Goal: Task Accomplishment & Management: Use online tool/utility

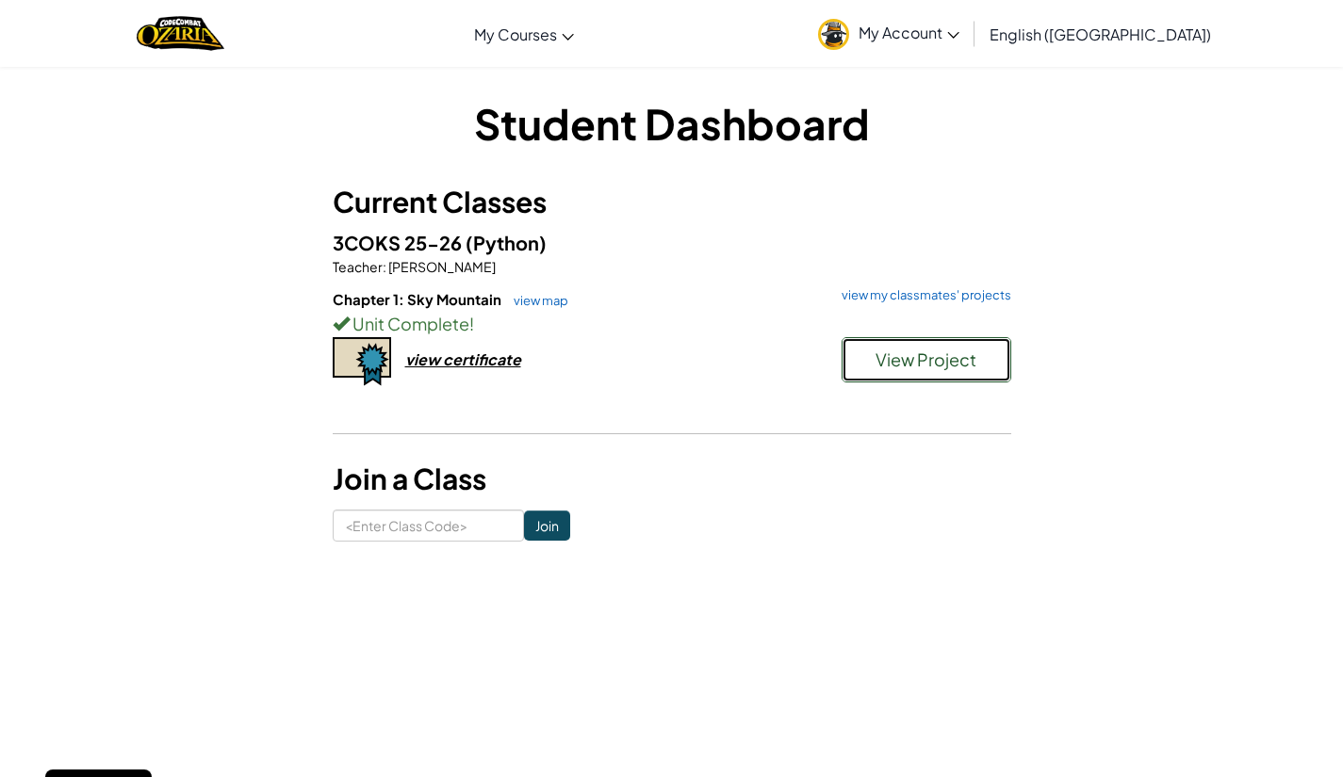
click at [971, 368] on span "View Project" at bounding box center [925, 360] width 101 height 22
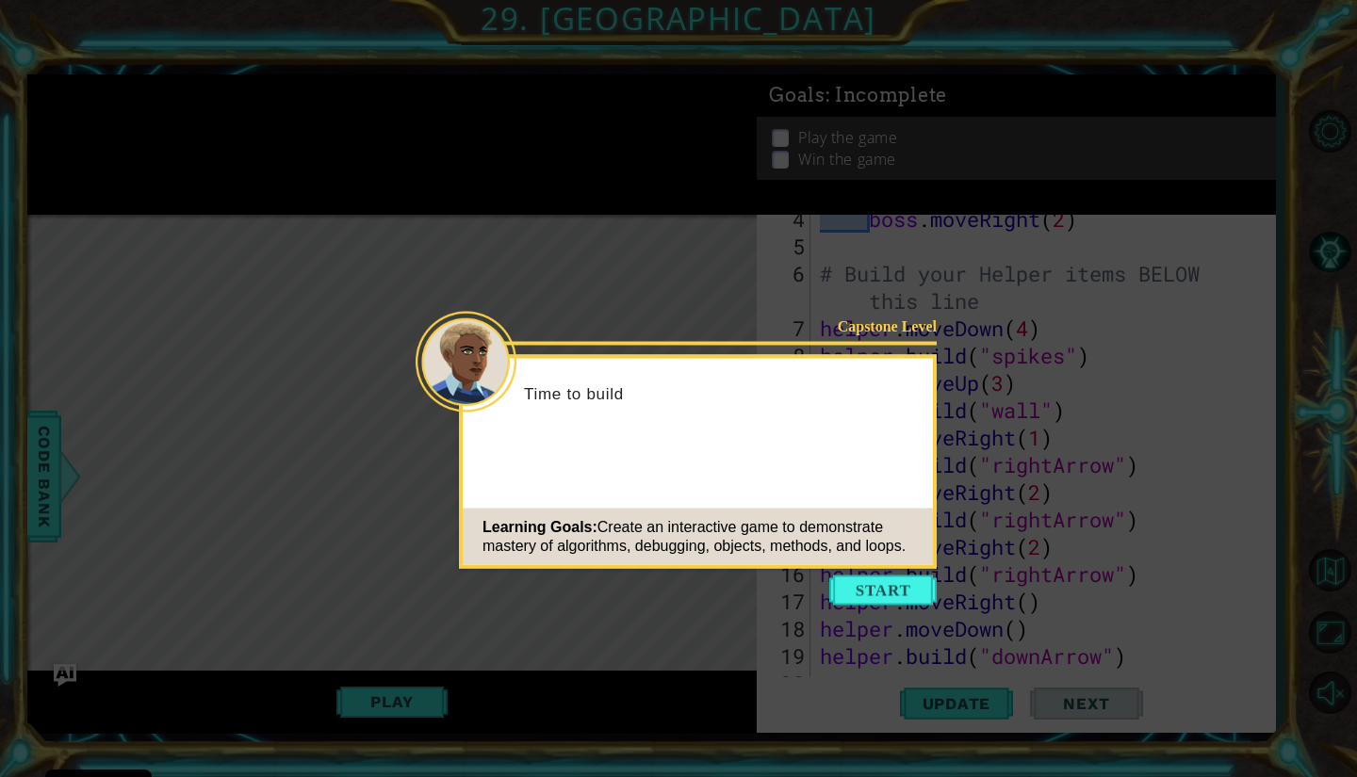
scroll to position [164, 0]
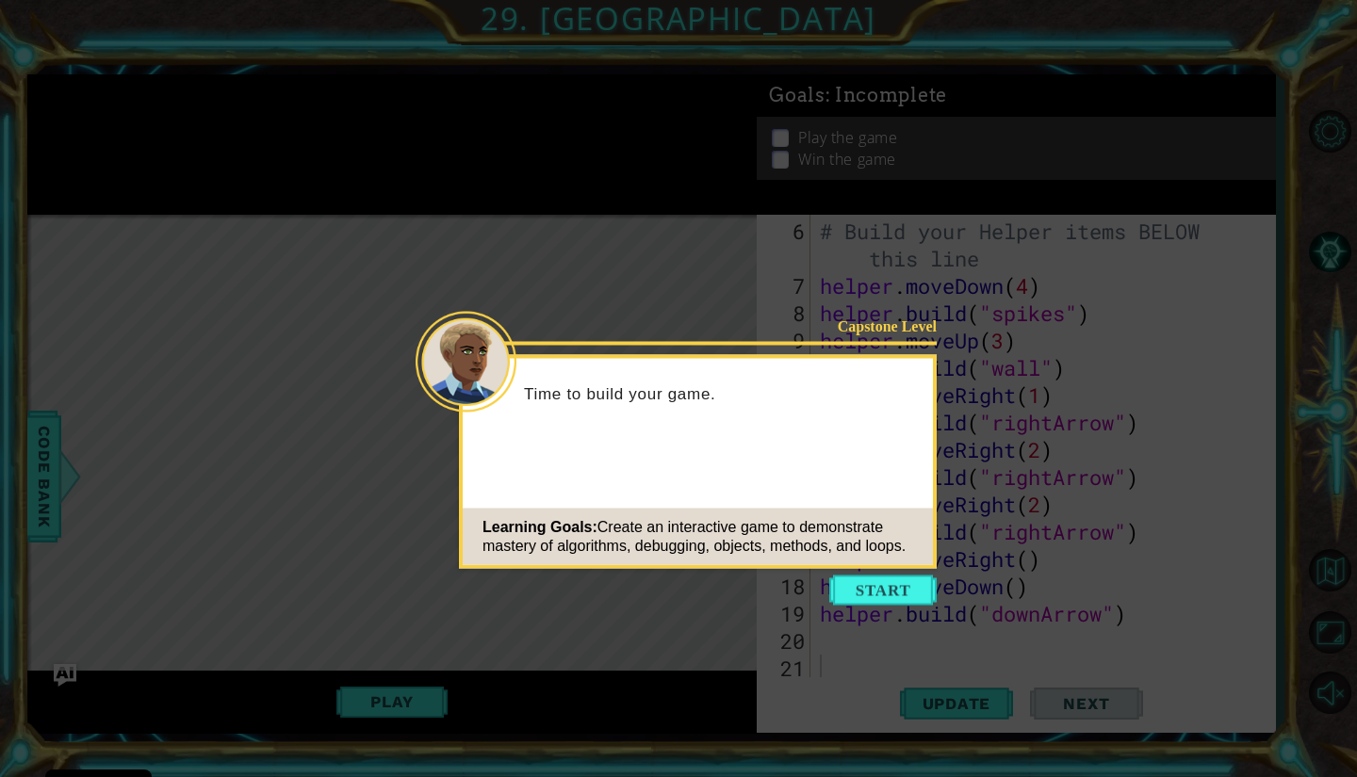
click at [920, 561] on div "Learning Goals: Create an interactive game to demonstrate mastery of algorithms…" at bounding box center [698, 537] width 470 height 57
click at [908, 586] on button "Start" at bounding box center [882, 591] width 107 height 30
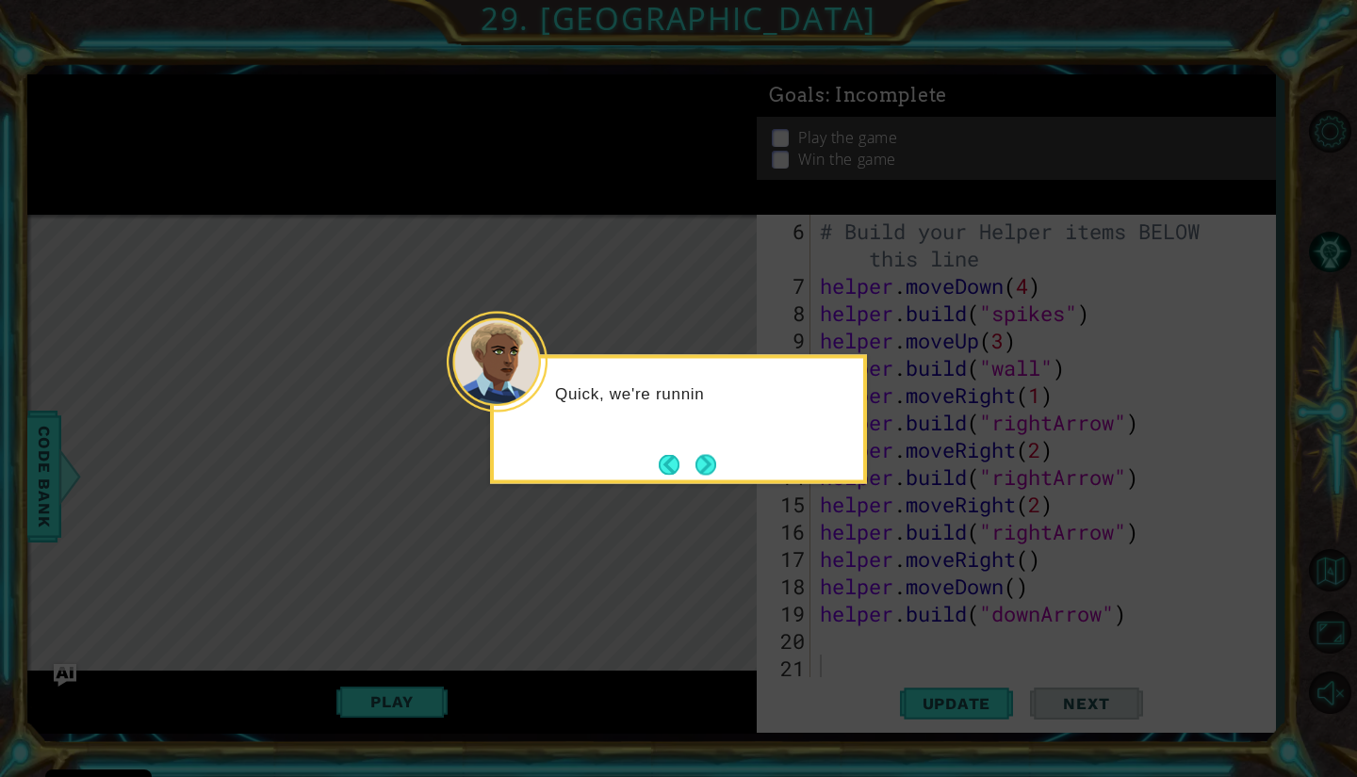
click at [725, 474] on div "Quick, we're runnin" at bounding box center [678, 419] width 377 height 129
click at [714, 464] on button "Next" at bounding box center [705, 464] width 21 height 21
click at [698, 460] on button "Next" at bounding box center [705, 464] width 21 height 21
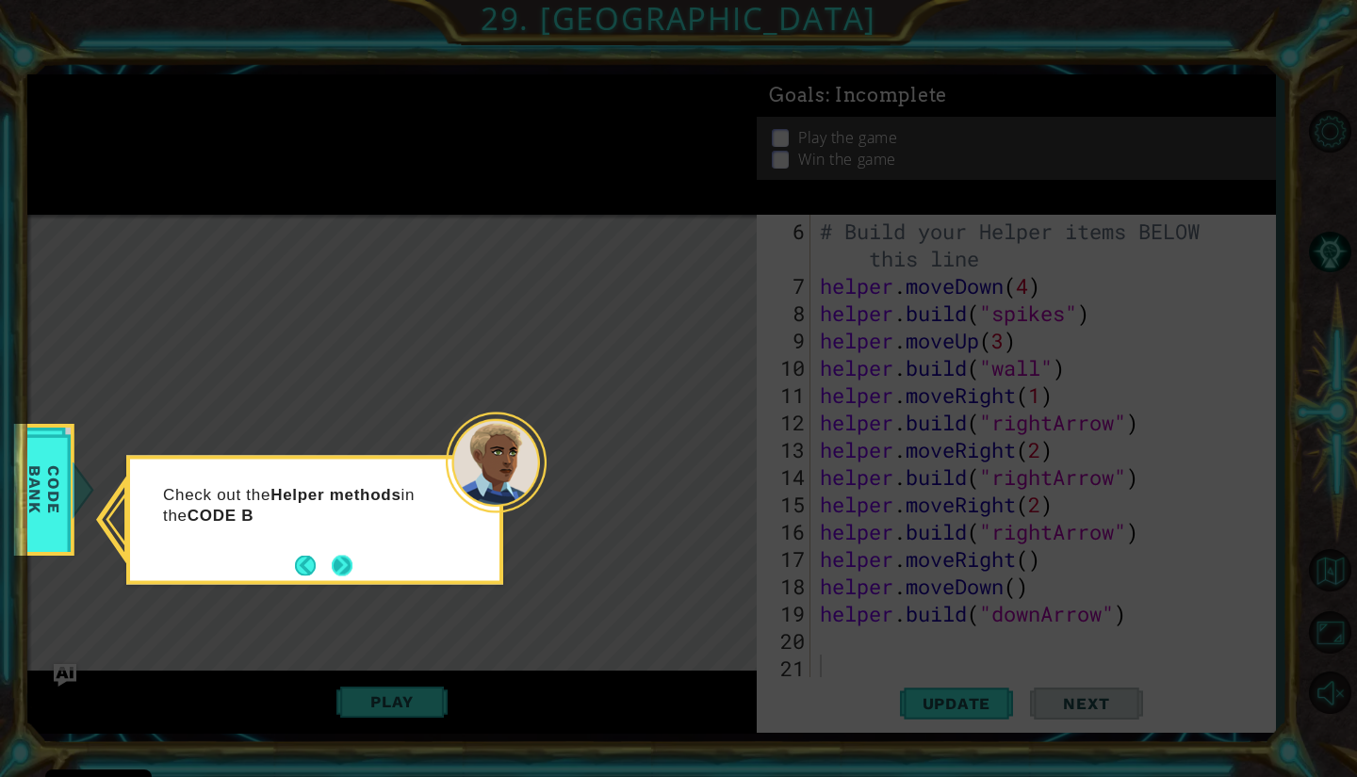
click at [350, 557] on button "Next" at bounding box center [342, 565] width 21 height 21
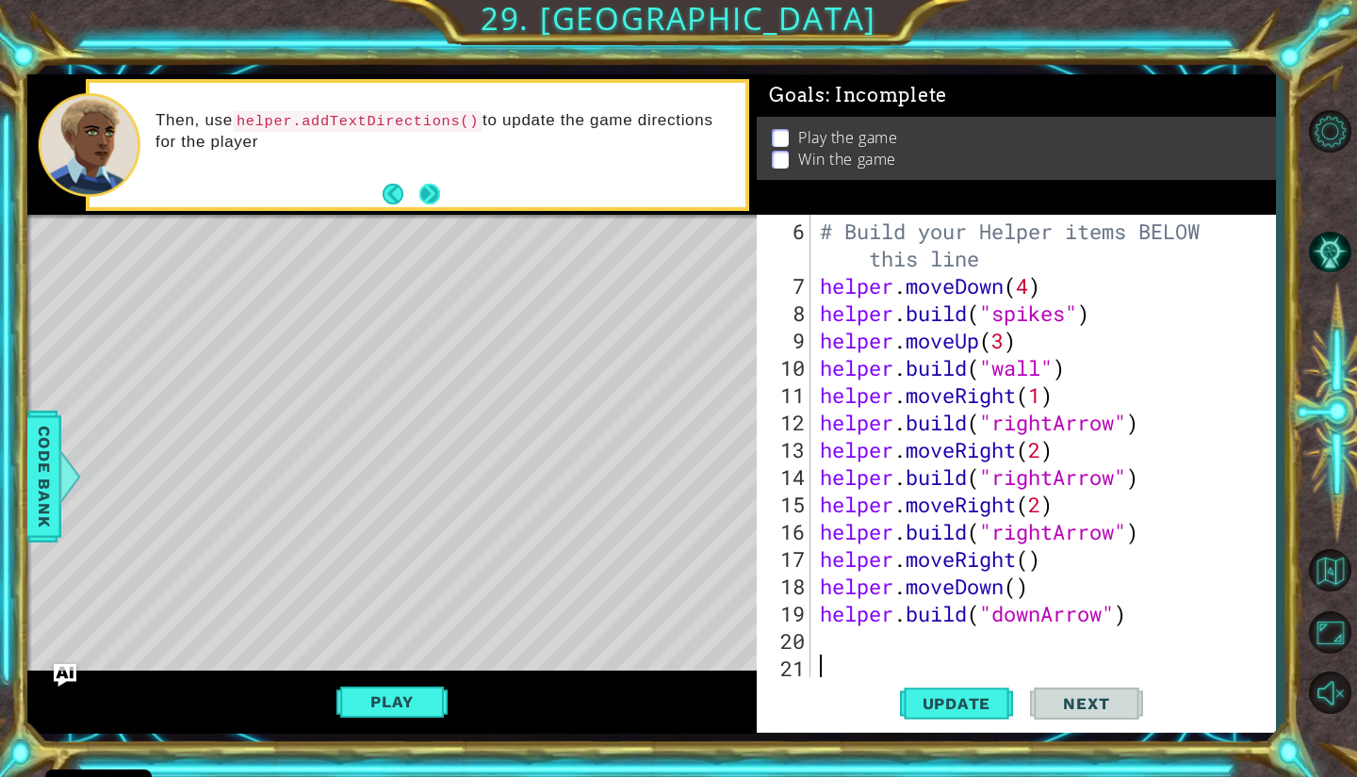
click at [435, 199] on button "Next" at bounding box center [429, 194] width 21 height 21
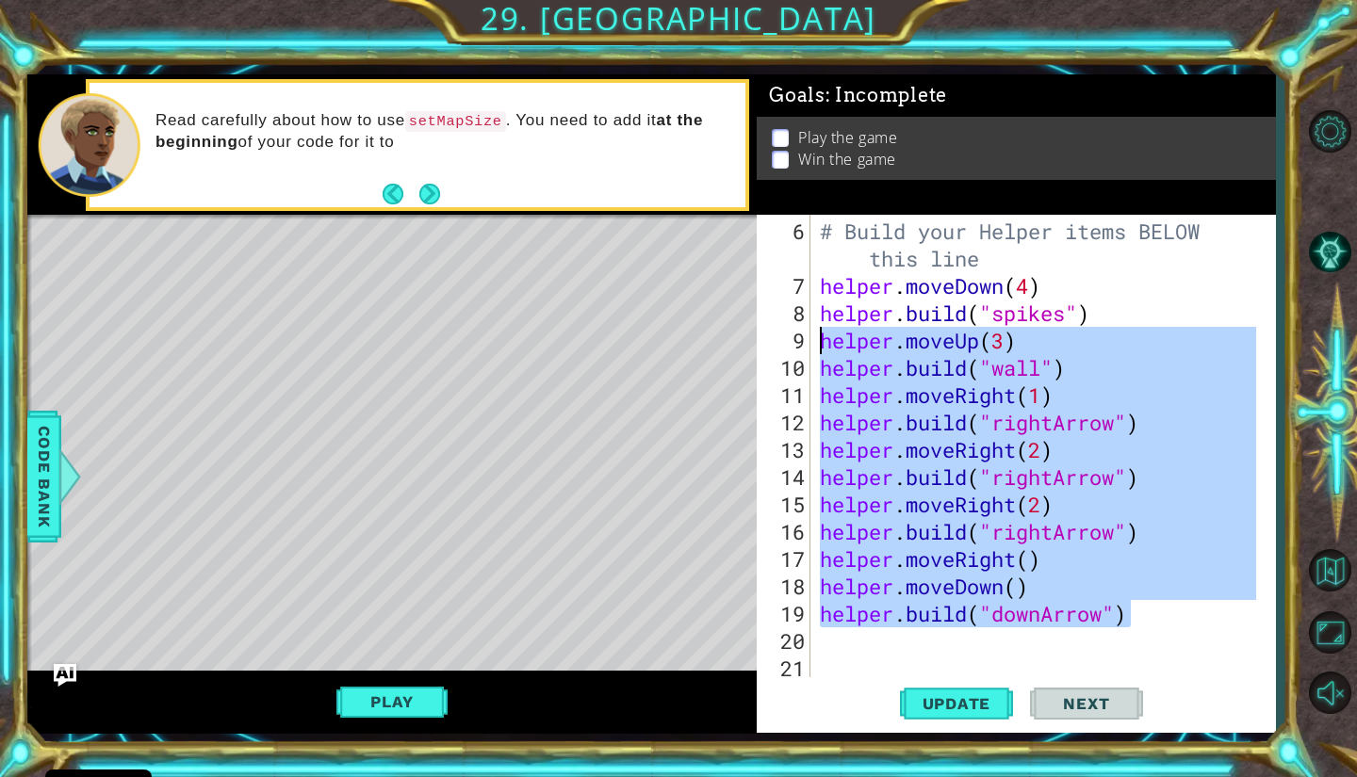
drag, startPoint x: 1151, startPoint y: 622, endPoint x: 799, endPoint y: 293, distance: 482.0
click at [799, 293] on div "6 7 8 9 10 11 12 13 14 15 16 17 18 19 20 21 # Build your Helper items BELOW thi…" at bounding box center [1013, 447] width 513 height 464
type textarea "helper.moveDown(4) [DOMAIN_NAME]("spikes")"
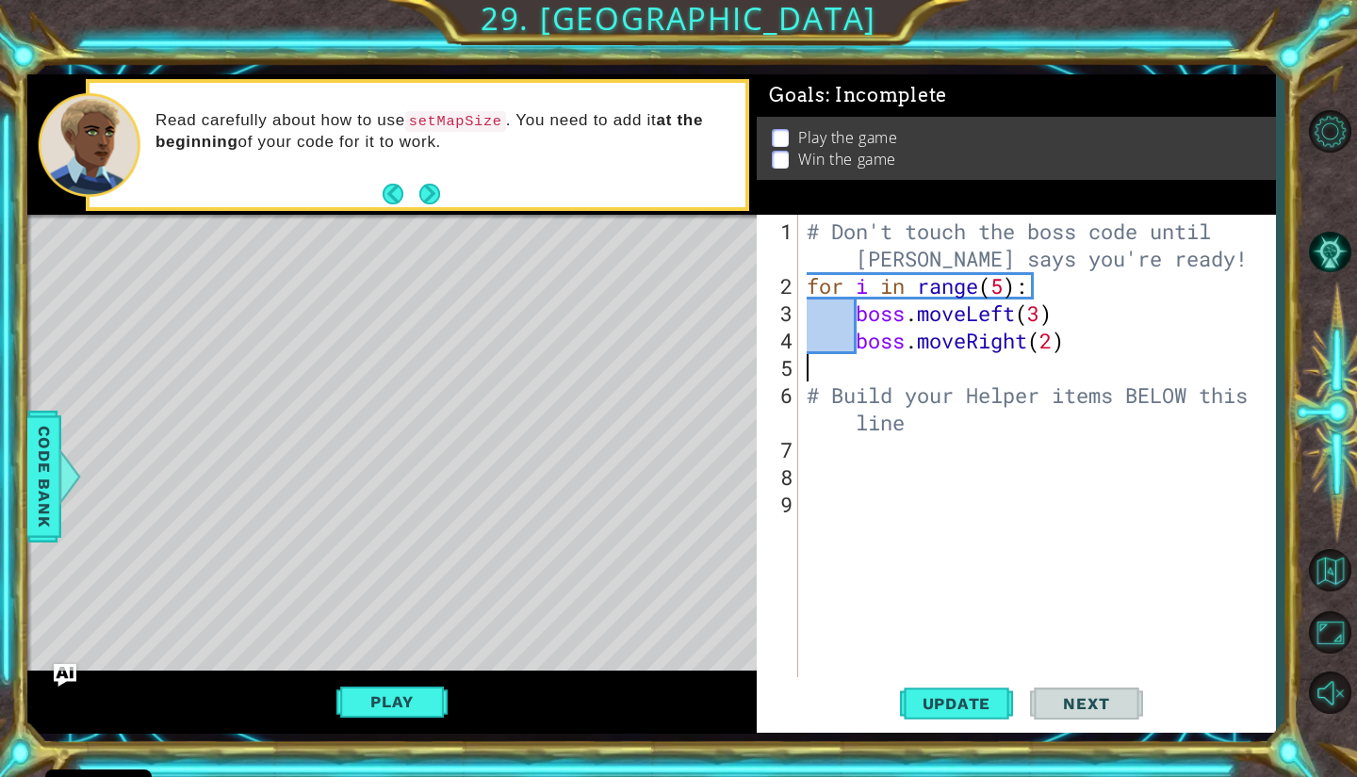
click at [1062, 359] on div "# Don't touch the boss code until [PERSON_NAME] says you're ready! for i in ran…" at bounding box center [1041, 491] width 477 height 546
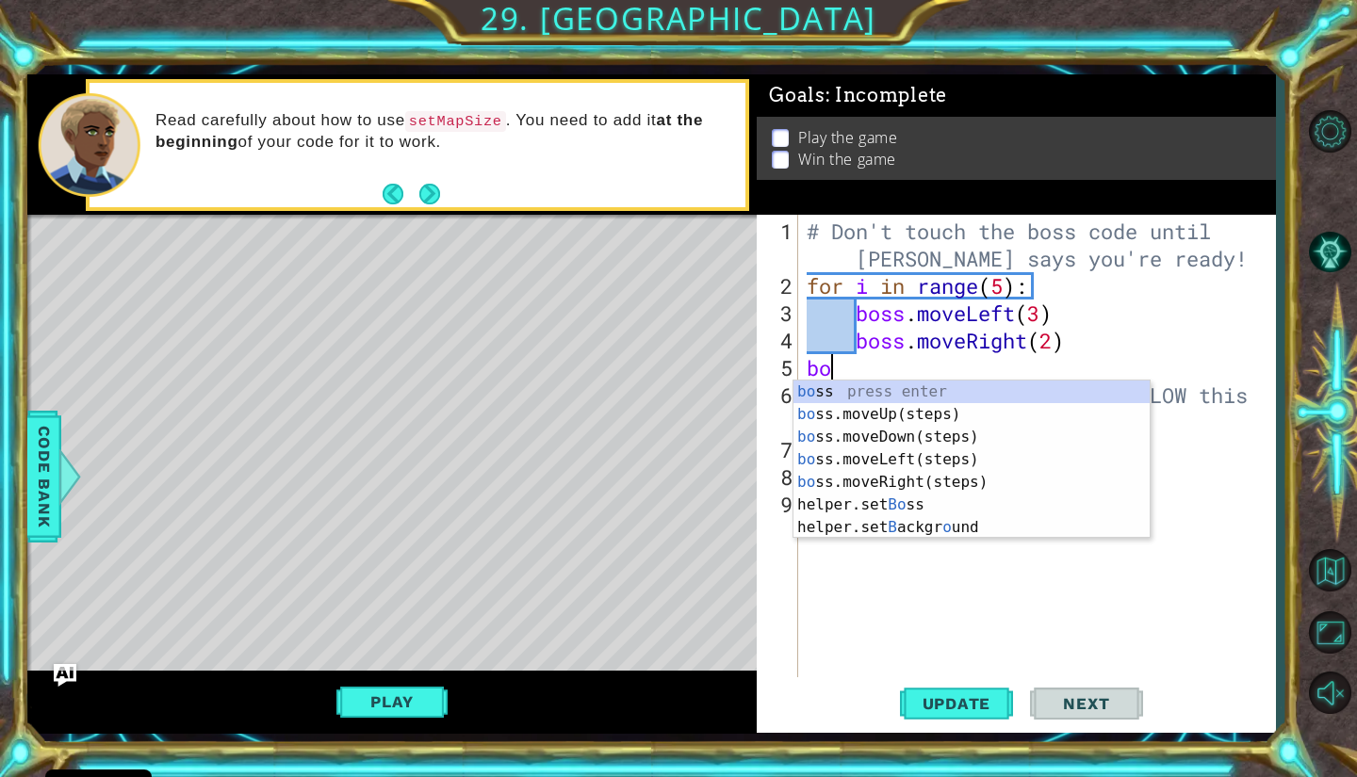
type textarea "boss"
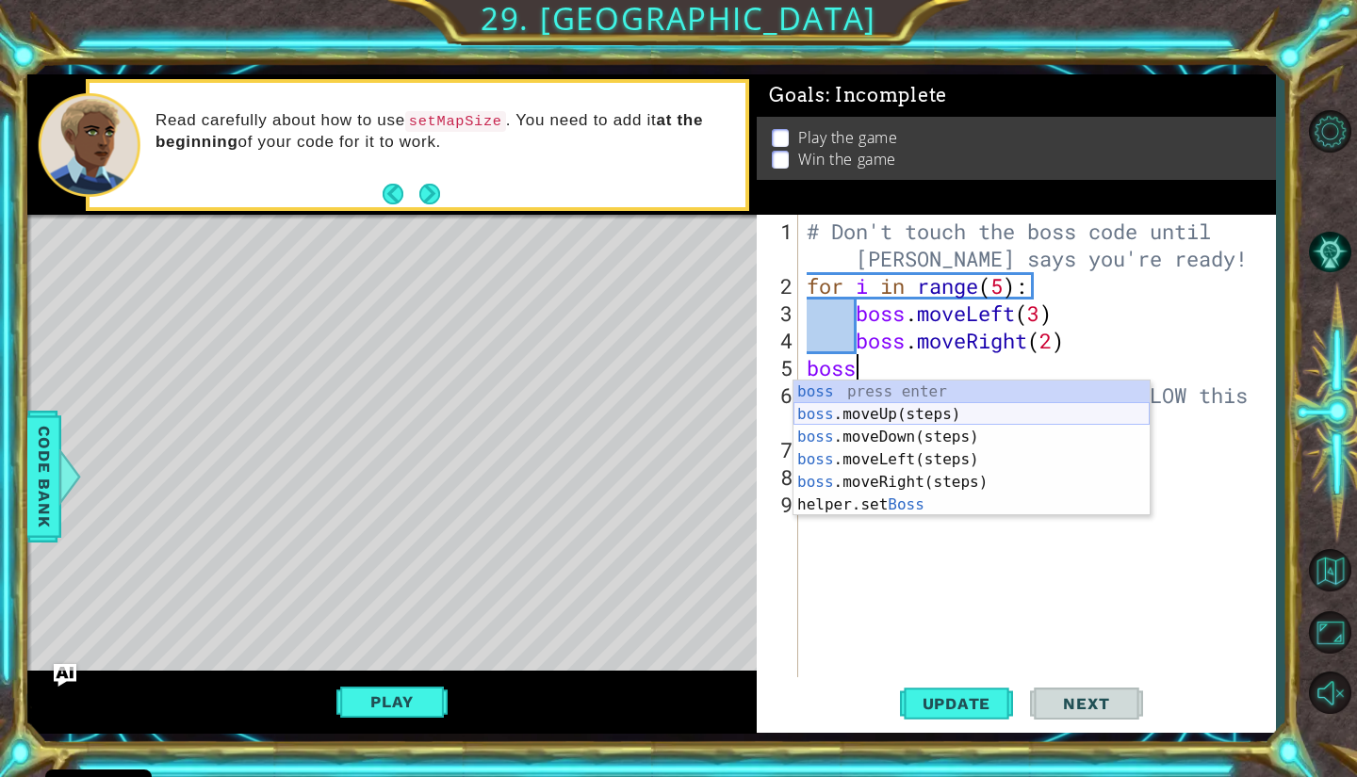
click at [953, 413] on div "boss press enter boss .moveUp(steps) press enter boss .moveDown(steps) press en…" at bounding box center [971, 471] width 356 height 181
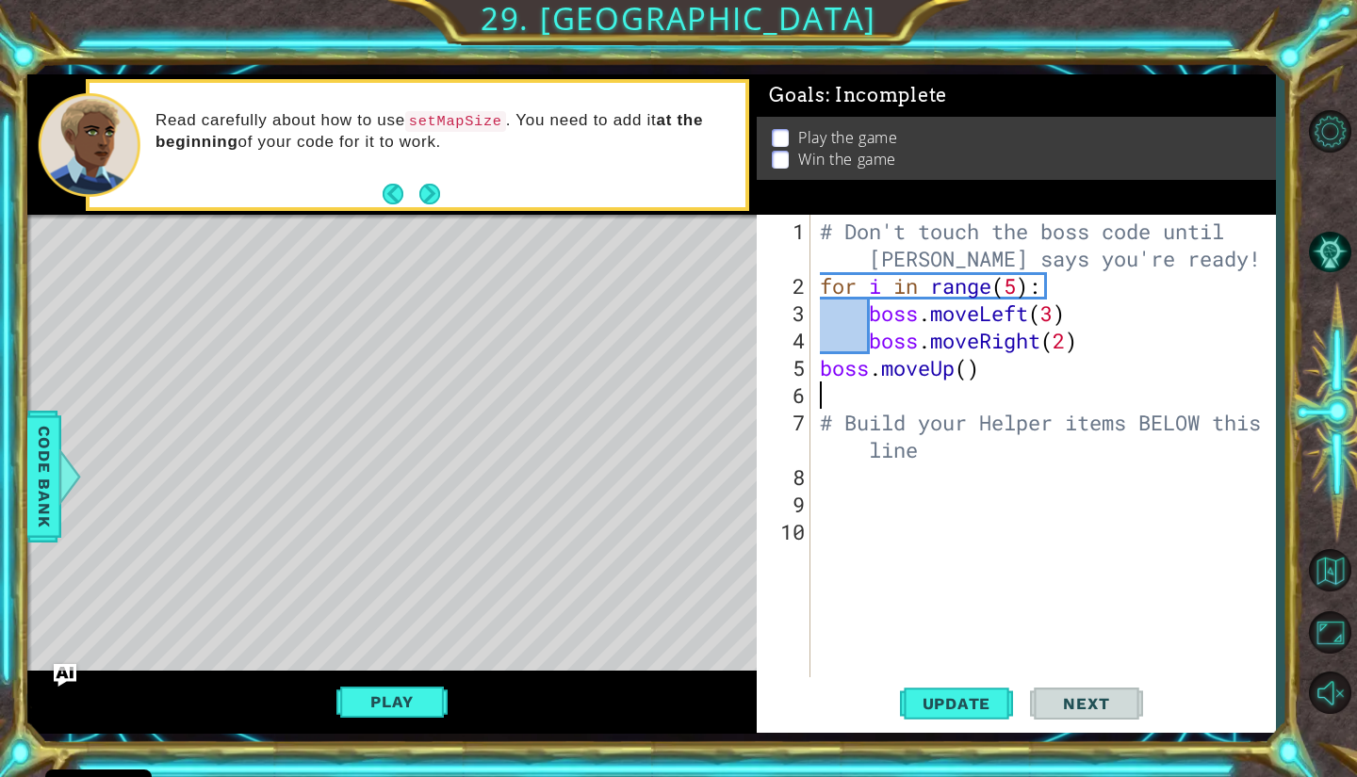
scroll to position [0, 0]
click at [974, 365] on div "# Don't touch the boss code until [PERSON_NAME] says you're ready! for i in ran…" at bounding box center [1048, 491] width 464 height 546
click at [968, 691] on button "Update" at bounding box center [956, 703] width 113 height 52
click at [410, 715] on button "Play" at bounding box center [391, 702] width 110 height 36
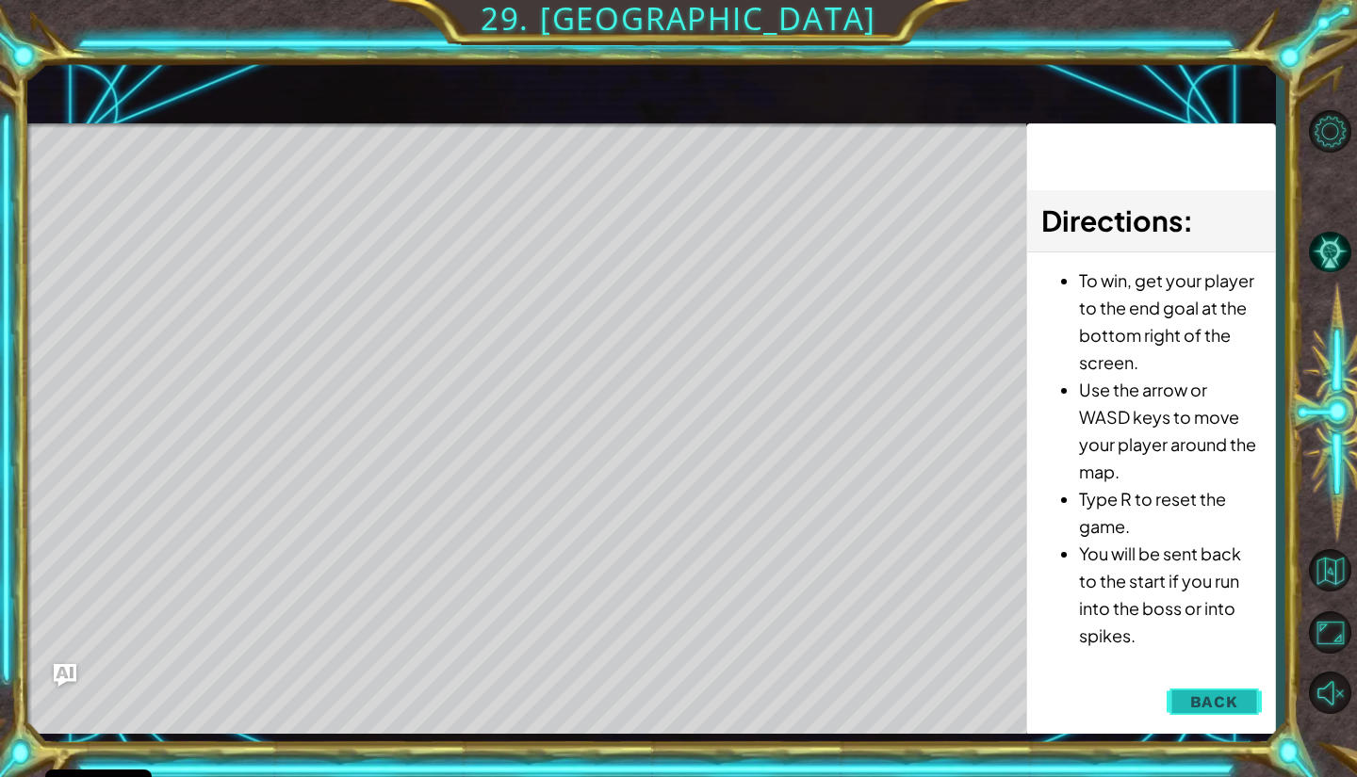
click at [1219, 703] on span "Back" at bounding box center [1214, 701] width 48 height 19
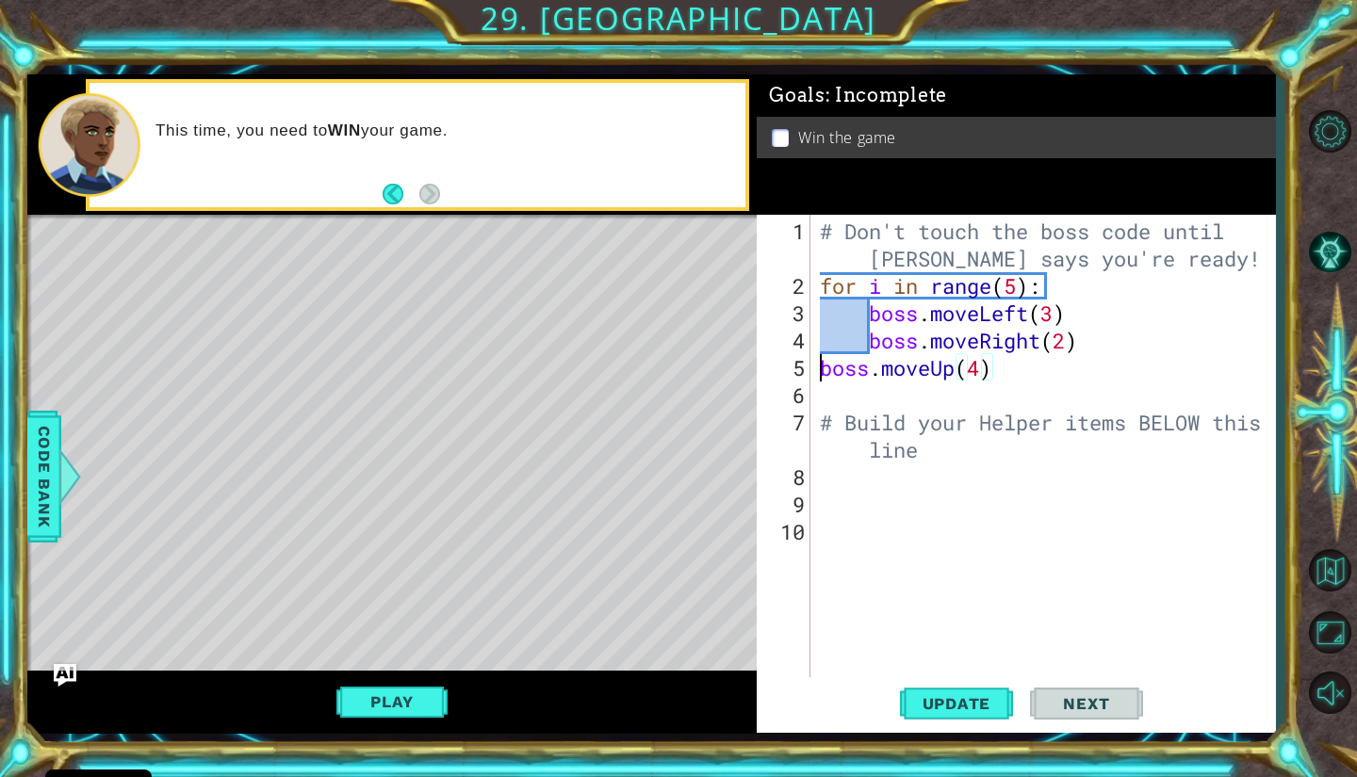
click at [820, 369] on div "# Don't touch the boss code until [PERSON_NAME] says you're ready! for i in ran…" at bounding box center [1048, 491] width 464 height 546
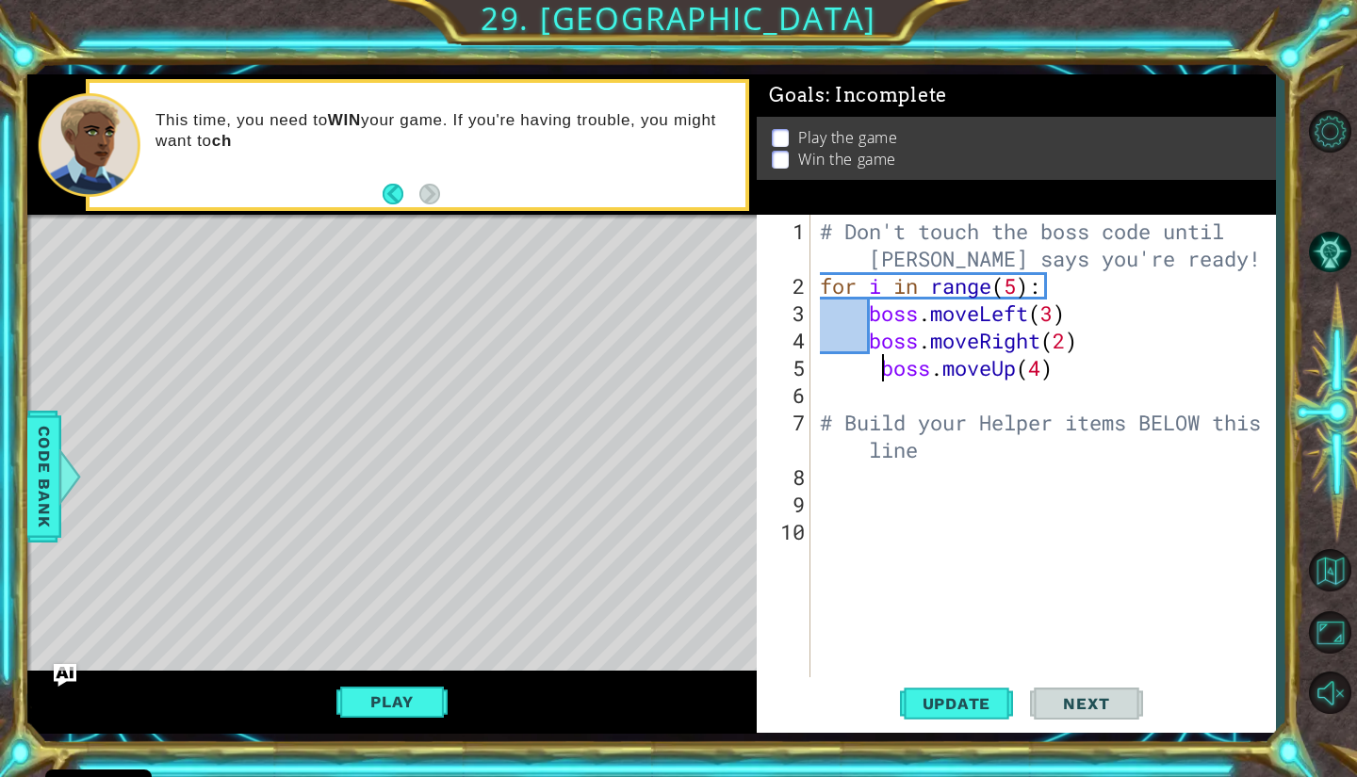
type textarea "boss.moveUp(4)"
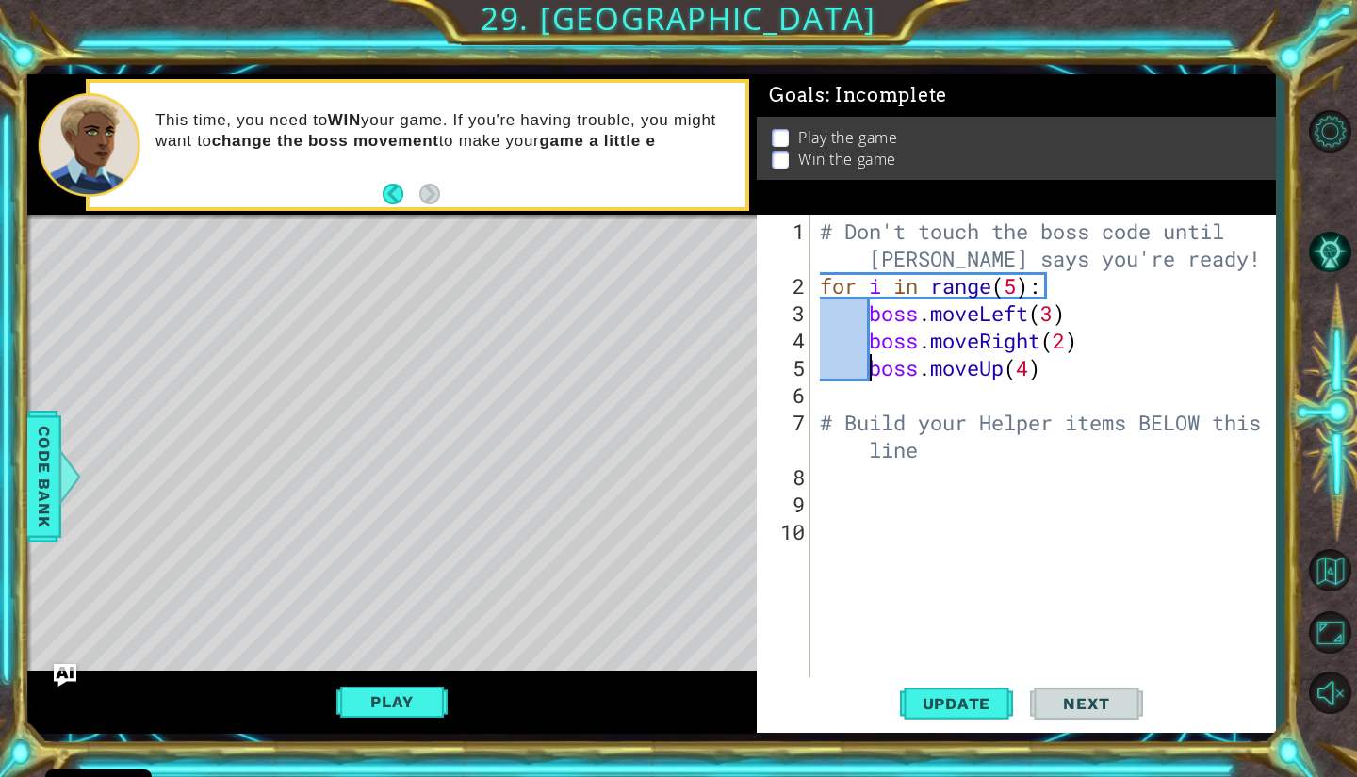
click at [1137, 367] on div "# Don't touch the boss code until [PERSON_NAME] says you're ready! for i in ran…" at bounding box center [1048, 491] width 464 height 546
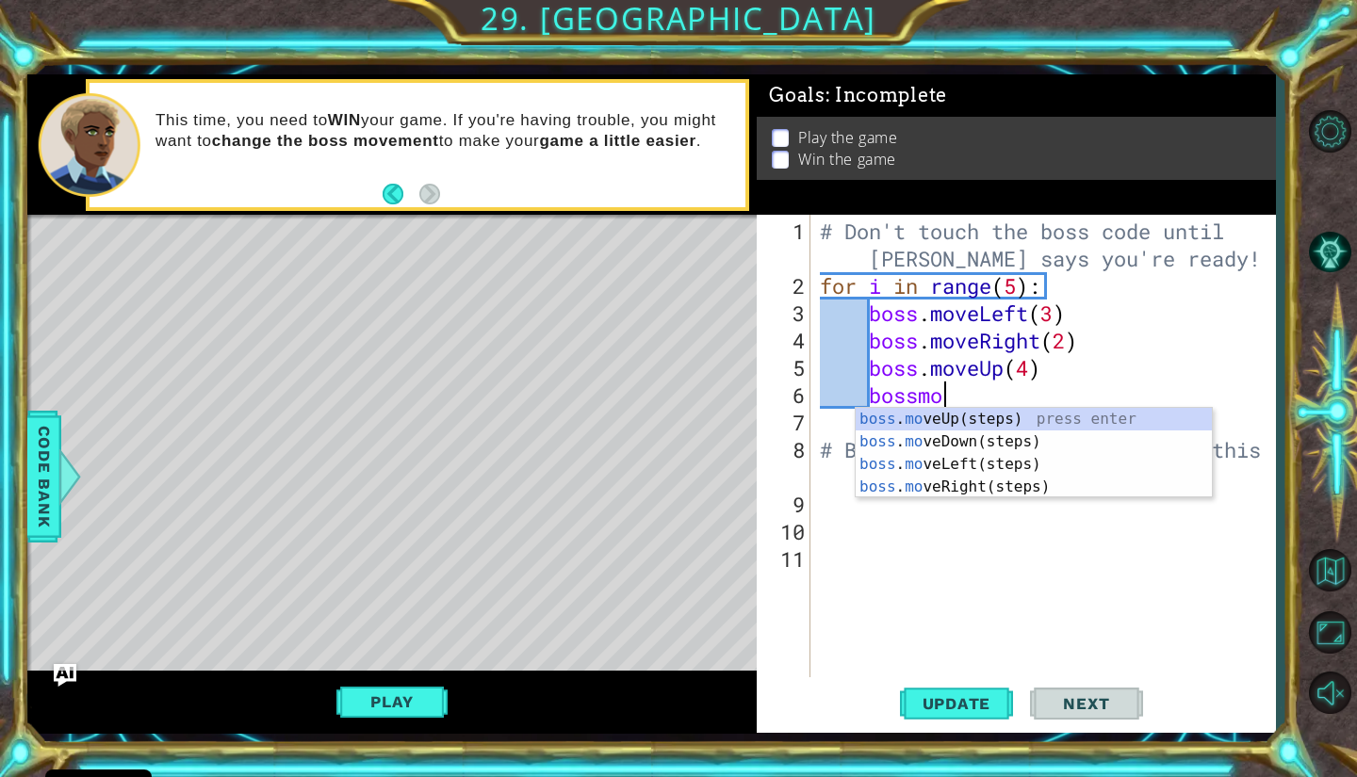
type textarea "bossmove"
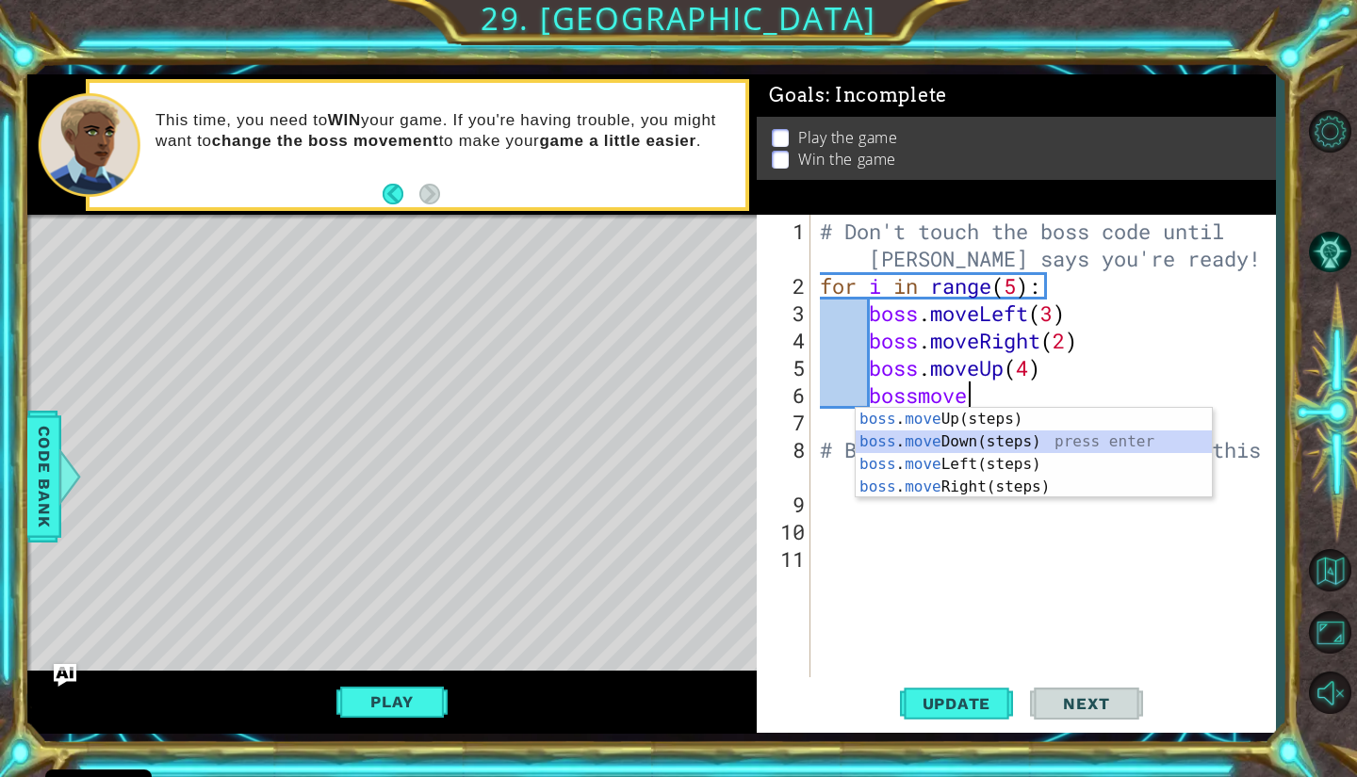
click at [1062, 442] on div "boss . move Up(steps) press enter boss . move Down(steps) press enter boss . mo…" at bounding box center [1033, 476] width 356 height 136
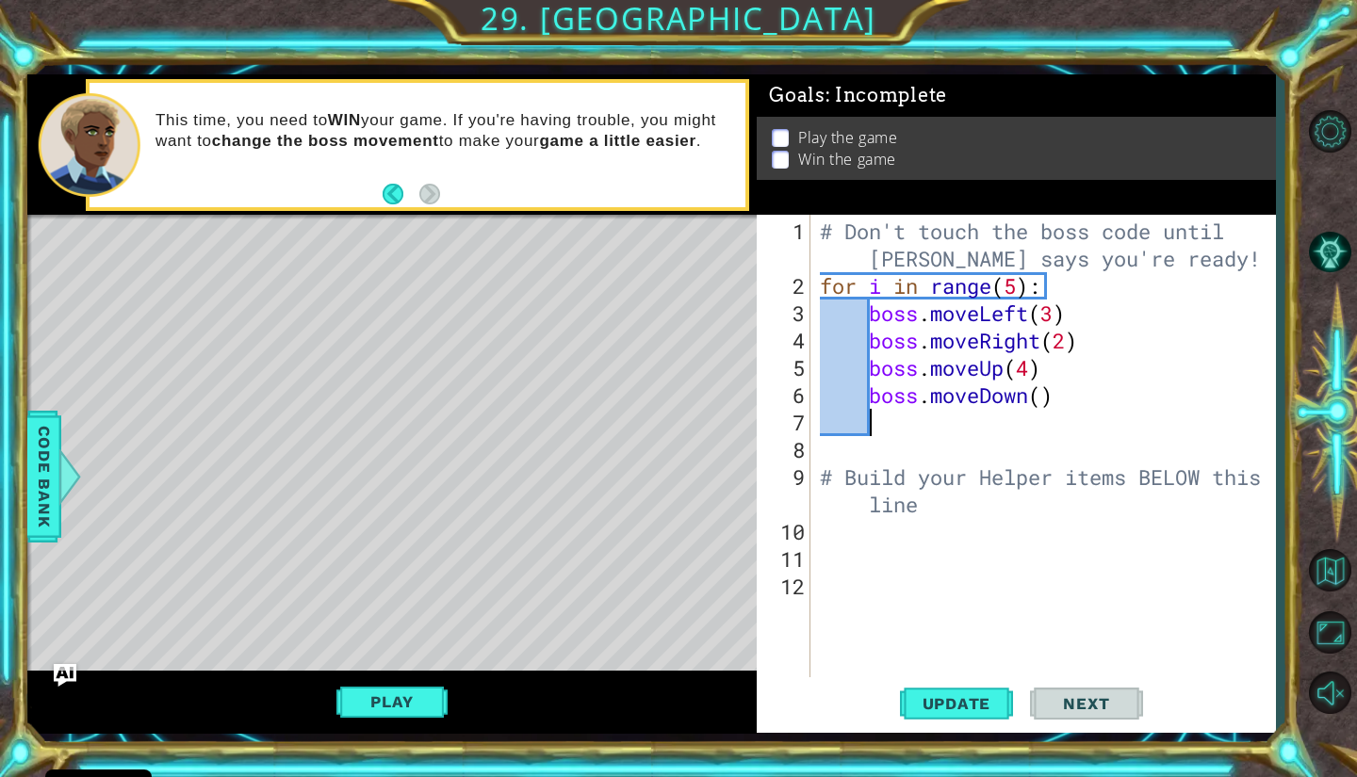
click at [1047, 410] on div "# Don't touch the boss code until [PERSON_NAME] says you're ready! for i in ran…" at bounding box center [1048, 491] width 464 height 546
click at [1046, 399] on div "# Don't touch the boss code until [PERSON_NAME] says you're ready! for i in ran…" at bounding box center [1048, 491] width 464 height 546
type textarea "boss.moveDown(4)"
click at [937, 704] on span "Update" at bounding box center [957, 703] width 106 height 19
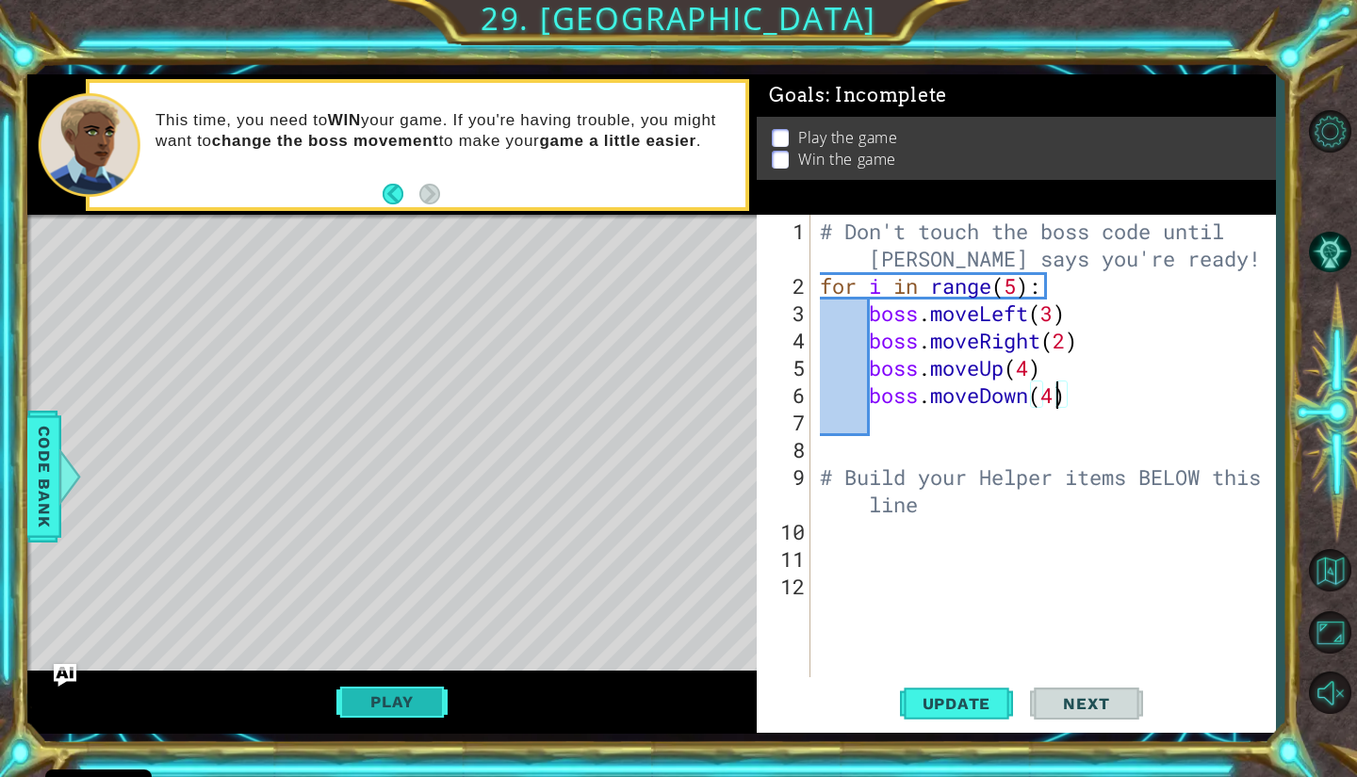
click at [376, 719] on button "Play" at bounding box center [391, 702] width 110 height 36
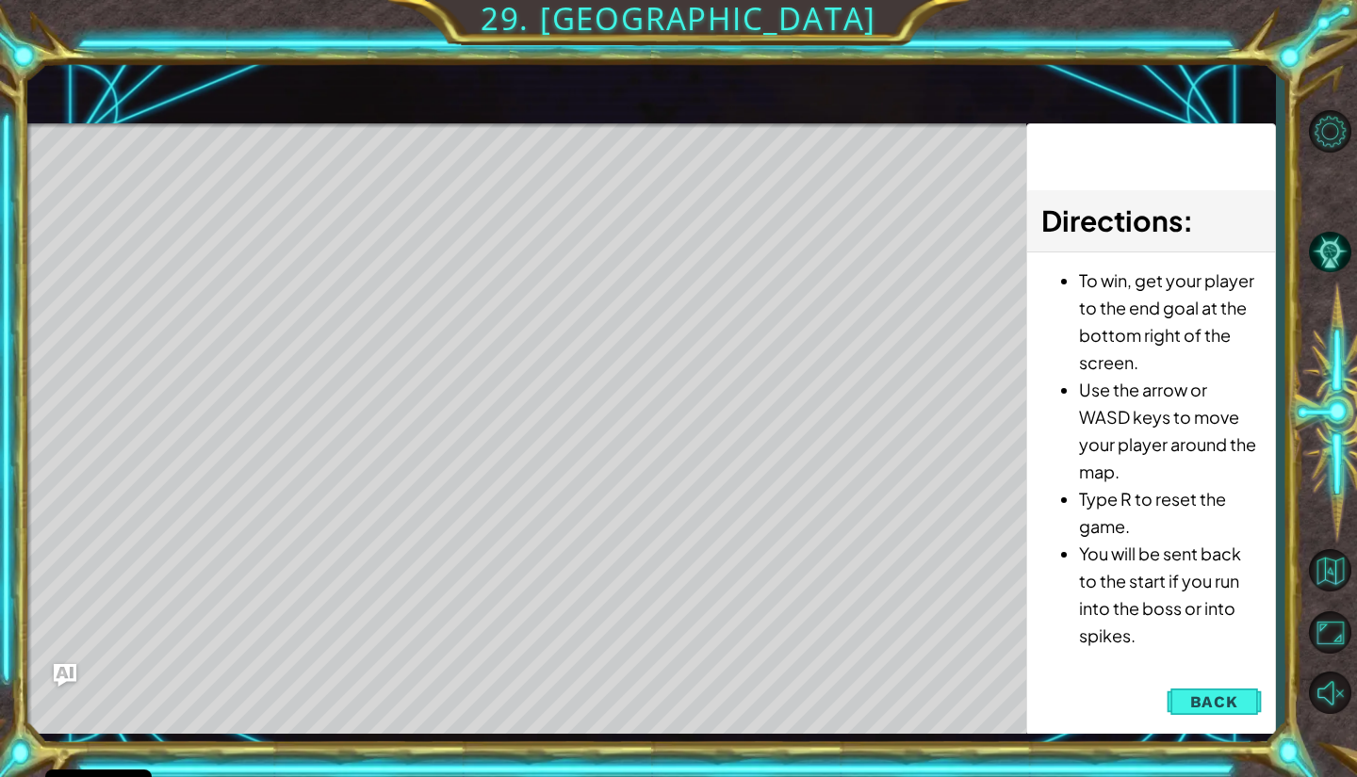
click at [469, 596] on div "Level Map" at bounding box center [462, 400] width 871 height 555
click at [1182, 693] on button "Back" at bounding box center [1213, 702] width 95 height 38
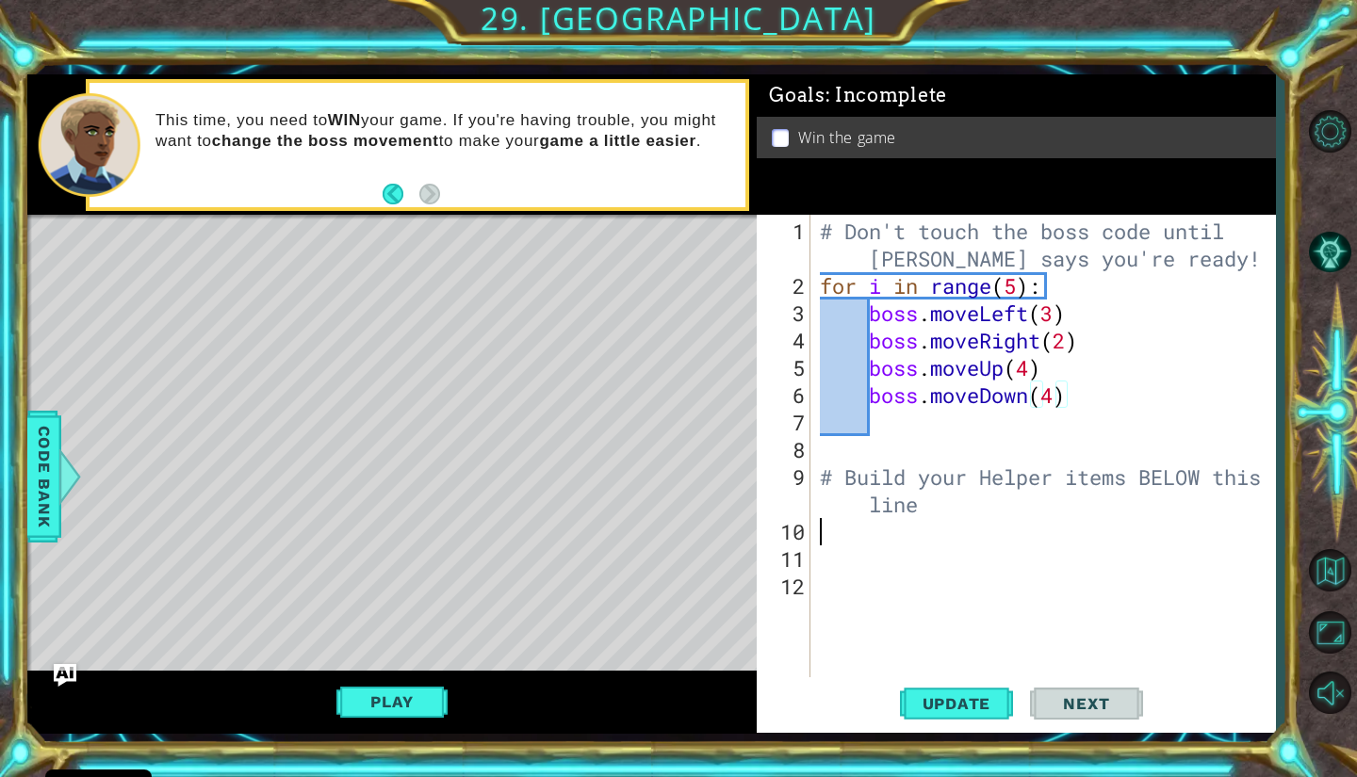
click at [972, 543] on div "# Don't touch the boss code until [PERSON_NAME] says you're ready! for i in ran…" at bounding box center [1048, 491] width 464 height 546
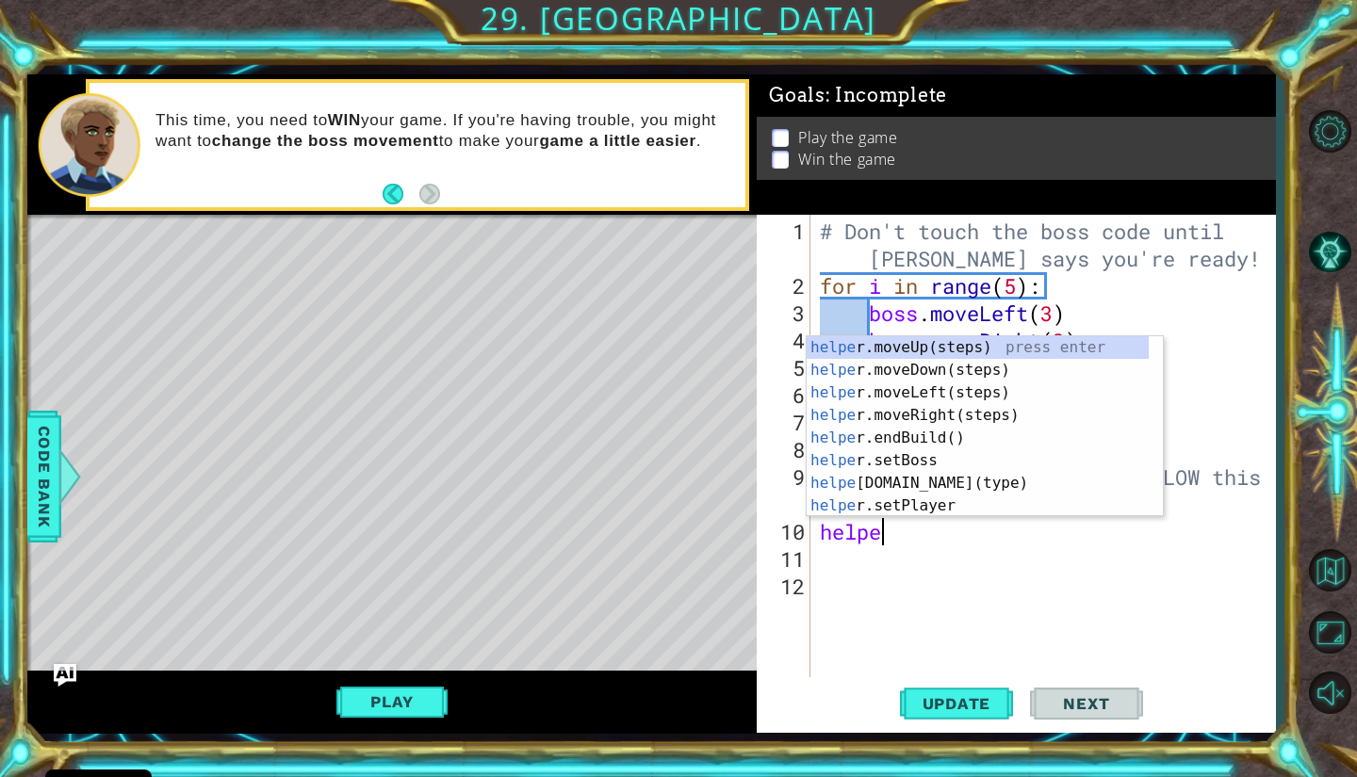
scroll to position [0, 2]
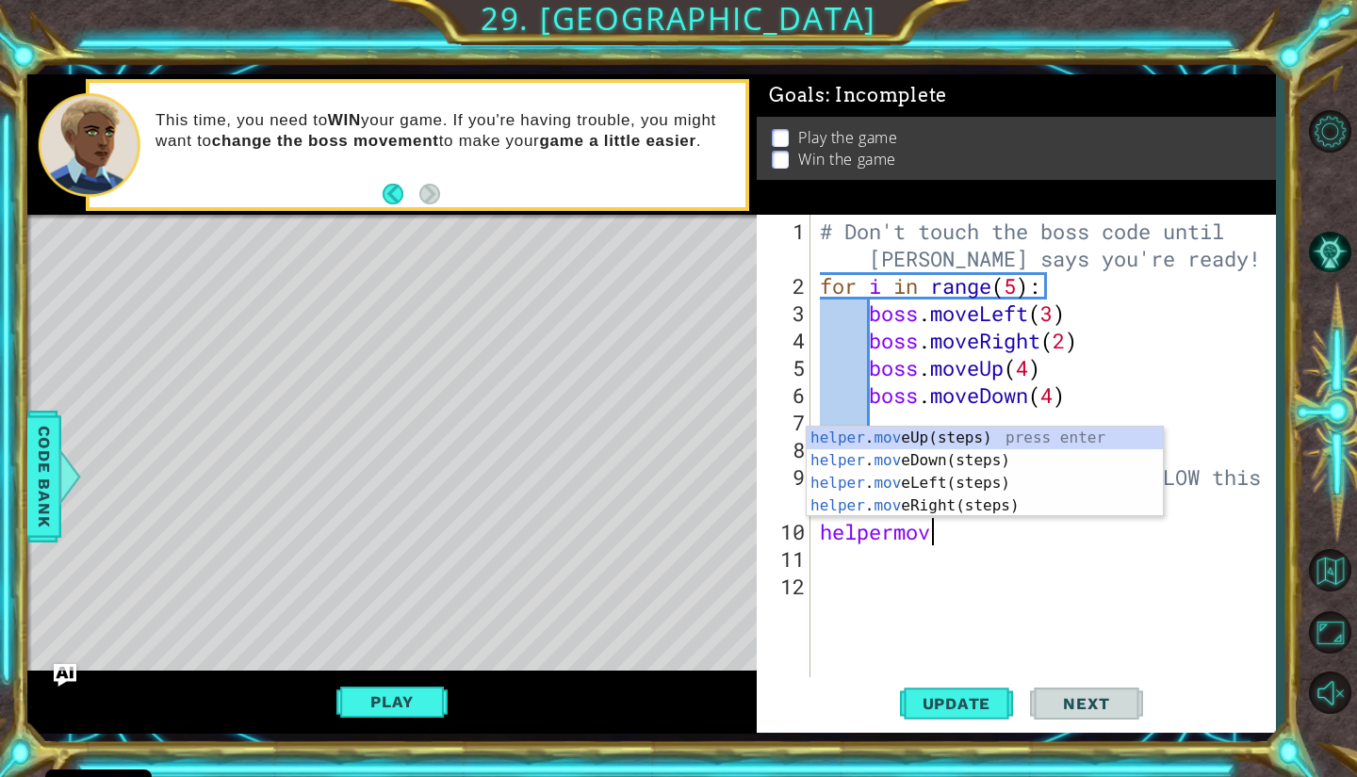
type textarea "helpermove"
click at [969, 455] on div "helper . move Up(steps) press enter helper . move Down(steps) press enter helpe…" at bounding box center [985, 495] width 356 height 136
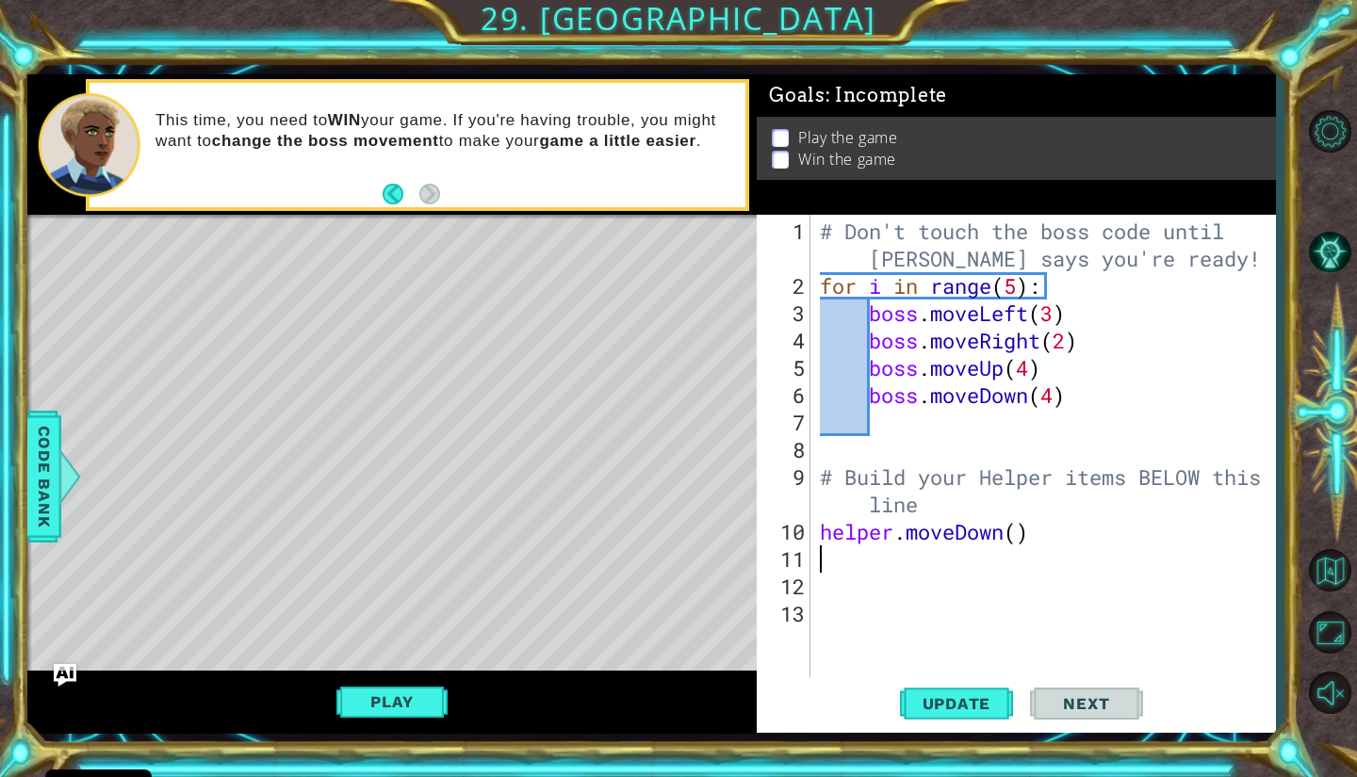
scroll to position [0, 0]
click at [1022, 530] on div "# Don't touch the boss code until [PERSON_NAME] says you're ready! for i in ran…" at bounding box center [1048, 491] width 464 height 546
type textarea "helper.moveDown(3)"
click at [982, 550] on div "# Don't touch the boss code until [PERSON_NAME] says you're ready! for i in ran…" at bounding box center [1048, 491] width 464 height 546
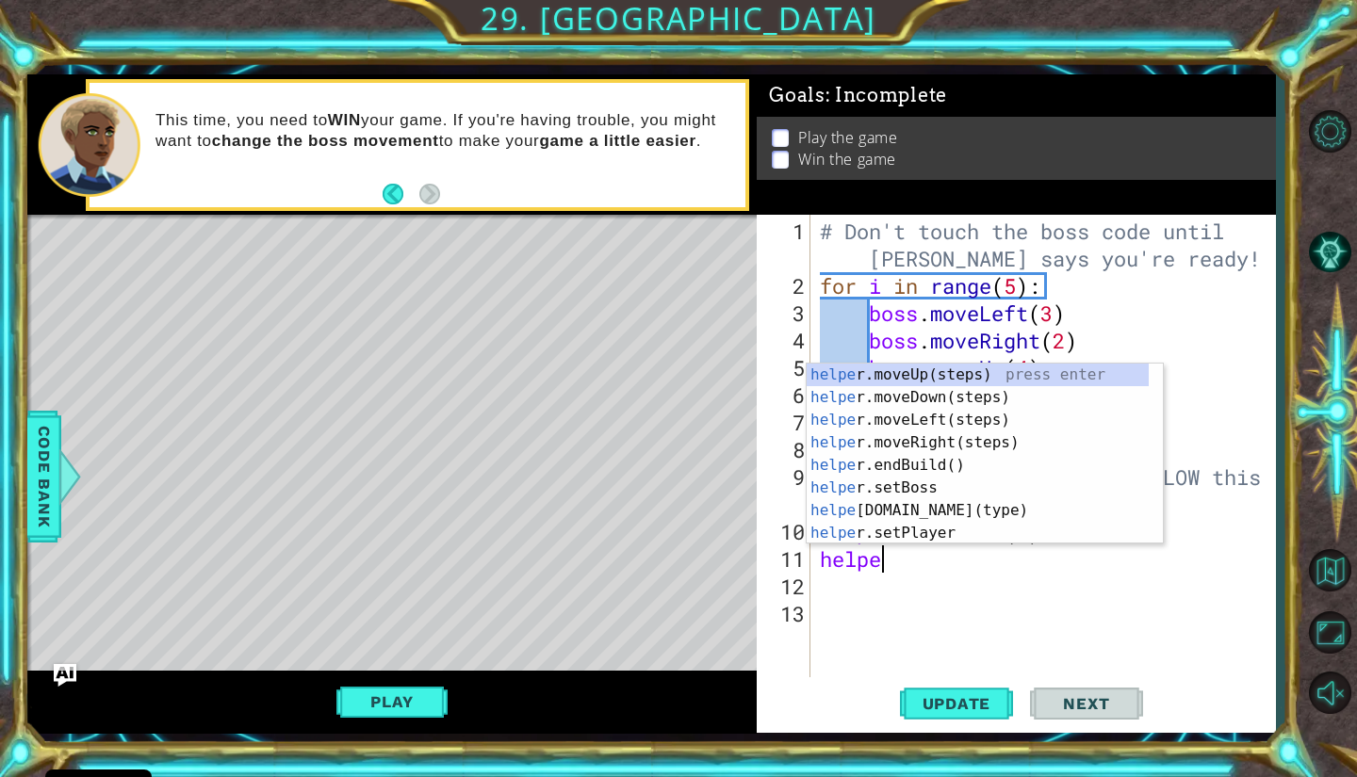
scroll to position [0, 2]
type textarea "helper"
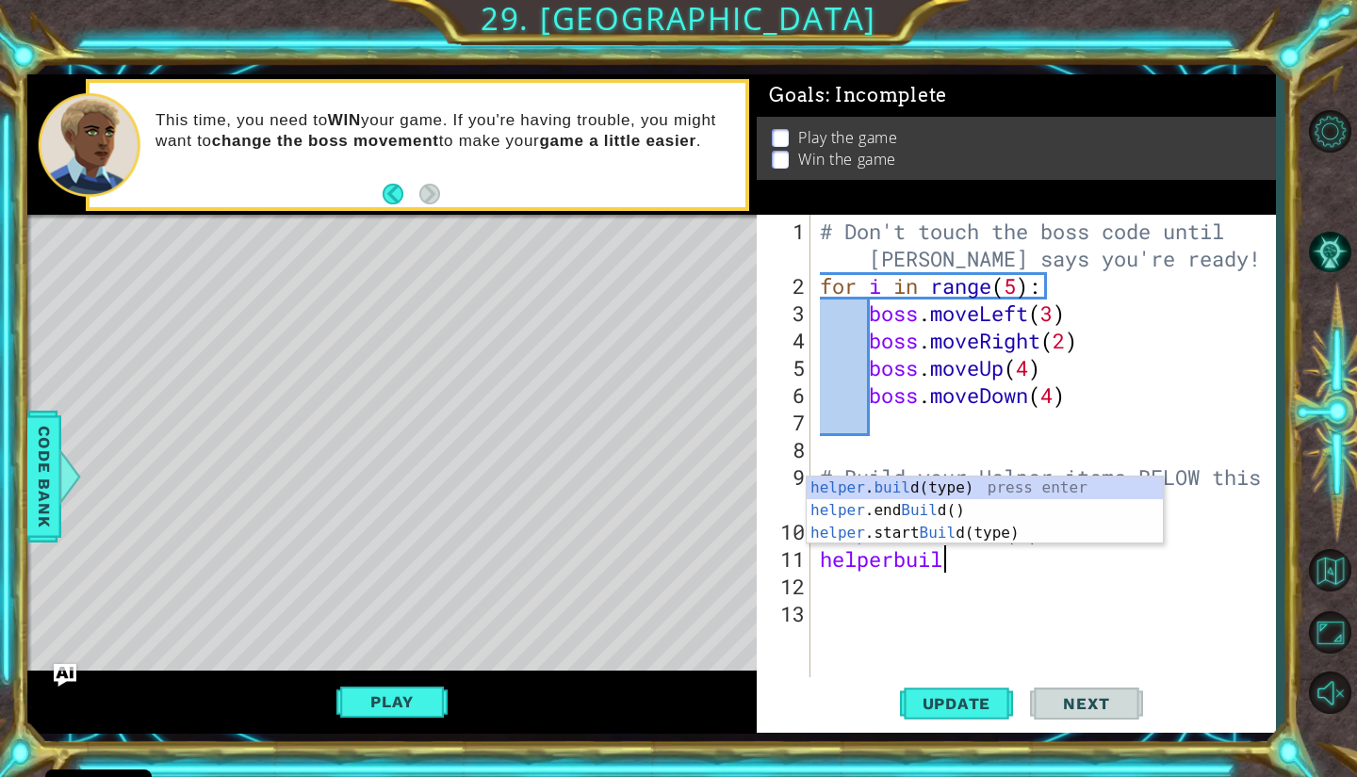
scroll to position [0, 5]
click at [969, 485] on div "helper . build (type) press enter helper .end Build () press enter helper .star…" at bounding box center [985, 533] width 356 height 113
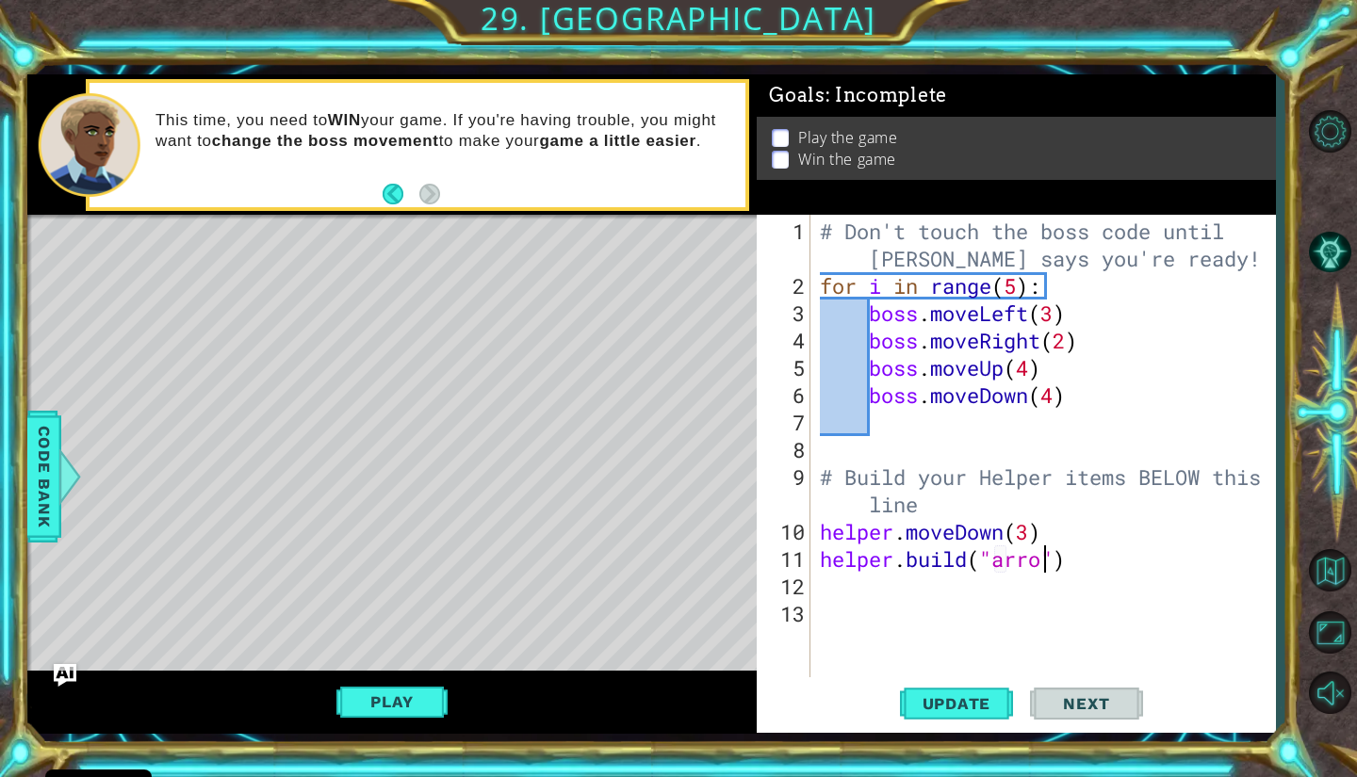
type textarea "[DOMAIN_NAME]("arrow")"
click at [994, 562] on div "# Don't touch the boss code until [PERSON_NAME] says you're ready! for i in ran…" at bounding box center [1048, 491] width 464 height 546
click at [1015, 559] on div "# Don't touch the boss code until [PERSON_NAME] says you're ready! for i in ran…" at bounding box center [1048, 491] width 464 height 546
click at [1006, 571] on div "# Don't touch the boss code until [PERSON_NAME] says you're ready! for i in ran…" at bounding box center [1048, 491] width 464 height 546
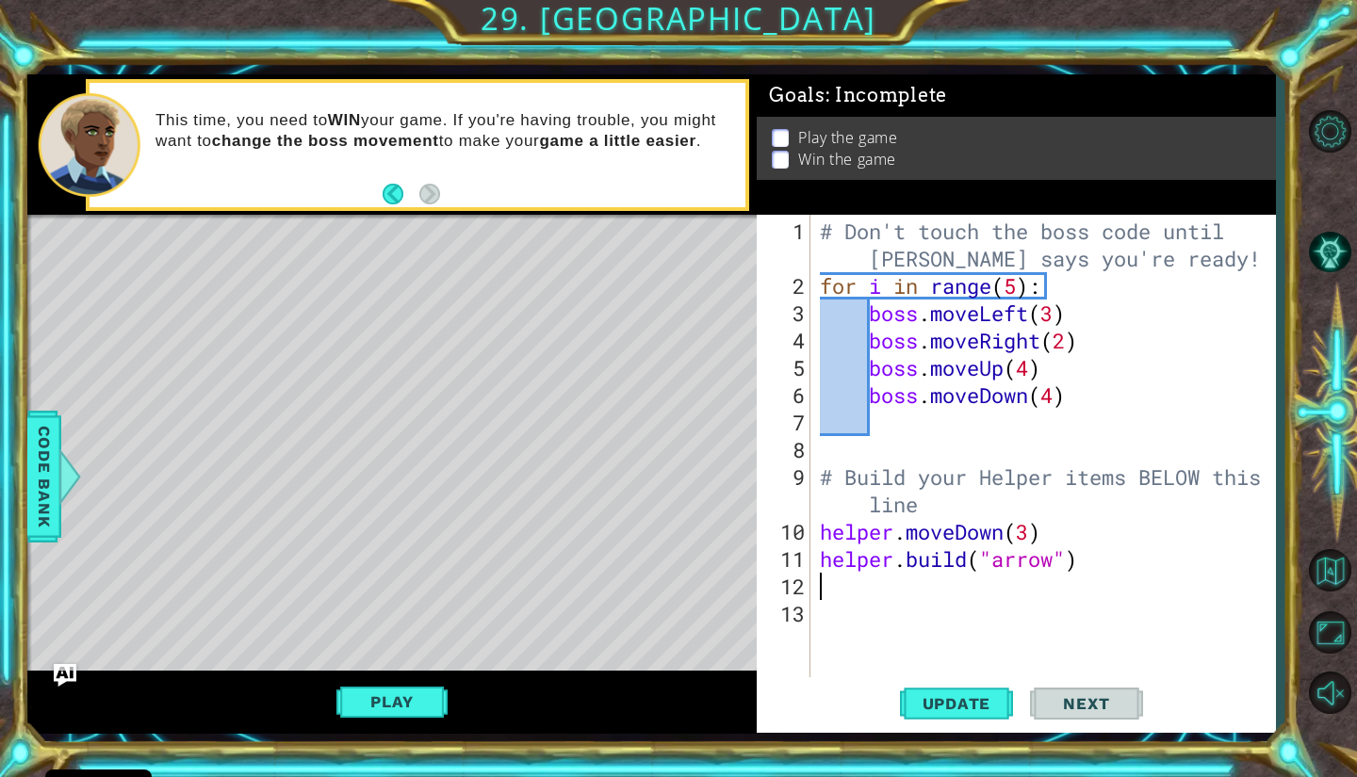
scroll to position [0, 0]
click at [1006, 571] on div "# Don't touch the boss code until [PERSON_NAME] says you're ready! for i in ran…" at bounding box center [1048, 491] width 464 height 546
click at [1006, 564] on div "# Don't touch the boss code until [PERSON_NAME] says you're ready! for i in ran…" at bounding box center [1048, 491] width 464 height 546
type textarea "[DOMAIN_NAME]("downArrow")"
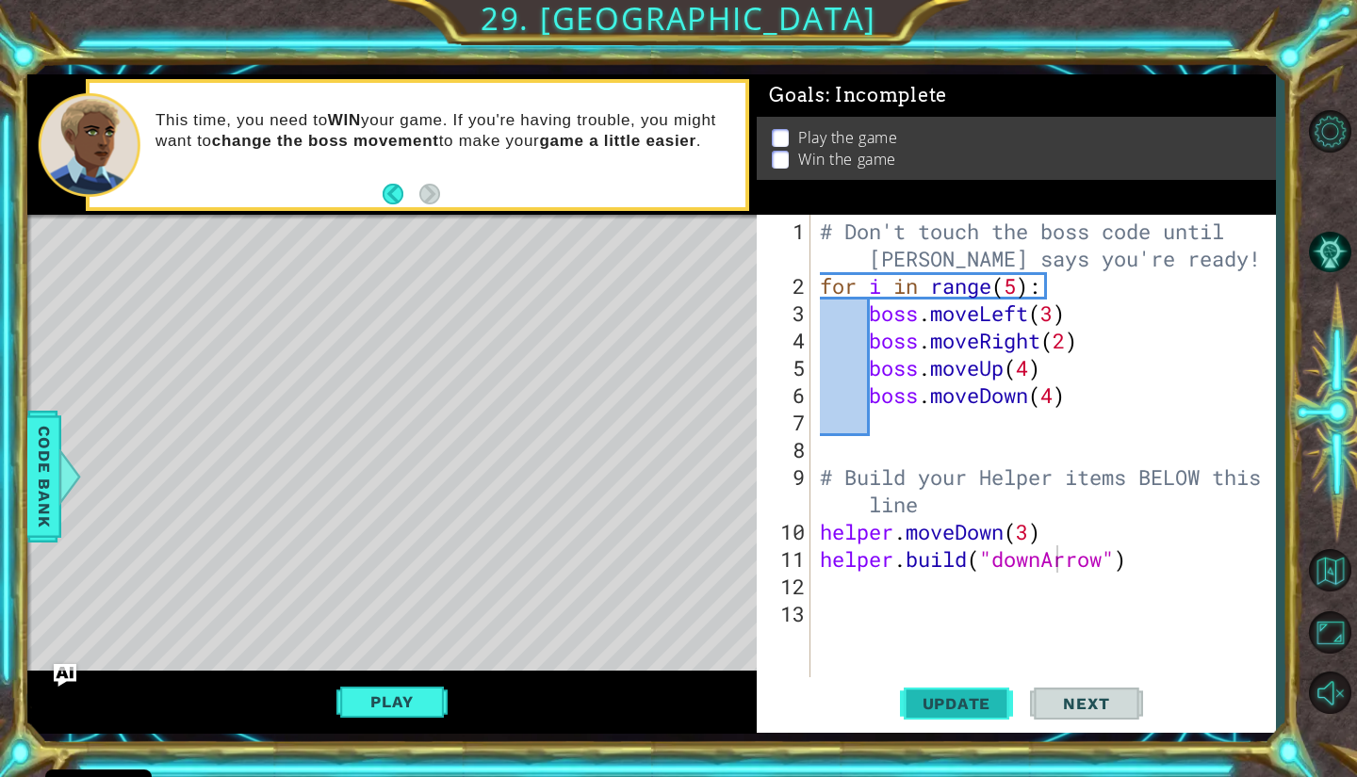
click at [945, 689] on button "Update" at bounding box center [956, 703] width 113 height 52
click at [421, 711] on button "Play" at bounding box center [391, 702] width 110 height 36
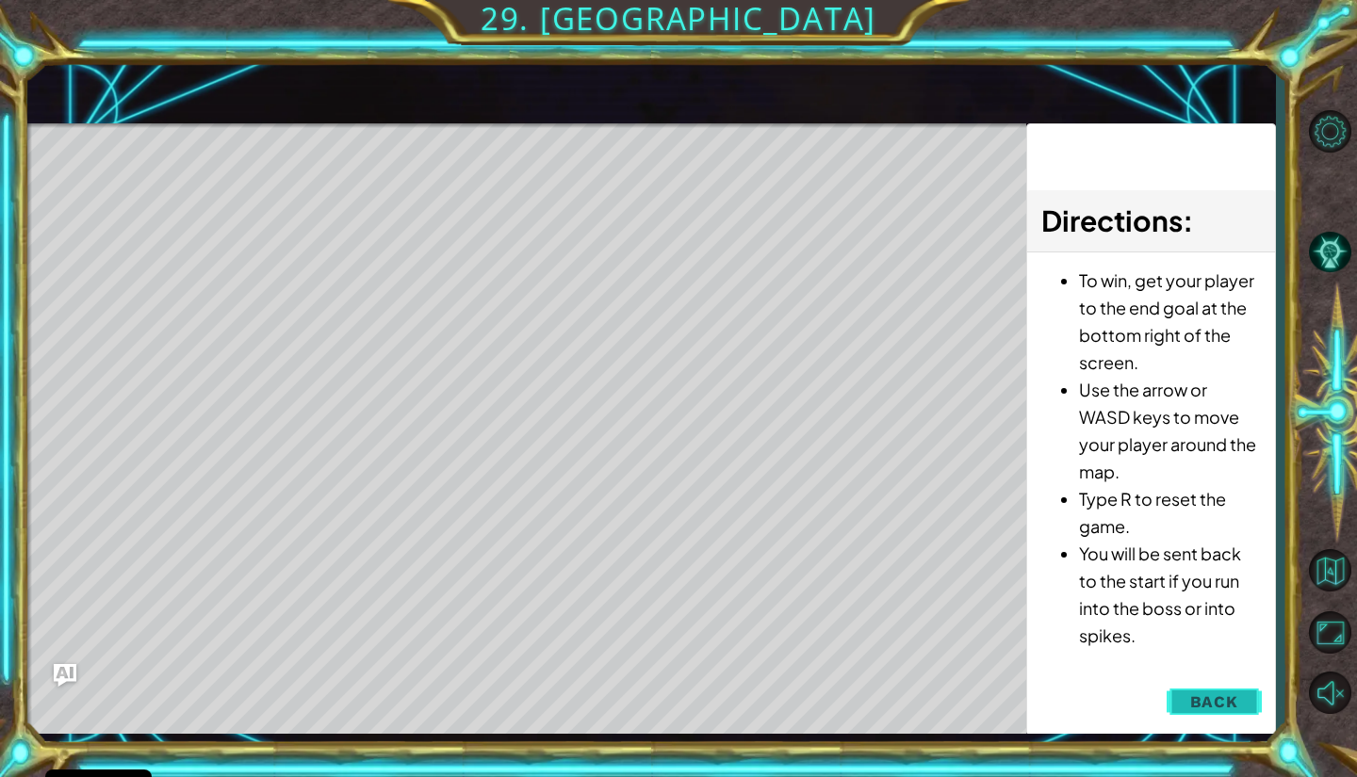
click at [1233, 716] on button "Back" at bounding box center [1213, 702] width 95 height 38
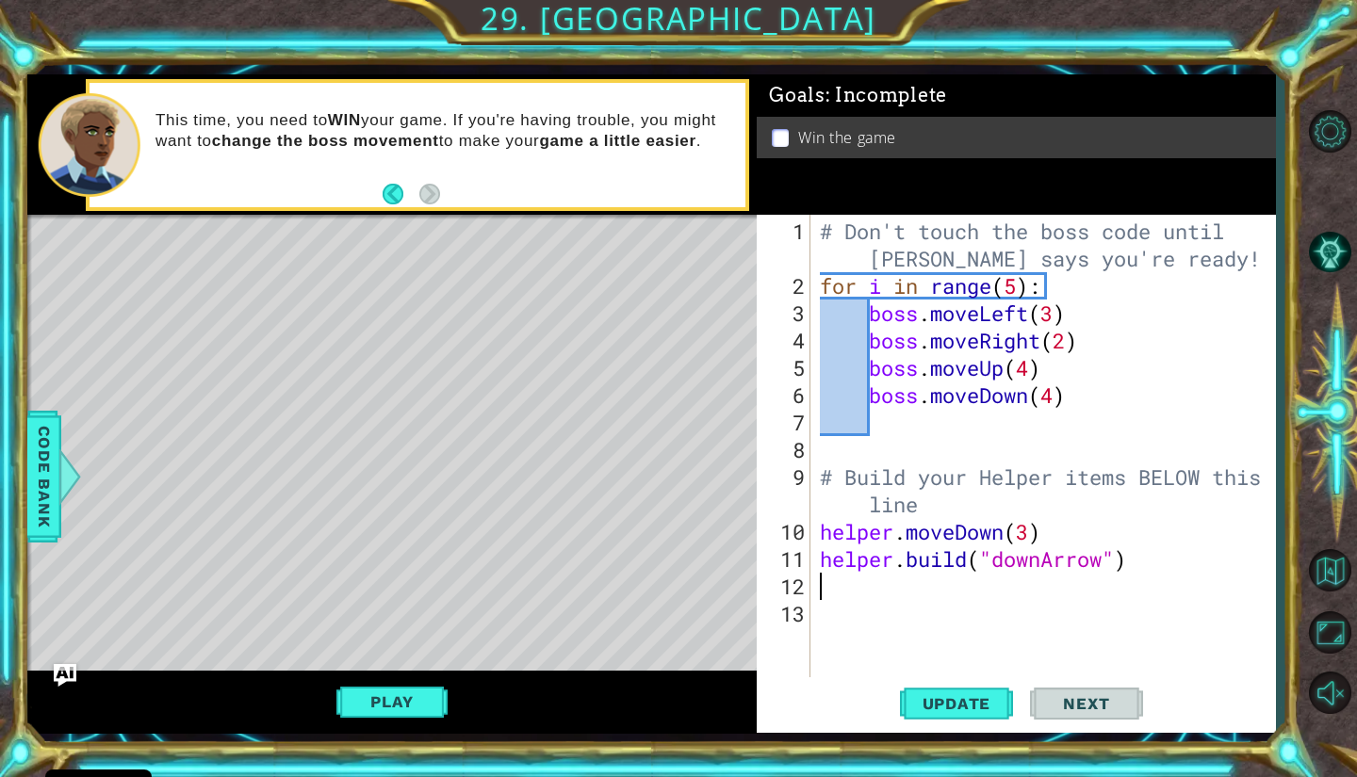
scroll to position [0, 0]
click at [1123, 579] on div "# Don't touch the boss code until [PERSON_NAME] says you're ready! for i in ran…" at bounding box center [1048, 491] width 464 height 546
click at [1076, 529] on div "# Don't touch the boss code until [PERSON_NAME] says you're ready! for i in ran…" at bounding box center [1048, 491] width 464 height 546
type textarea "helper.moveDown(3)"
click at [914, 623] on div "# Don't touch the boss code until [PERSON_NAME] says you're ready! for i in ran…" at bounding box center [1048, 491] width 464 height 546
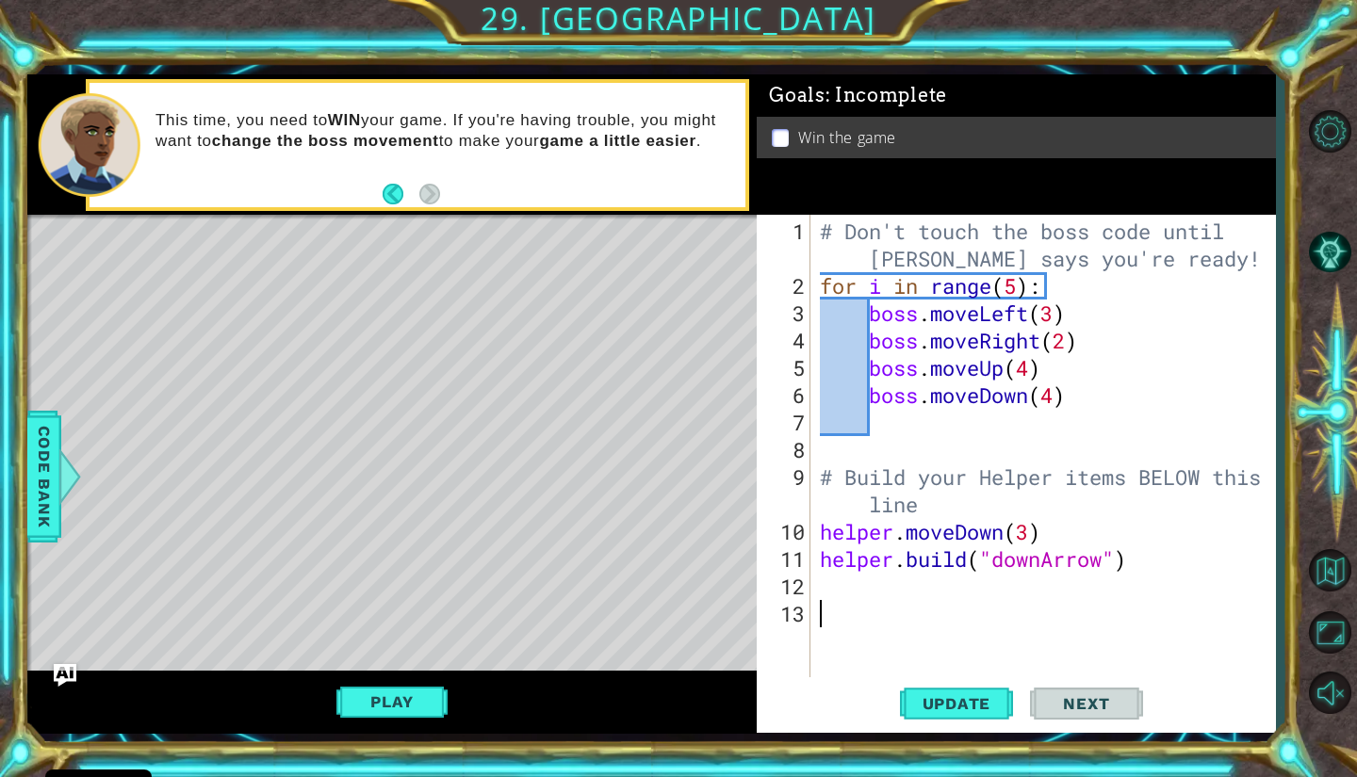
click at [911, 605] on div "# Don't touch the boss code until [PERSON_NAME] says you're ready! for i in ran…" at bounding box center [1048, 491] width 464 height 546
click at [904, 591] on div "# Don't touch the boss code until [PERSON_NAME] says you're ready! for i in ran…" at bounding box center [1048, 491] width 464 height 546
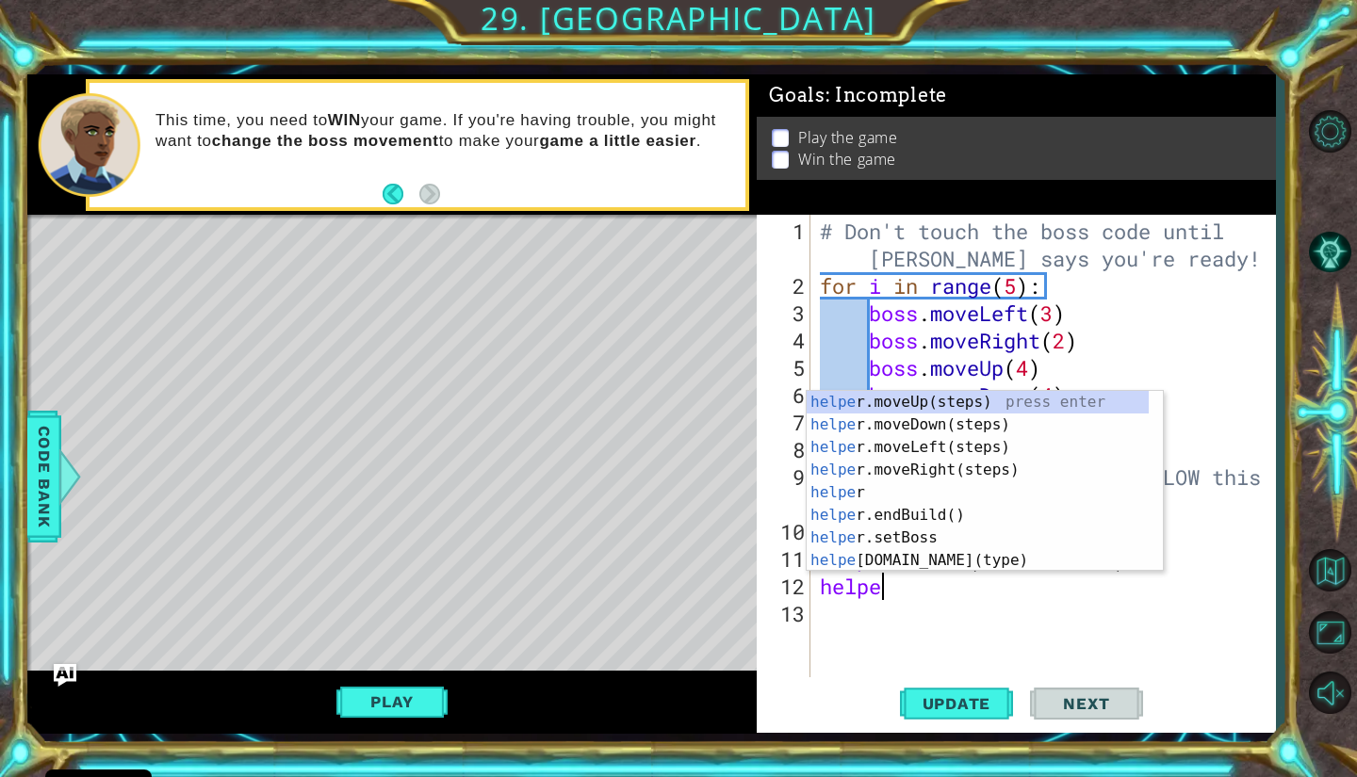
type textarea "helper"
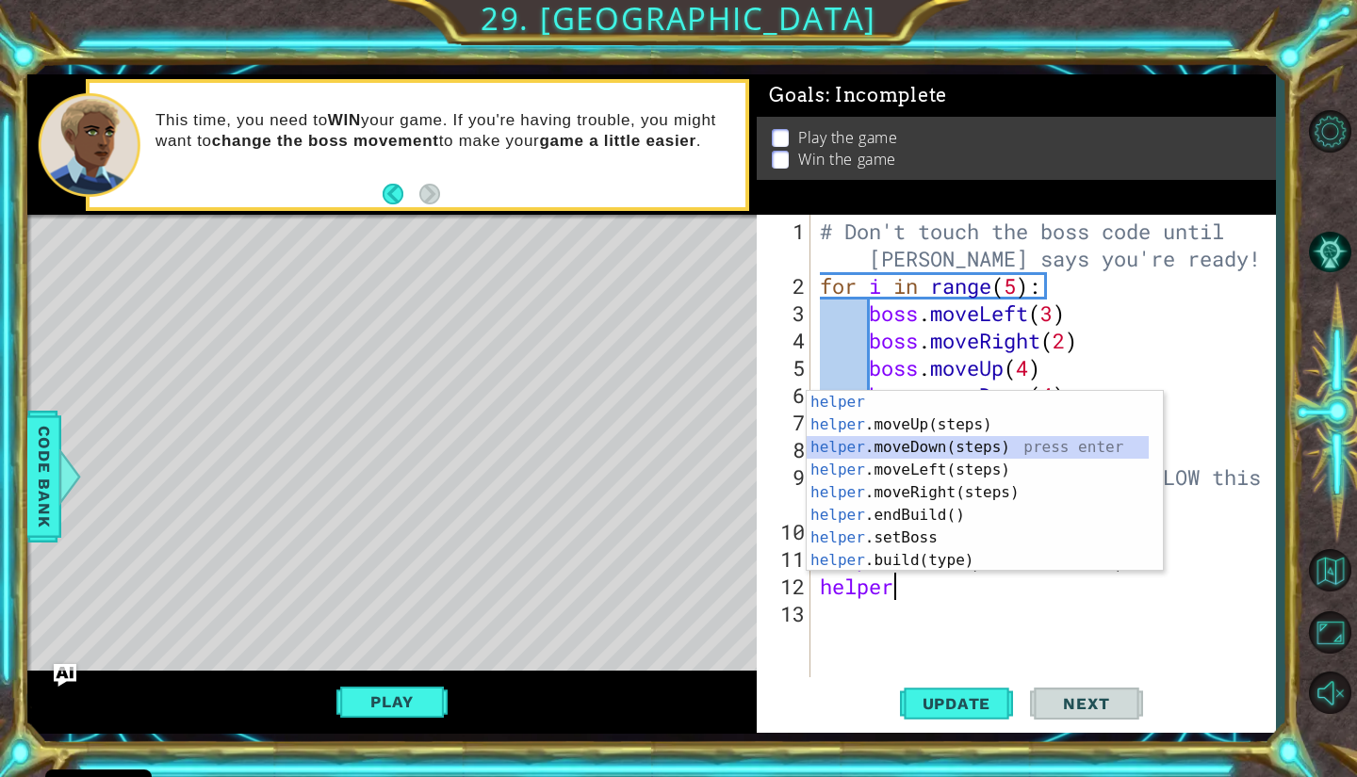
click at [963, 447] on div "helper press enter helper .moveUp(steps) press enter helper .moveDown(steps) pr…" at bounding box center [978, 504] width 342 height 226
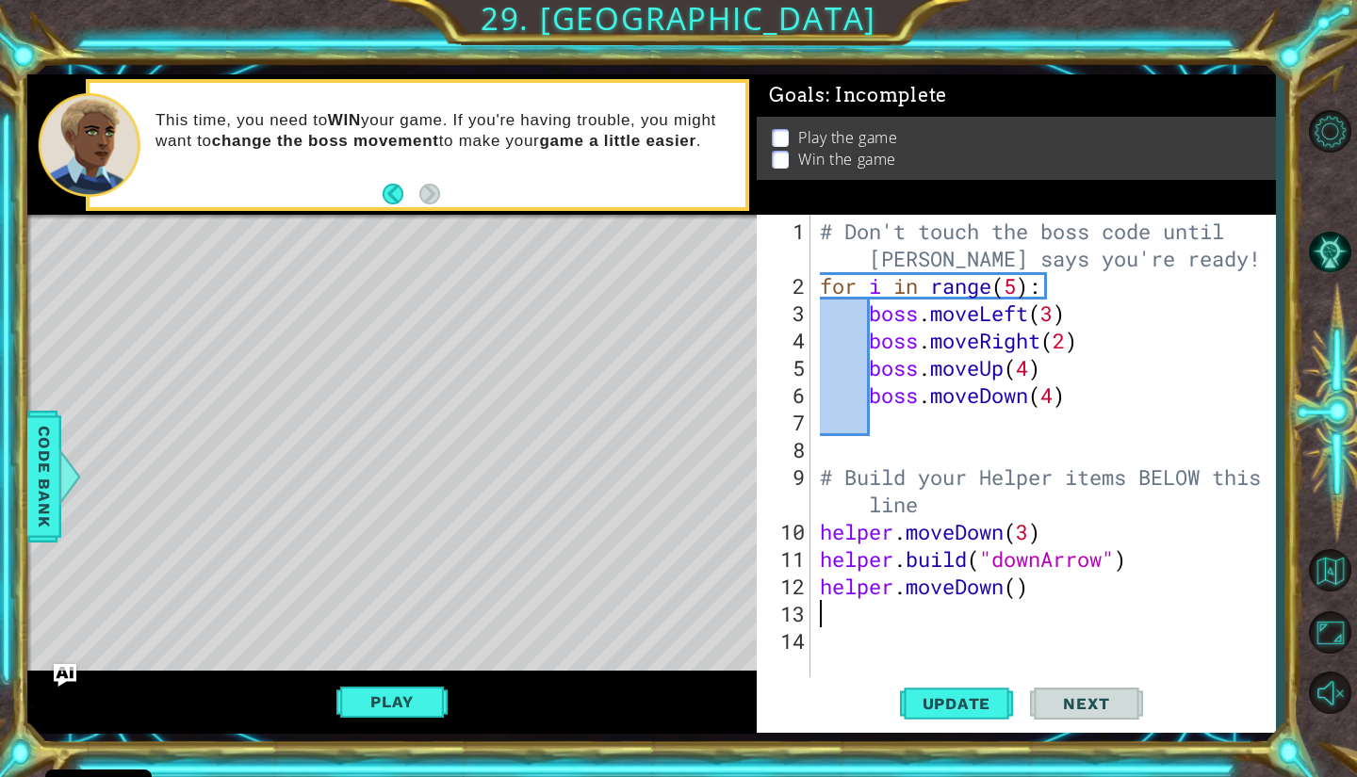
click at [1021, 591] on div "# Don't touch the boss code until [PERSON_NAME] says you're ready! for i in ran…" at bounding box center [1048, 491] width 464 height 546
type textarea "helper.moveDown(2)"
click at [1079, 597] on div "# Don't touch the boss code until [PERSON_NAME] says you're ready! for i in ran…" at bounding box center [1048, 491] width 464 height 546
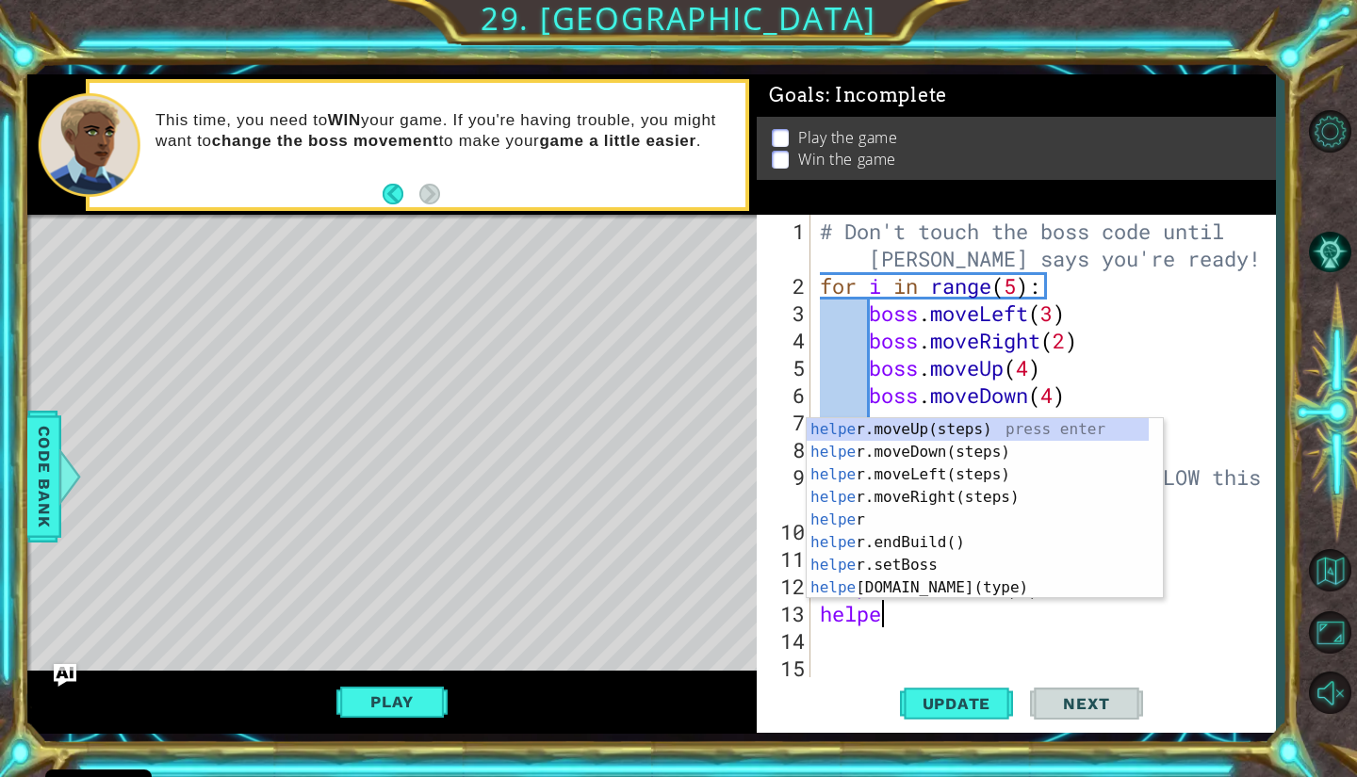
type textarea "helper"
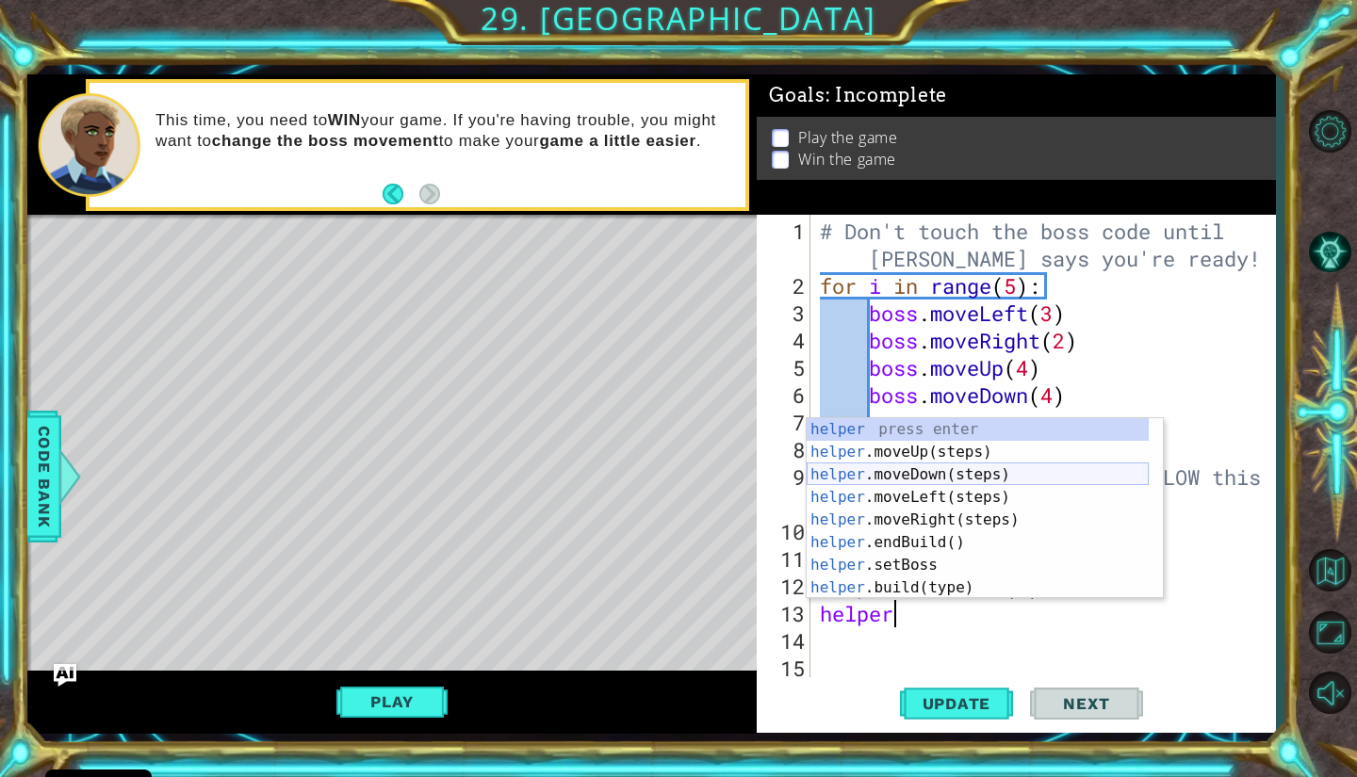
click at [1061, 468] on div "helper press enter helper .moveUp(steps) press enter helper .moveDown(steps) pr…" at bounding box center [978, 531] width 342 height 226
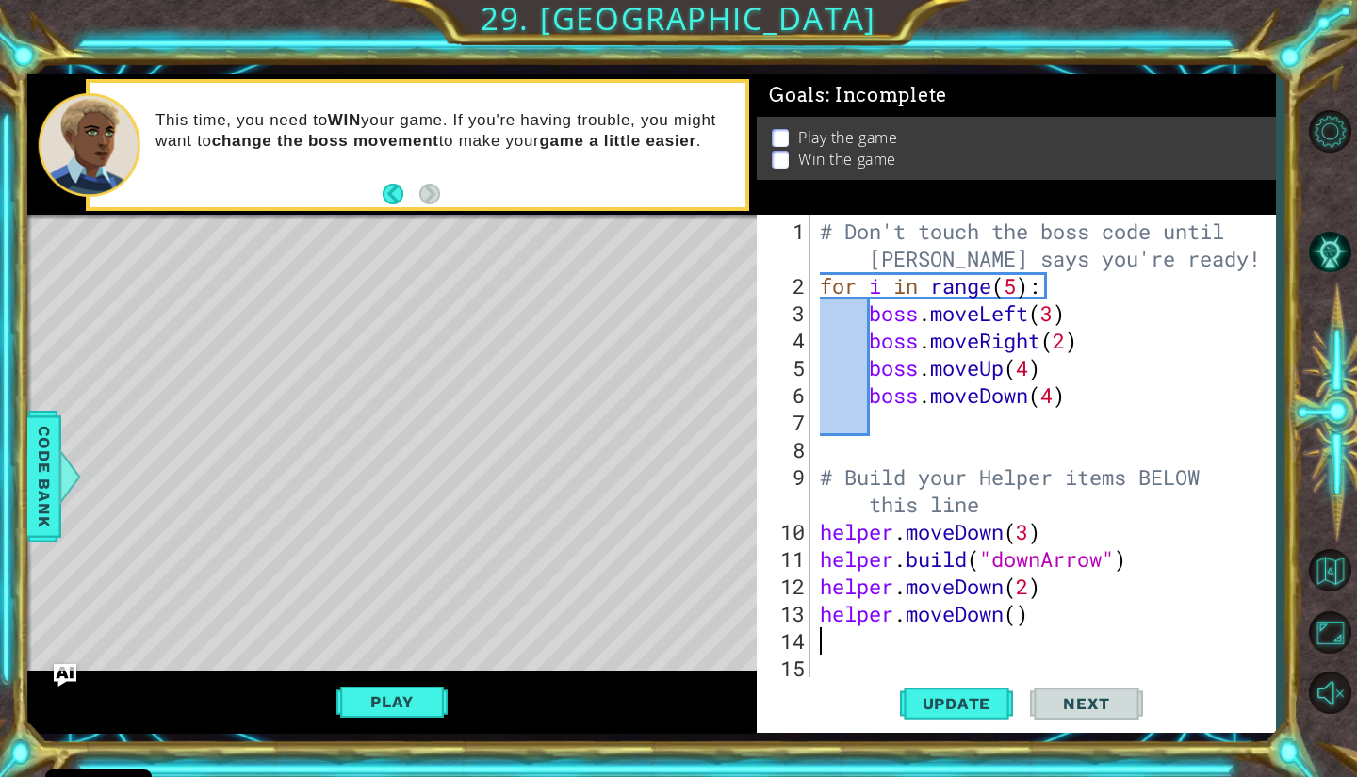
scroll to position [0, 0]
drag, startPoint x: 1001, startPoint y: 617, endPoint x: 911, endPoint y: 608, distance: 90.0
click at [911, 608] on div "# Don't touch the boss code until [PERSON_NAME] says you're ready! for i in ran…" at bounding box center [1040, 491] width 449 height 546
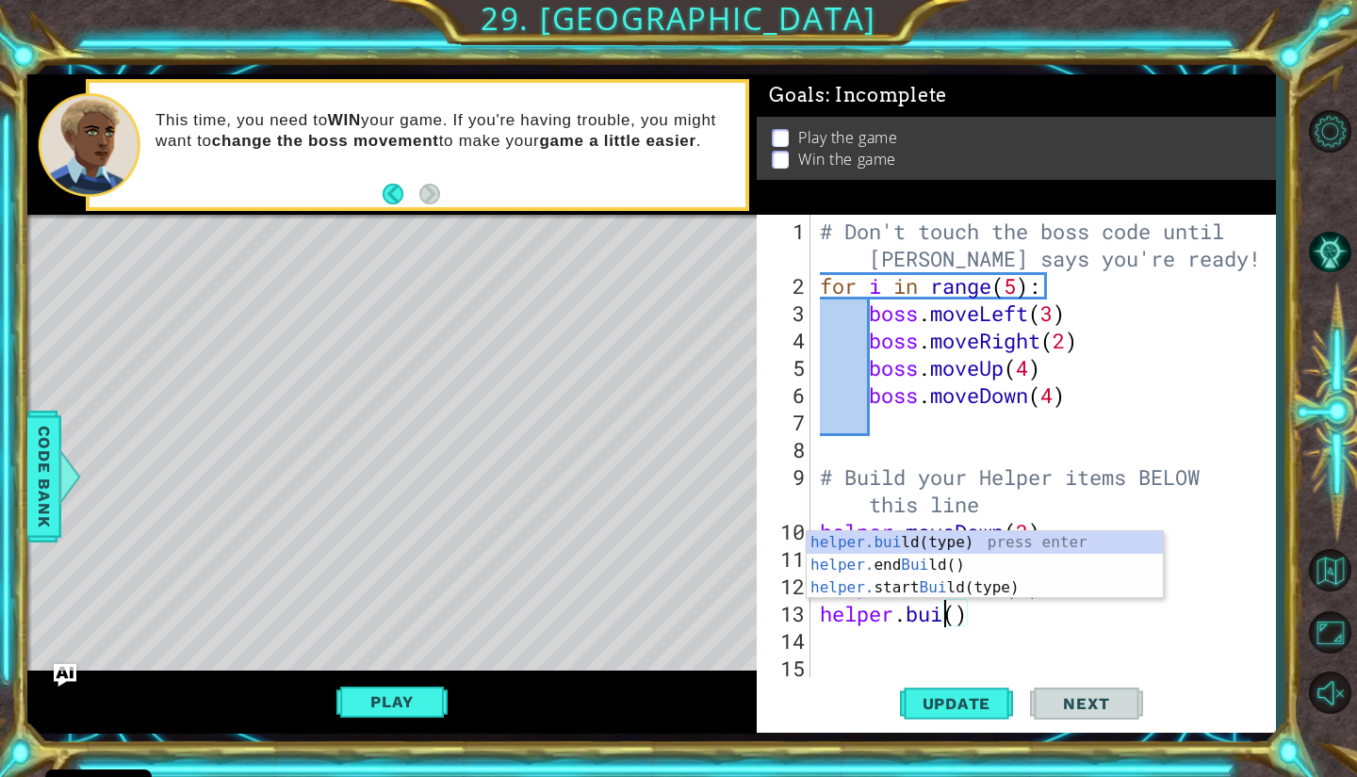
scroll to position [0, 6]
click at [957, 547] on div "helper.buil d(type) press enter helper. end Buil d() press enter helper. start …" at bounding box center [985, 587] width 356 height 113
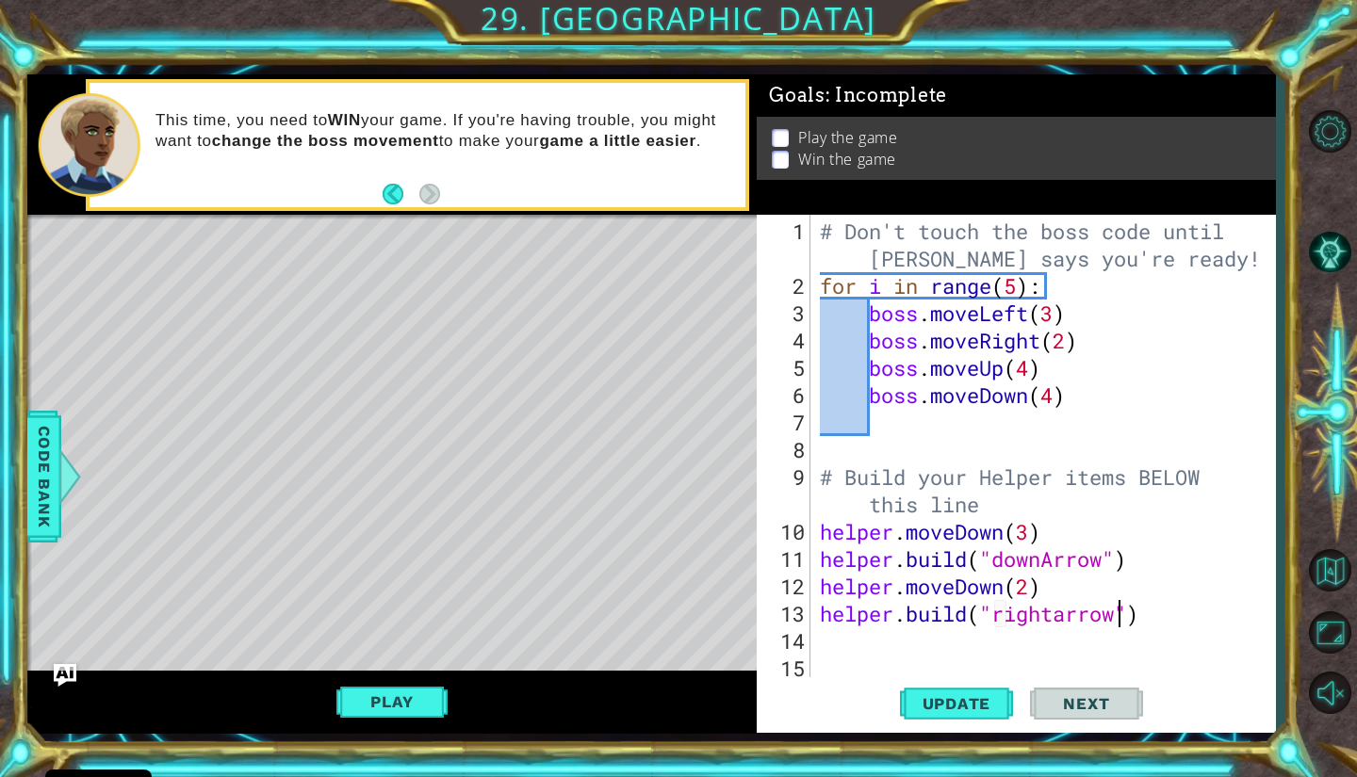
scroll to position [0, 13]
click at [1007, 620] on div "# Don't touch the boss code until [PERSON_NAME] says you're ready! for i in ran…" at bounding box center [1040, 491] width 449 height 546
click at [1067, 619] on div "# Don't touch the boss code until [PERSON_NAME] says you're ready! for i in ran…" at bounding box center [1040, 491] width 449 height 546
click at [970, 696] on span "Update" at bounding box center [957, 703] width 106 height 19
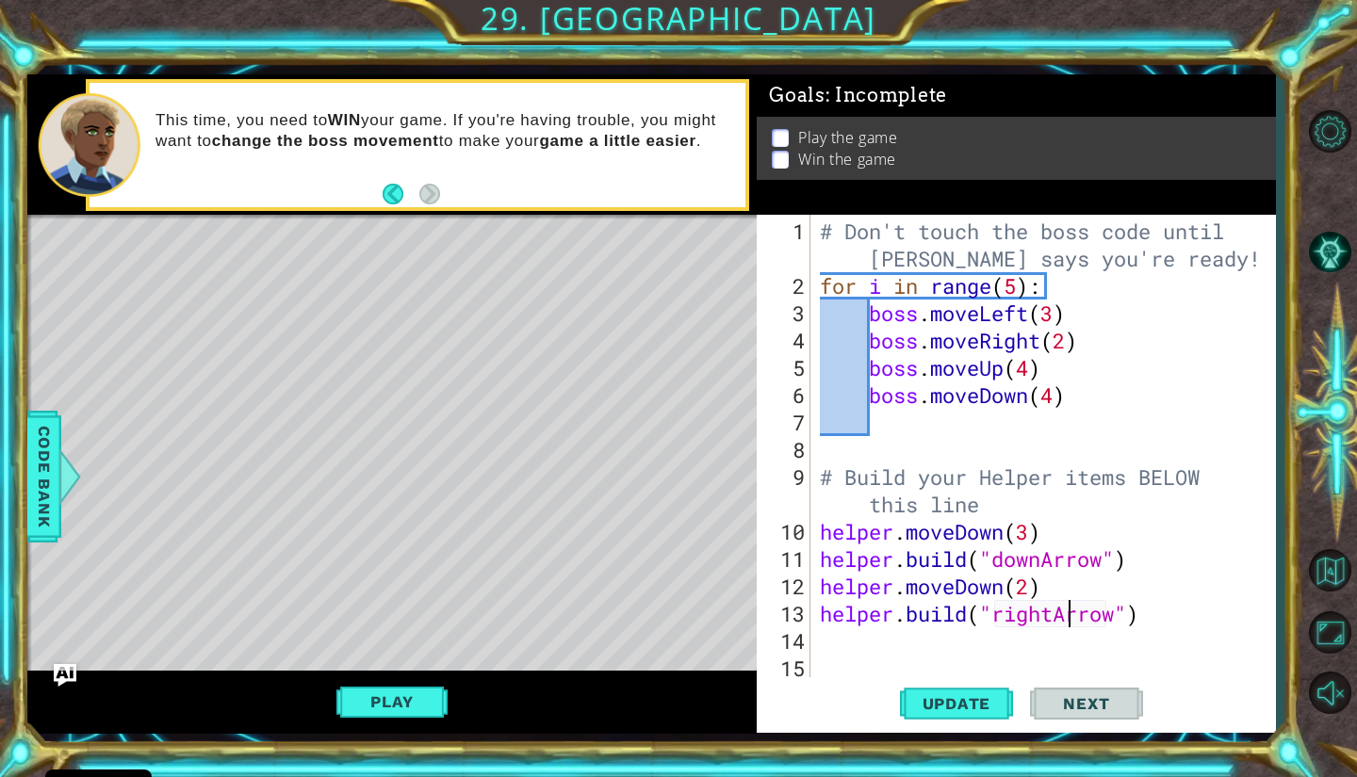
click at [503, 388] on div "Level Map" at bounding box center [462, 492] width 871 height 555
click at [1067, 530] on div "# Don't touch the boss code until [PERSON_NAME] says you're ready! for i in ran…" at bounding box center [1040, 491] width 449 height 546
click at [1028, 508] on div "# Don't touch the boss code until [PERSON_NAME] says you're ready! for i in ran…" at bounding box center [1040, 491] width 449 height 546
click at [1095, 531] on div "# Don't touch the boss code until [PERSON_NAME] says you're ready! for i in ran…" at bounding box center [1040, 491] width 449 height 546
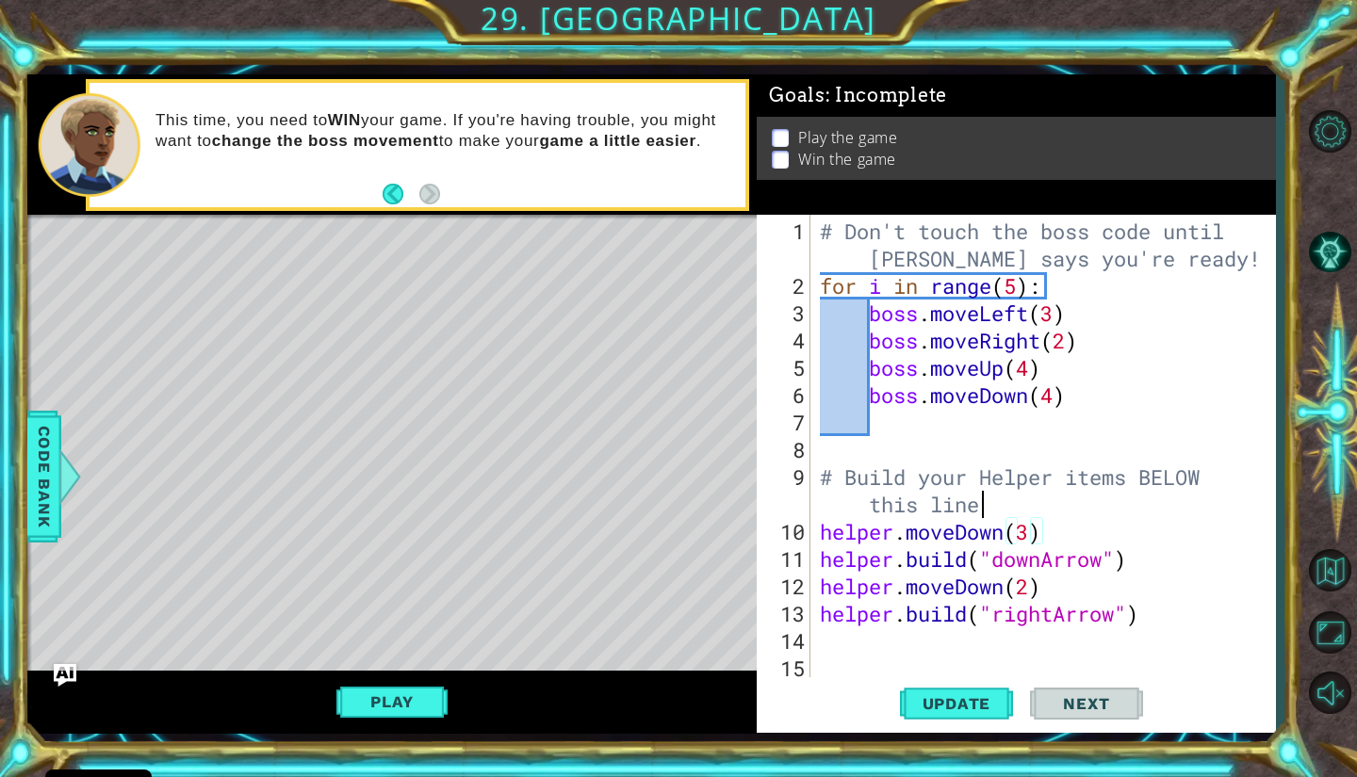
click at [981, 513] on div "# Don't touch the boss code until [PERSON_NAME] says you're ready! for i in ran…" at bounding box center [1040, 491] width 449 height 546
type textarea "# Build your Helper items BELOW this line"
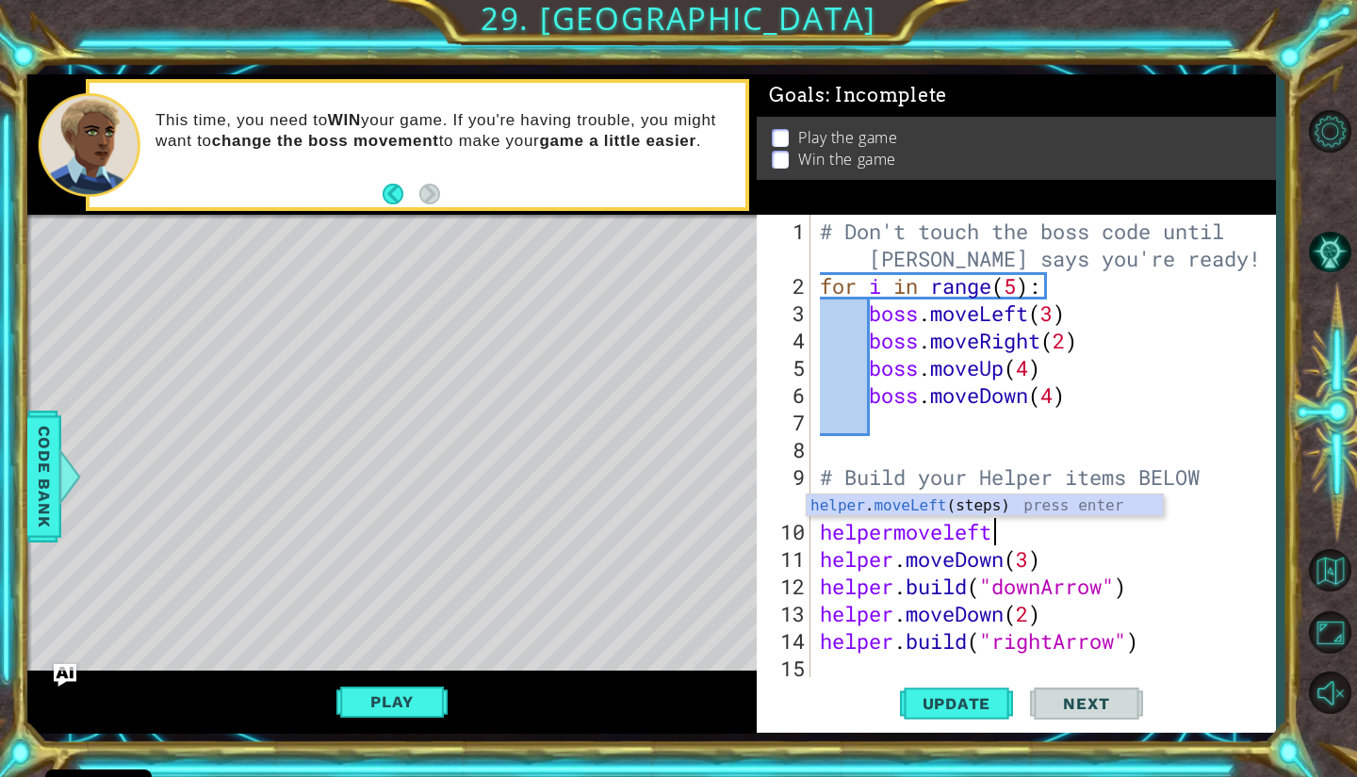
scroll to position [0, 7]
type textarea "helpermoveright"
click at [1012, 501] on div "helper . moveRight (steps) press enter" at bounding box center [985, 529] width 356 height 68
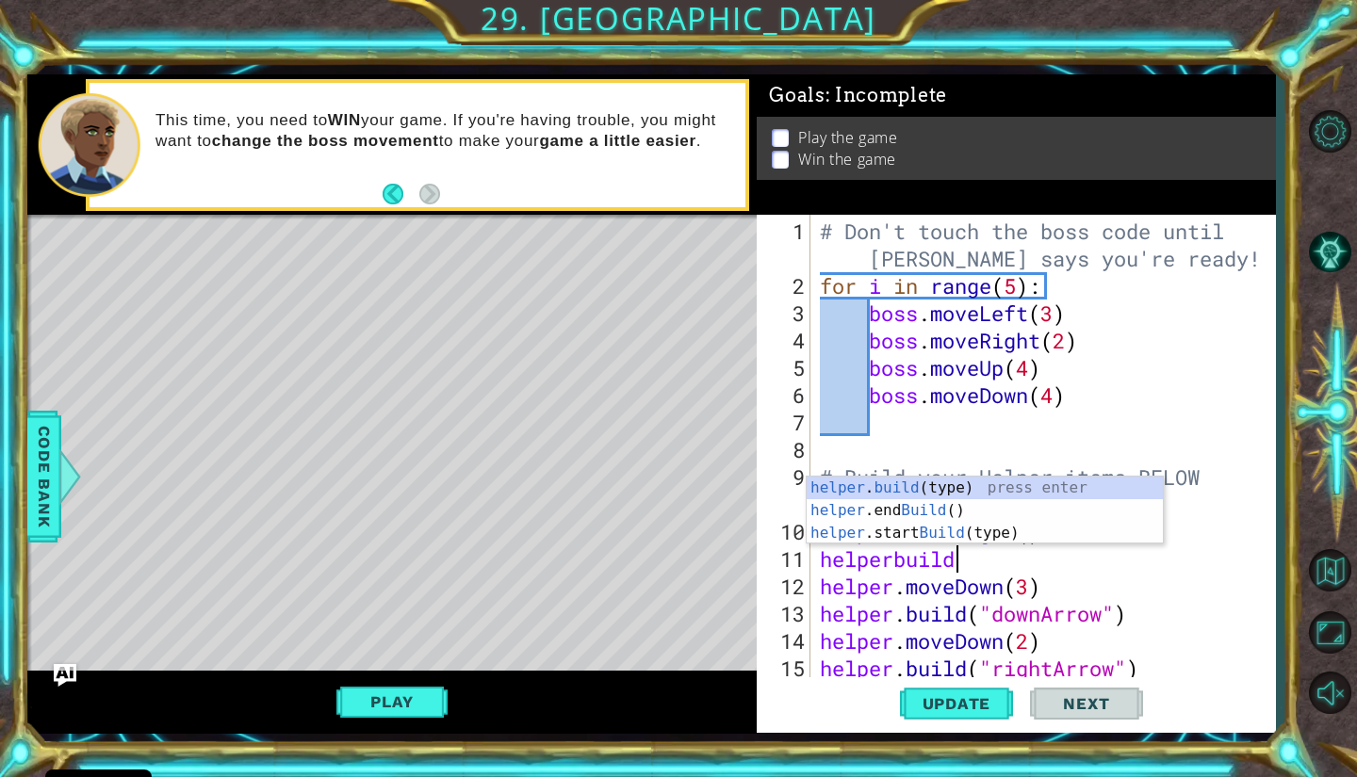
scroll to position [0, 5]
click at [976, 484] on div "helper . build (type) press enter helper .end Build () press enter helper .star…" at bounding box center [985, 533] width 356 height 113
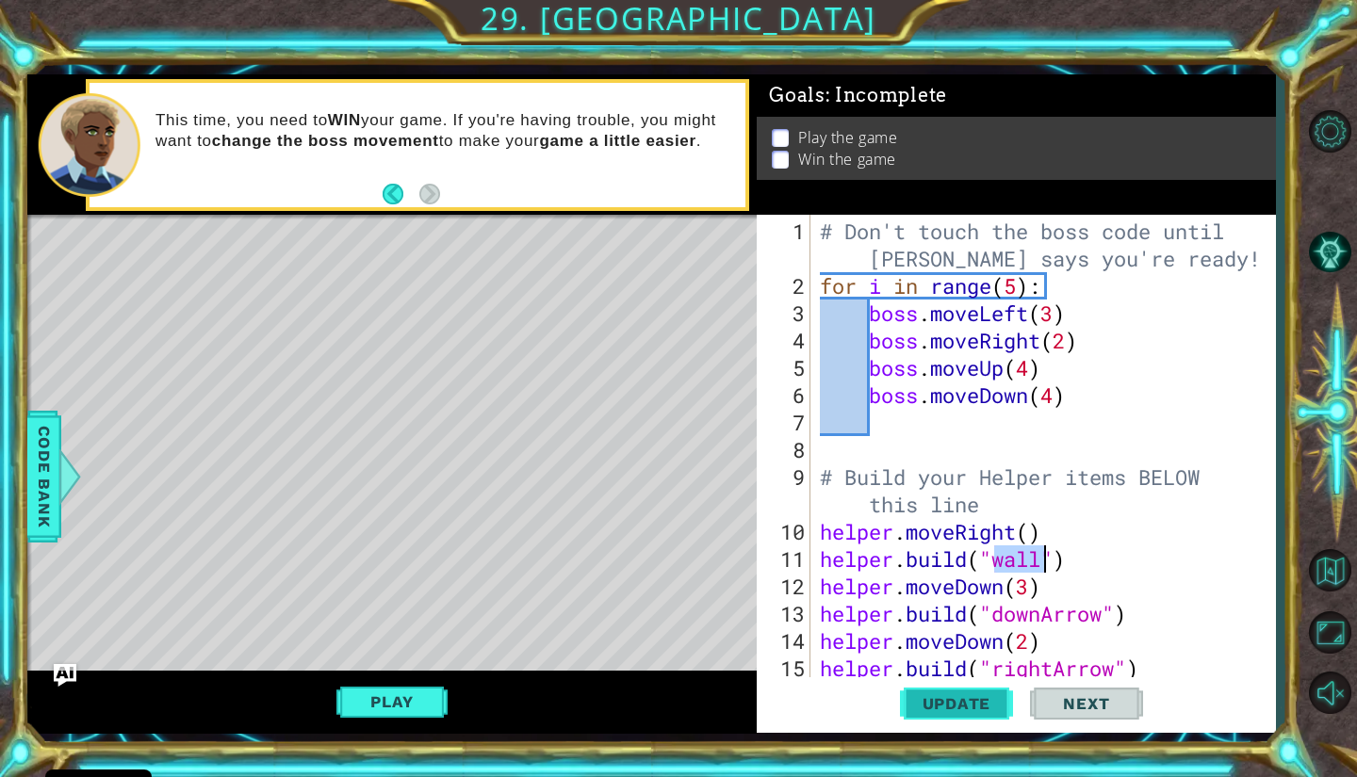
click at [995, 709] on span "Update" at bounding box center [957, 703] width 106 height 19
click at [1079, 576] on div "# Don't touch the boss code until [PERSON_NAME] says you're ready! for i in ran…" at bounding box center [1040, 491] width 449 height 546
click at [1053, 531] on div "# Don't touch the boss code until [PERSON_NAME] says you're ready! for i in ran…" at bounding box center [1040, 491] width 449 height 546
click at [1089, 568] on div "# Don't touch the boss code until [PERSON_NAME] says you're ready! for i in ran…" at bounding box center [1040, 491] width 449 height 546
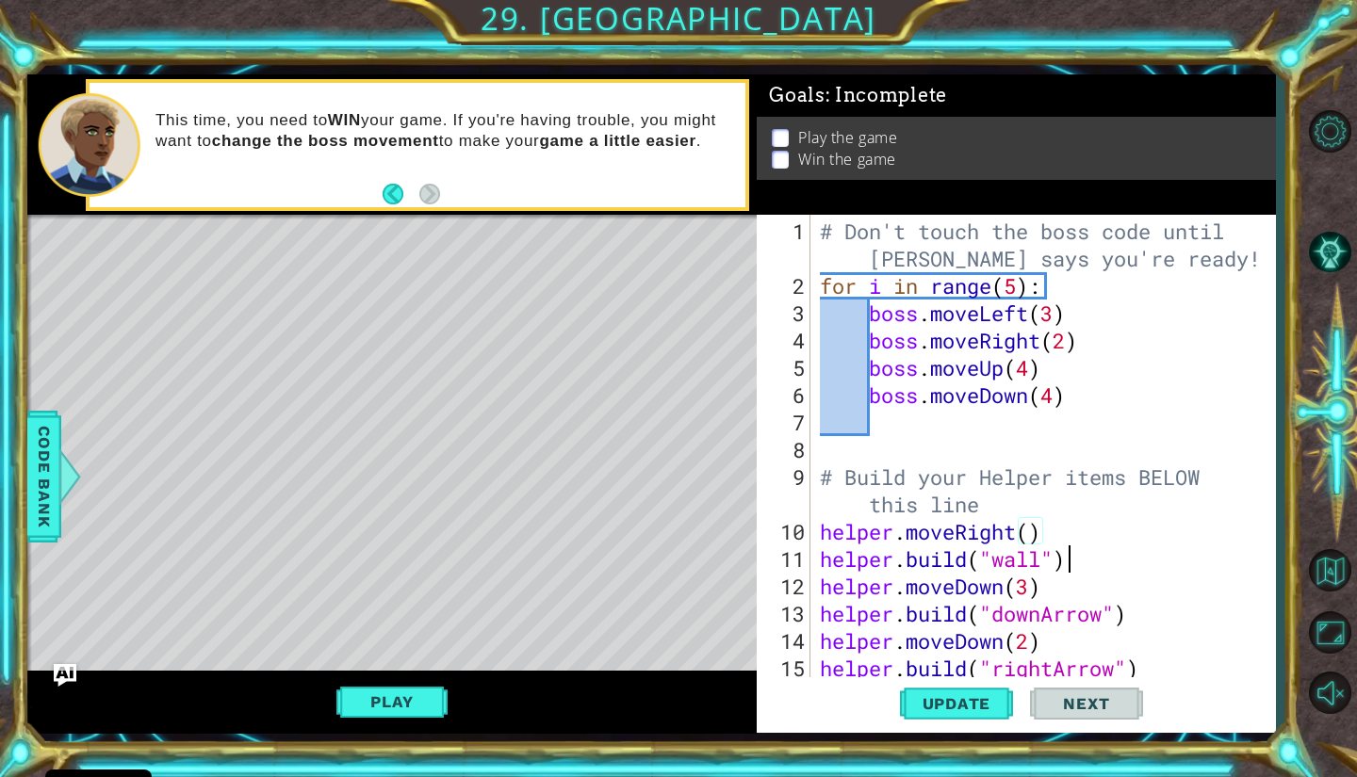
type textarea "[DOMAIN_NAME]("wall")"
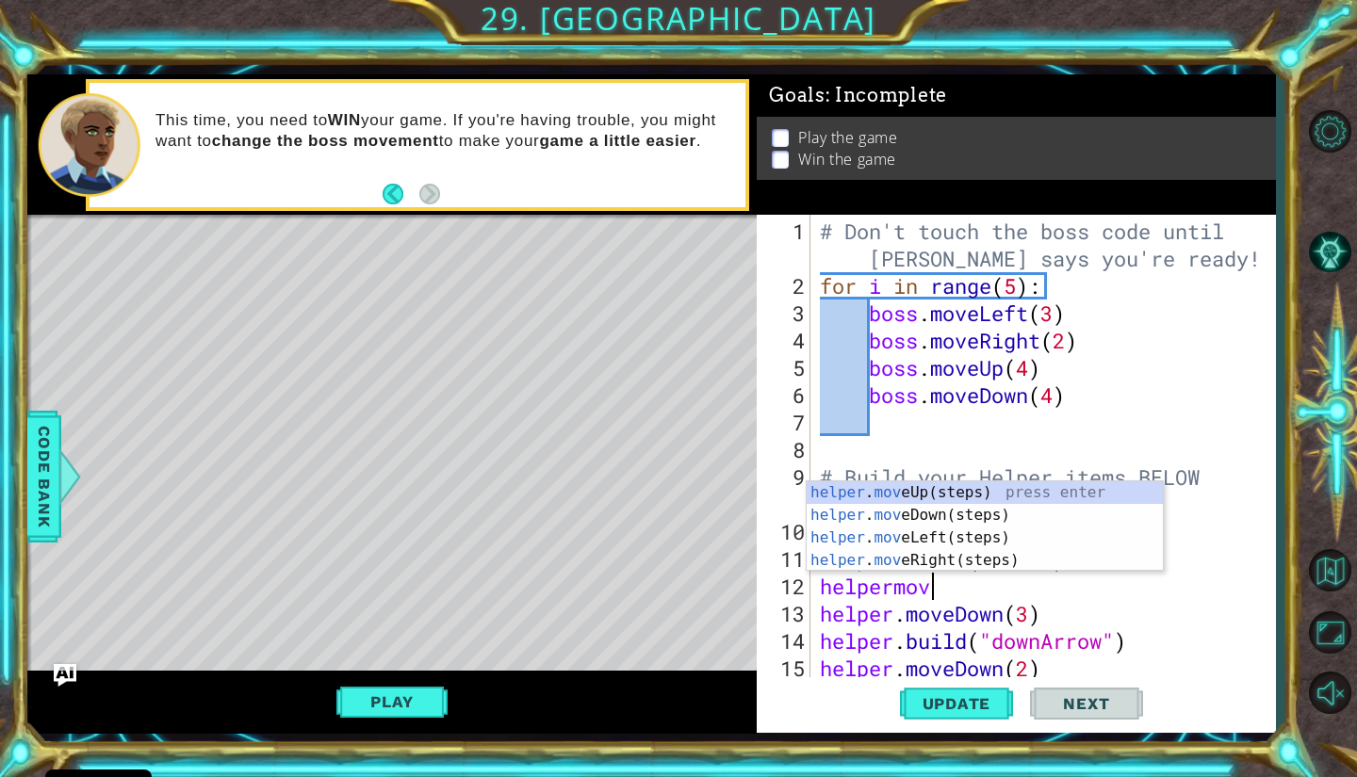
type textarea "helpermove"
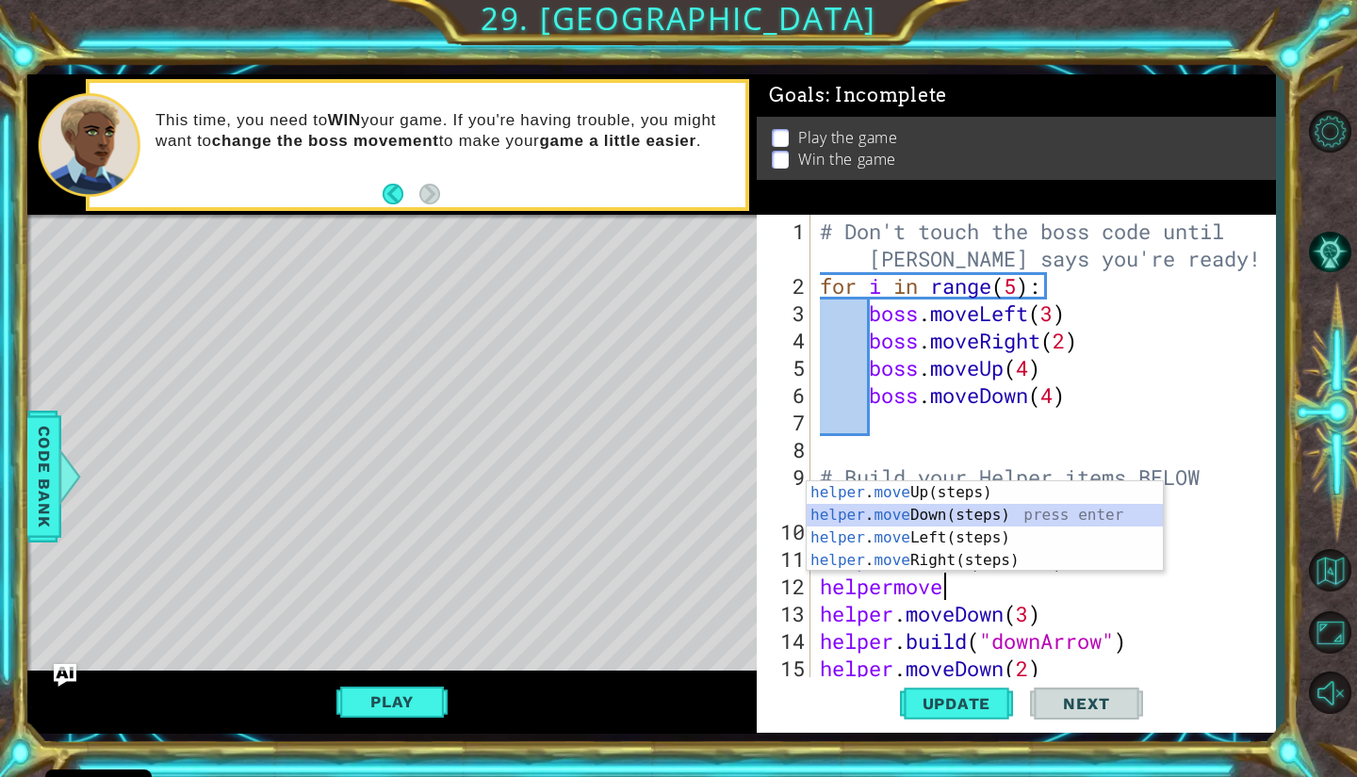
click at [1026, 507] on div "helper . move Up(steps) press enter helper . move Down(steps) press enter helpe…" at bounding box center [985, 549] width 356 height 136
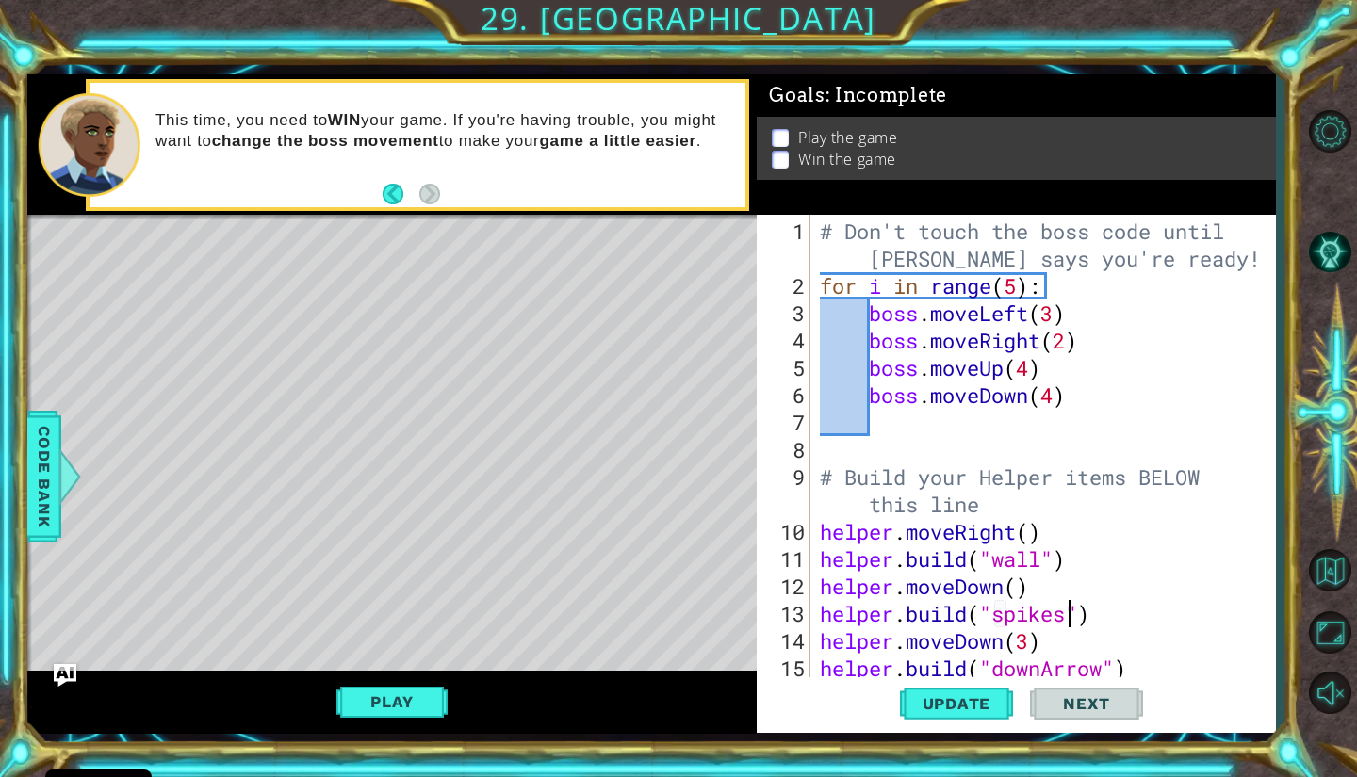
scroll to position [0, 11]
click at [1121, 614] on div "# Don't touch the boss code until [PERSON_NAME] says you're ready! for i in ran…" at bounding box center [1040, 491] width 449 height 546
click at [1073, 611] on div "# Don't touch the boss code until [PERSON_NAME] says you're ready! for i in ran…" at bounding box center [1040, 491] width 449 height 546
click at [1104, 638] on div "# Don't touch the boss code until [PERSON_NAME] says you're ready! for i in ran…" at bounding box center [1040, 491] width 449 height 546
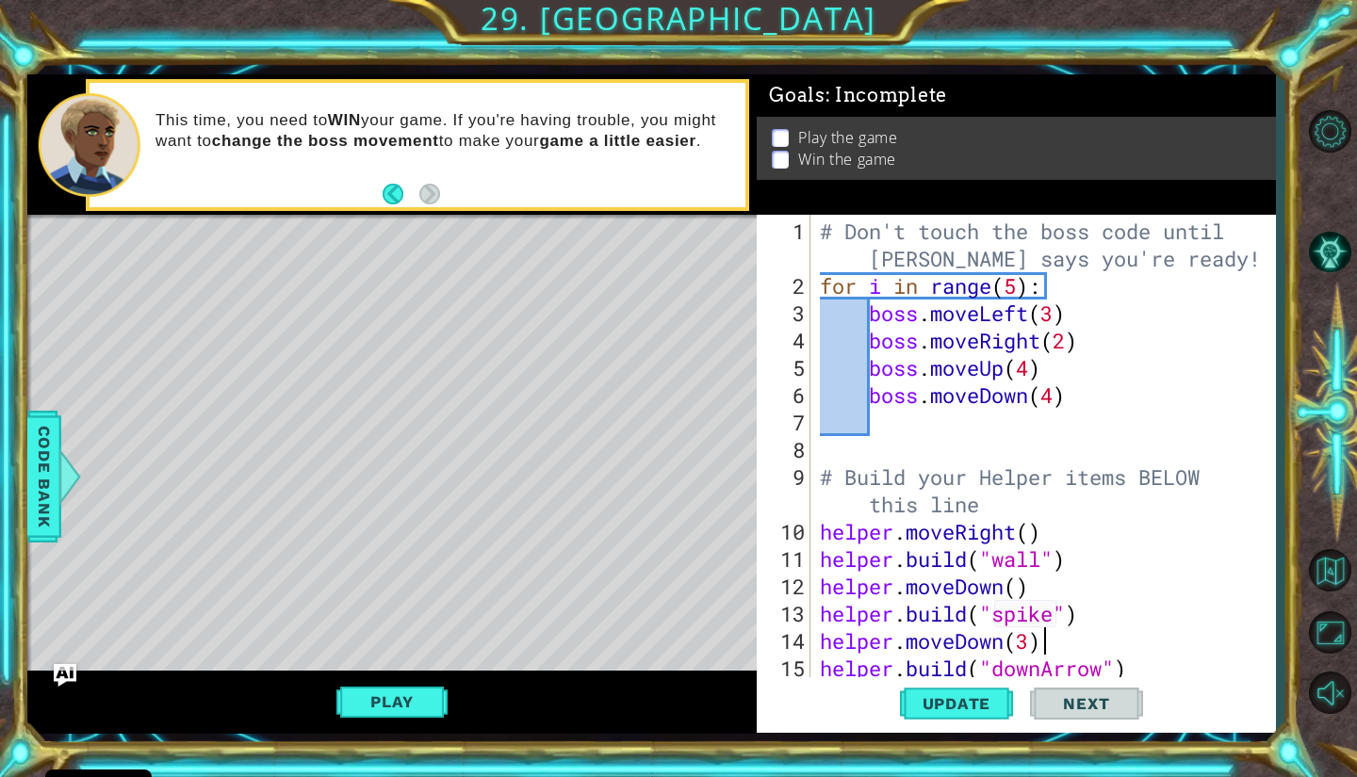
scroll to position [0, 9]
click at [1124, 611] on div "# Don't touch the boss code until [PERSON_NAME] says you're ready! for i in ran…" at bounding box center [1040, 491] width 449 height 546
type textarea "[DOMAIN_NAME]("spike")"
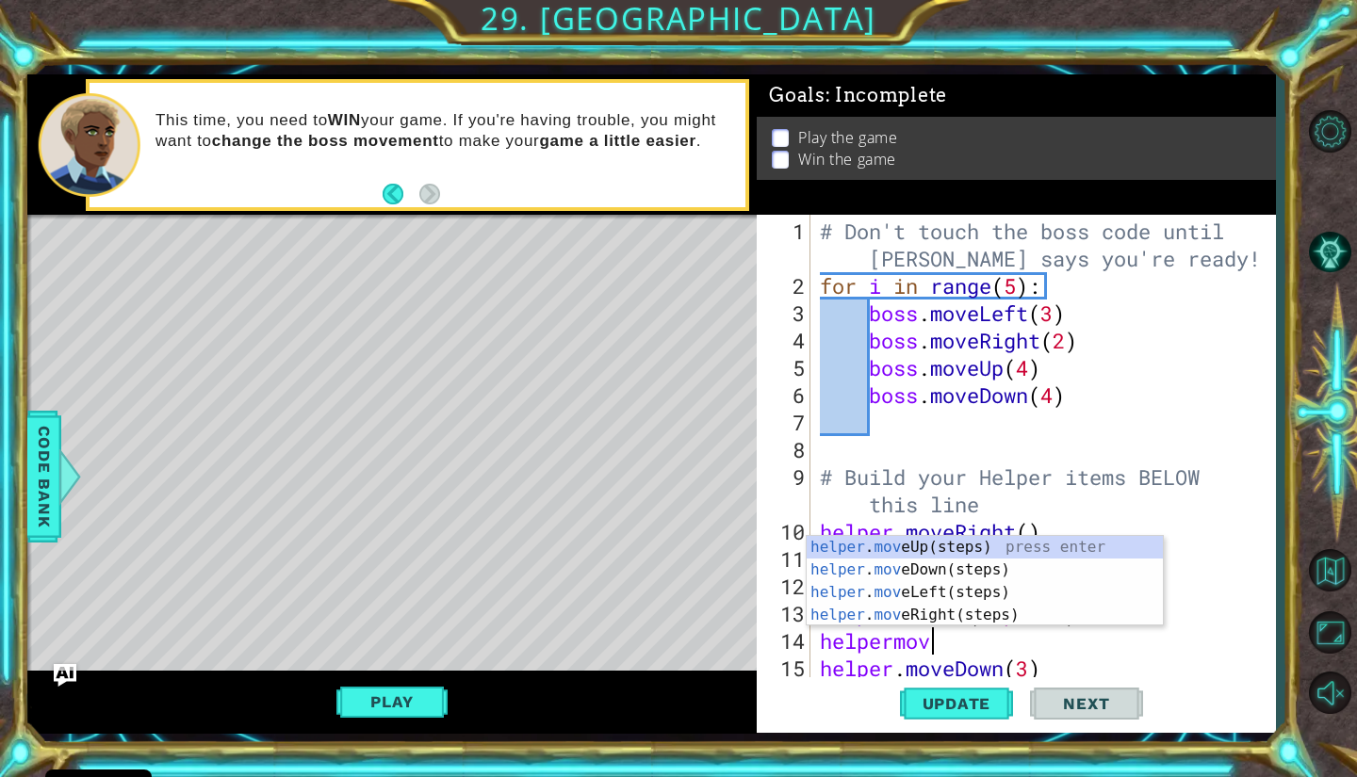
scroll to position [0, 5]
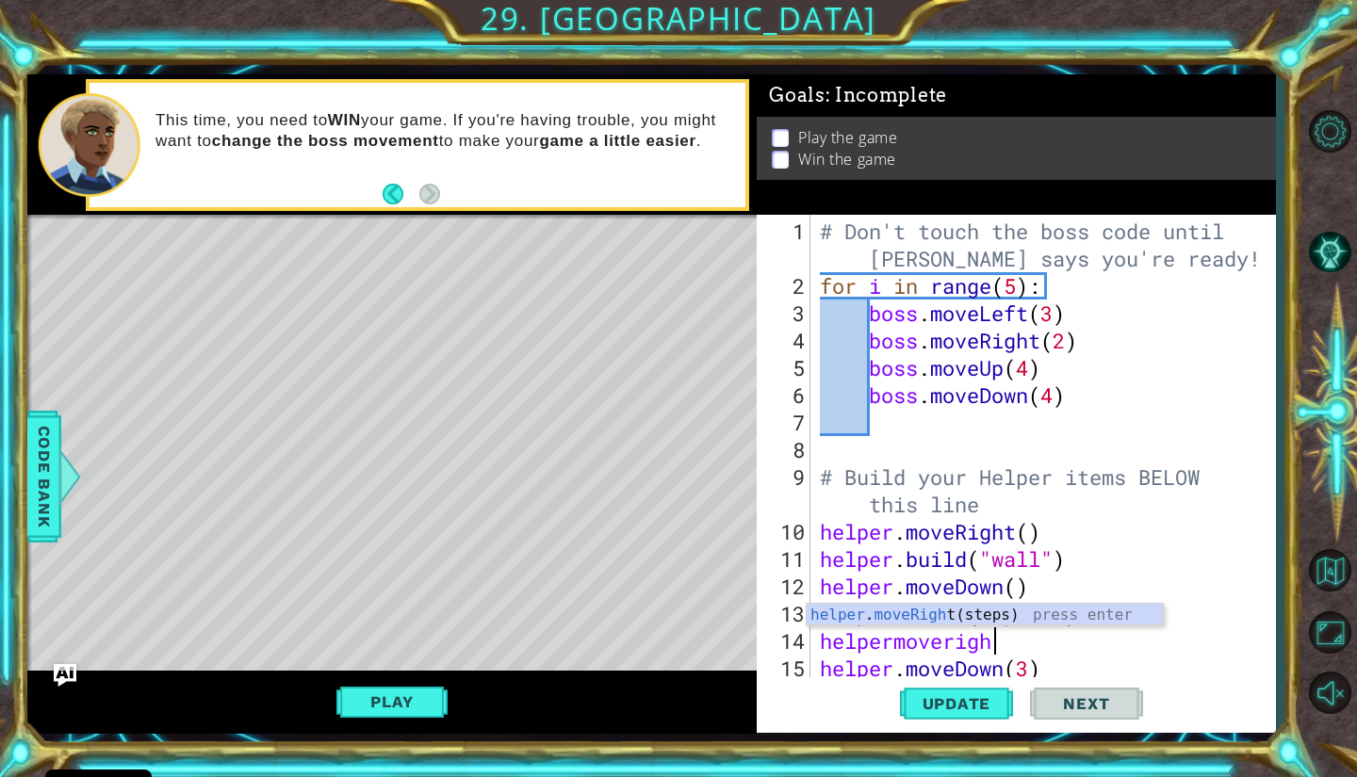
type textarea "helpermoveright"
click at [1117, 611] on div "helper . moveRight (steps) press enter" at bounding box center [985, 638] width 356 height 68
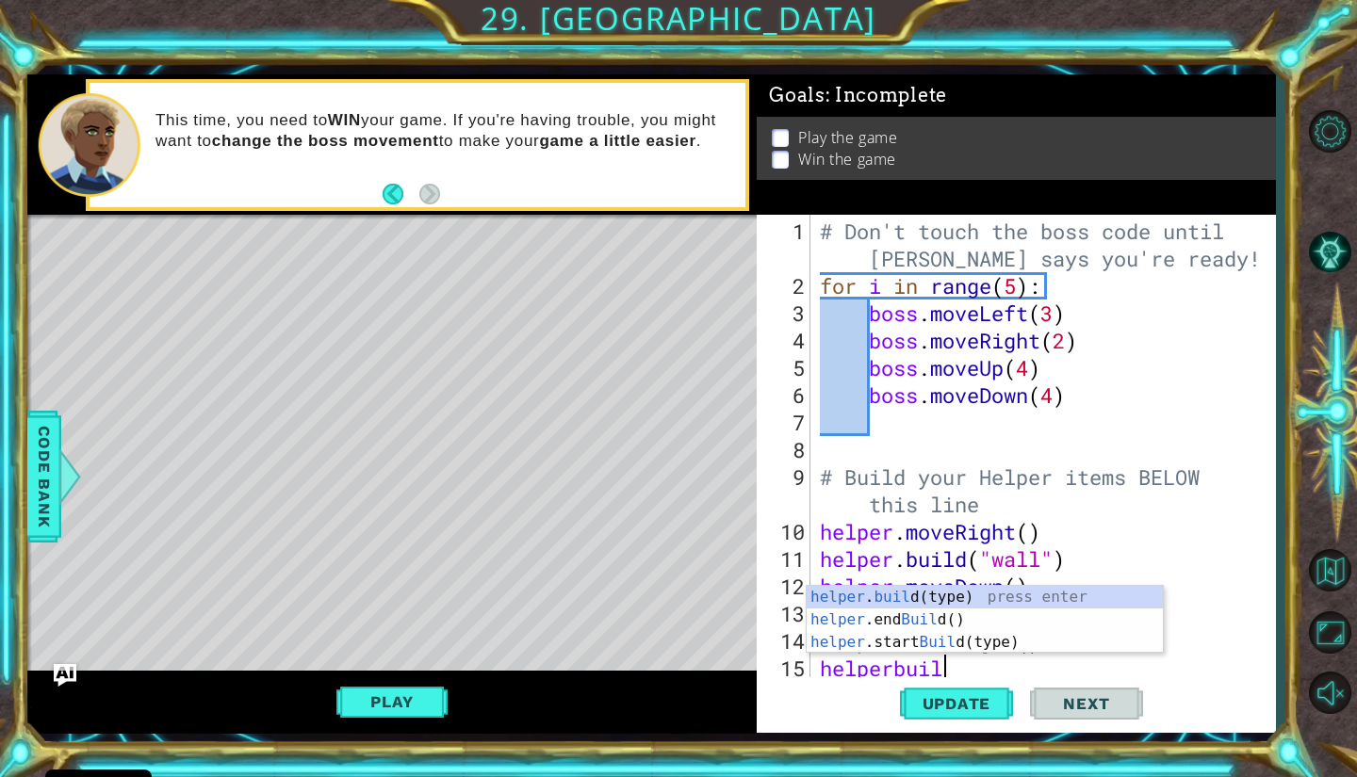
scroll to position [0, 5]
click at [1051, 603] on div "helper . build (type) press enter helper .end Build () press enter helper .star…" at bounding box center [985, 642] width 356 height 113
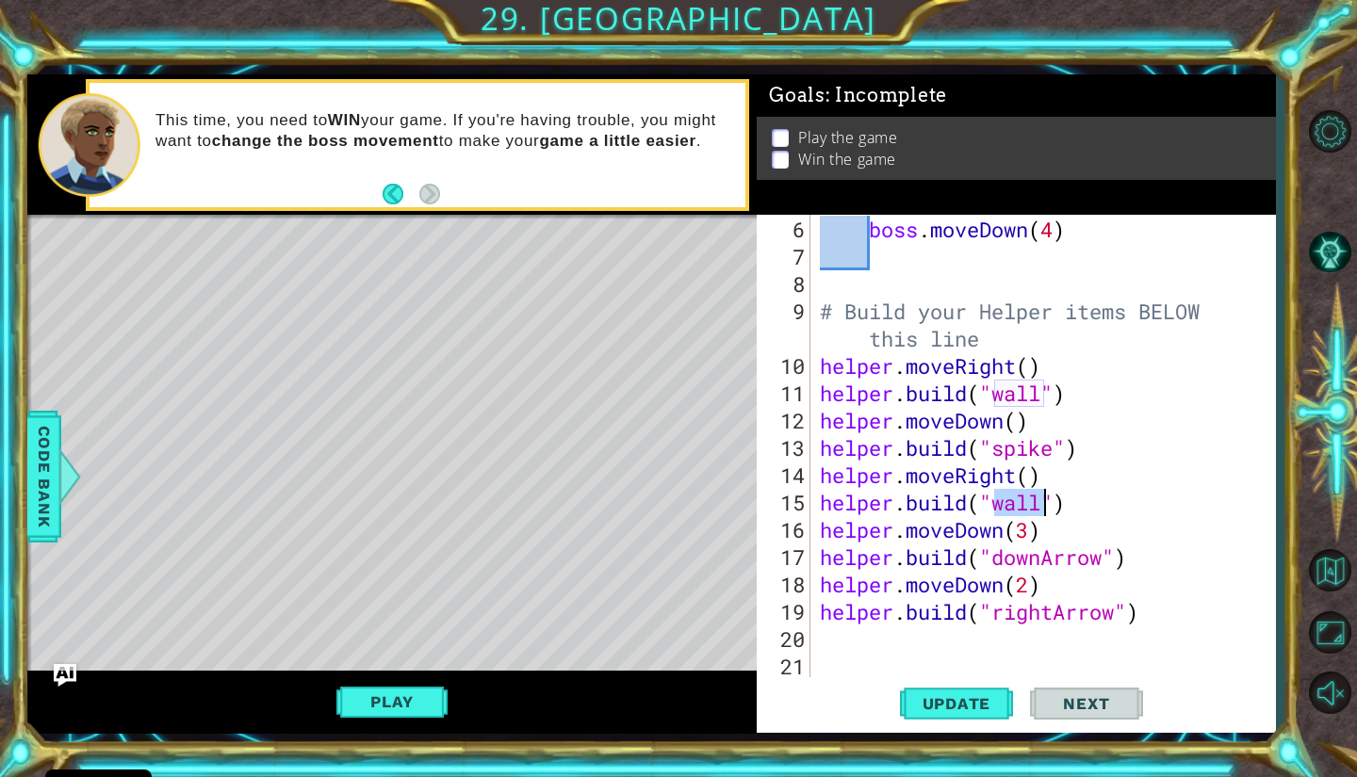
scroll to position [166, 0]
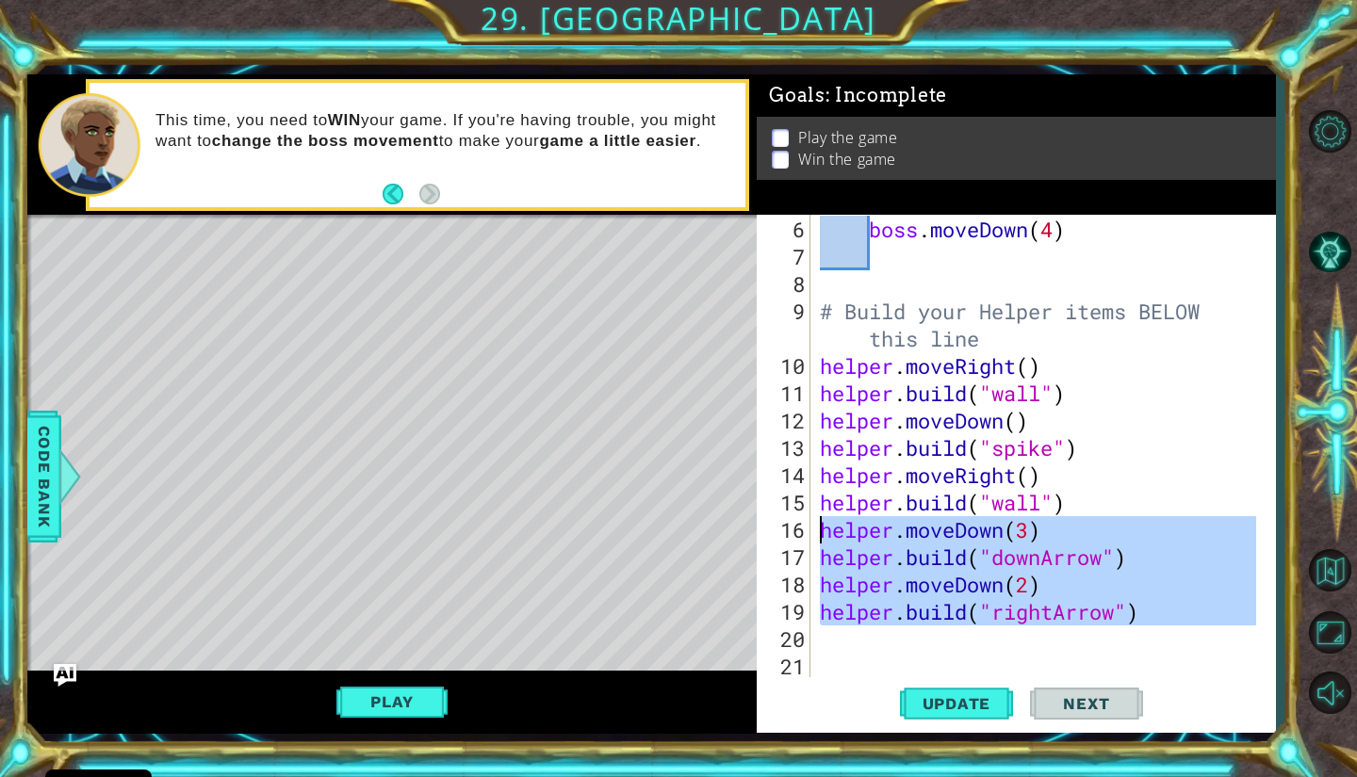
drag, startPoint x: 1129, startPoint y: 619, endPoint x: 784, endPoint y: 526, distance: 357.2
click at [784, 526] on div "[DOMAIN_NAME]("wall") 6 7 8 9 10 11 12 13 14 15 16 17 18 19 20 21 22 boss . mov…" at bounding box center [1013, 447] width 513 height 464
type textarea "helper.moveDown(3) [DOMAIN_NAME]("downArrow")"
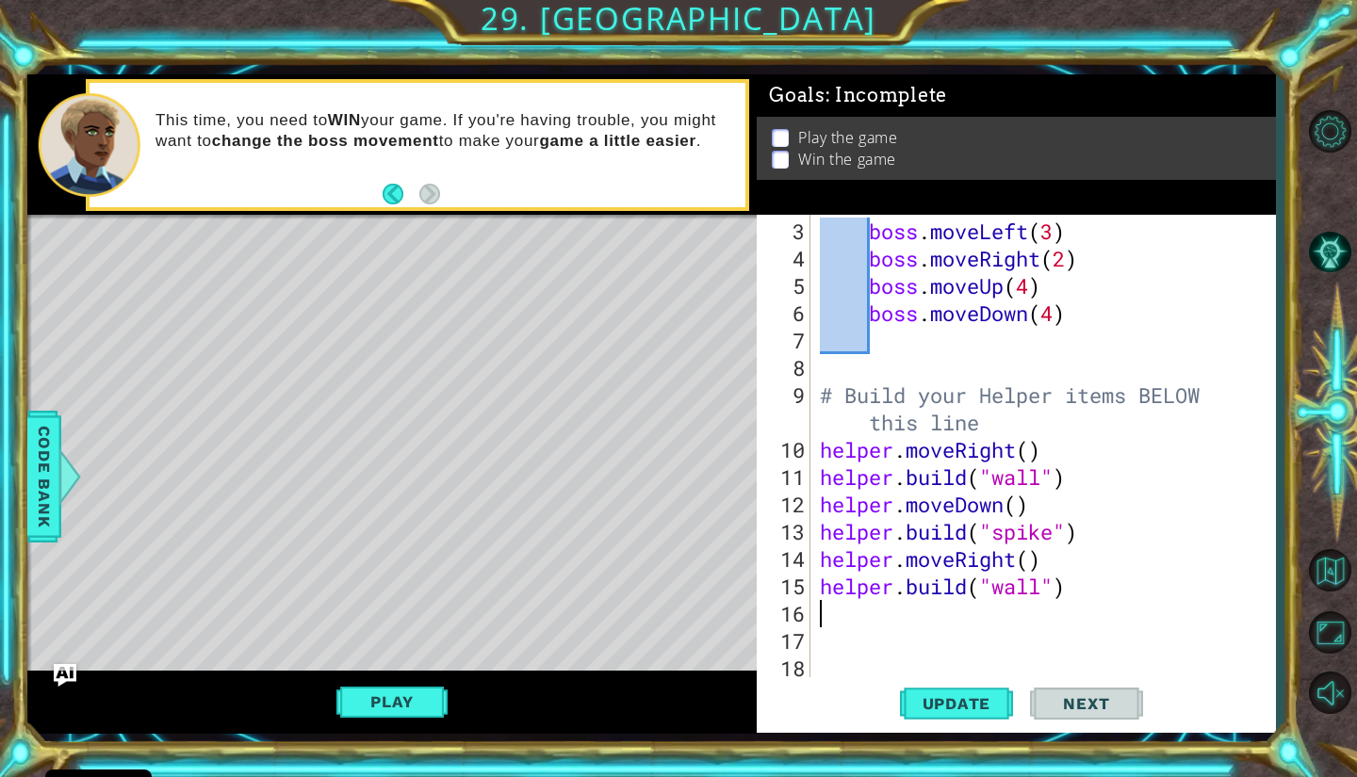
scroll to position [82, 0]
click at [989, 709] on span "Update" at bounding box center [957, 703] width 106 height 19
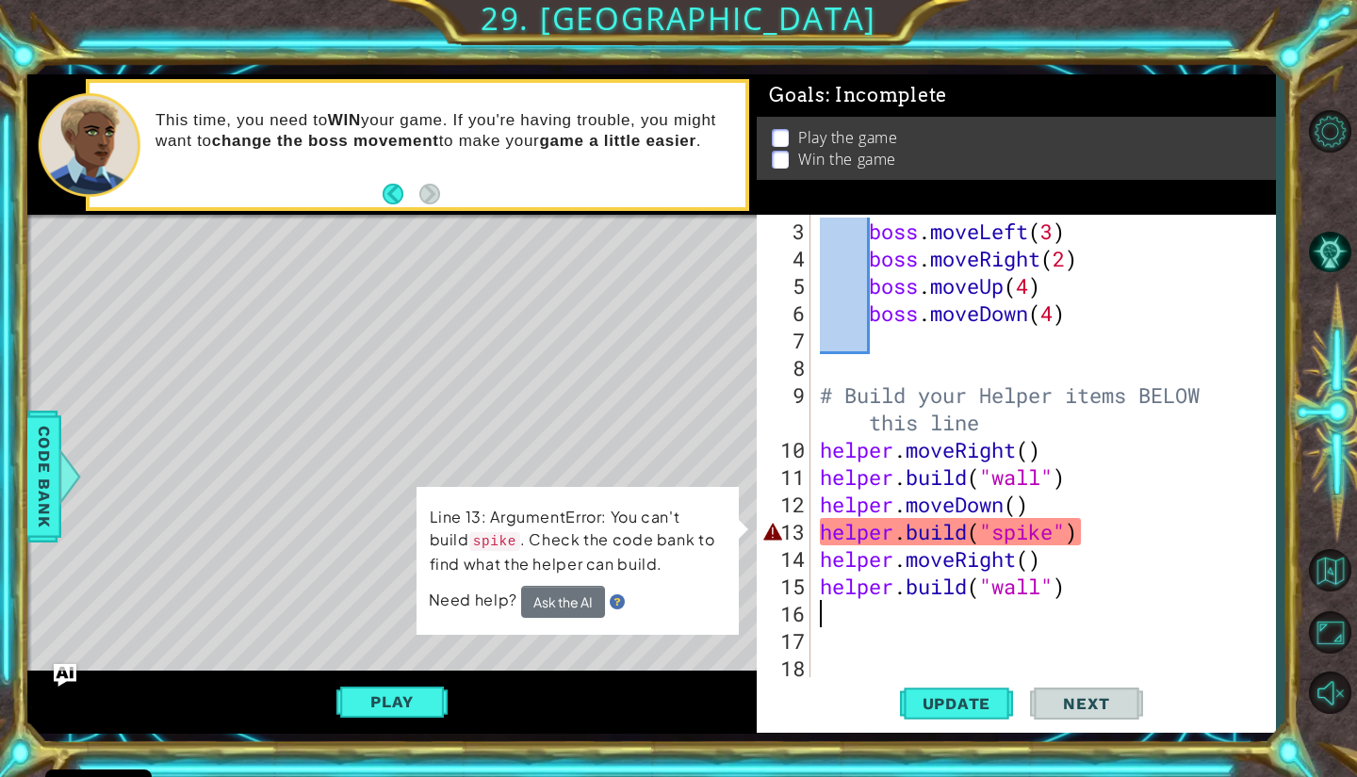
click at [1052, 544] on div "boss . moveLeft ( 3 ) boss . moveRight ( 2 ) boss . moveUp ( 4 ) boss . moveDow…" at bounding box center [1040, 477] width 449 height 519
click at [1051, 527] on div "boss . moveLeft ( 3 ) boss . moveRight ( 2 ) boss . moveUp ( 4 ) boss . moveDow…" at bounding box center [1040, 477] width 449 height 519
click at [54, 494] on span "Code Bank" at bounding box center [44, 476] width 30 height 115
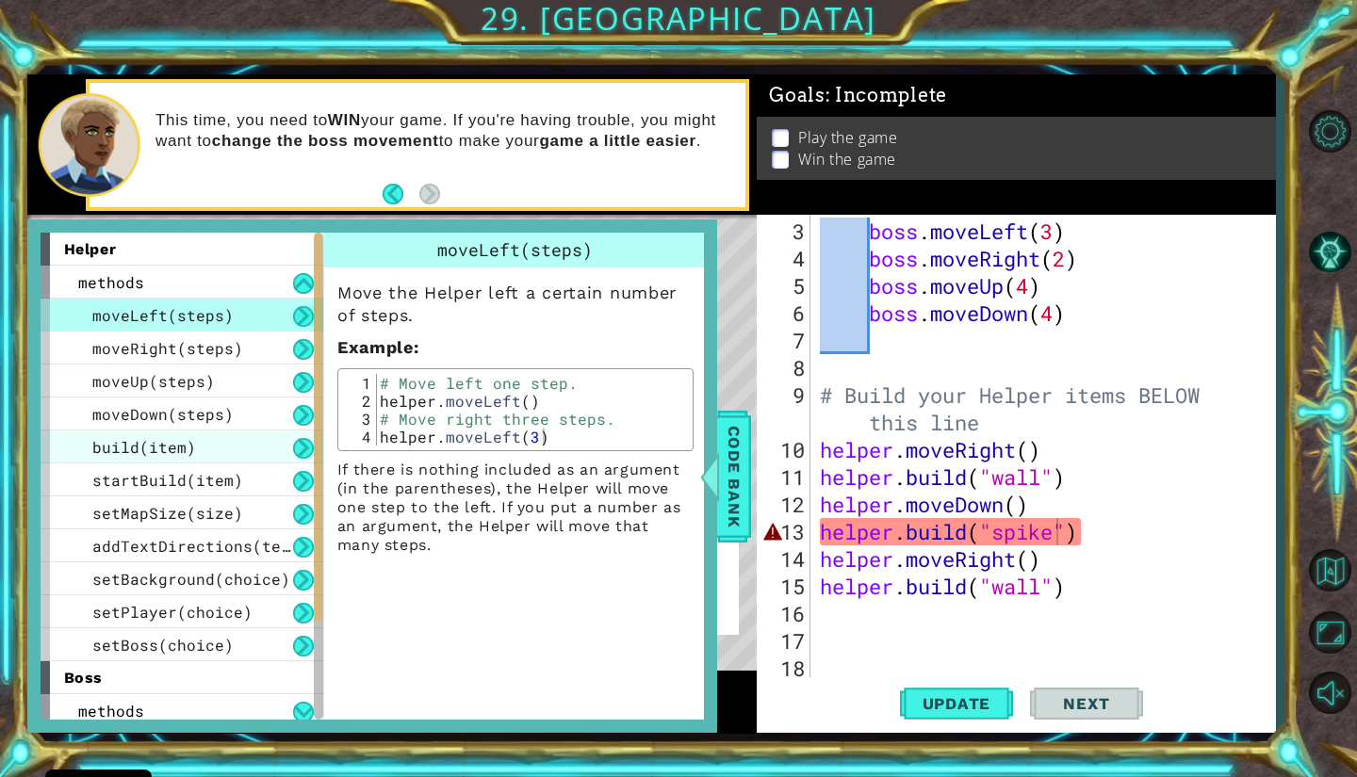
click at [228, 443] on div "build(item)" at bounding box center [182, 447] width 283 height 33
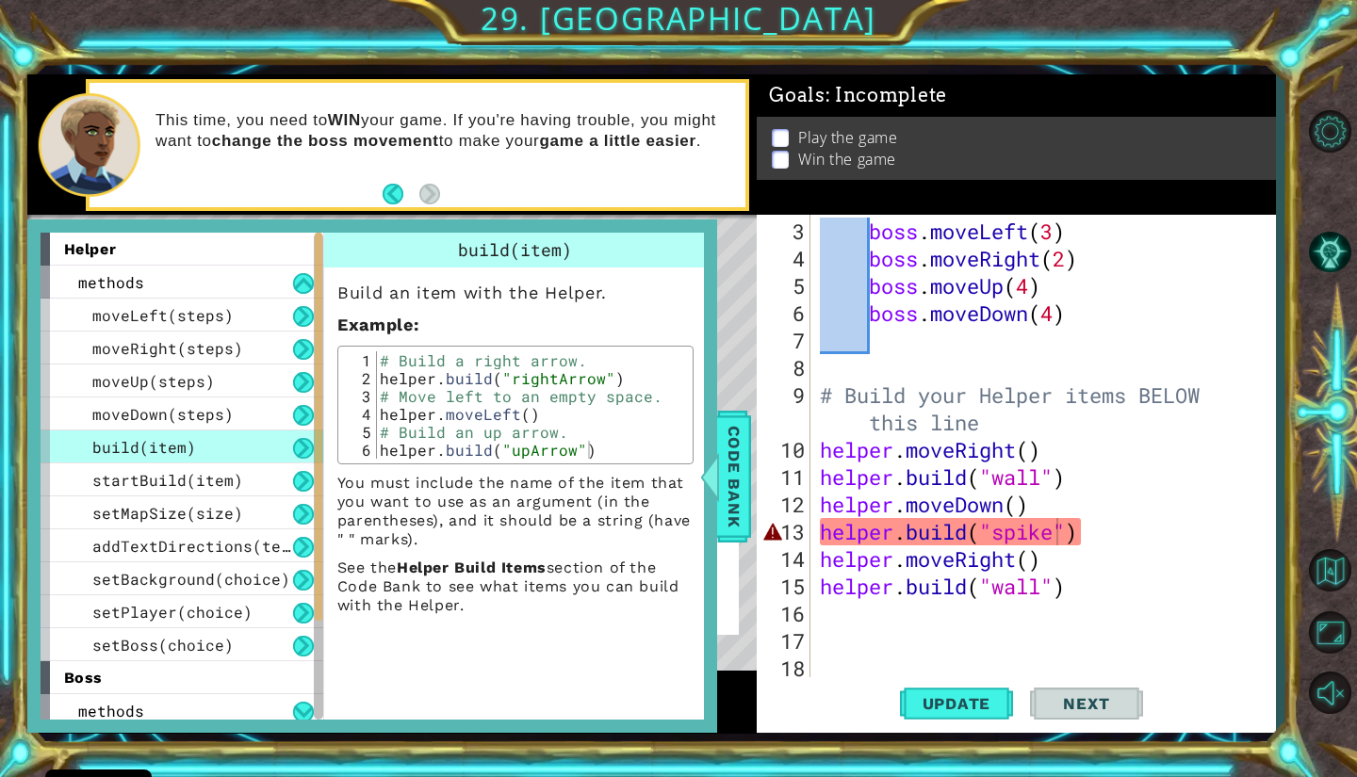
click at [719, 318] on div "Level Map" at bounding box center [462, 492] width 871 height 555
click at [740, 463] on span "Code Bank" at bounding box center [734, 476] width 30 height 115
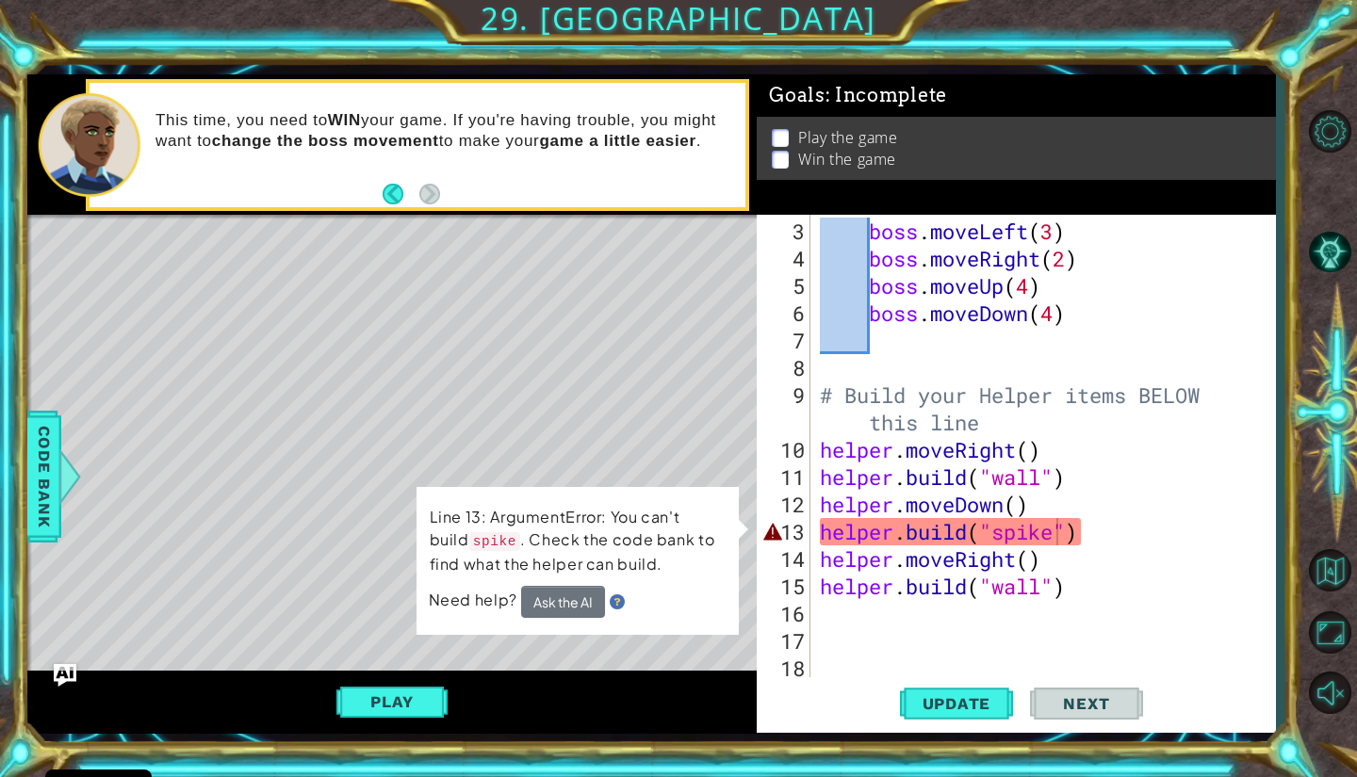
click at [1060, 540] on div "boss . moveLeft ( 3 ) boss . moveRight ( 2 ) boss . moveUp ( 4 ) boss . moveDow…" at bounding box center [1040, 477] width 449 height 519
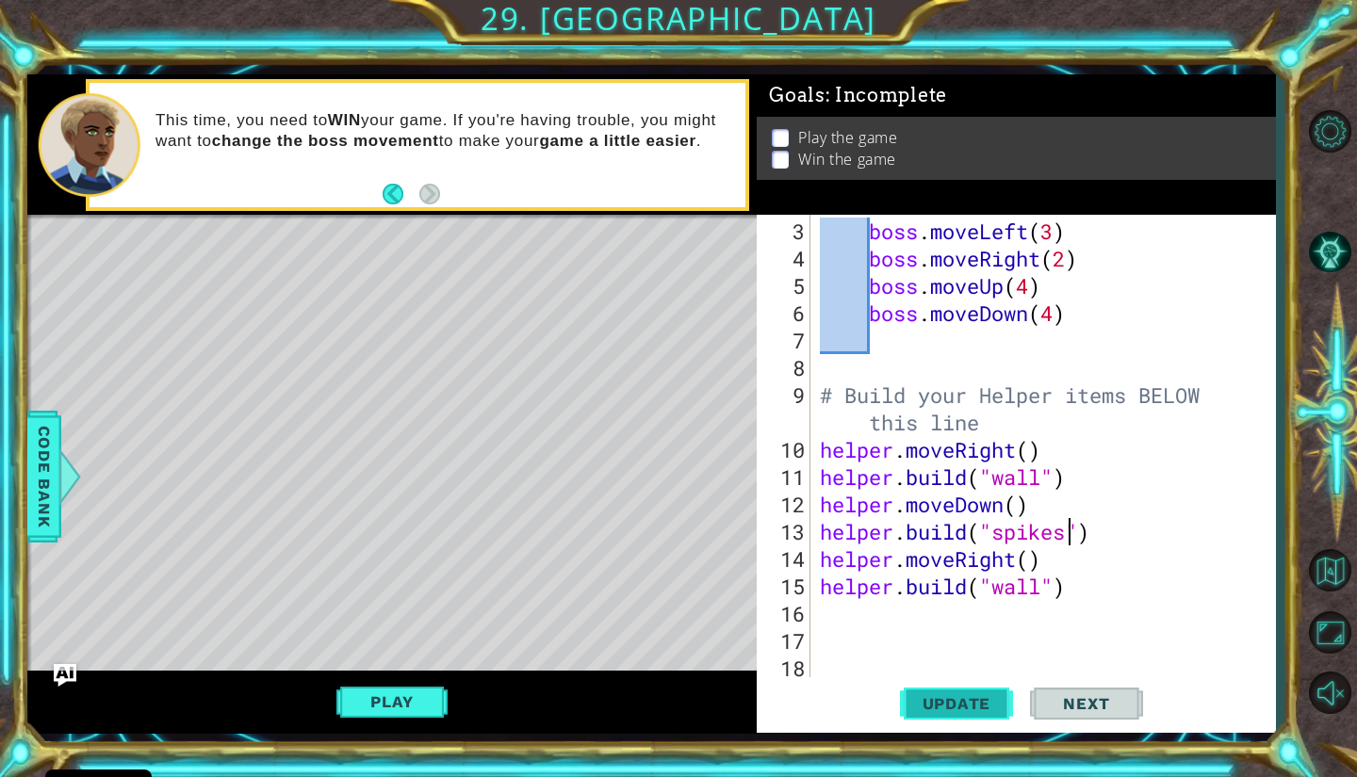
type textarea "[DOMAIN_NAME]("spikes")"
click at [986, 694] on span "Update" at bounding box center [957, 703] width 106 height 19
click at [1071, 601] on div "boss . moveLeft ( 3 ) boss . moveRight ( 2 ) boss . moveUp ( 4 ) boss . moveDow…" at bounding box center [1040, 477] width 449 height 519
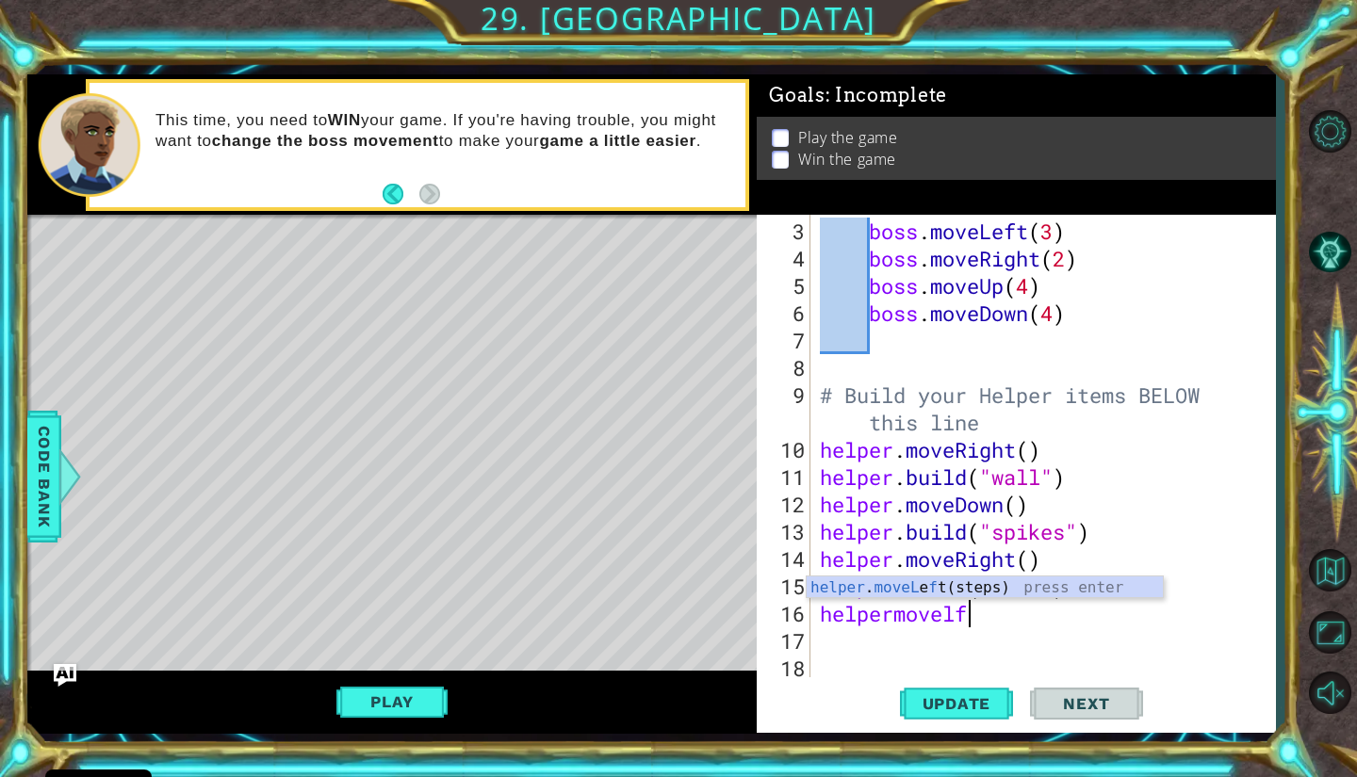
scroll to position [0, 7]
click at [1031, 575] on div "boss . moveLeft ( 3 ) boss . moveRight ( 2 ) boss . moveUp ( 4 ) boss . moveDow…" at bounding box center [1040, 477] width 449 height 519
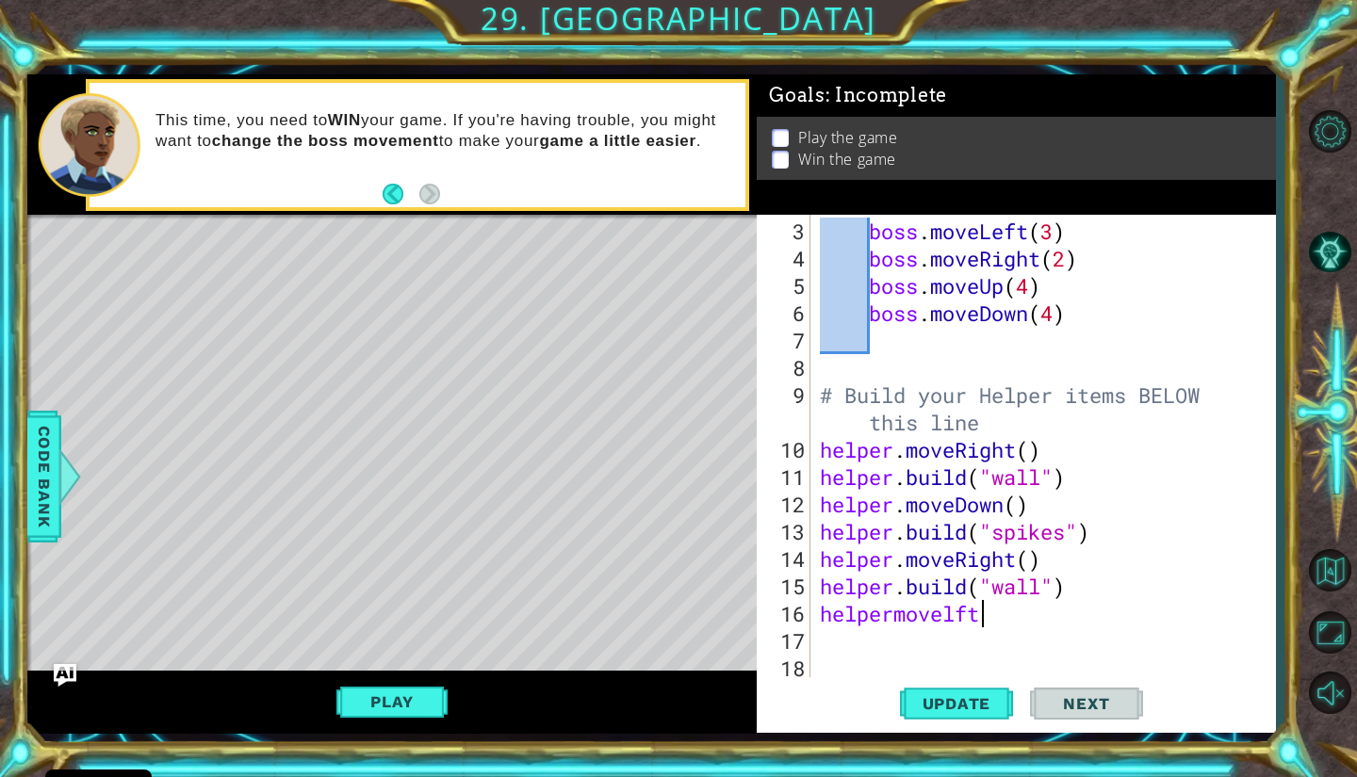
click at [1002, 616] on div "boss . moveLeft ( 3 ) boss . moveRight ( 2 ) boss . moveUp ( 4 ) boss . moveDow…" at bounding box center [1040, 477] width 449 height 519
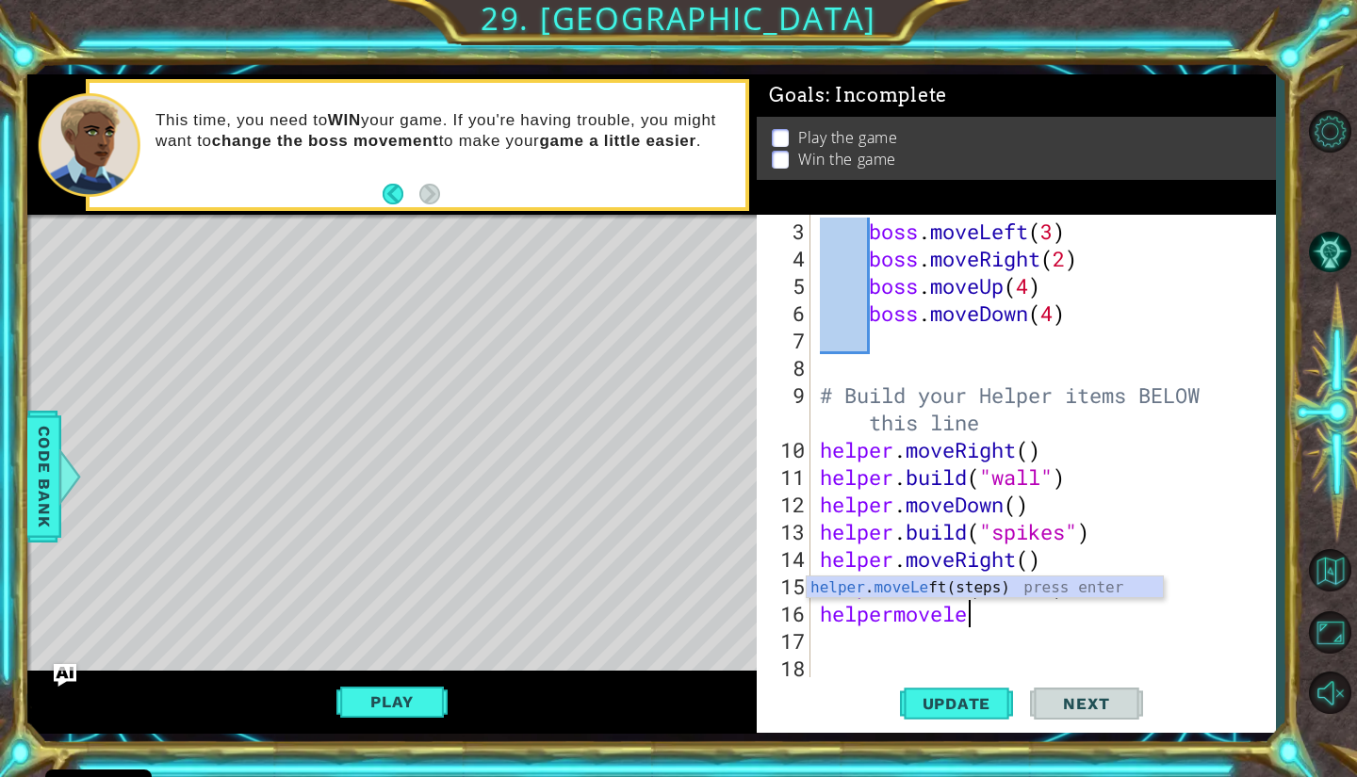
type textarea "helpermoveleft"
click at [1018, 593] on div "helper . moveLeft (steps) press enter" at bounding box center [985, 611] width 356 height 68
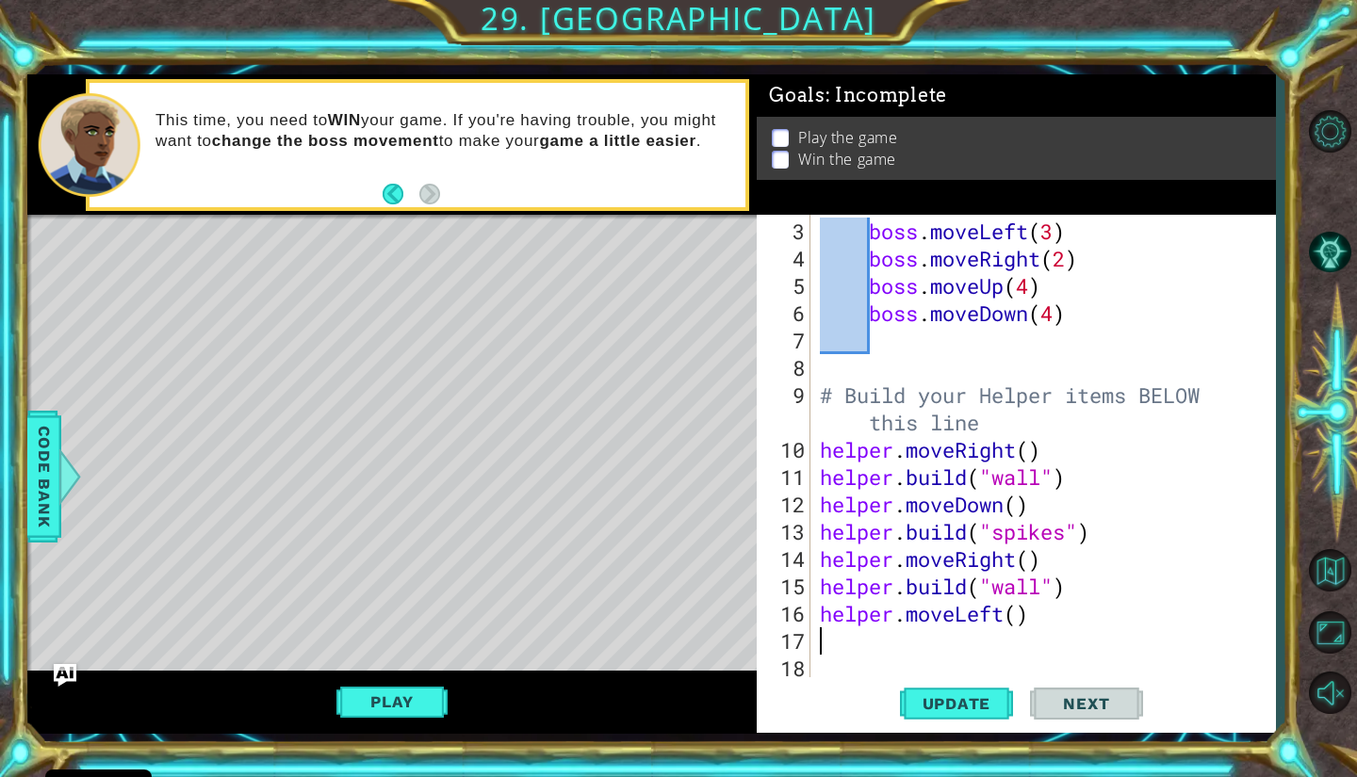
click at [1020, 620] on div "boss . moveLeft ( 3 ) boss . moveRight ( 2 ) boss . moveUp ( 4 ) boss . moveDow…" at bounding box center [1040, 477] width 449 height 519
type textarea "helper.moveLeft(2)"
click at [1167, 610] on div "boss . moveLeft ( 3 ) boss . moveRight ( 2 ) boss . moveUp ( 4 ) boss . moveDow…" at bounding box center [1040, 477] width 449 height 519
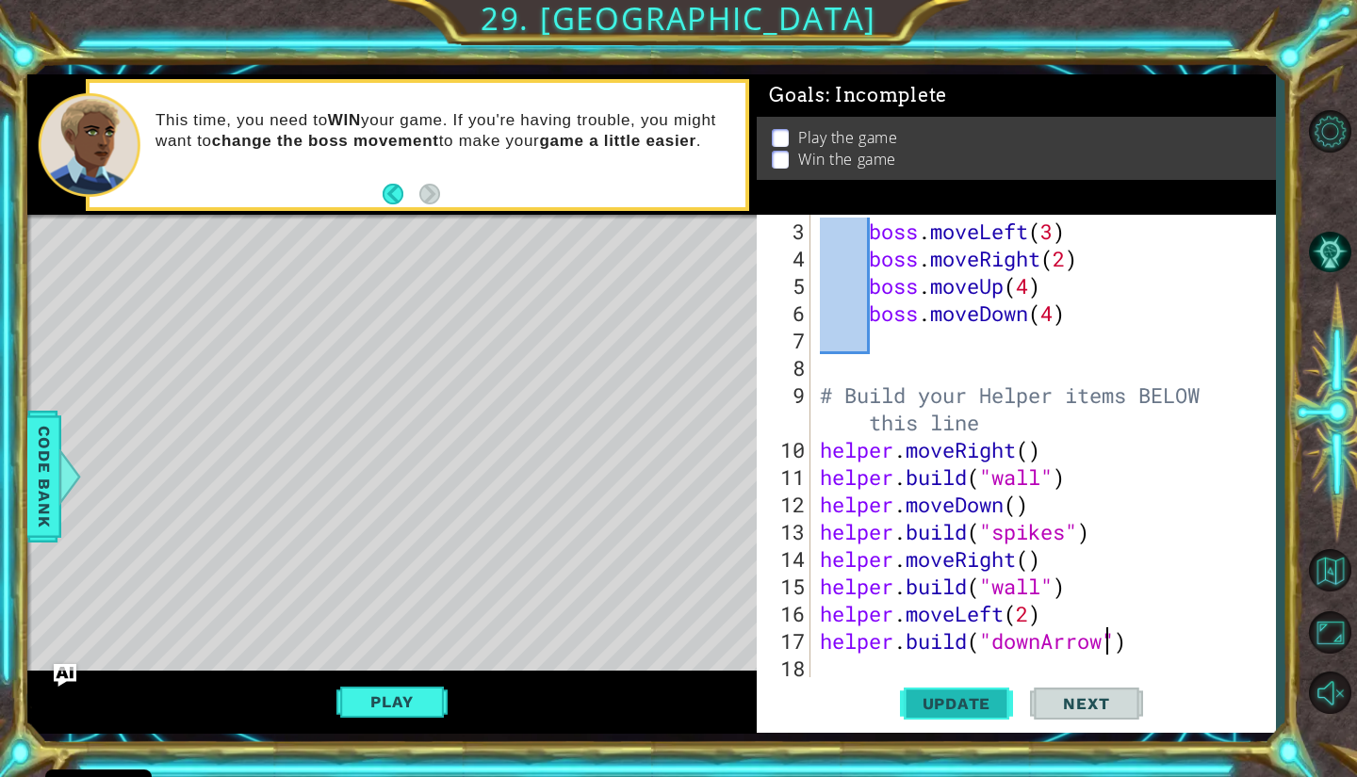
type textarea "[DOMAIN_NAME]("downArrow")"
click at [993, 706] on span "Update" at bounding box center [957, 703] width 106 height 19
click at [1152, 639] on div "boss . moveLeft ( 3 ) boss . moveRight ( 2 ) boss . moveUp ( 4 ) boss . moveDow…" at bounding box center [1040, 477] width 449 height 519
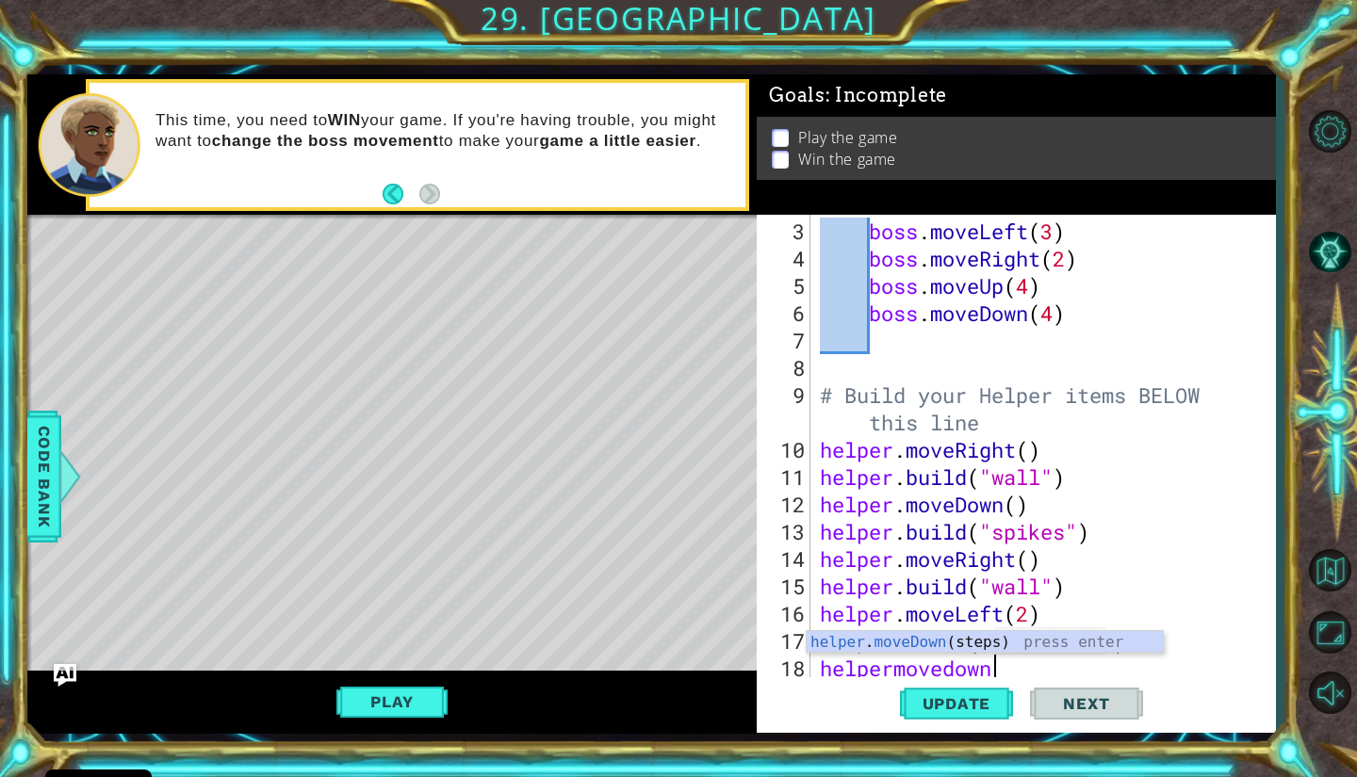
scroll to position [0, 7]
click at [1122, 627] on div "boss . moveLeft ( 3 ) boss . moveRight ( 2 ) boss . moveUp ( 4 ) boss . moveDow…" at bounding box center [1040, 477] width 449 height 519
click at [1093, 668] on div "boss . moveLeft ( 3 ) boss . moveRight ( 2 ) boss . moveUp ( 4 ) boss . moveDow…" at bounding box center [1040, 477] width 449 height 519
type textarea "helpermovedow"
click at [1097, 644] on div "helper . moveDow n(steps) press enter" at bounding box center [985, 665] width 356 height 68
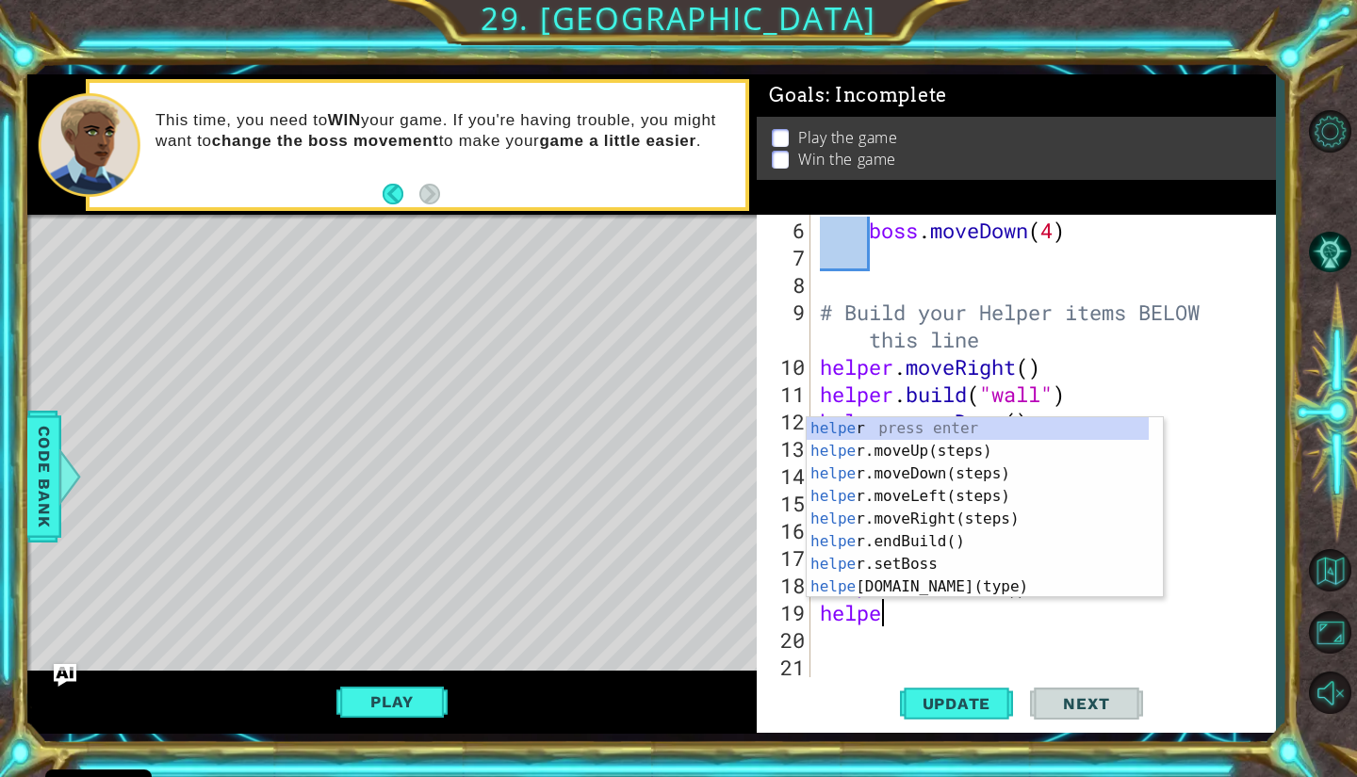
scroll to position [0, 2]
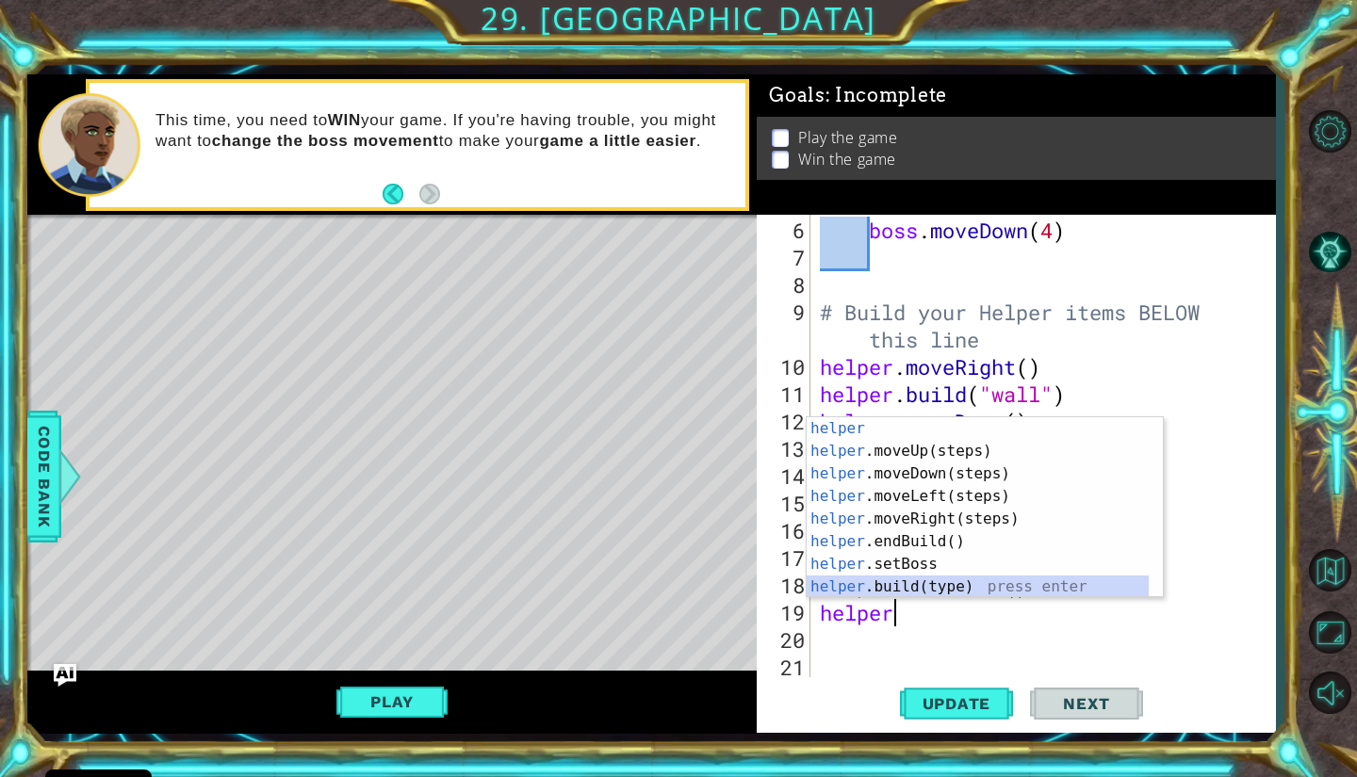
click at [970, 583] on div "helper press enter helper .moveUp(steps) press enter helper .moveDown(steps) pr…" at bounding box center [978, 530] width 342 height 226
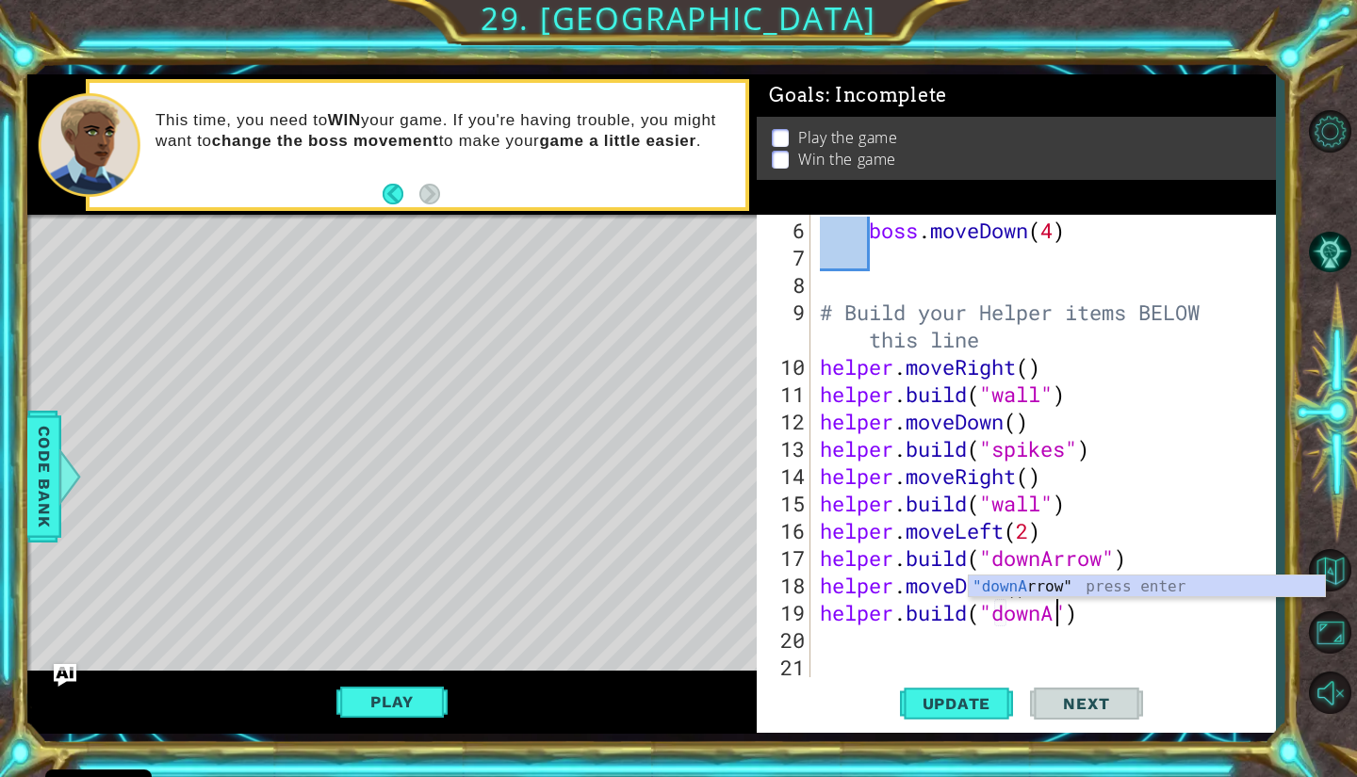
scroll to position [0, 10]
type textarea "[DOMAIN_NAME]("downArrow")"
click at [1154, 619] on div "boss . moveDown ( 4 ) # Build your Helper items BELOW this line helper . moveRi…" at bounding box center [1040, 476] width 449 height 519
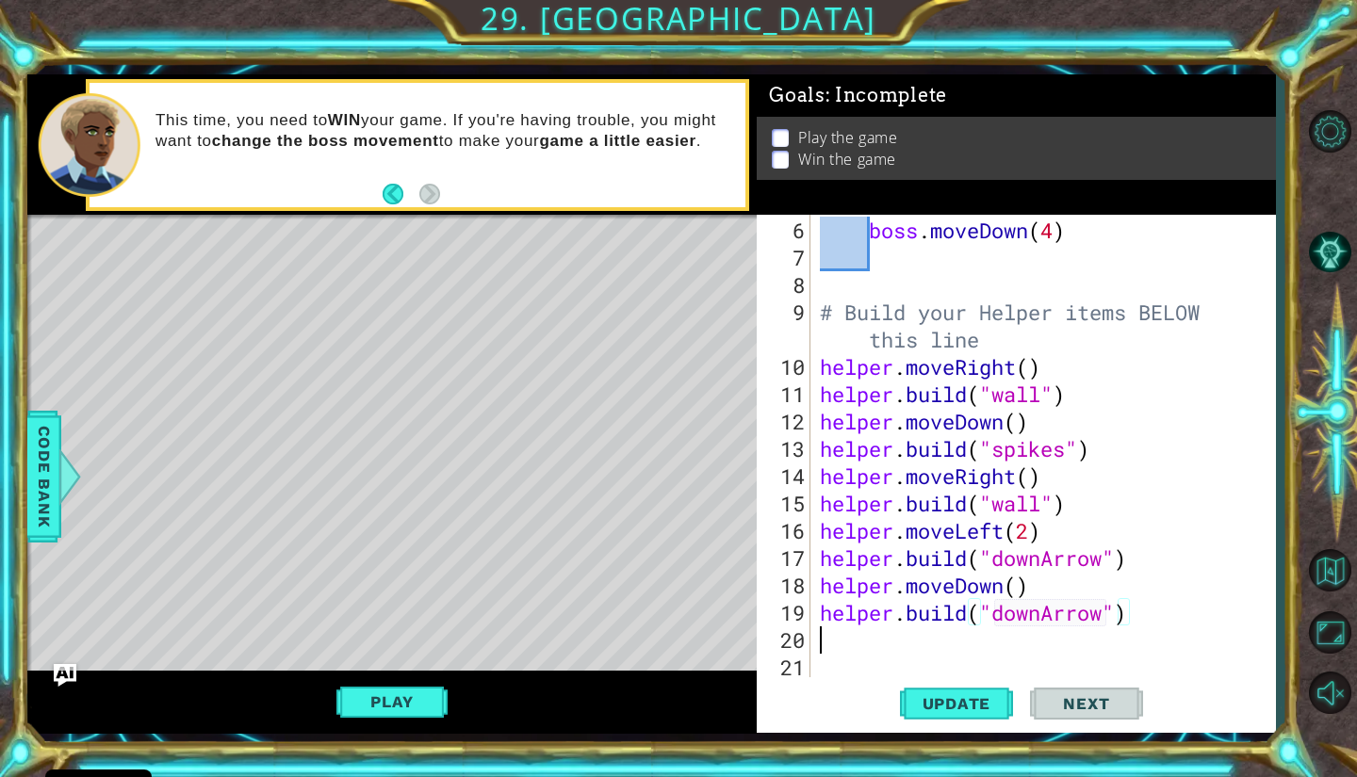
scroll to position [0, 0]
click at [946, 686] on button "Update" at bounding box center [956, 703] width 113 height 52
click at [1046, 613] on div "boss . moveDown ( 4 ) # Build your Helper items BELOW this line helper . moveRi…" at bounding box center [1040, 476] width 449 height 519
click at [1179, 596] on div "boss . moveDown ( 4 ) # Build your Helper items BELOW this line helper . moveRi…" at bounding box center [1040, 476] width 449 height 519
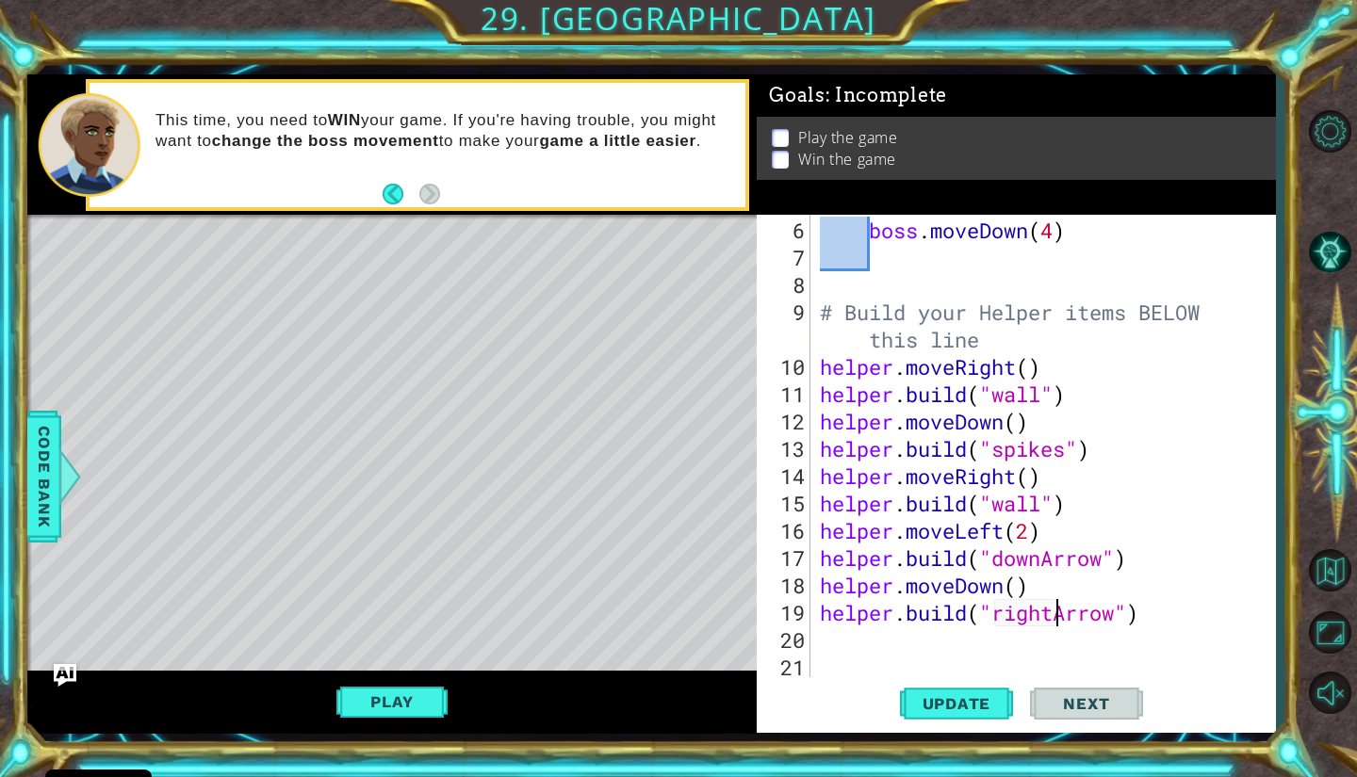
type textarea "helper.moveDown()"
click at [1177, 626] on div "boss . moveDown ( 4 ) # Build your Helper items BELOW this line helper . moveRi…" at bounding box center [1040, 476] width 449 height 519
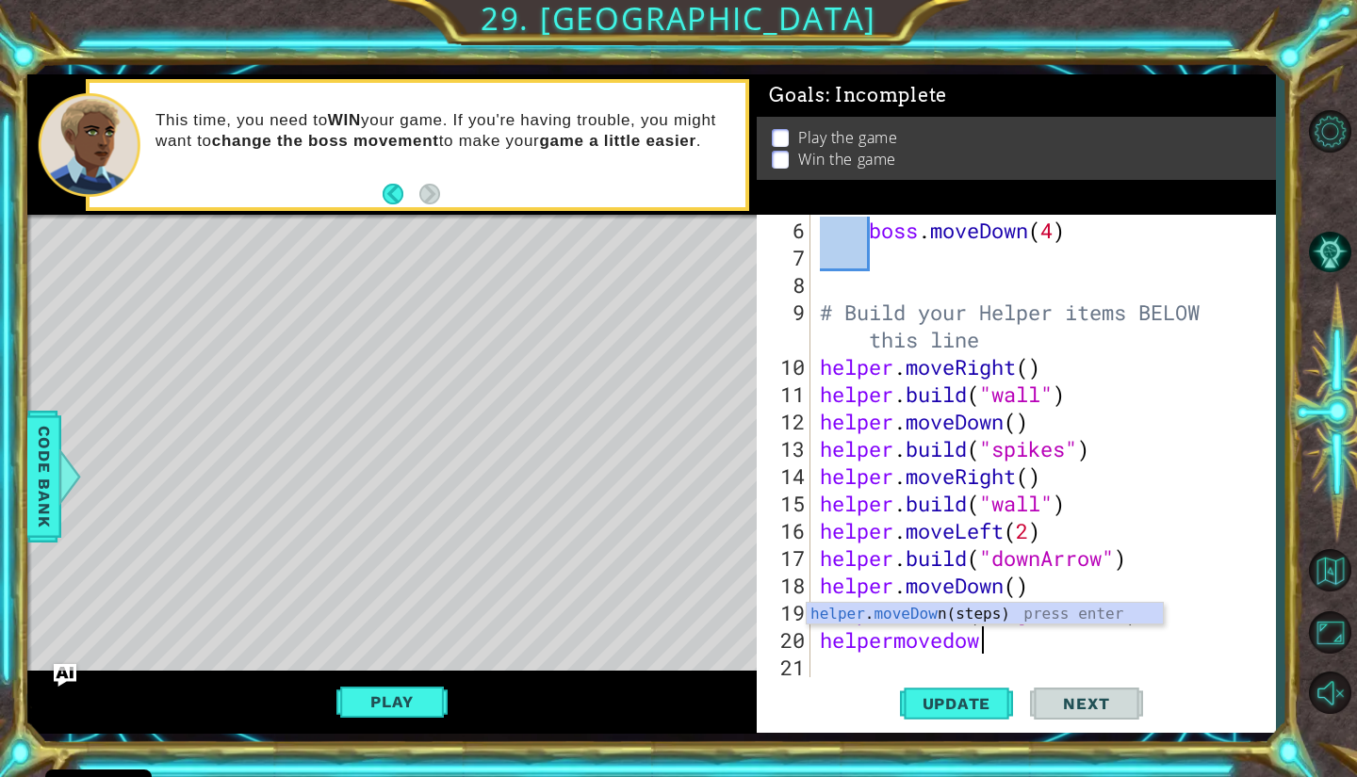
scroll to position [0, 7]
type textarea "helpermovedown"
click at [1100, 619] on div "helper . moveDown (steps) press enter" at bounding box center [985, 637] width 356 height 68
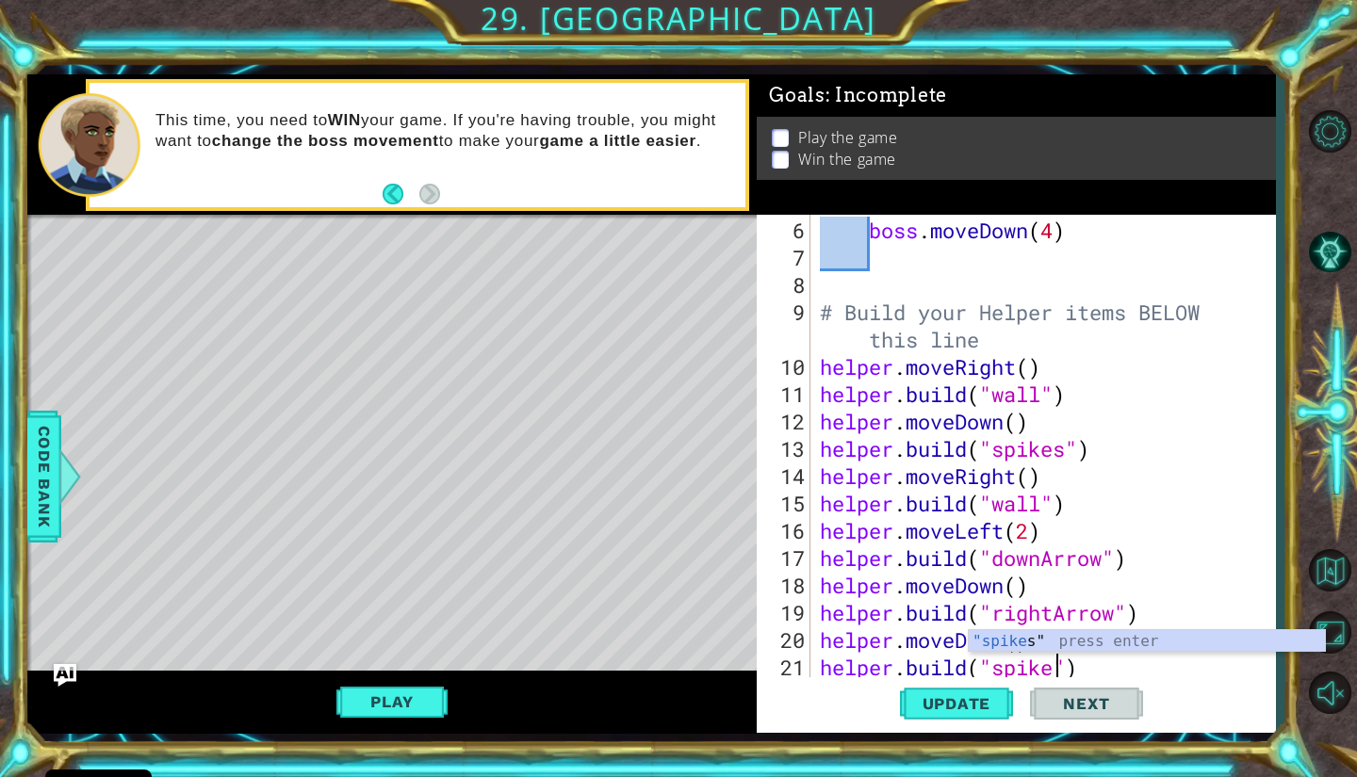
scroll to position [0, 11]
type textarea "[DOMAIN_NAME]("spikes")"
click at [961, 696] on span "Update" at bounding box center [957, 703] width 106 height 19
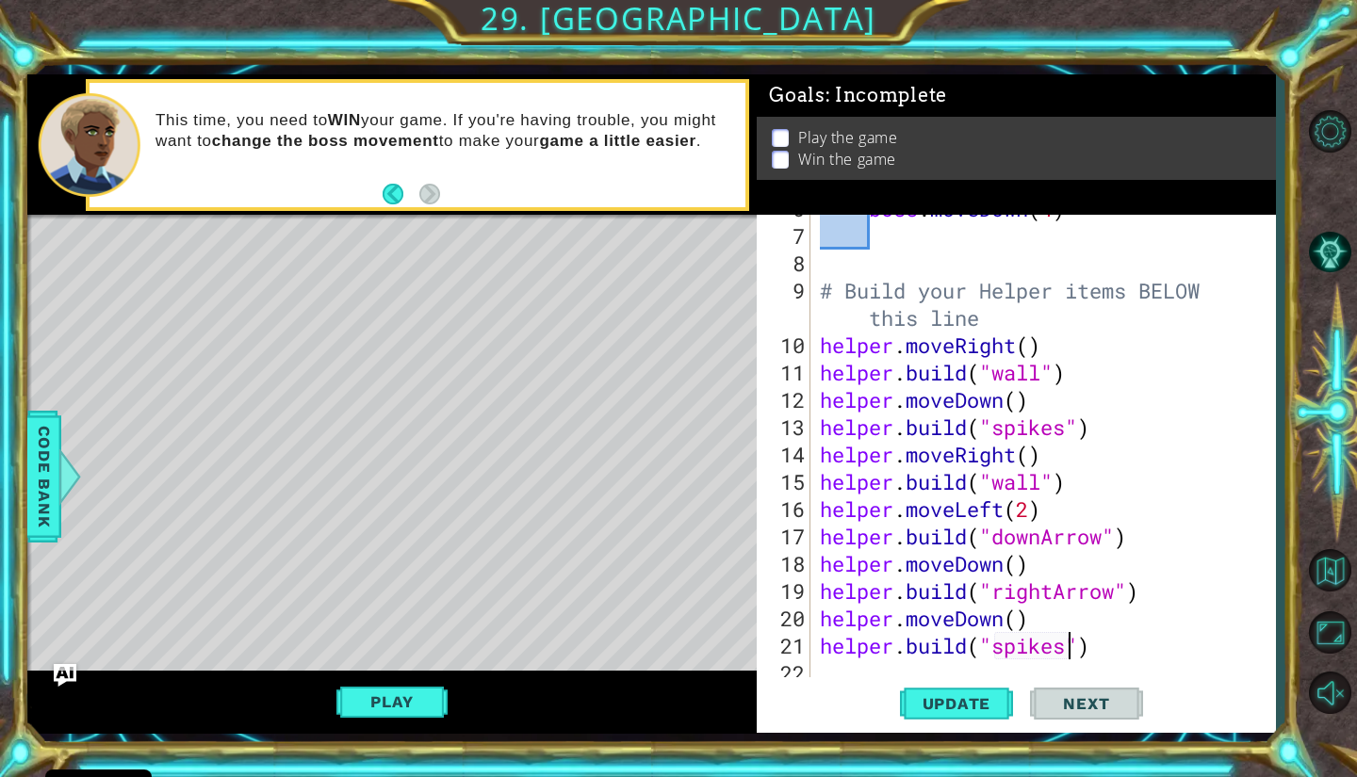
scroll to position [187, 0]
click at [1138, 634] on div "boss . moveDown ( 4 ) # Build your Helper items BELOW this line helper . moveRi…" at bounding box center [1040, 454] width 449 height 519
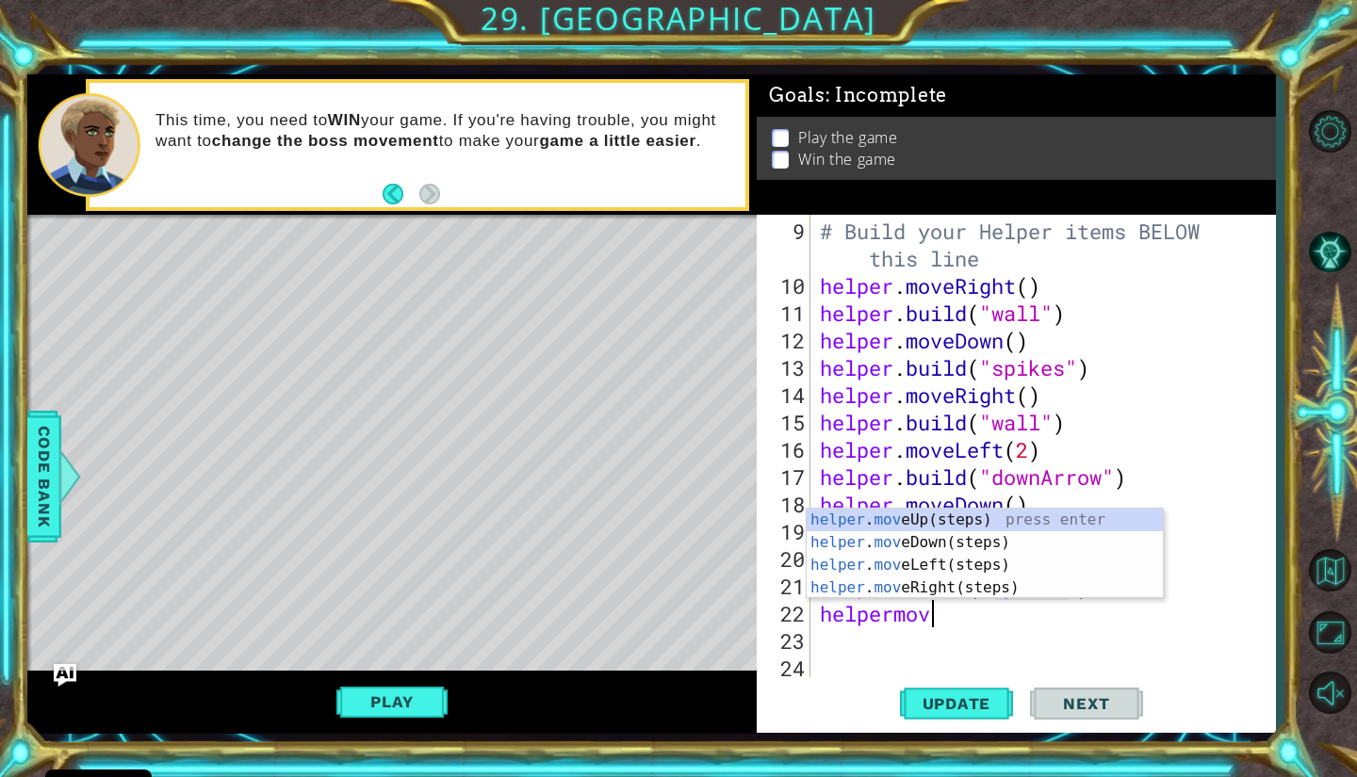
scroll to position [0, 5]
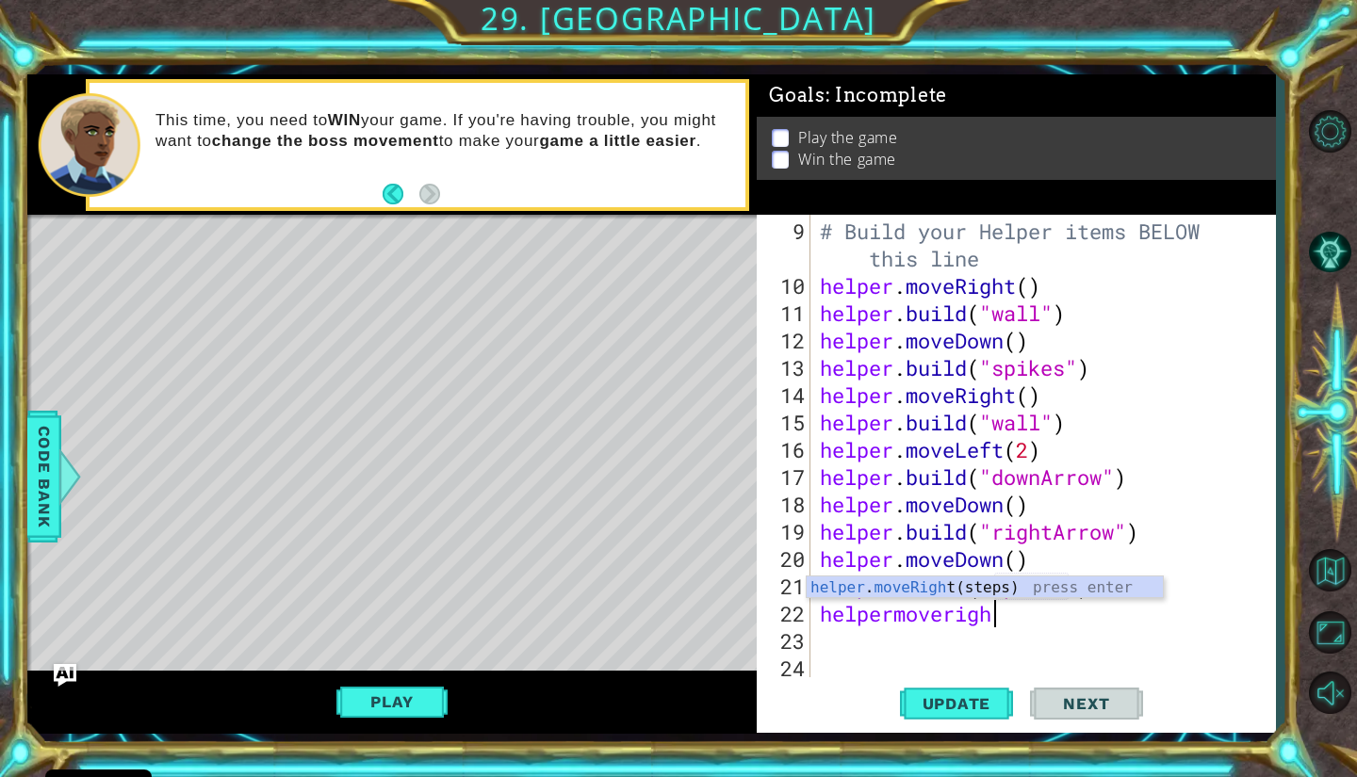
type textarea "helpermoveright"
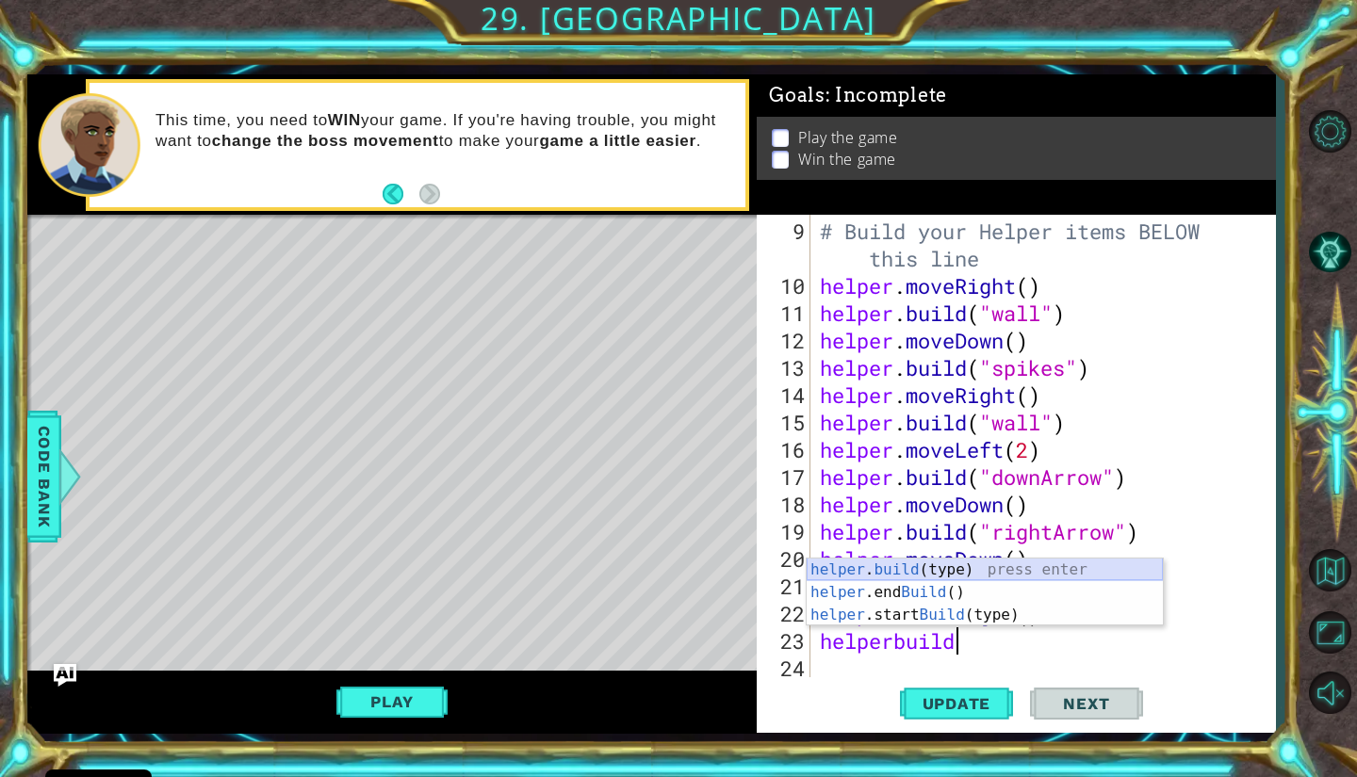
click at [1106, 574] on div "helper . build (type) press enter helper .end Build () press enter helper .star…" at bounding box center [985, 615] width 356 height 113
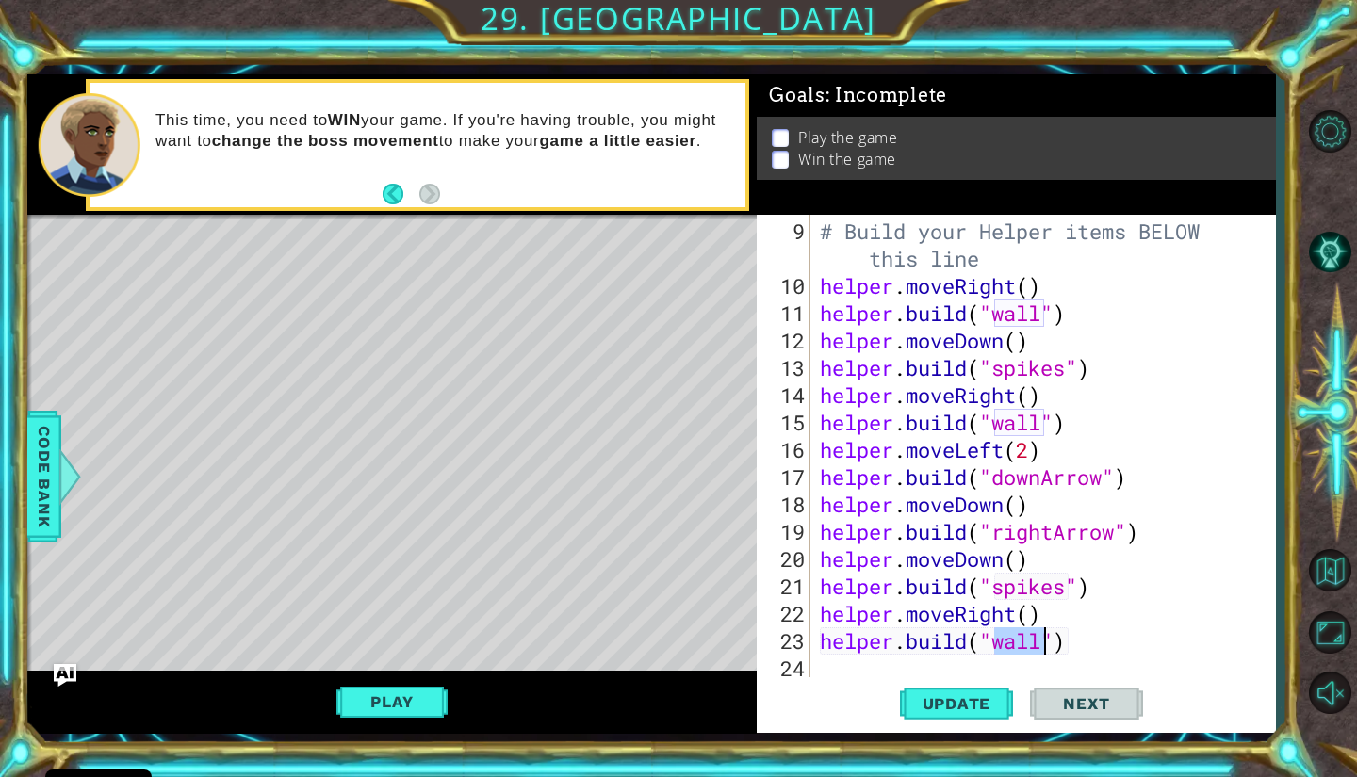
click at [1040, 623] on div "# Build your Helper items BELOW this line helper . moveRight ( ) helper . build…" at bounding box center [1040, 491] width 449 height 546
type textarea "helper.moveRight()"
click at [973, 700] on span "Update" at bounding box center [957, 703] width 106 height 19
click at [1121, 660] on div "# Build your Helper items BELOW this line helper . moveRight ( ) helper . build…" at bounding box center [1040, 491] width 449 height 546
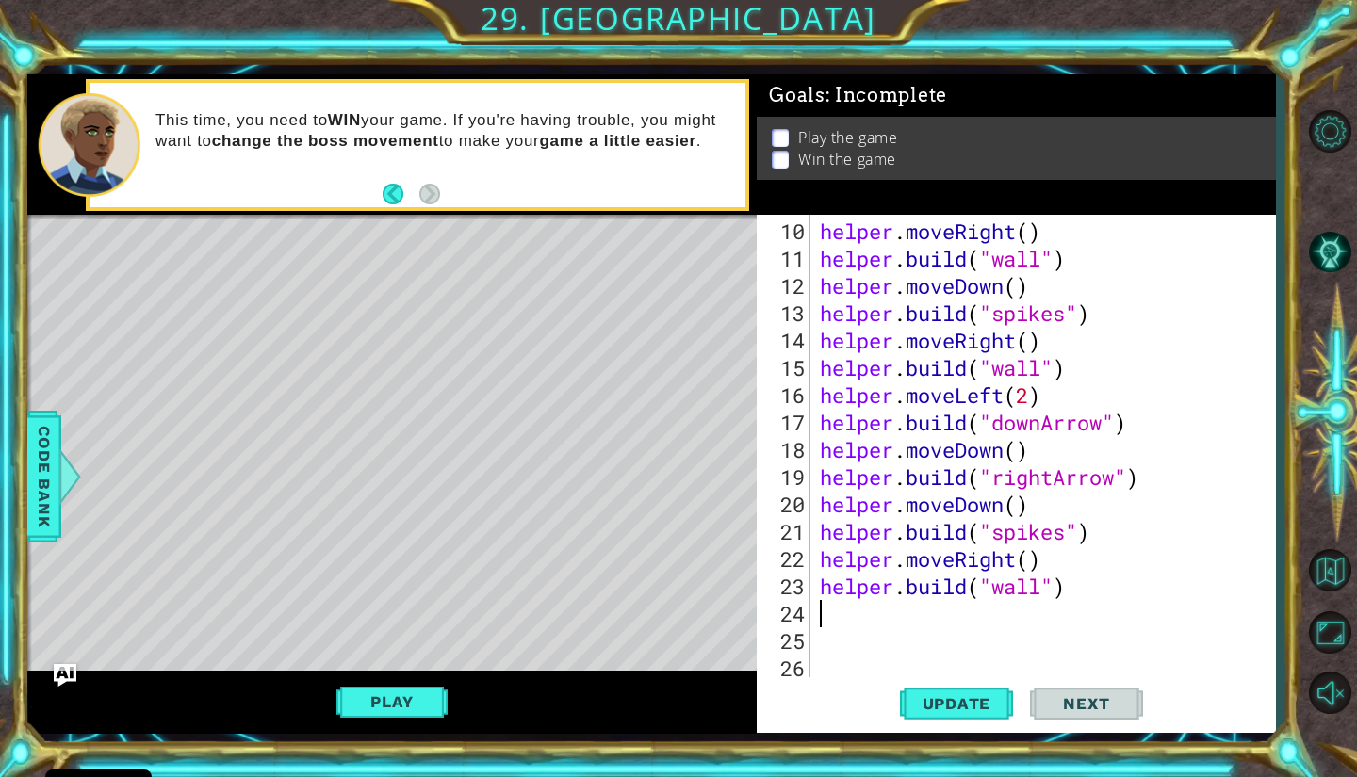
scroll to position [301, 0]
click at [992, 695] on span "Update" at bounding box center [957, 703] width 106 height 19
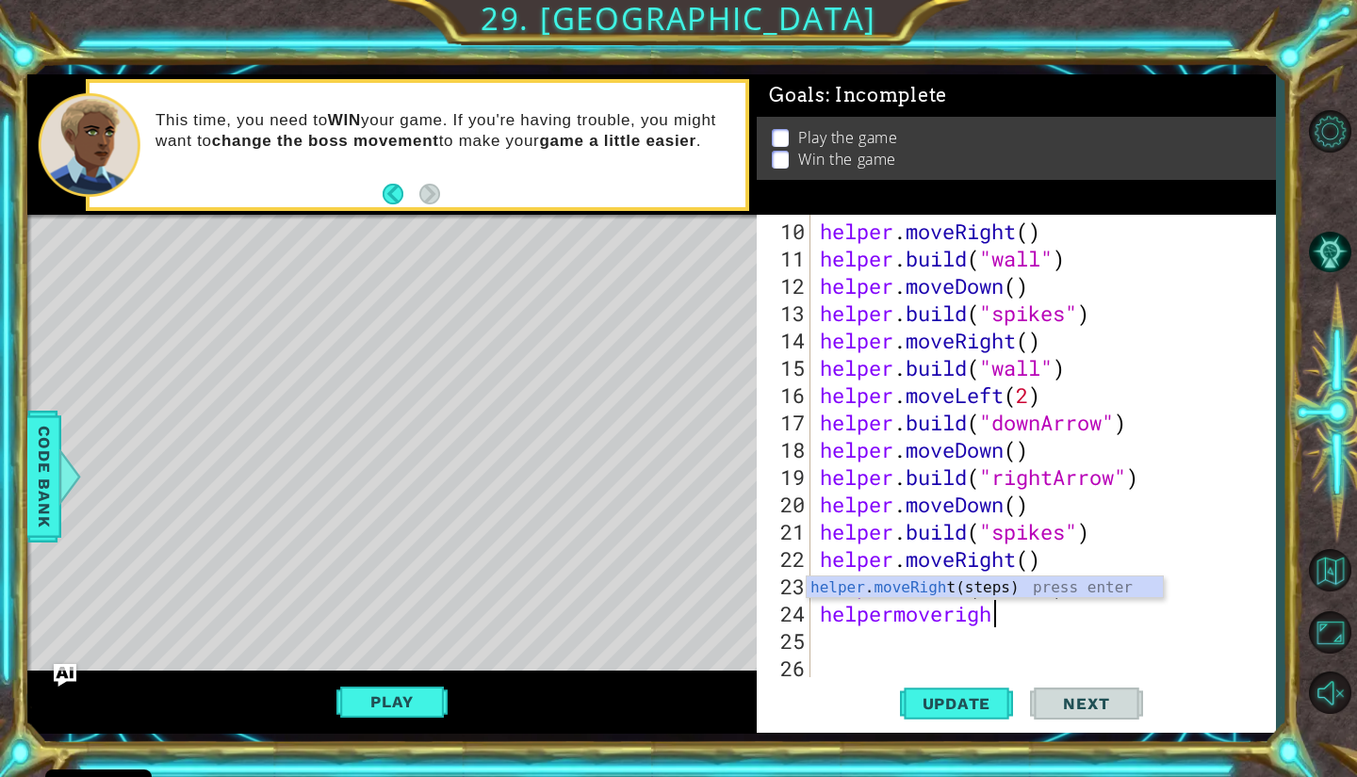
type textarea "helpermoveright"
click at [1003, 582] on div "helper . moveRight (steps) press enter" at bounding box center [985, 611] width 356 height 68
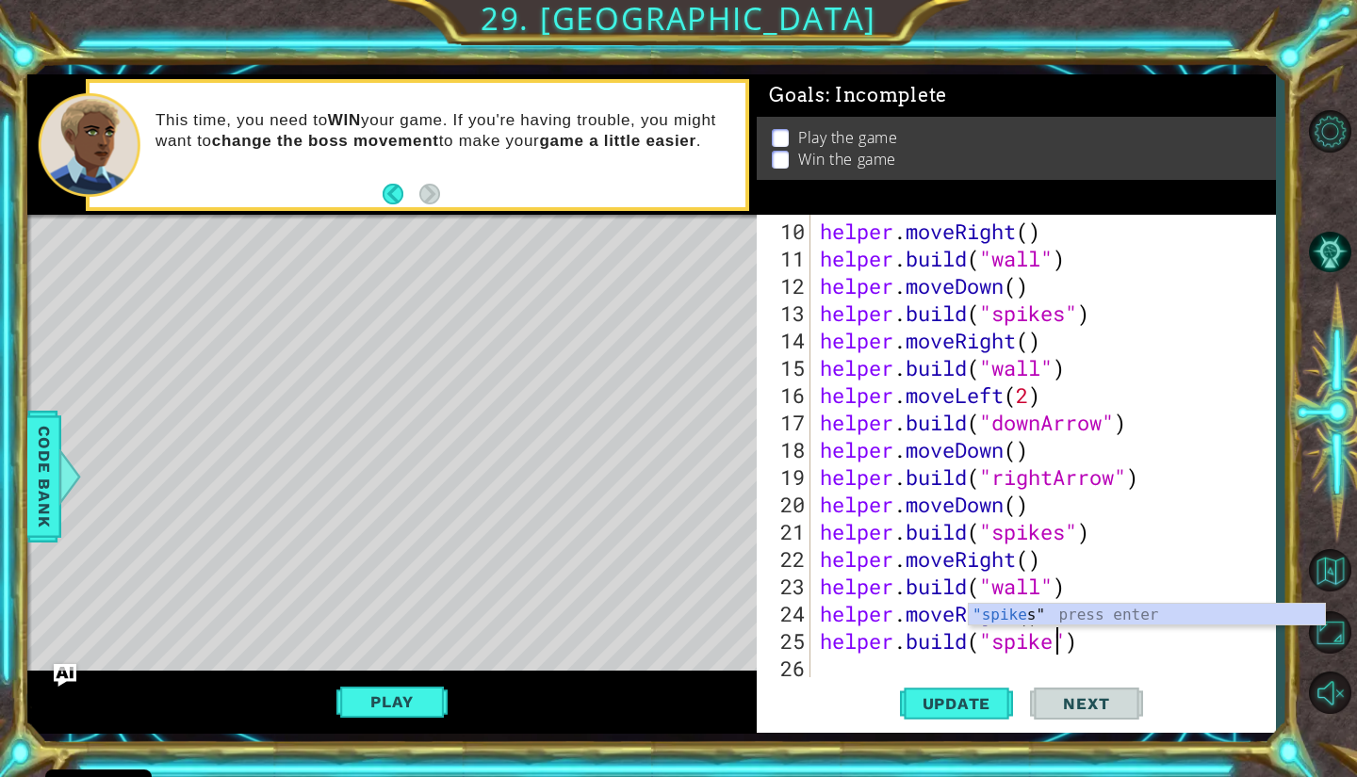
scroll to position [0, 11]
type textarea "[DOMAIN_NAME]("spikes")"
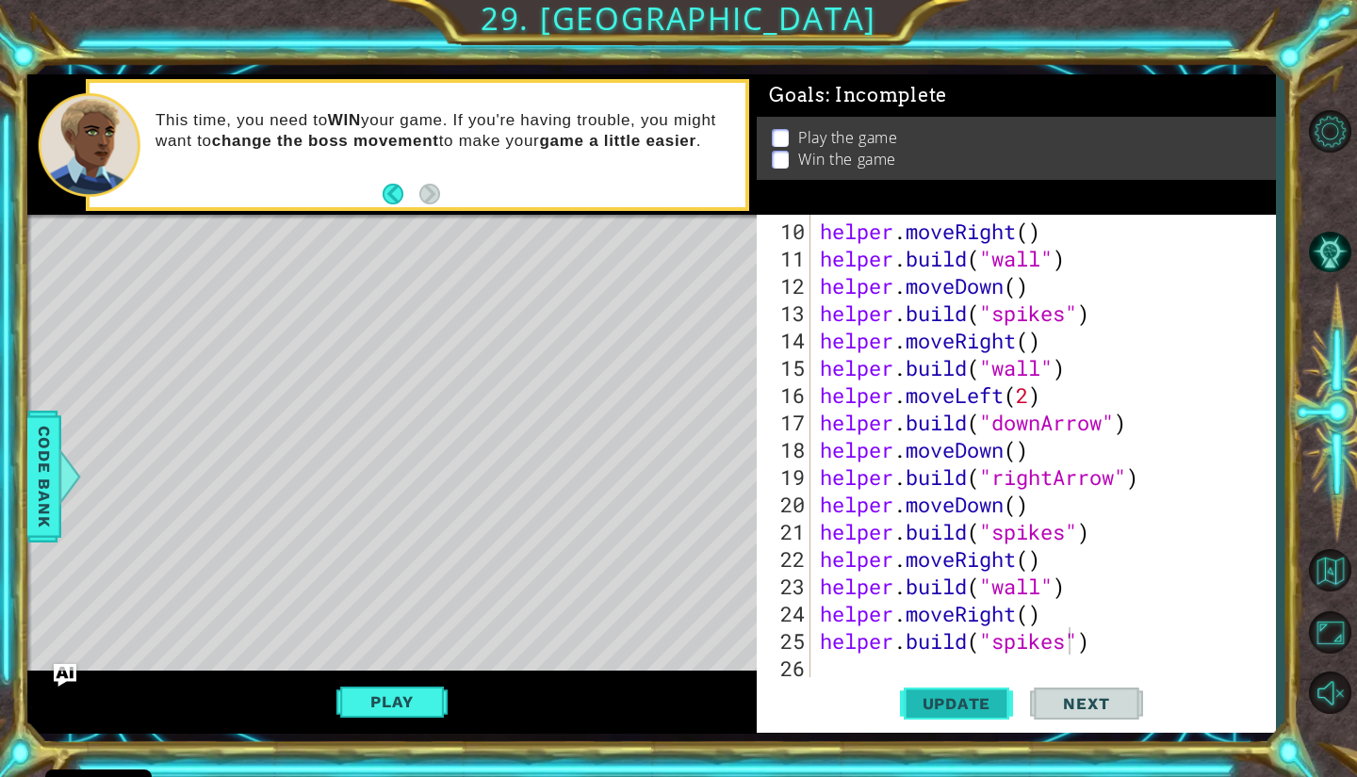
click at [937, 700] on span "Update" at bounding box center [957, 703] width 106 height 19
click at [1132, 663] on div "helper . moveRight ( ) helper . build ( "wall" ) helper . moveDown ( ) helper .…" at bounding box center [1040, 477] width 449 height 519
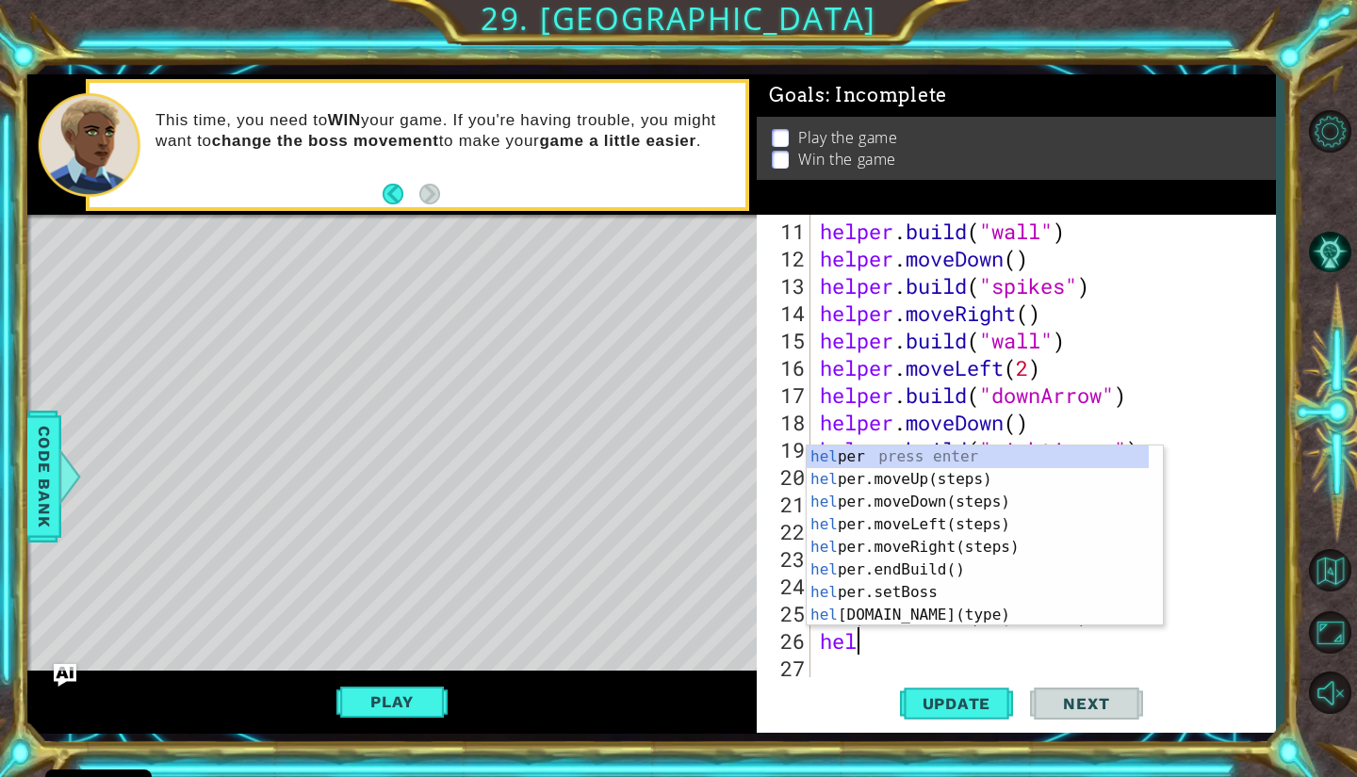
scroll to position [0, 2]
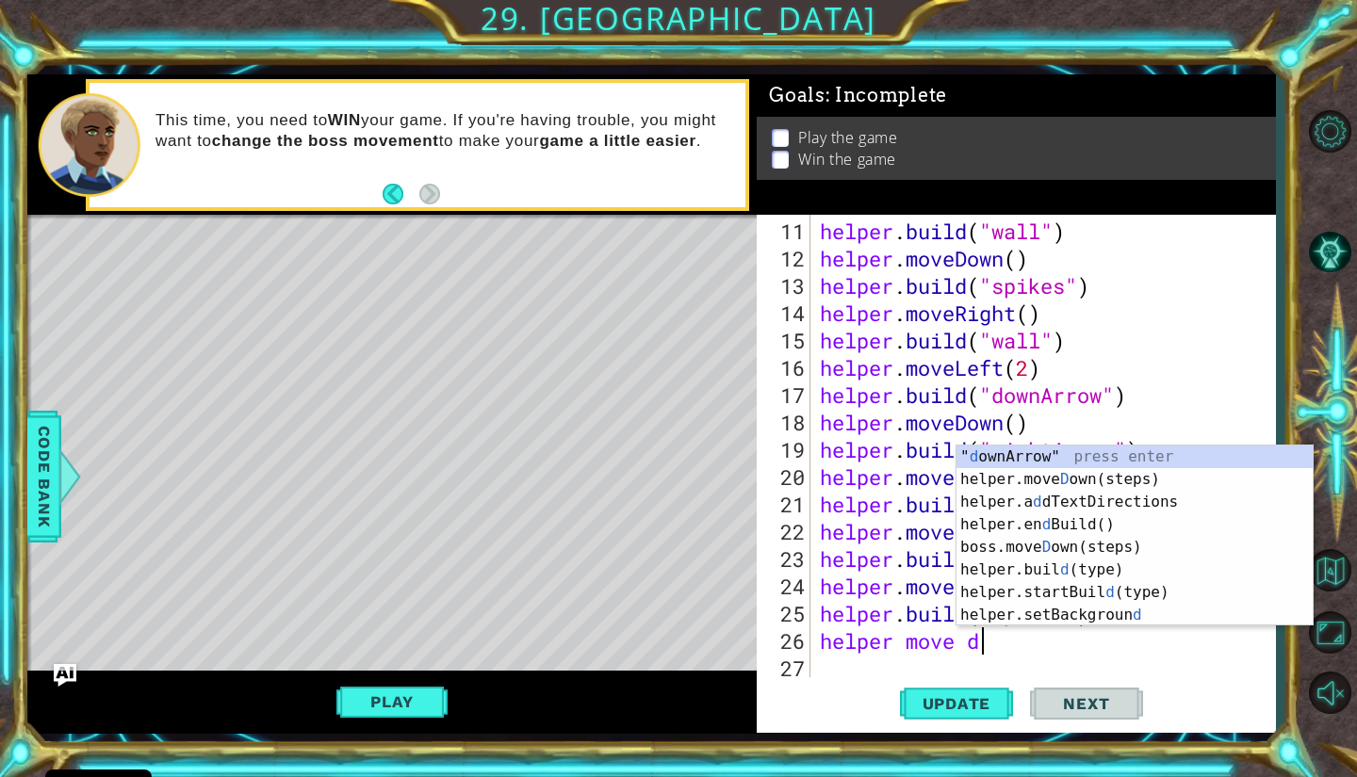
type textarea "helper move dow"
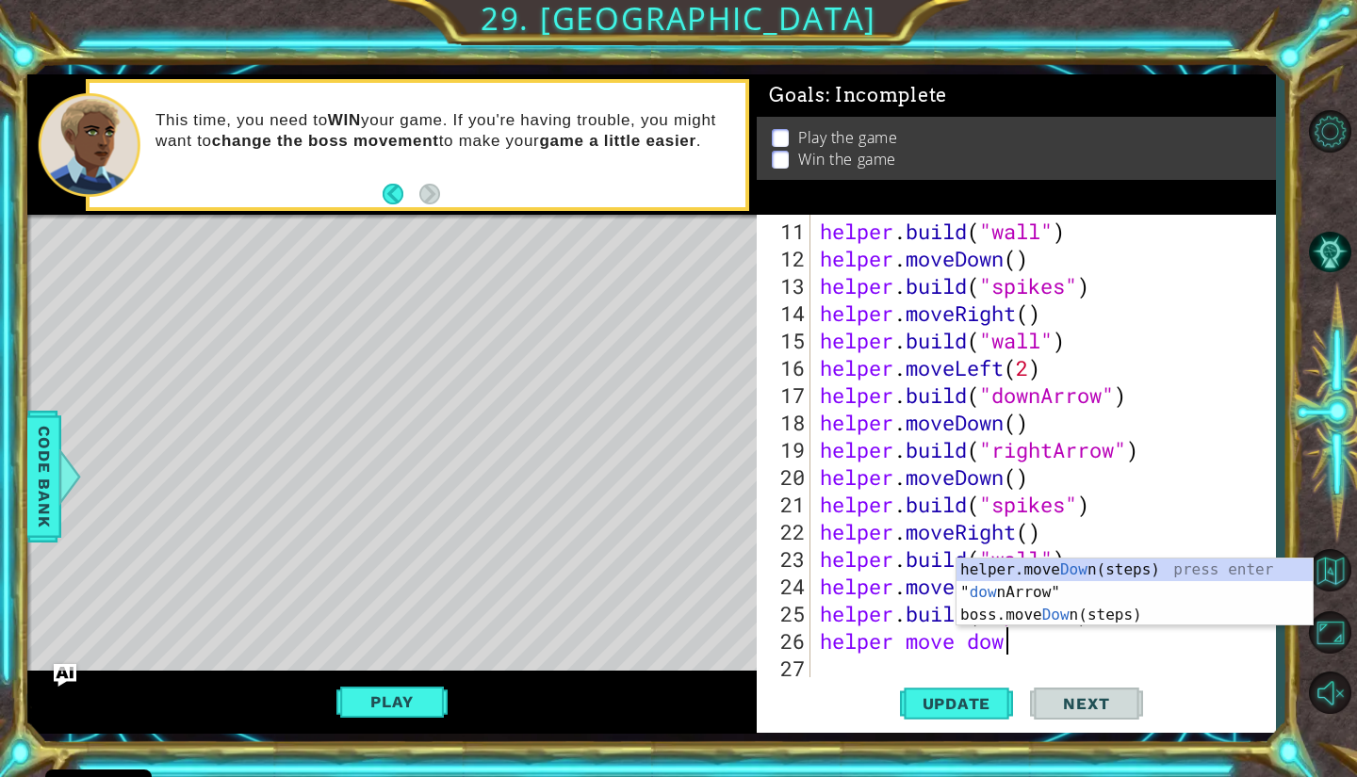
scroll to position [0, 8]
click at [1227, 566] on div "helper.move Dow n(steps) press enter " dow nArrow" press enter boss.move Dow n(…" at bounding box center [1134, 615] width 356 height 113
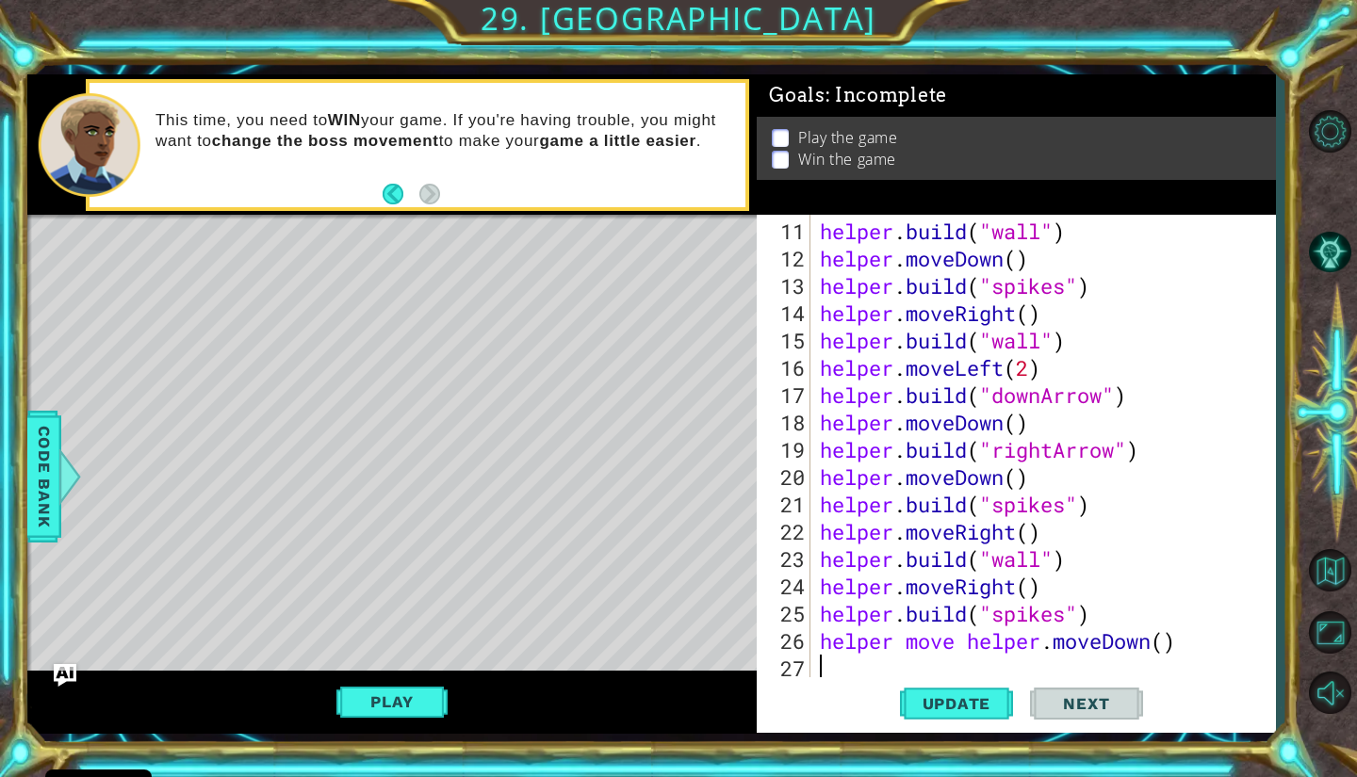
scroll to position [355, 0]
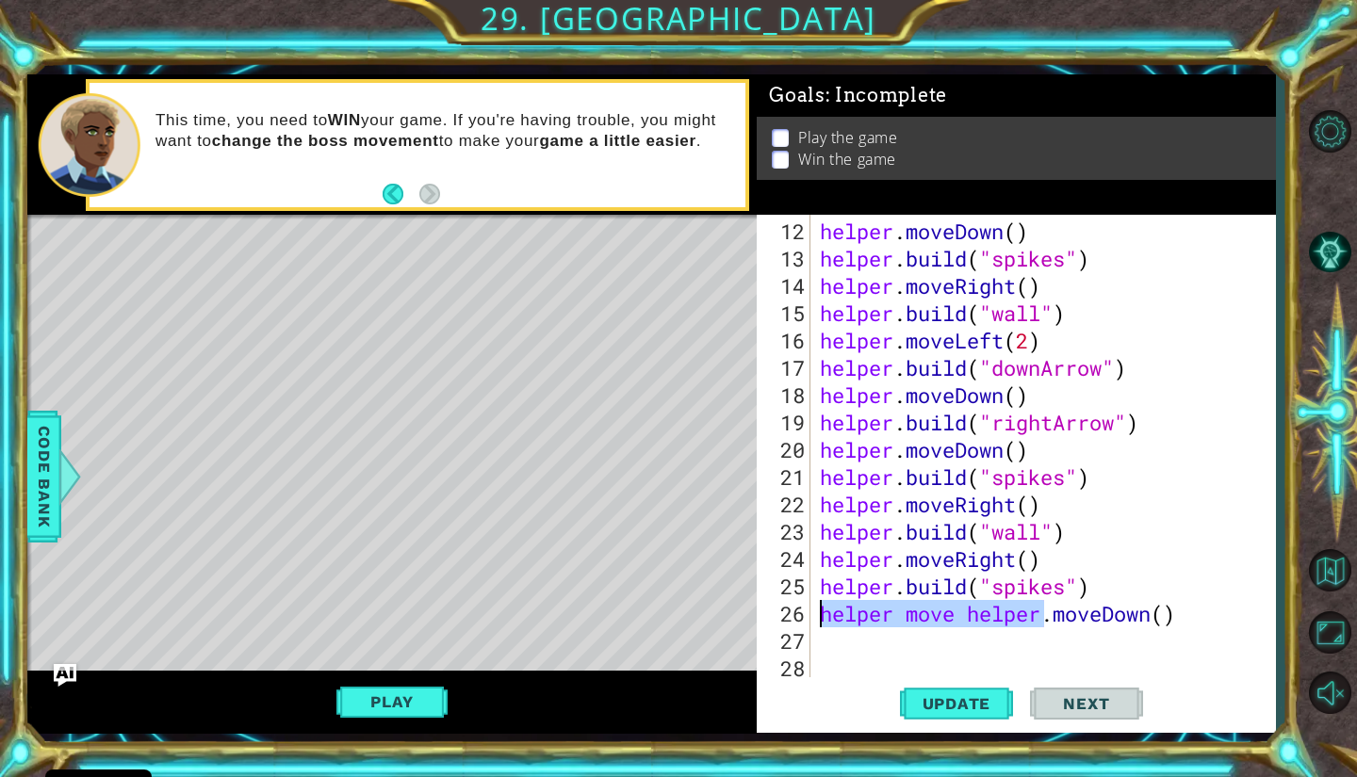
drag, startPoint x: 1038, startPoint y: 620, endPoint x: 801, endPoint y: 610, distance: 237.7
click at [801, 610] on div "12 13 14 15 16 17 18 19 20 21 22 23 24 25 26 27 28 helper . moveDown ( ) helper…" at bounding box center [1013, 447] width 513 height 464
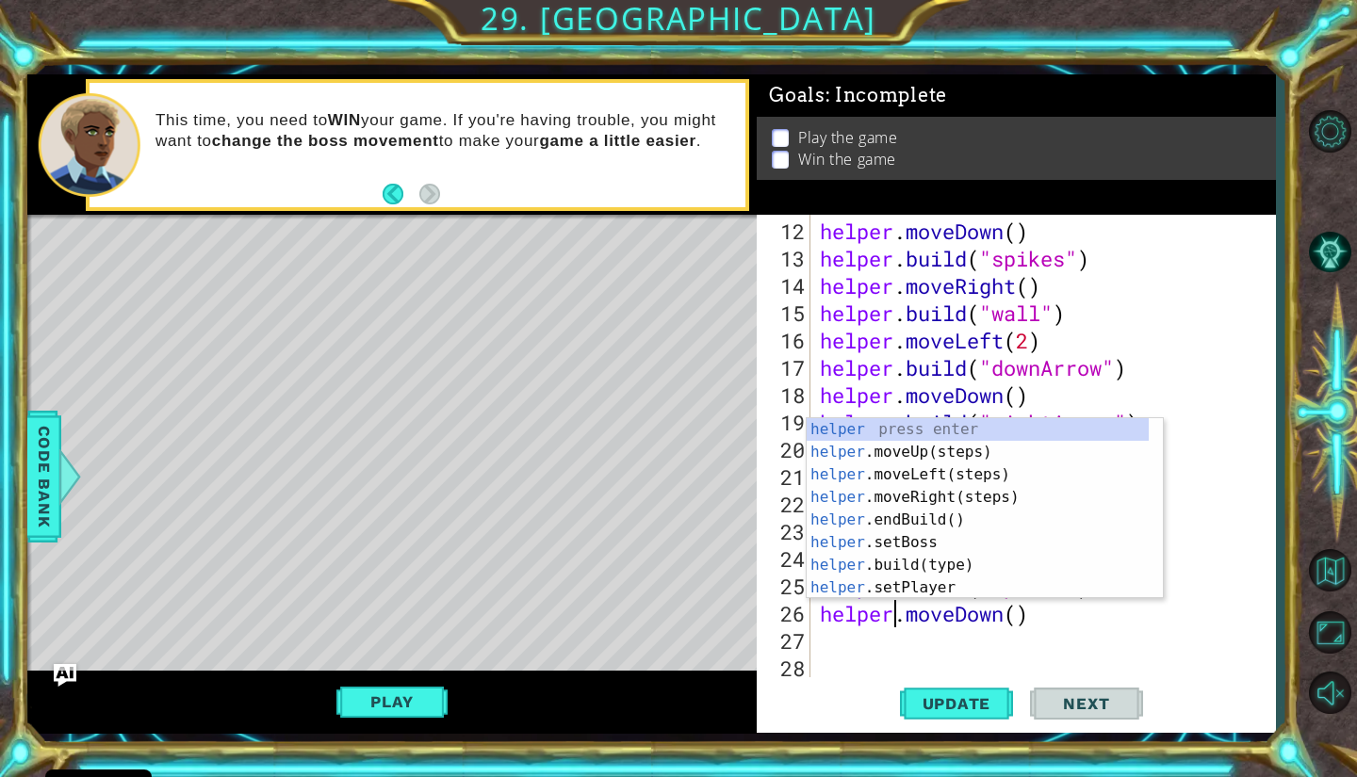
scroll to position [0, 3]
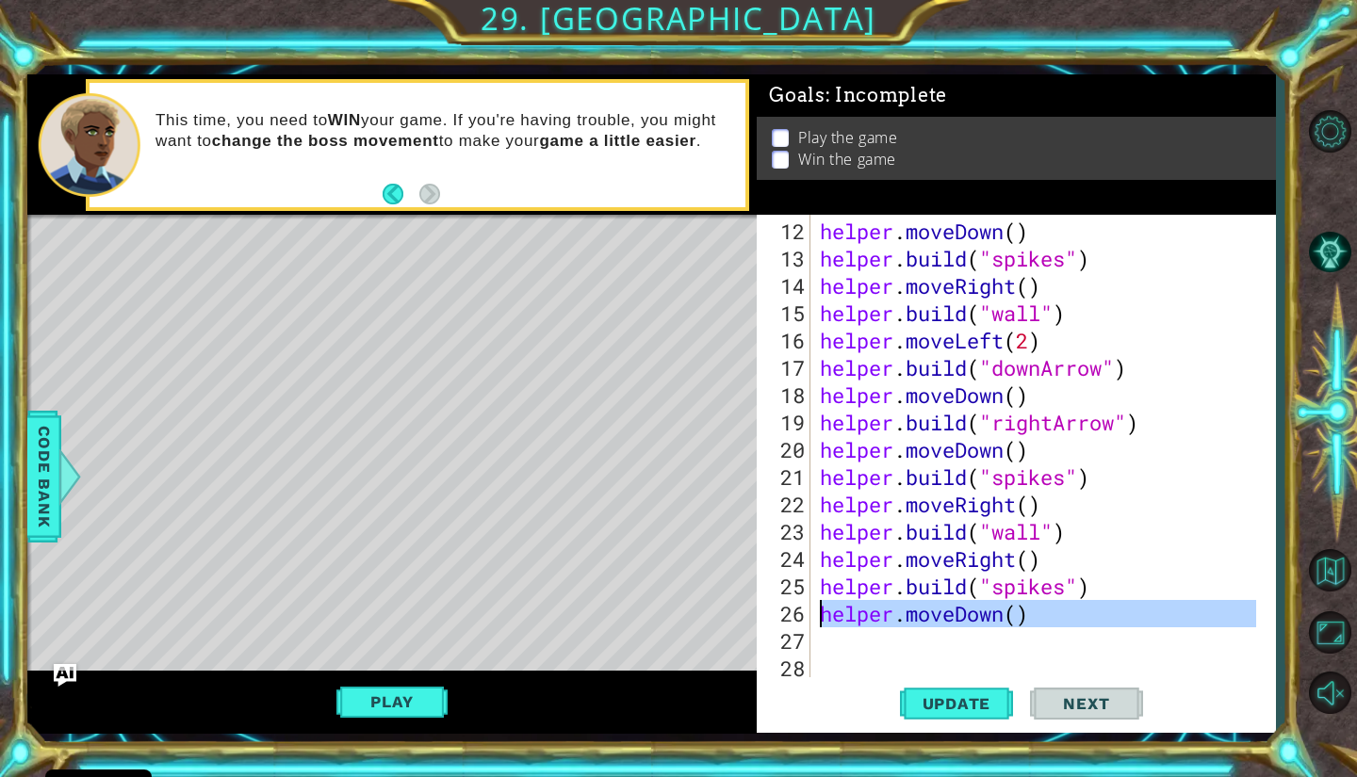
drag, startPoint x: 1045, startPoint y: 626, endPoint x: 811, endPoint y: 606, distance: 234.5
click at [811, 606] on div "helper.moveDown() 12 13 14 15 16 17 18 19 20 21 22 23 24 25 26 27 28 helper . m…" at bounding box center [1013, 447] width 513 height 464
type textarea "helper.moveDown()"
click at [953, 634] on div "helper . moveDown ( ) helper . build ( "spikes" ) helper . moveRight ( ) helper…" at bounding box center [1036, 447] width 440 height 464
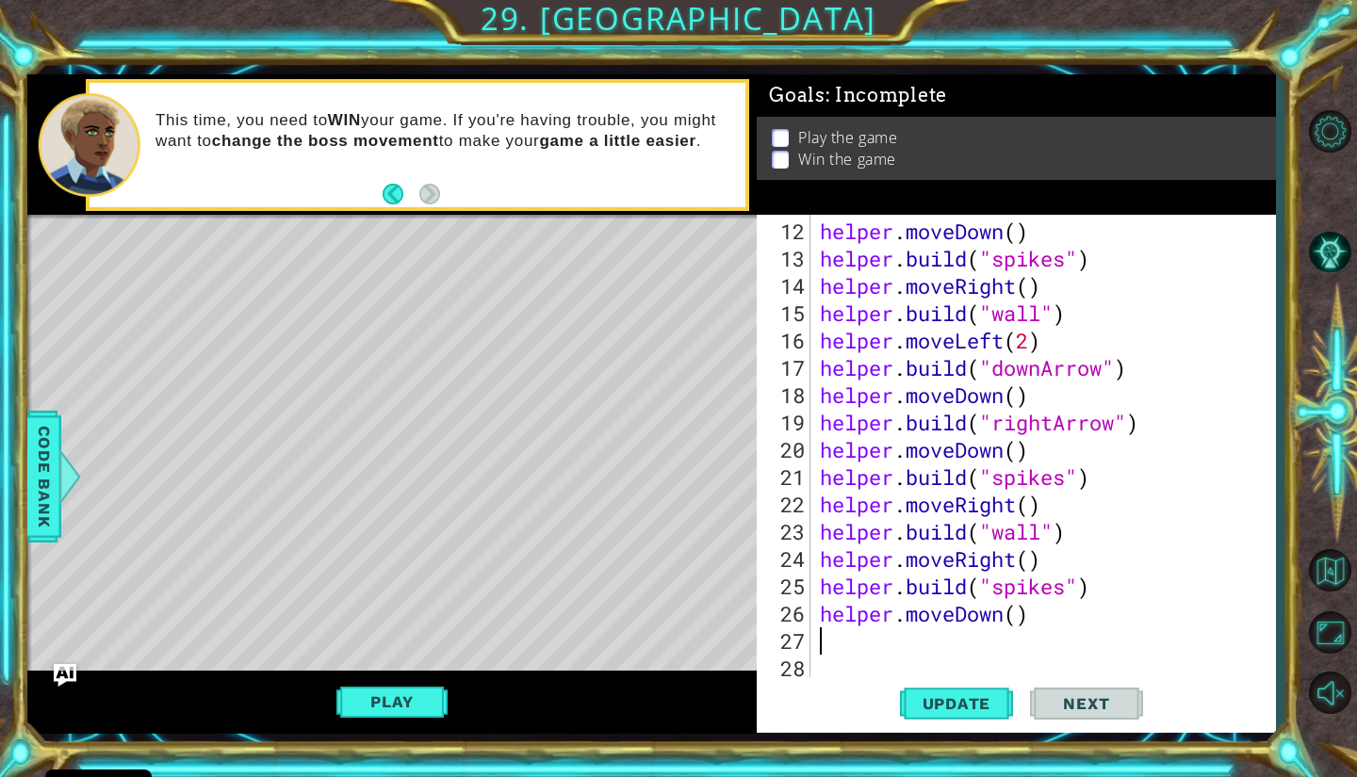
click at [1016, 618] on div "helper . moveDown ( ) helper . build ( "spikes" ) helper . moveRight ( ) helper…" at bounding box center [1040, 477] width 449 height 519
type textarea "helper.moveDown(2)"
click at [971, 653] on div "helper . moveDown ( ) helper . build ( "spikes" ) helper . moveRight ( ) helper…" at bounding box center [1040, 477] width 449 height 519
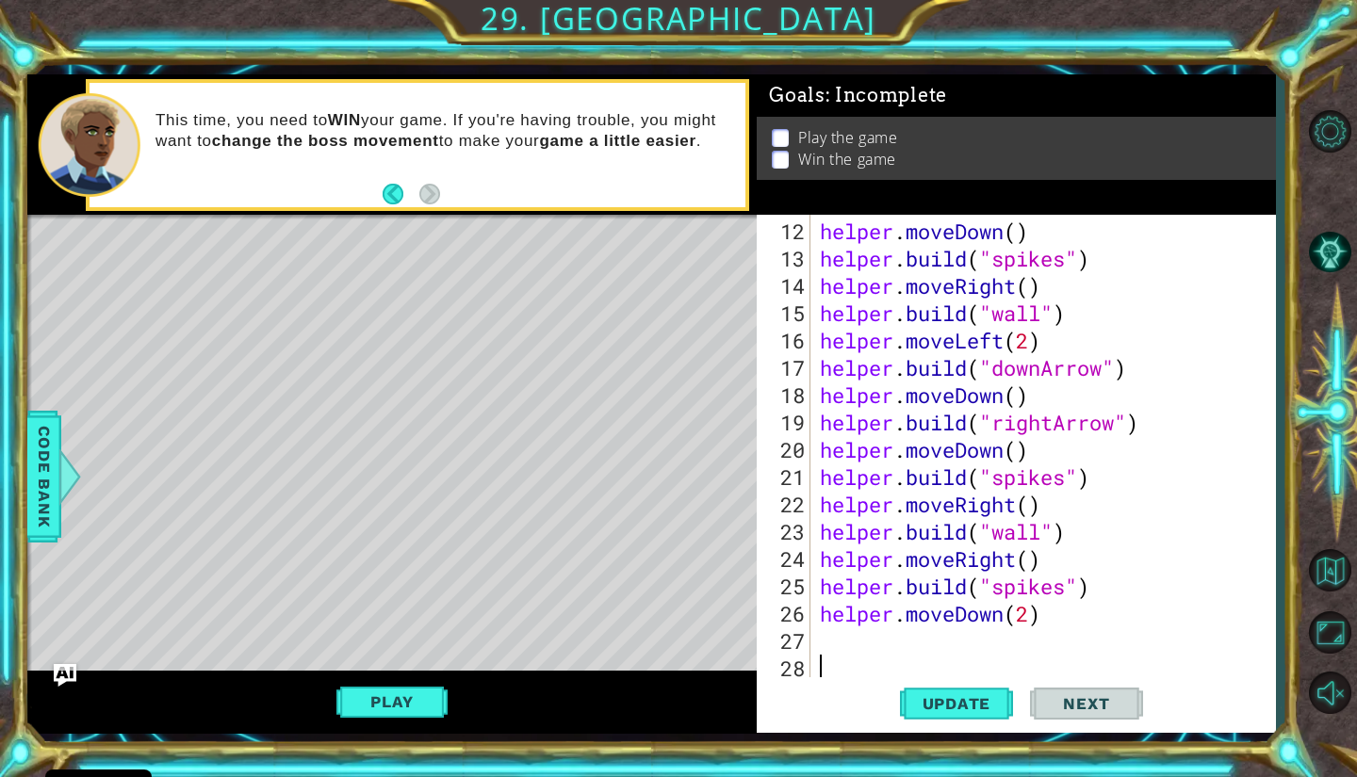
click at [948, 638] on div "helper . moveDown ( ) helper . build ( "spikes" ) helper . moveRight ( ) helper…" at bounding box center [1040, 477] width 449 height 519
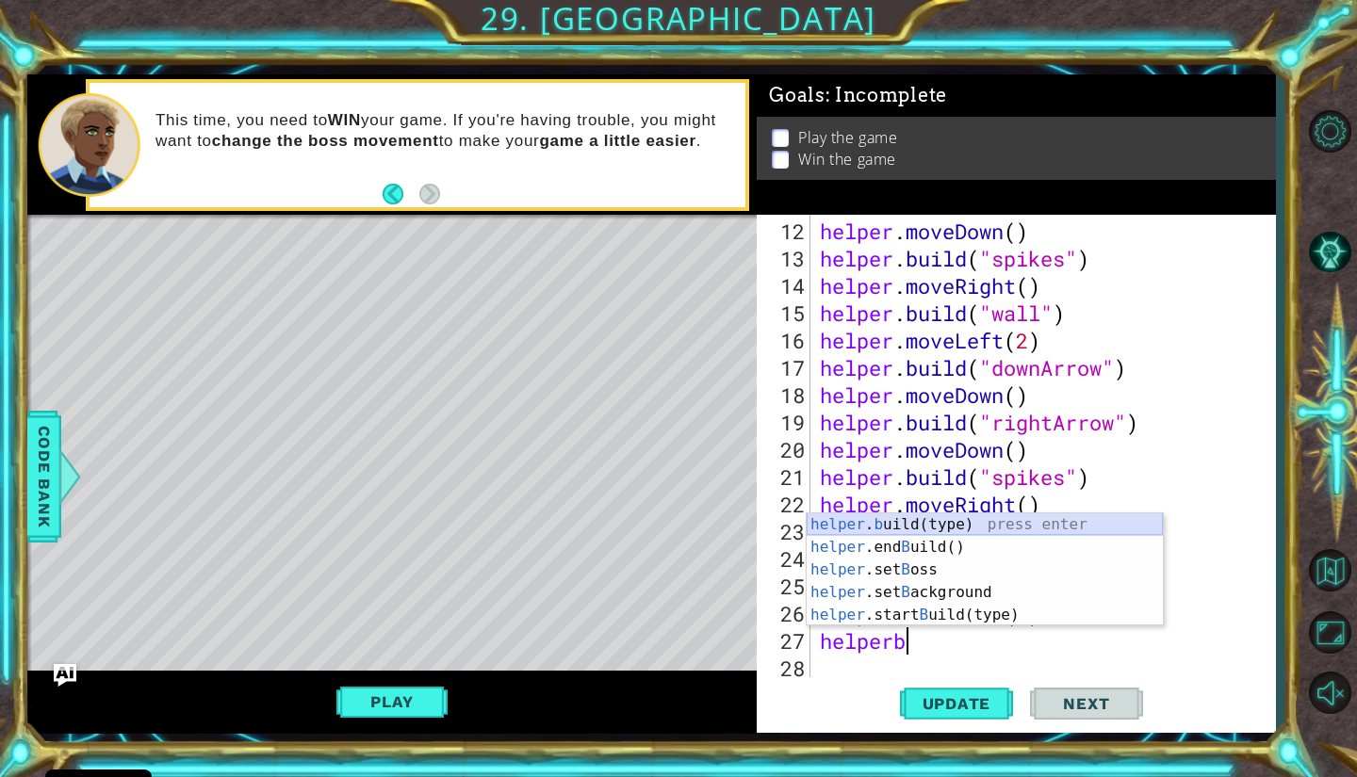
click at [986, 523] on div "helper . b uild(type) press enter helper .end B uild() press enter helper .set …" at bounding box center [985, 592] width 356 height 158
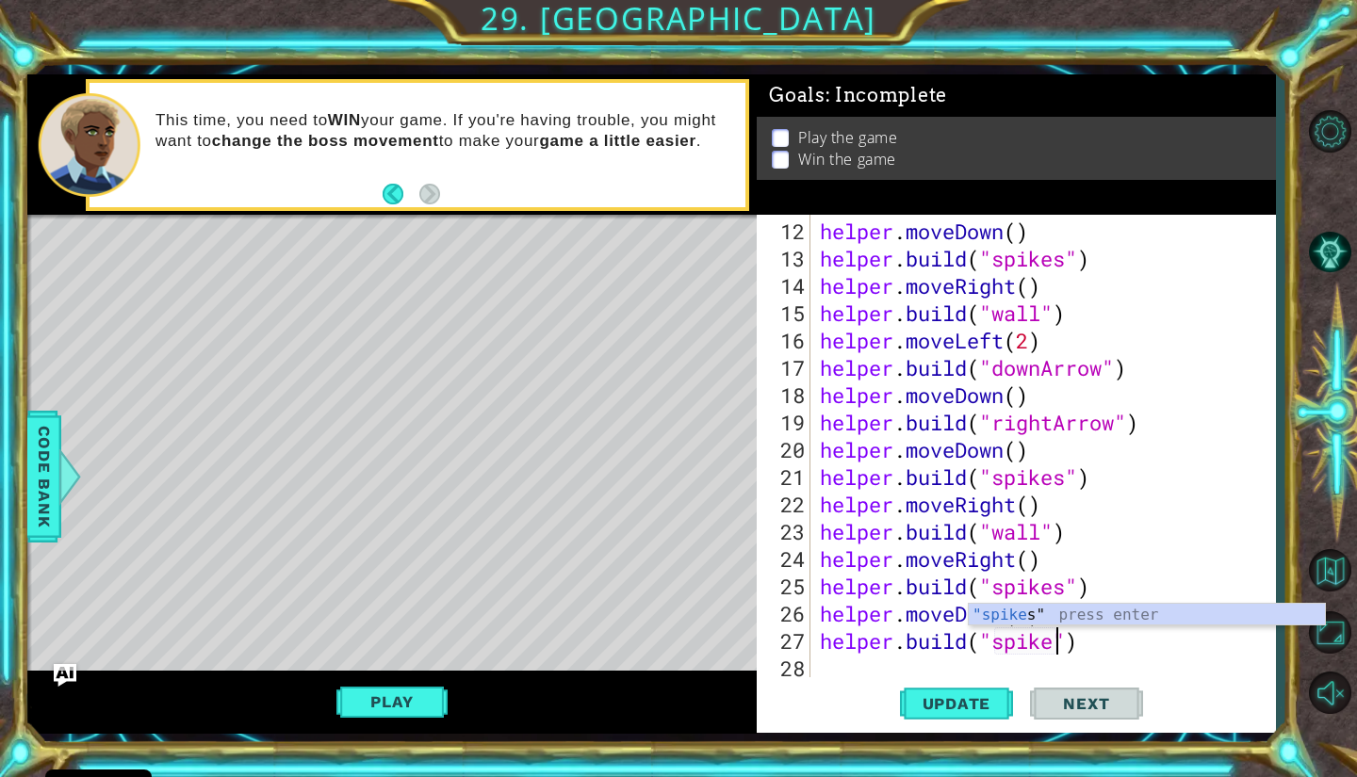
scroll to position [0, 11]
type textarea "[DOMAIN_NAME]("spikes")"
click at [953, 705] on span "Update" at bounding box center [957, 703] width 106 height 19
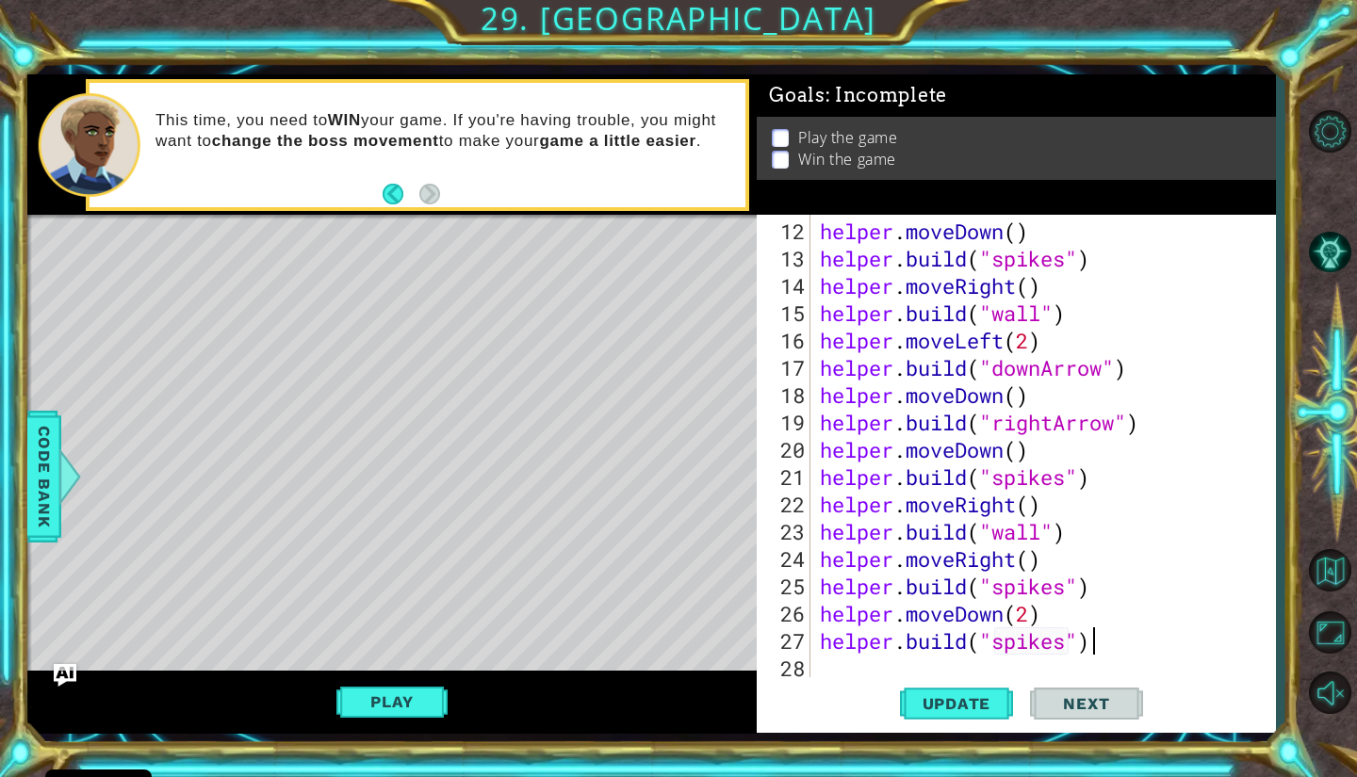
click at [1120, 641] on div "helper . moveDown ( ) helper . build ( "spikes" ) helper . moveRight ( ) helper…" at bounding box center [1040, 477] width 449 height 519
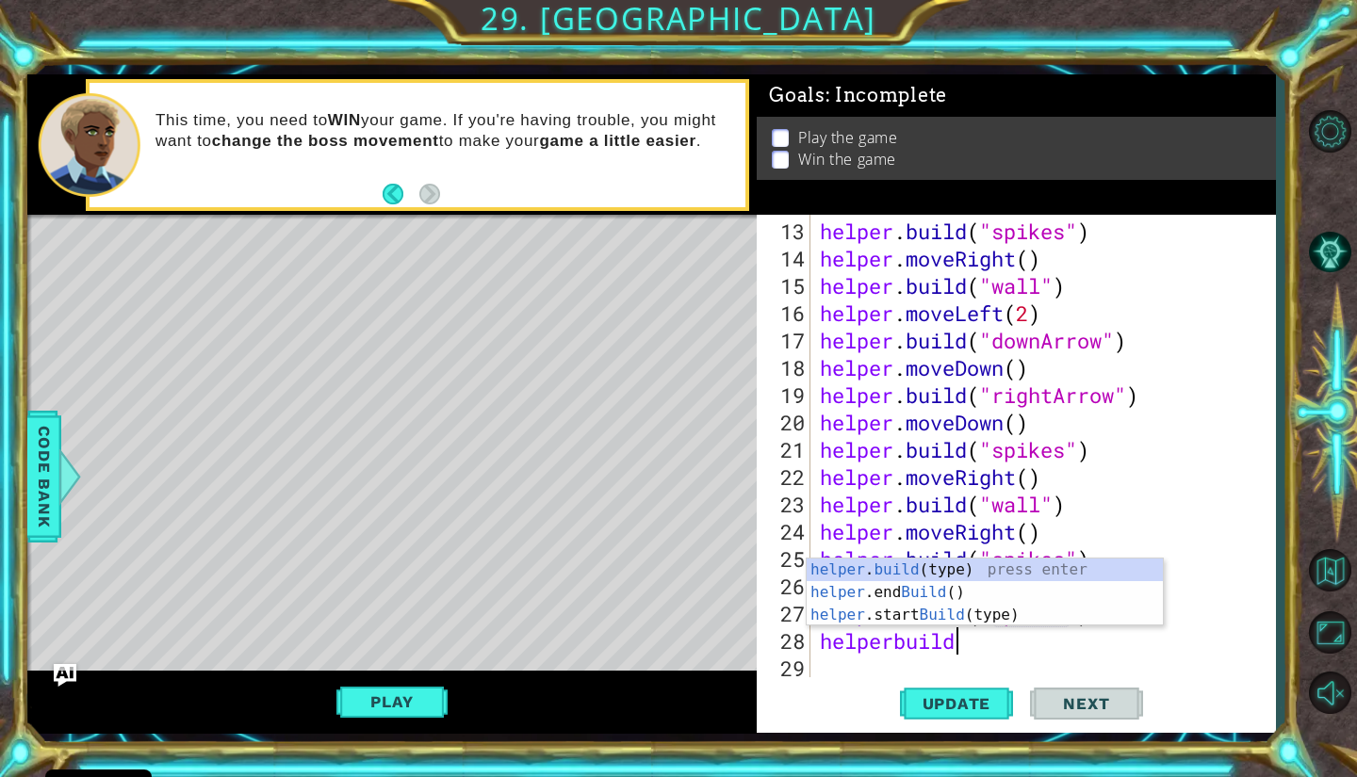
scroll to position [0, 5]
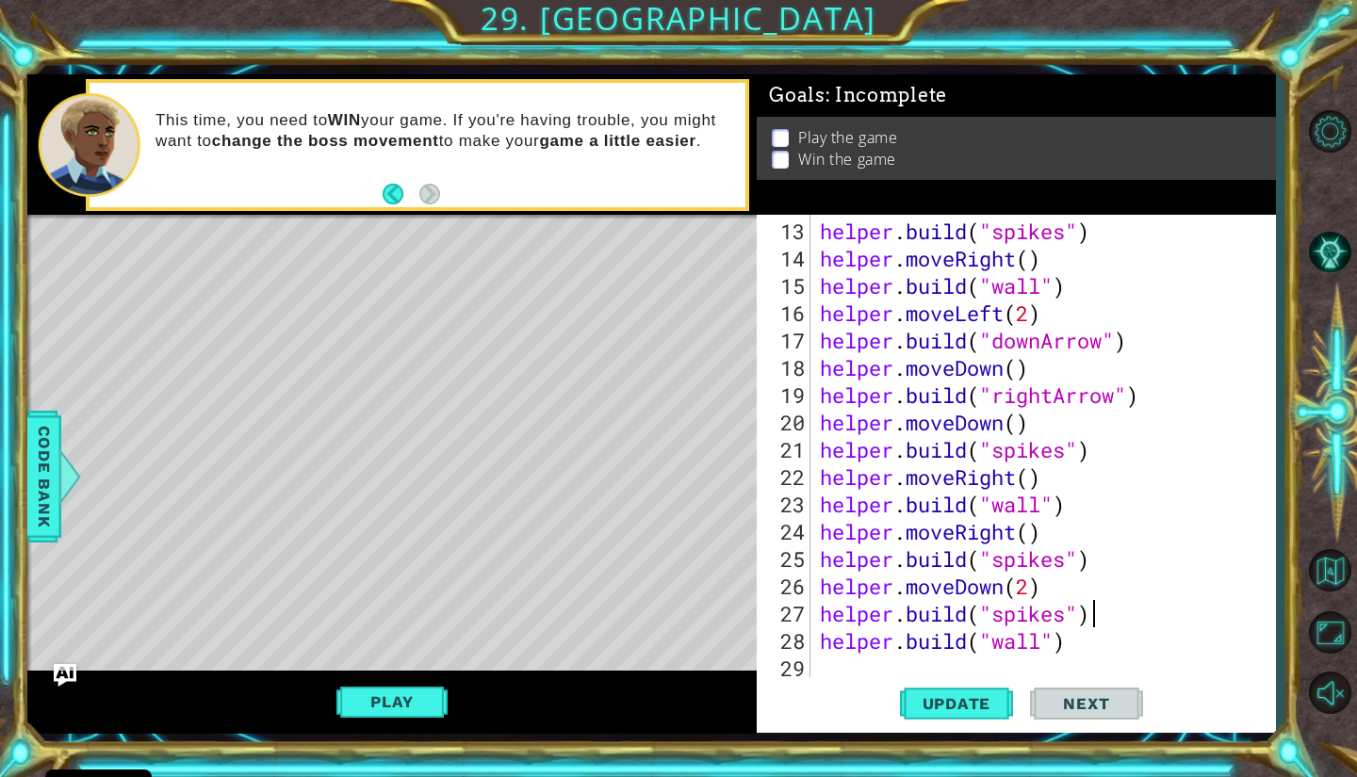
click at [1108, 625] on div "helper . build ( "spikes" ) helper . moveRight ( ) helper . build ( "wall" ) he…" at bounding box center [1040, 477] width 449 height 519
type textarea "[DOMAIN_NAME]("spikes")"
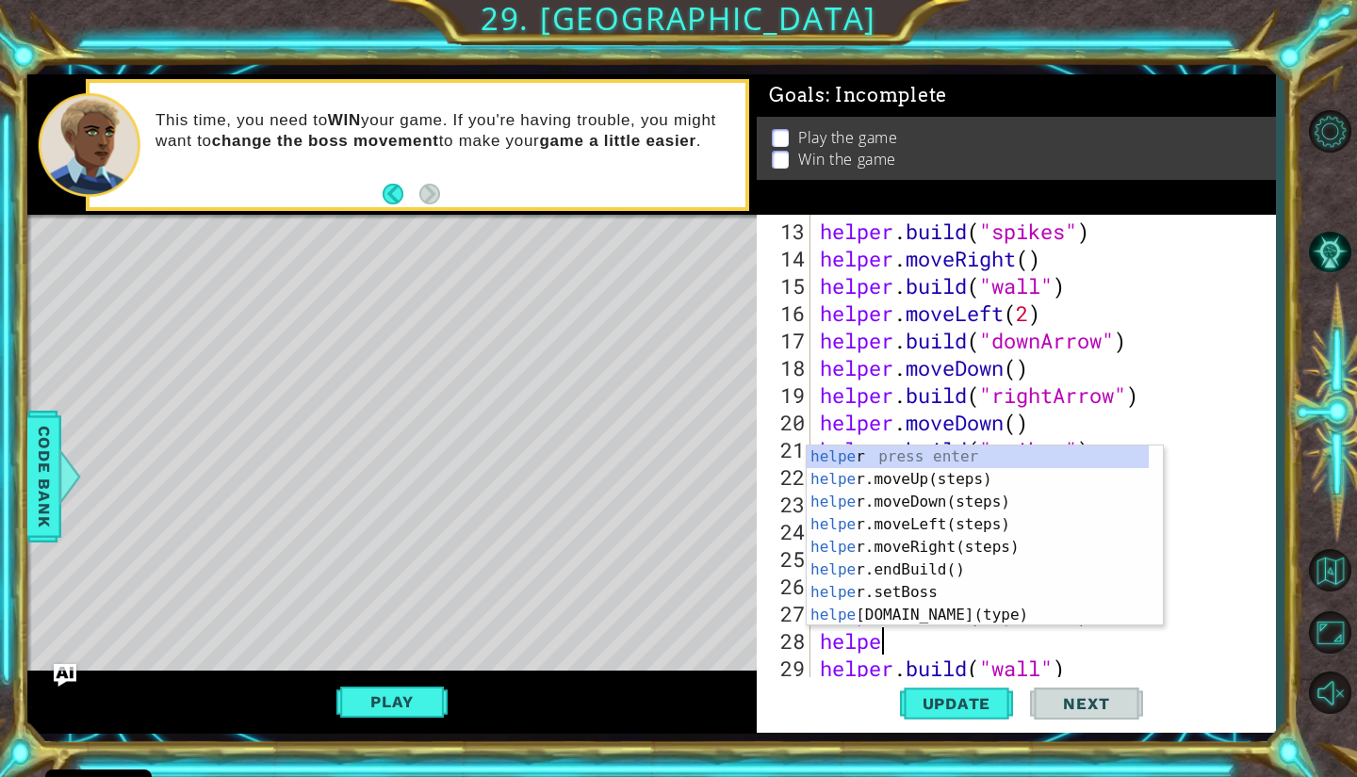
type textarea "helper"
click at [995, 542] on div "helper press enter helper .moveUp(steps) press enter helper .moveDown(steps) pr…" at bounding box center [978, 559] width 342 height 226
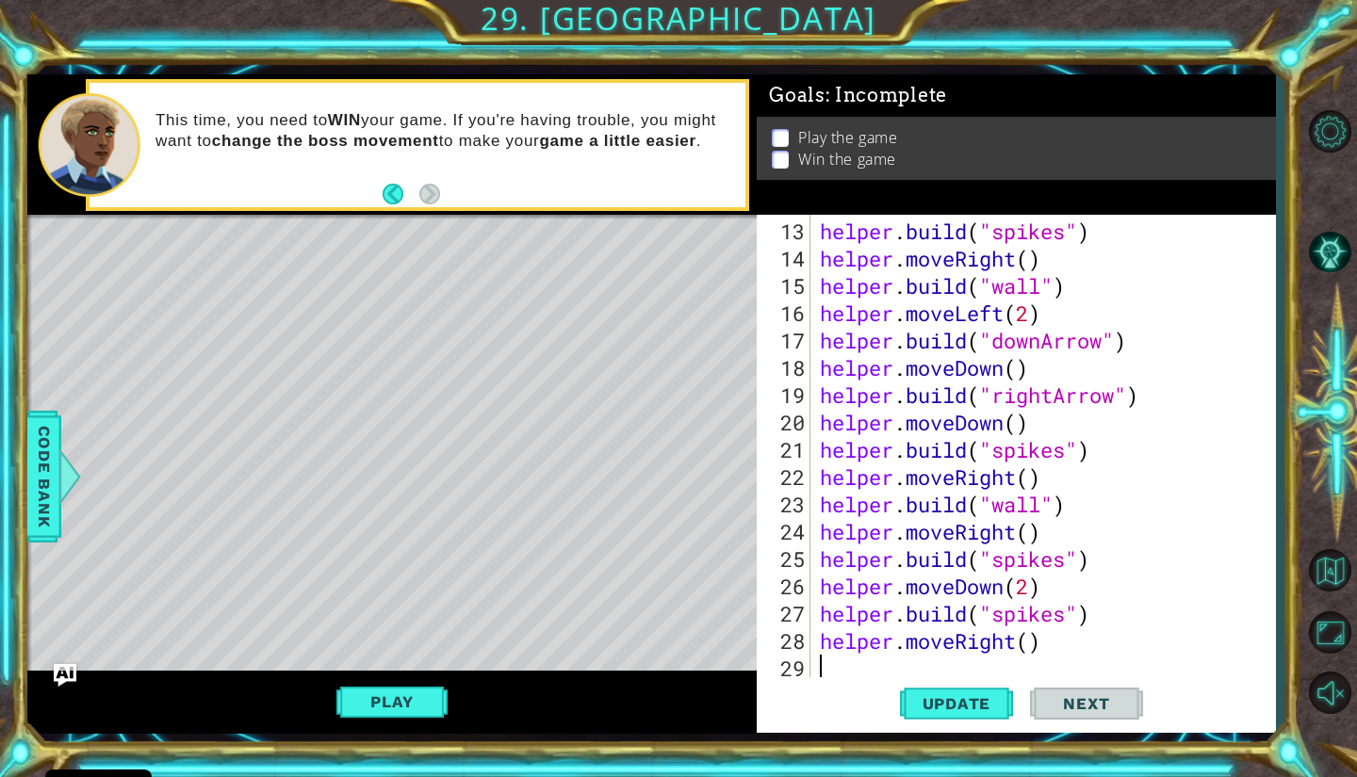
scroll to position [0, 0]
click at [929, 711] on span "Update" at bounding box center [957, 703] width 106 height 19
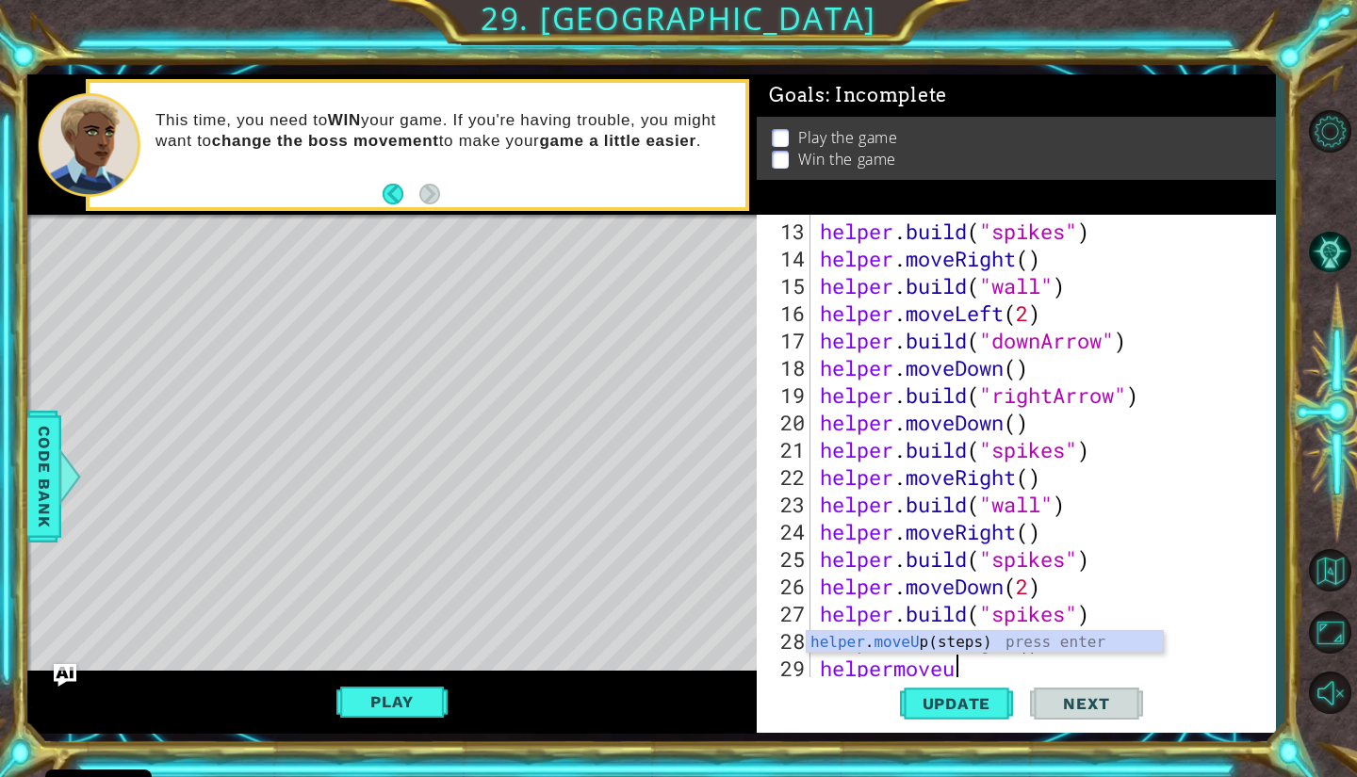
type textarea "helpermoveup"
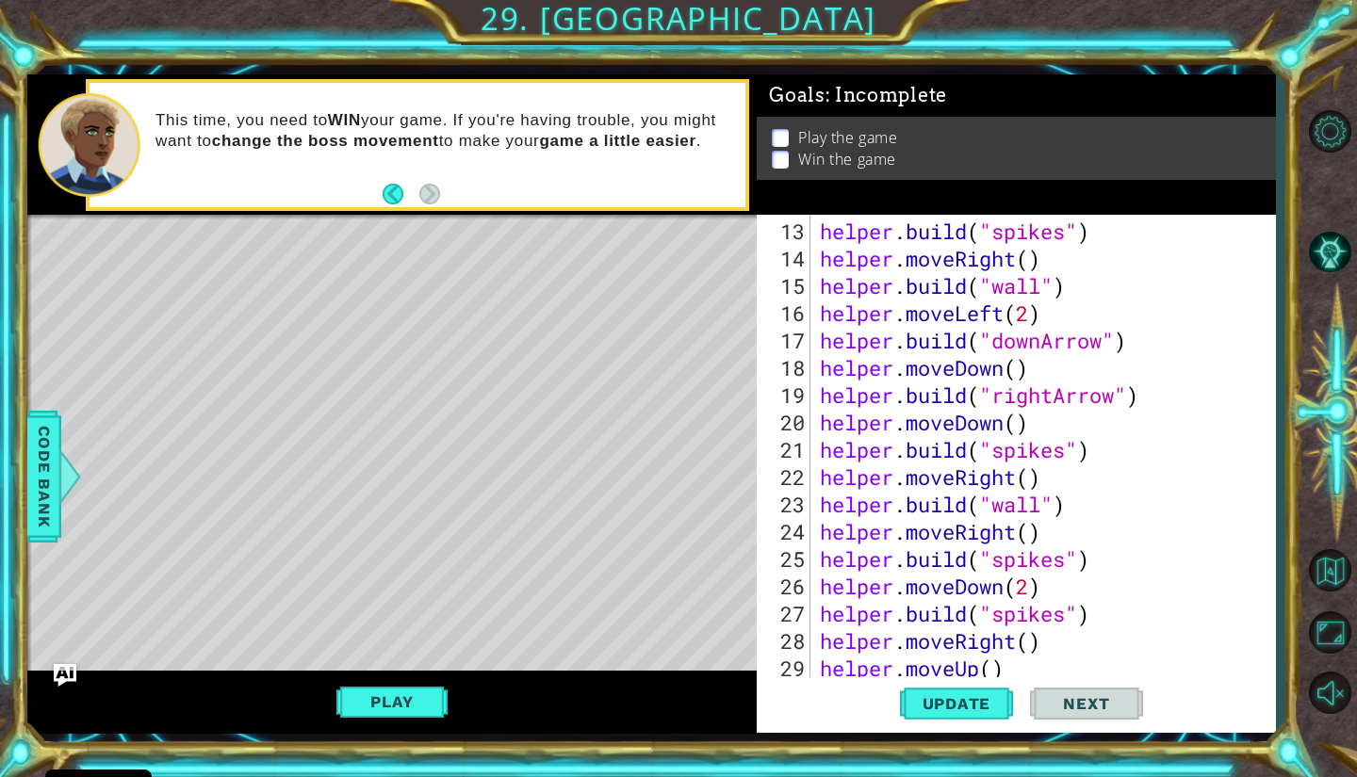
click at [991, 668] on div "helper . build ( "spikes" ) helper . moveRight ( ) helper . build ( "wall" ) he…" at bounding box center [1040, 477] width 449 height 519
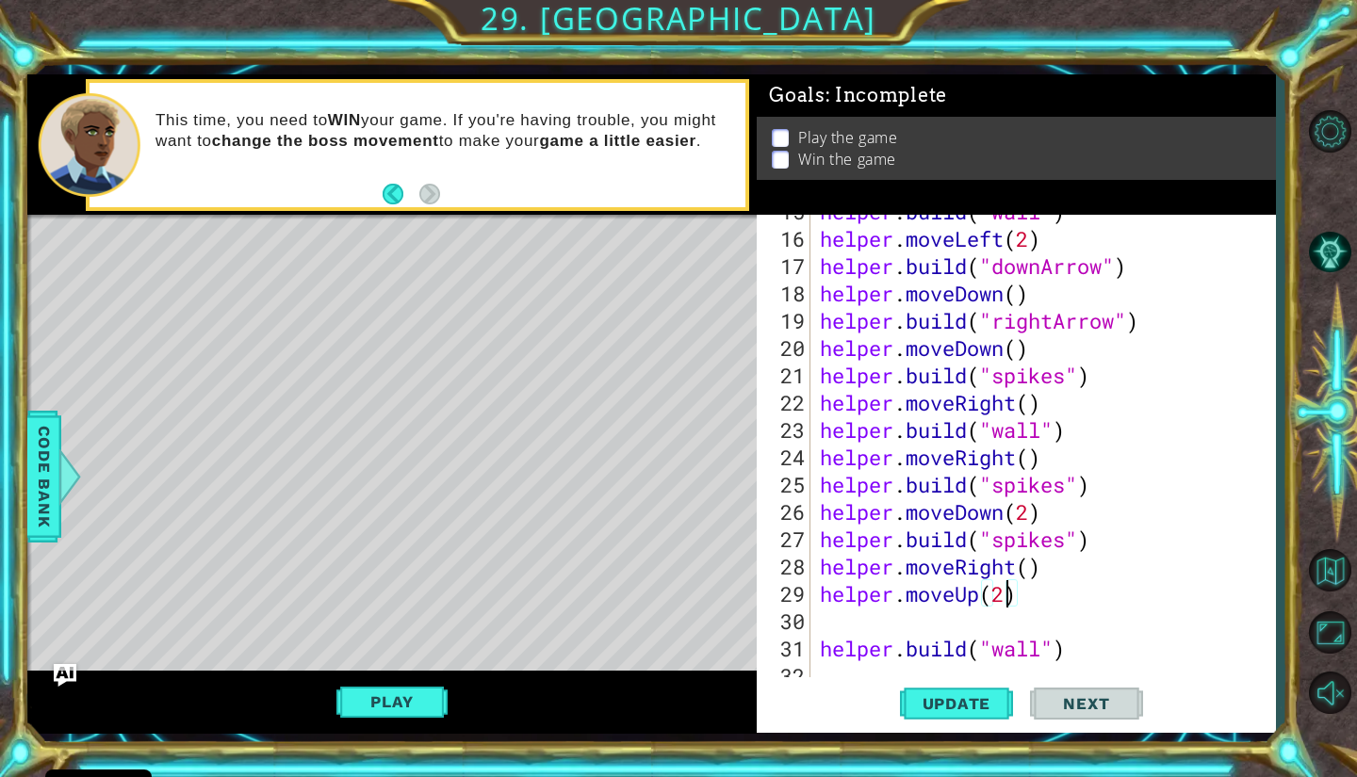
scroll to position [464, 0]
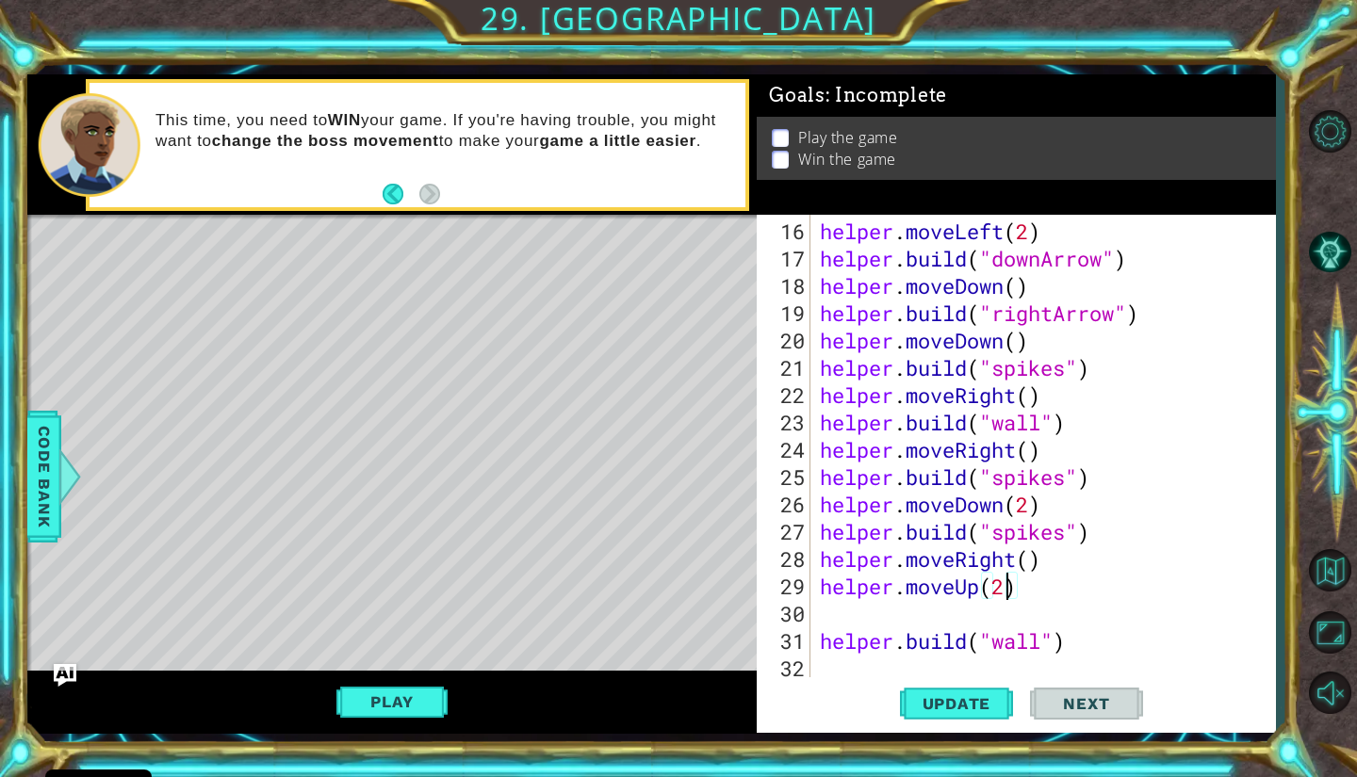
click at [829, 642] on div "helper . moveLeft ( 2 ) helper . build ( "downArrow" ) helper . moveDown ( ) he…" at bounding box center [1040, 477] width 449 height 519
click at [812, 648] on div "[DOMAIN_NAME]("wall") 16 17 18 19 20 21 22 23 24 25 26 27 28 29 30 31 32 helper…" at bounding box center [1013, 447] width 513 height 464
click at [814, 636] on div "[DOMAIN_NAME]("wall") 16 17 18 19 20 21 22 23 24 25 26 27 28 29 30 31 32 helper…" at bounding box center [1013, 447] width 513 height 464
click at [823, 645] on div "helper . moveLeft ( 2 ) helper . build ( "downArrow" ) helper . moveDown ( ) he…" at bounding box center [1040, 477] width 449 height 519
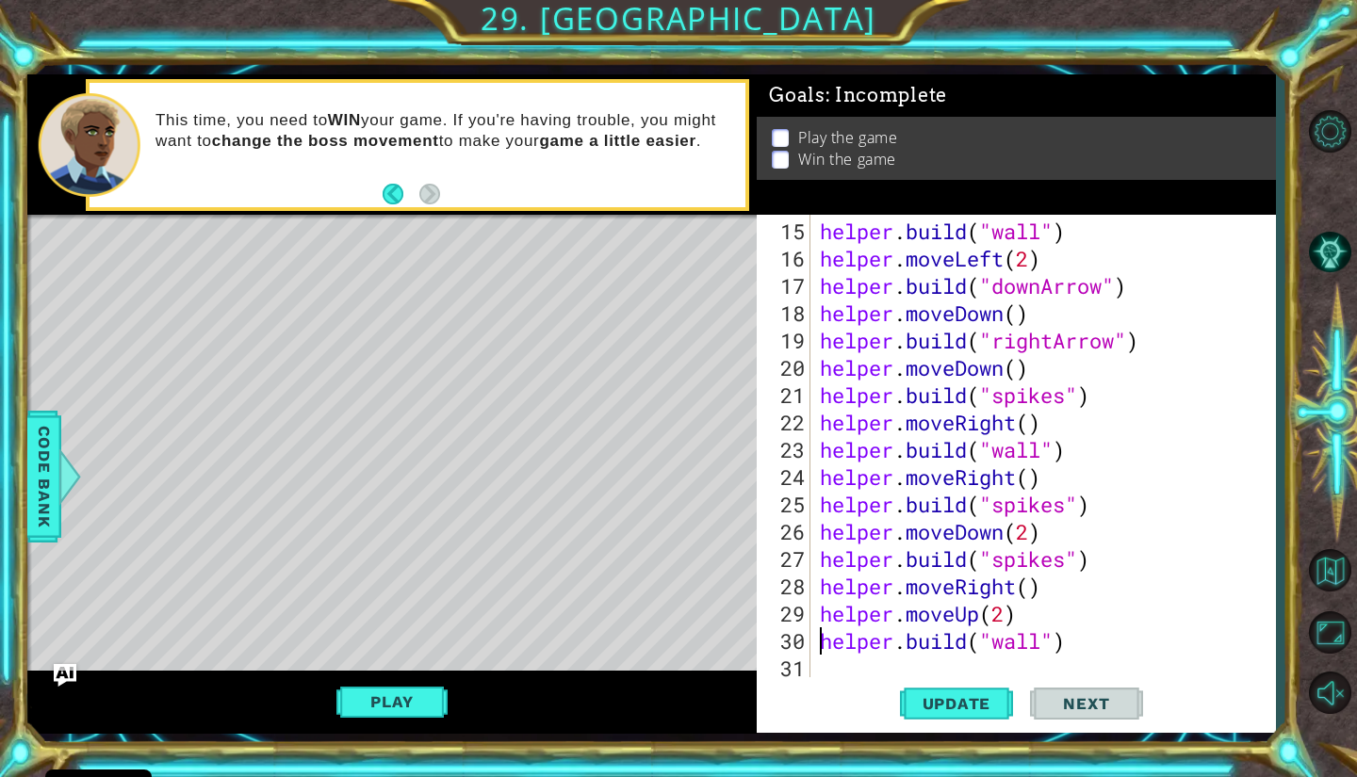
scroll to position [437, 0]
click at [1078, 592] on div "helper . build ( "wall" ) helper . moveLeft ( 2 ) helper . build ( "downArrow" …" at bounding box center [1040, 477] width 449 height 519
type textarea "helper.moveRight()"
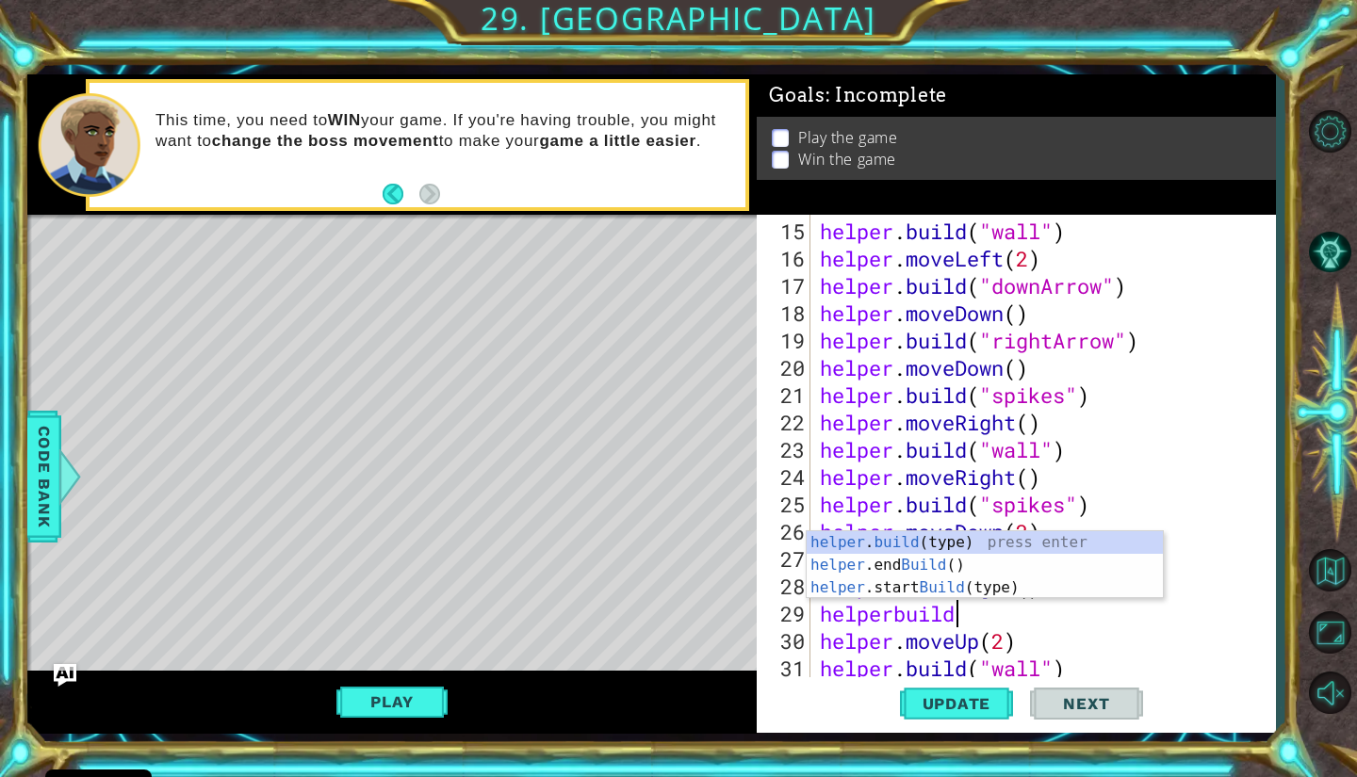
scroll to position [0, 5]
click at [962, 545] on div "helper . build (type) press enter helper .end Build () press enter helper .star…" at bounding box center [985, 587] width 356 height 113
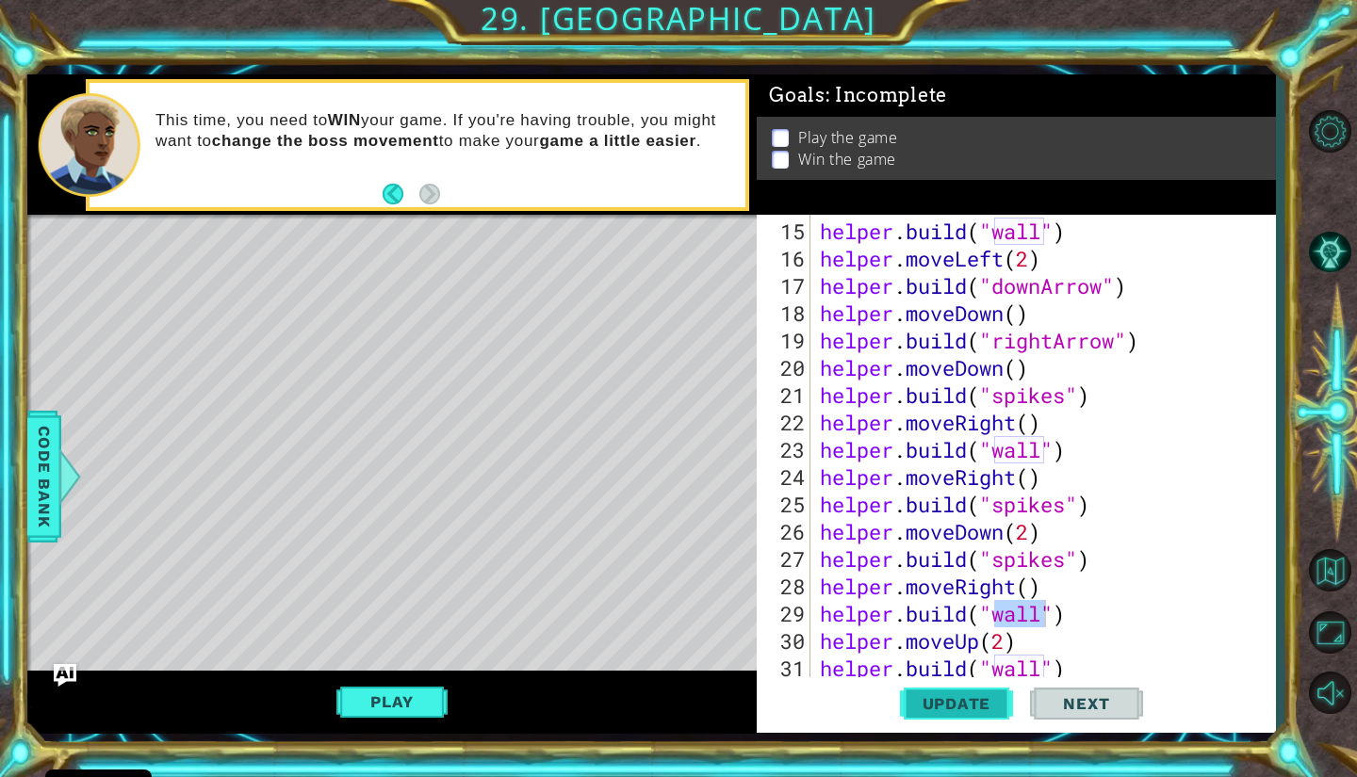
click at [926, 706] on span "Update" at bounding box center [957, 703] width 106 height 19
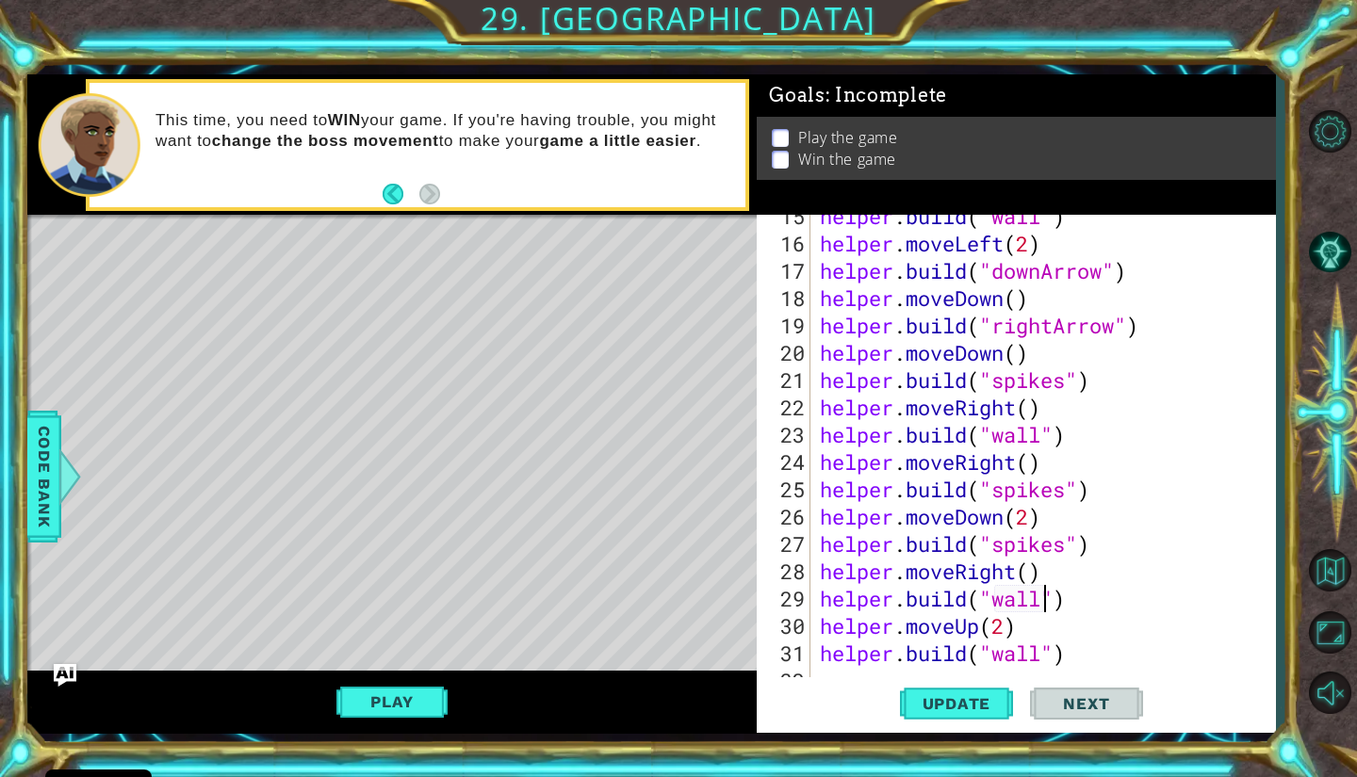
scroll to position [464, 0]
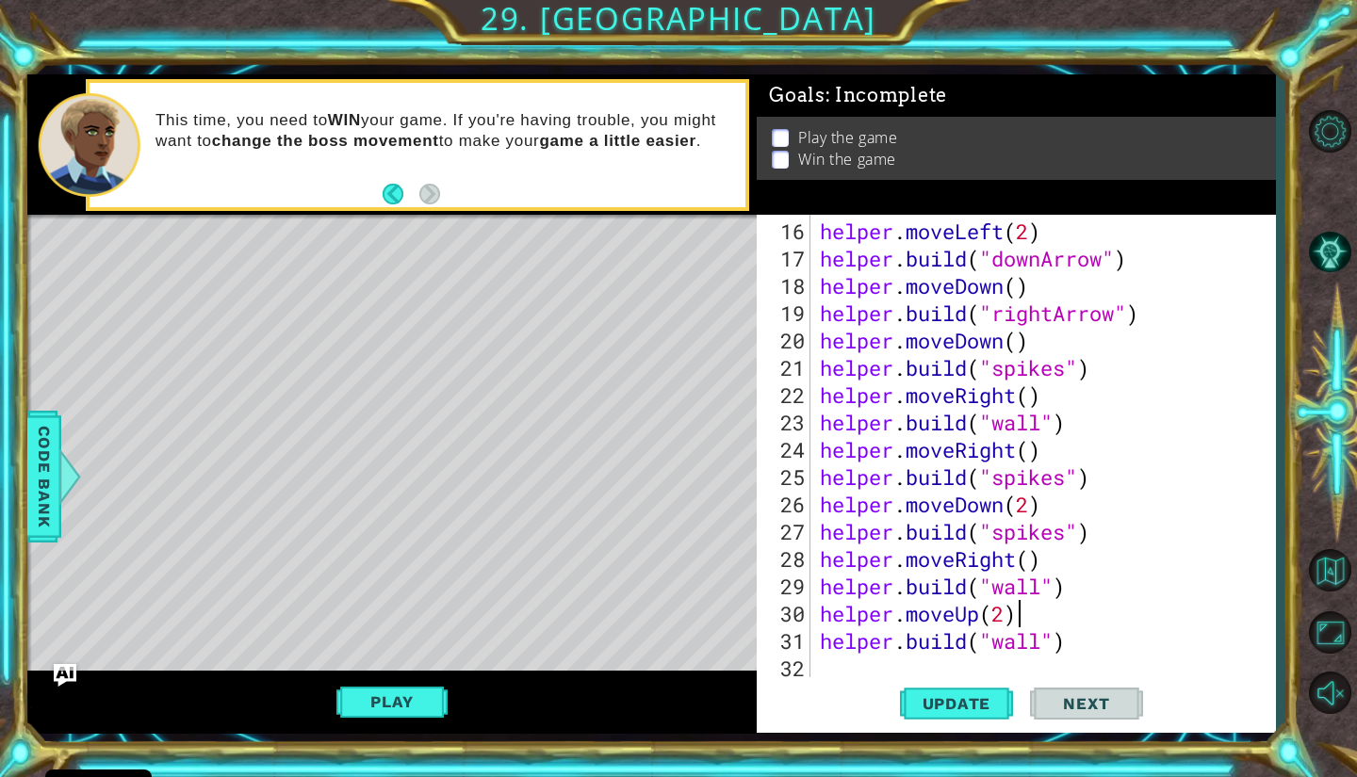
click at [1041, 611] on div "helper . moveLeft ( 2 ) helper . build ( "downArrow" ) helper . moveDown ( ) he…" at bounding box center [1040, 477] width 449 height 519
type textarea "helper.moveUp(2)"
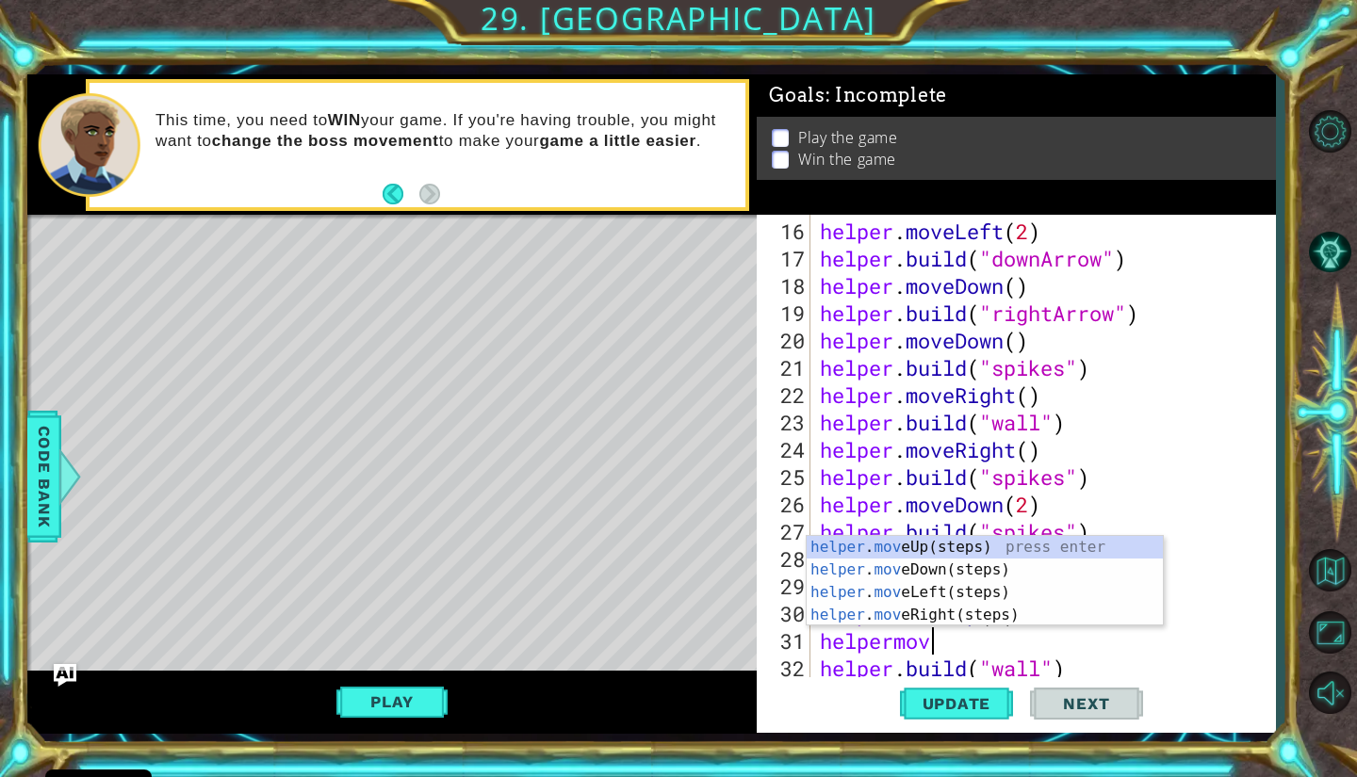
type textarea "helpermove"
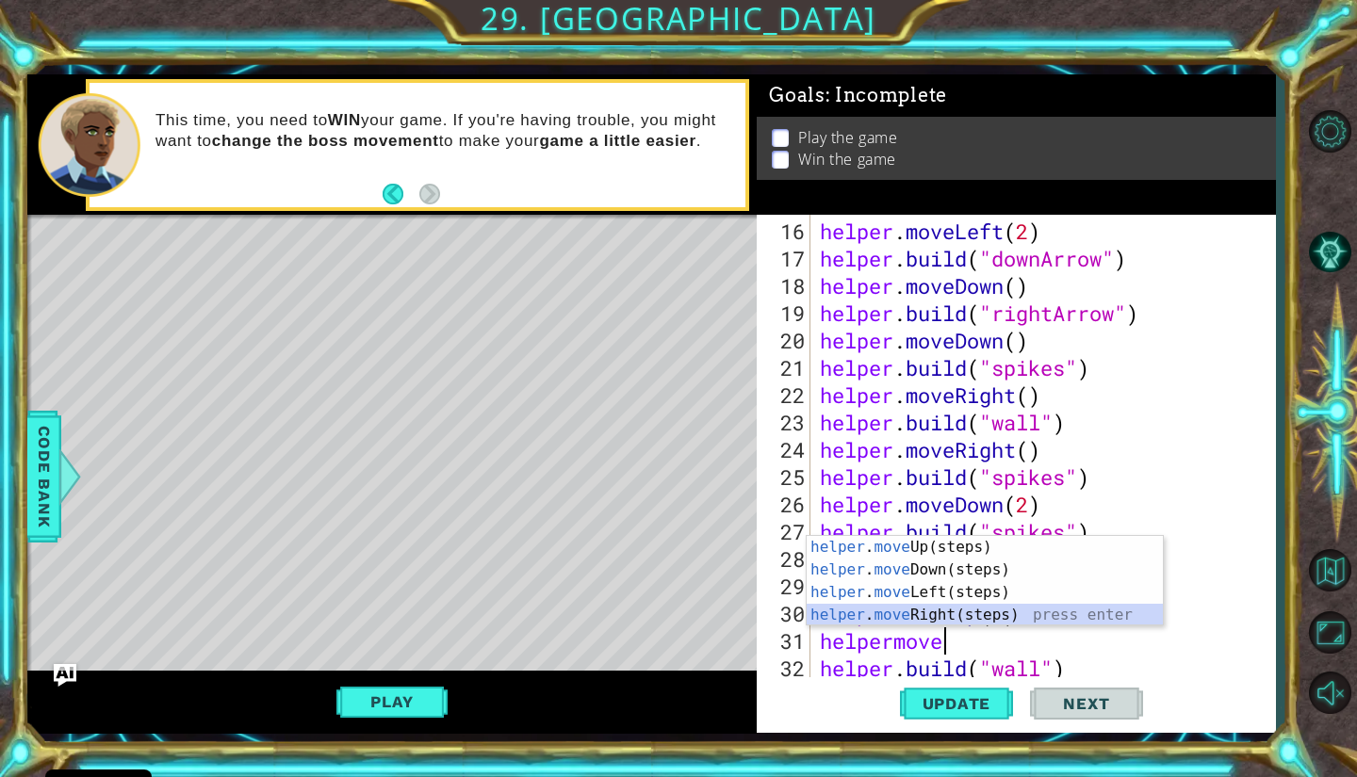
click at [1013, 611] on div "helper . move Up(steps) press enter helper . move Down(steps) press enter helpe…" at bounding box center [985, 604] width 356 height 136
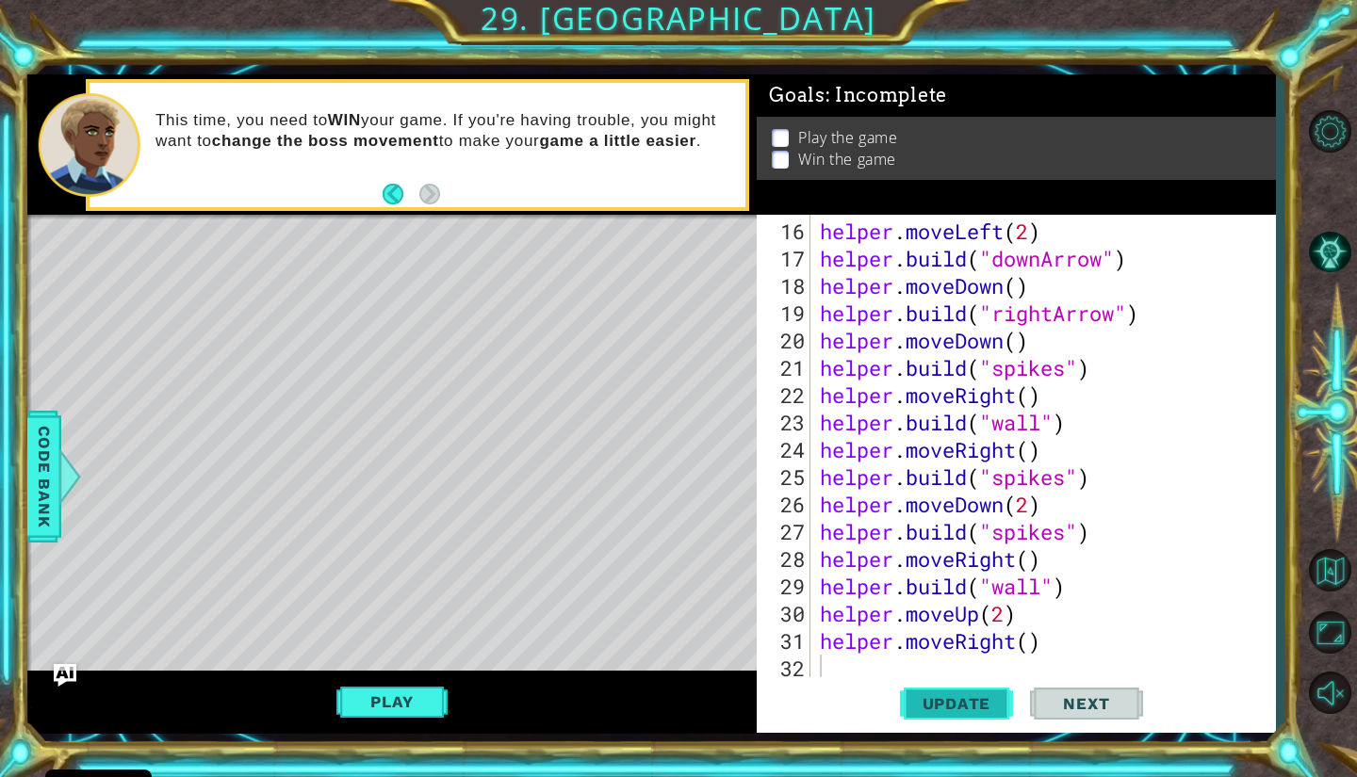
click at [963, 715] on button "Update" at bounding box center [956, 703] width 113 height 52
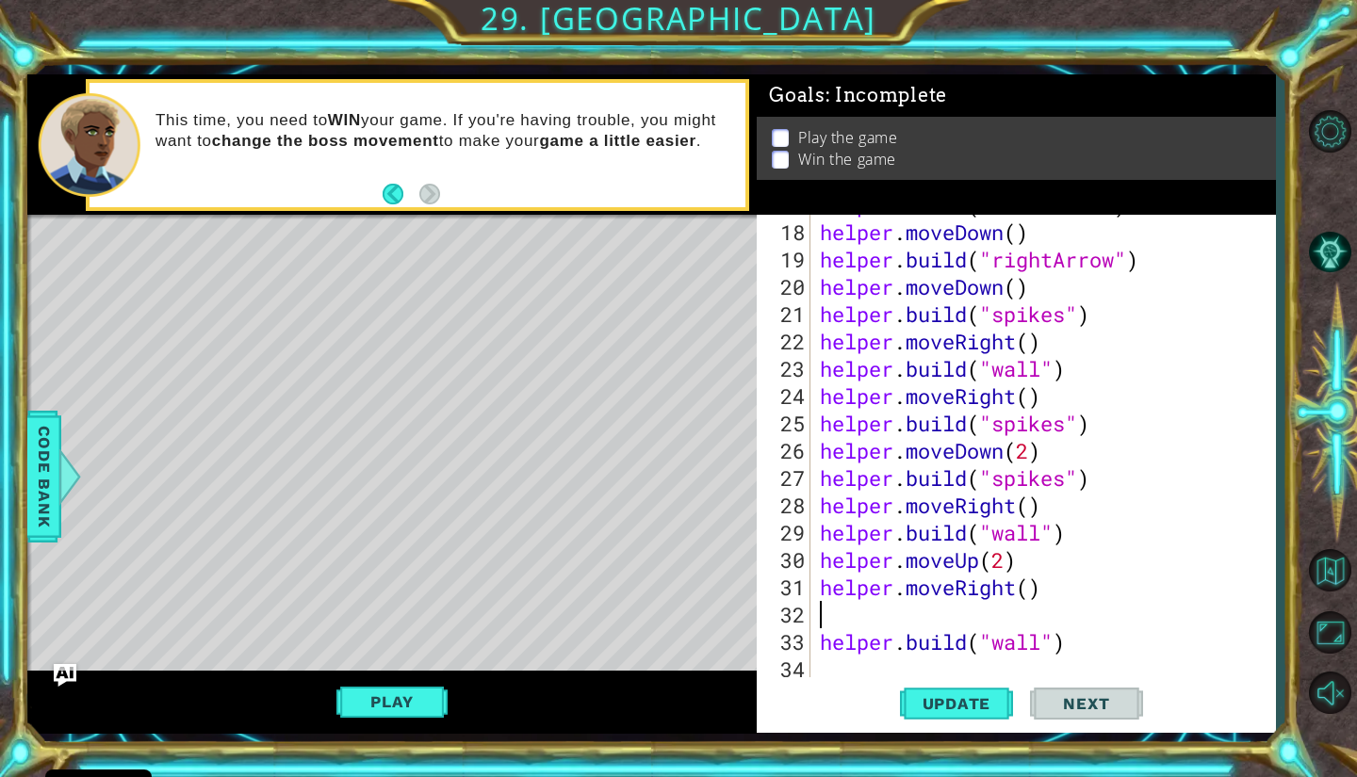
scroll to position [519, 0]
click at [819, 640] on div "helper . moveDown ( ) helper . build ( "rightArrow" ) helper . moveDown ( ) hel…" at bounding box center [1040, 477] width 449 height 519
type textarea "[DOMAIN_NAME]("wall")"
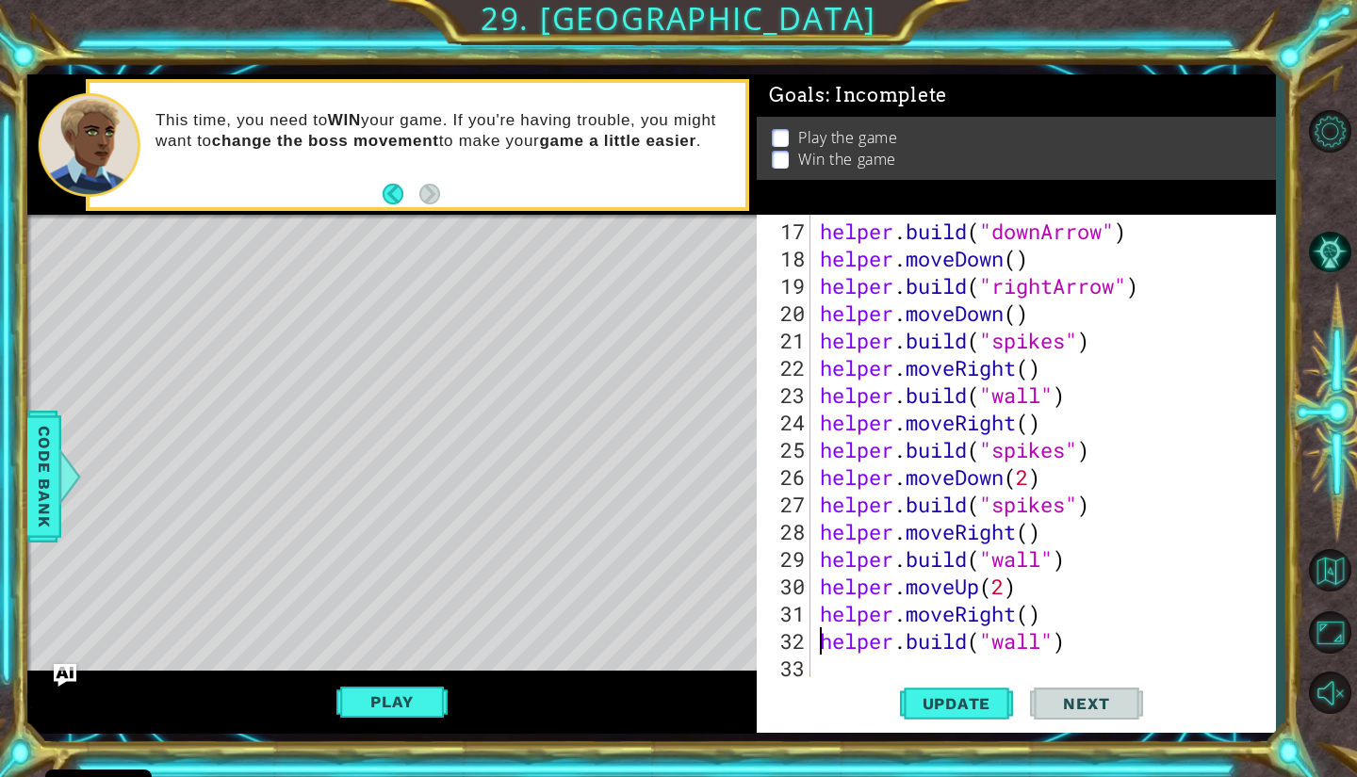
scroll to position [492, 0]
click at [1143, 689] on div "Update Next" at bounding box center [1021, 703] width 518 height 52
click at [1149, 659] on div "helper . build ( "downArrow" ) helper . moveDown ( ) helper . build ( "rightArr…" at bounding box center [1040, 477] width 449 height 519
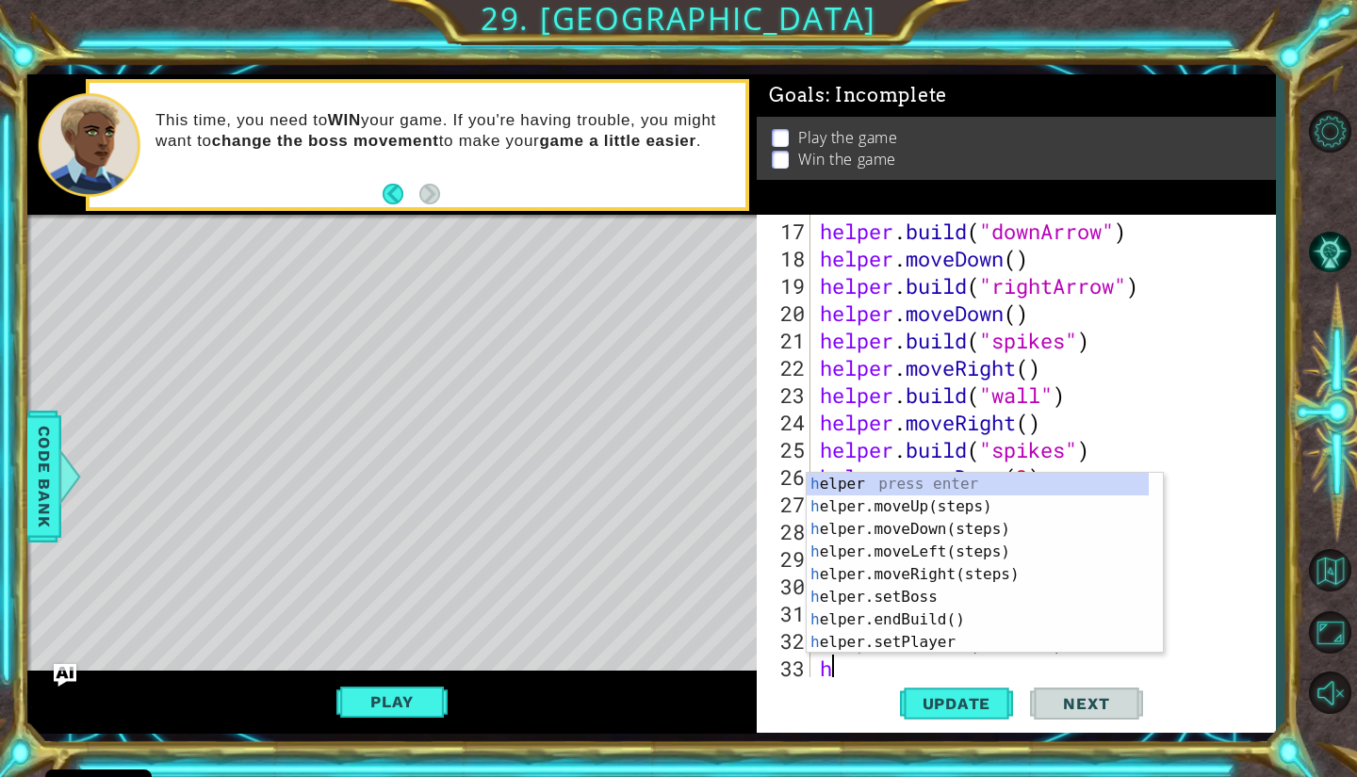
scroll to position [519, 0]
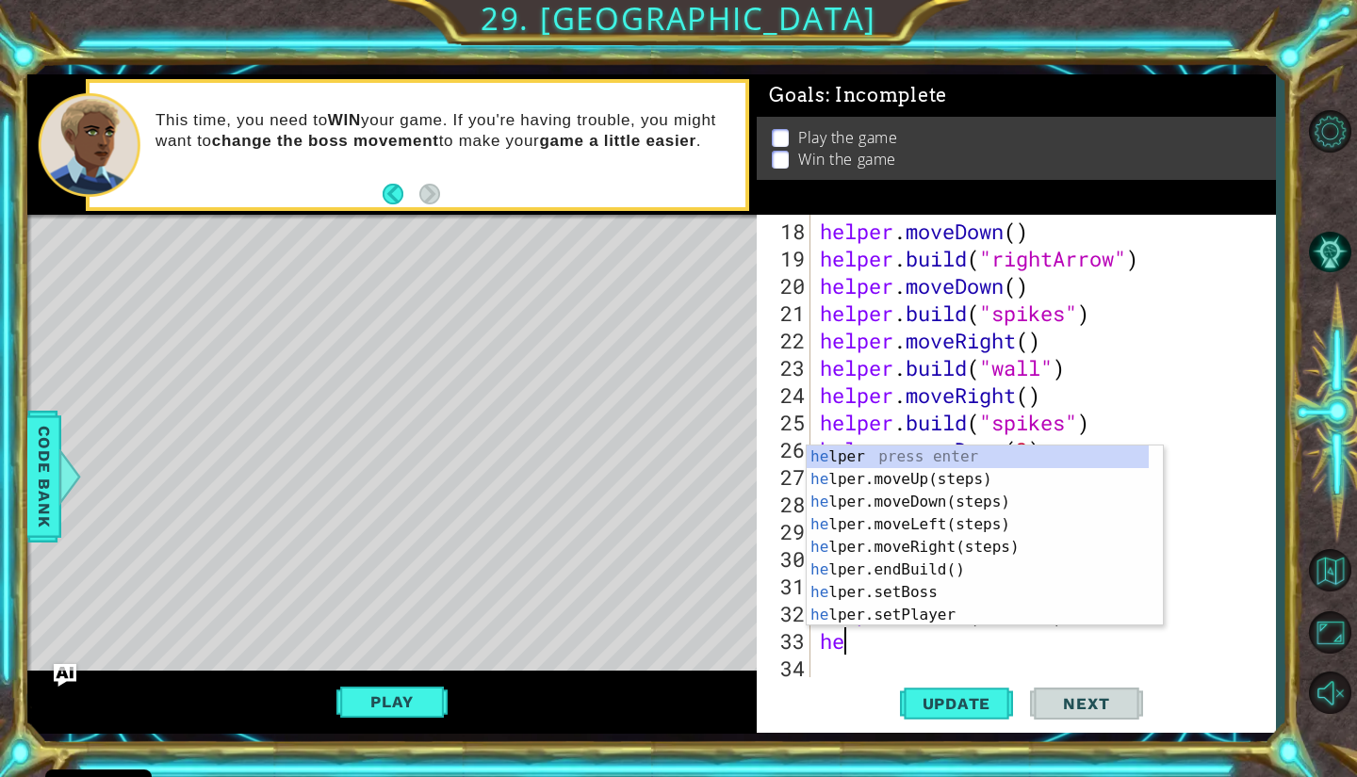
type textarea "hel"
click at [947, 481] on div "hel per press enter hel per.moveUp(steps) press enter hel per.moveDown(steps) p…" at bounding box center [978, 559] width 342 height 226
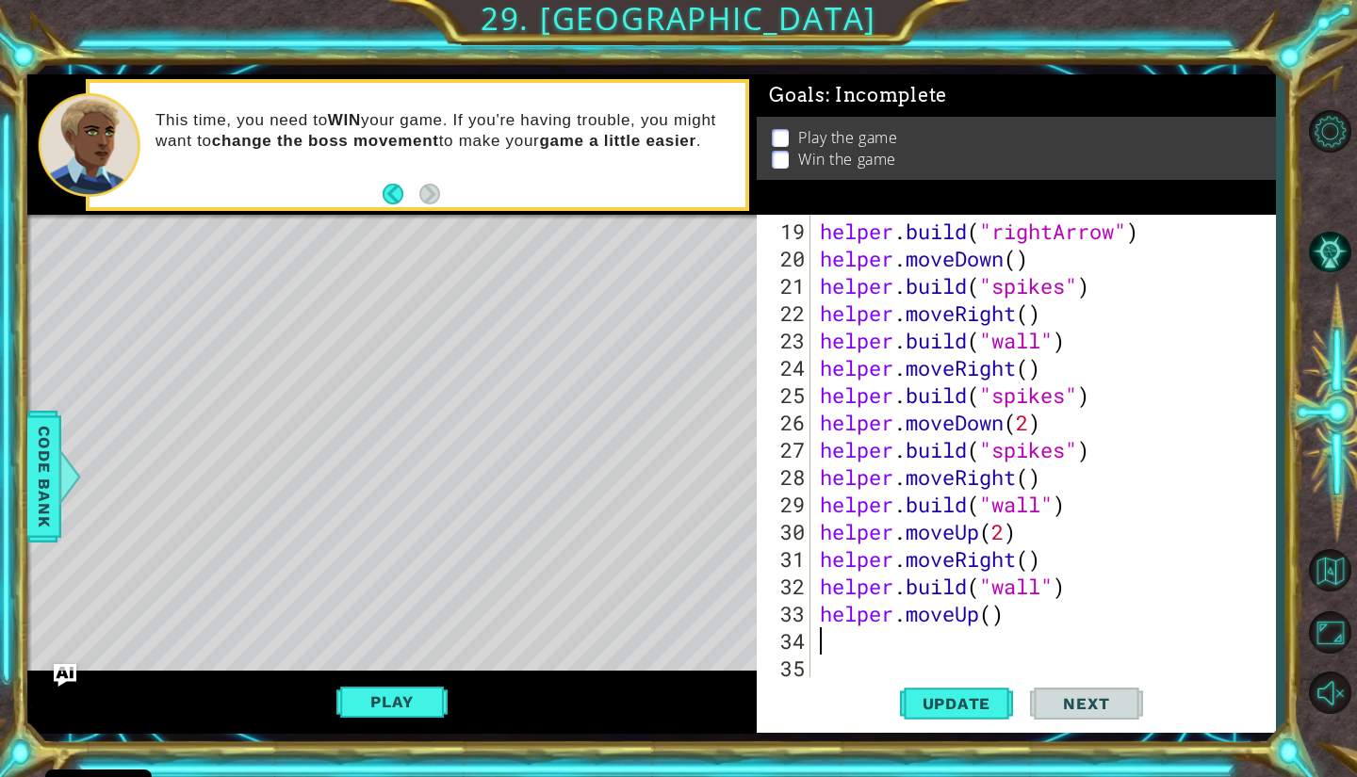
scroll to position [546, 0]
click at [992, 624] on div "helper . build ( "rightArrow" ) helper . moveDown ( ) helper . build ( "spikes"…" at bounding box center [1040, 477] width 449 height 519
type textarea "helper.moveUp(2)"
click at [1086, 623] on div "helper . build ( "rightArrow" ) helper . moveDown ( ) helper . build ( "spikes"…" at bounding box center [1040, 477] width 449 height 519
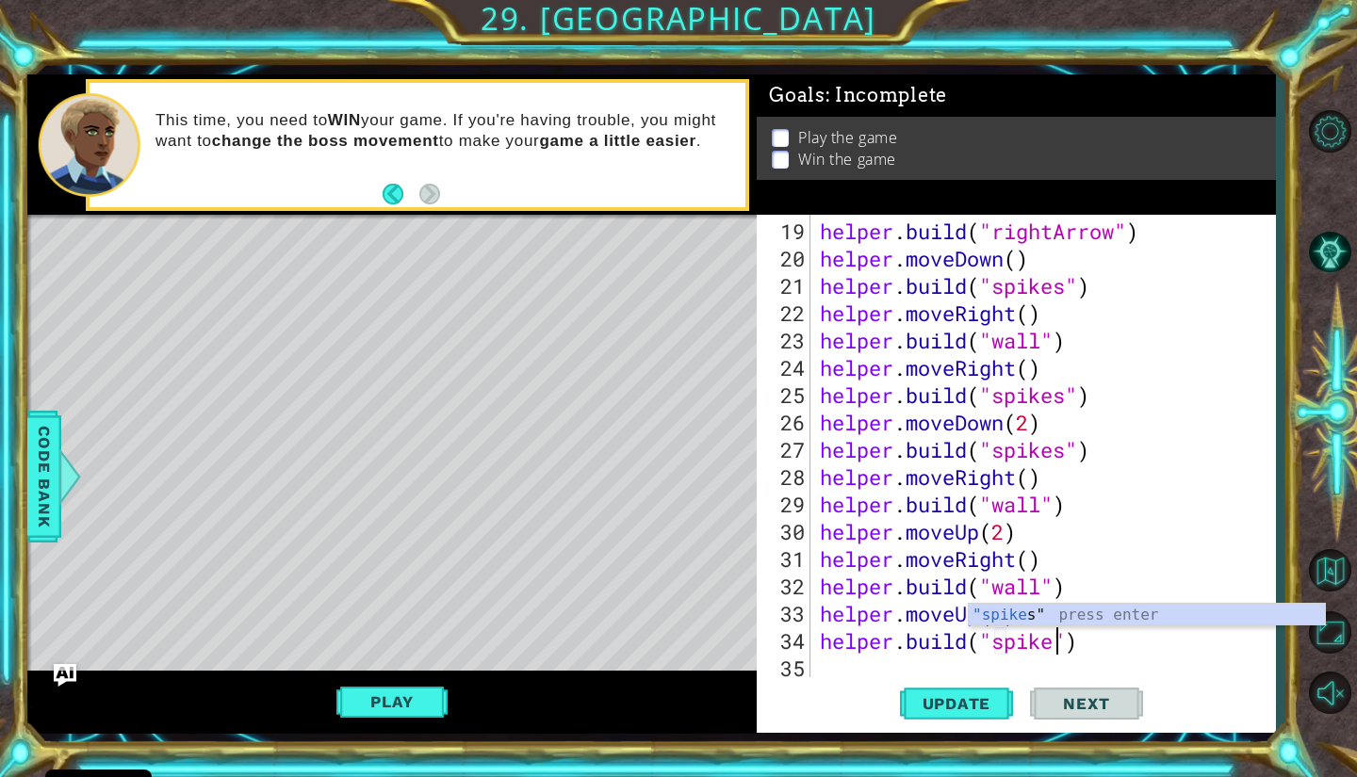
scroll to position [0, 11]
click at [956, 703] on span "Update" at bounding box center [957, 703] width 106 height 19
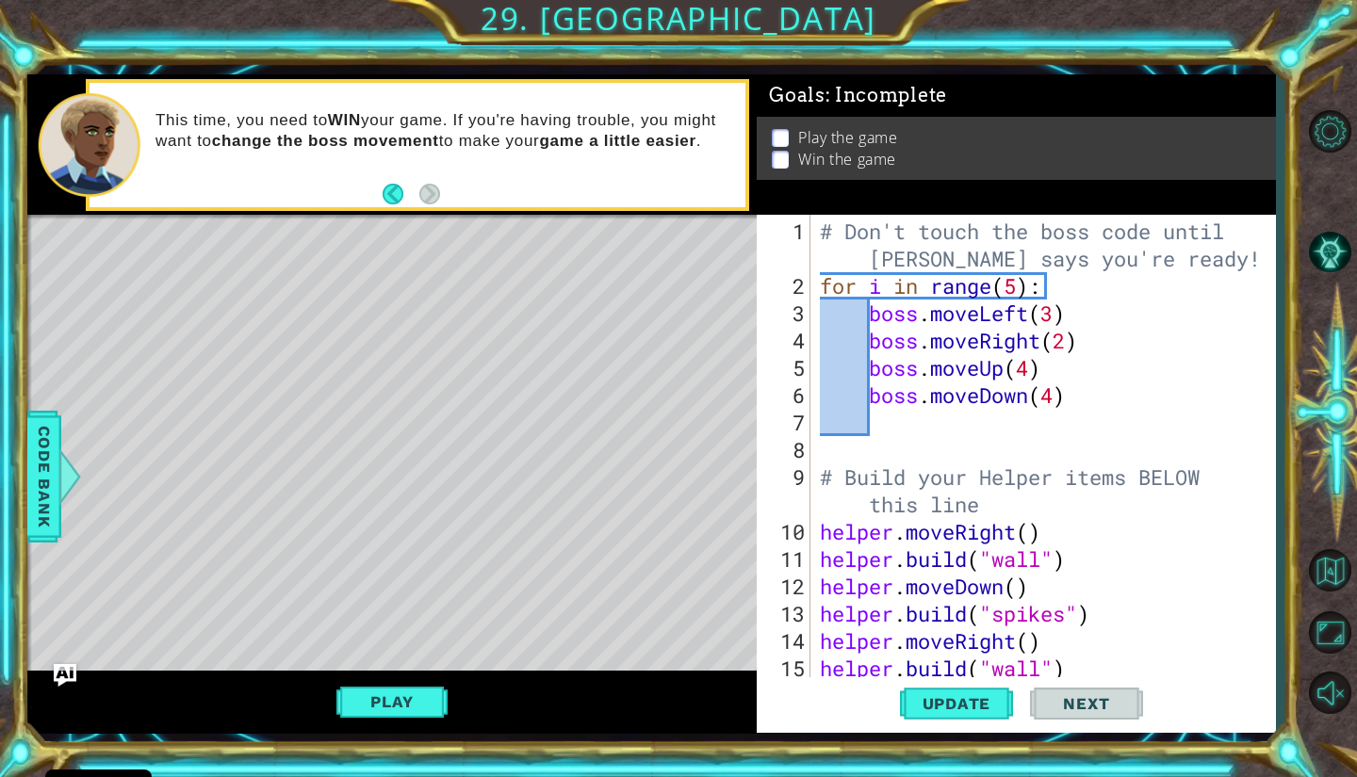
scroll to position [0, 0]
click at [1063, 318] on div "# Don't touch the boss code until [PERSON_NAME] says you're ready! for i in ran…" at bounding box center [1040, 491] width 449 height 546
type textarea "boss.moveup"
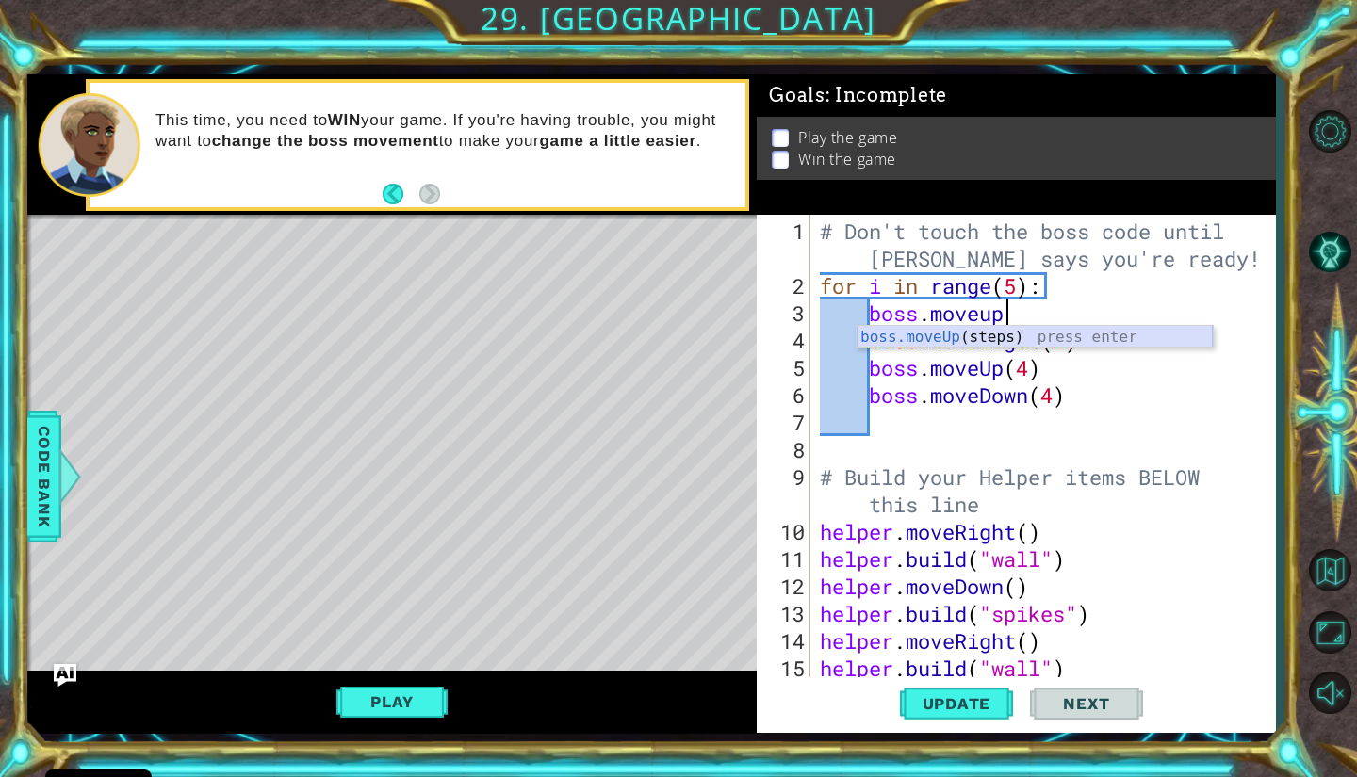
click at [1054, 342] on div "boss.moveUp (steps) press enter" at bounding box center [1034, 360] width 356 height 68
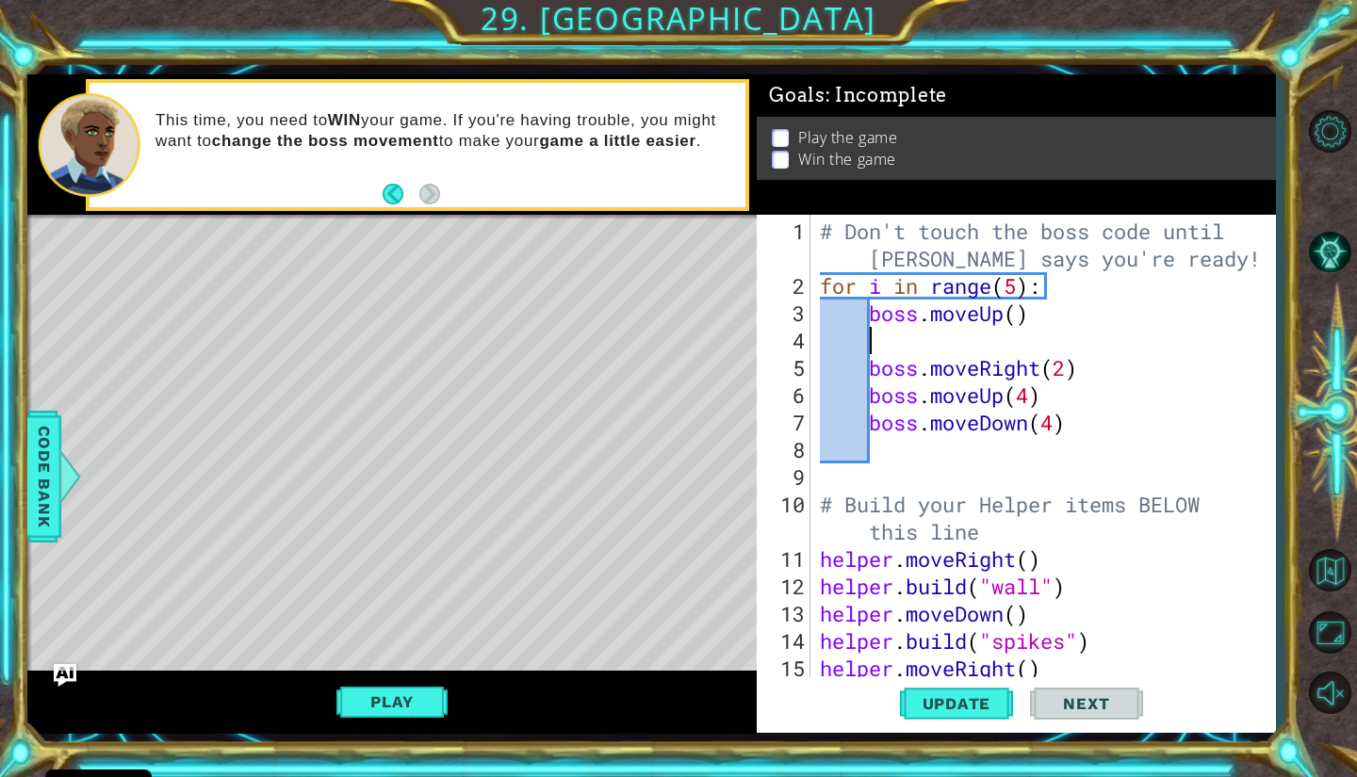
click at [1022, 316] on div "# Don't touch the boss code until [PERSON_NAME] says you're ready! for i in ran…" at bounding box center [1040, 491] width 449 height 546
type textarea "boss.moveUp(2)"
click at [1042, 318] on div "# Don't touch the boss code until [PERSON_NAME] says you're ready! for i in ran…" at bounding box center [1040, 491] width 449 height 546
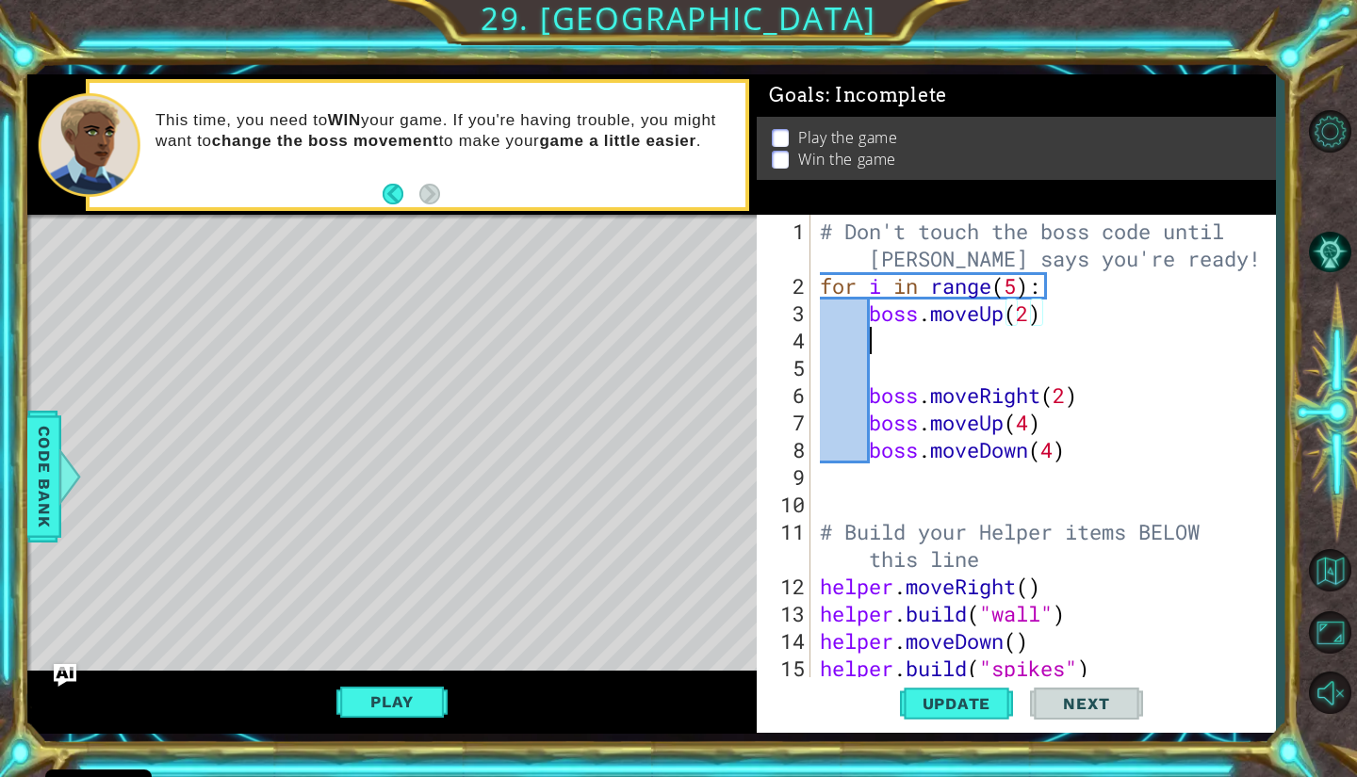
scroll to position [0, 1]
click at [992, 710] on span "Update" at bounding box center [957, 703] width 106 height 19
click at [866, 409] on div "# Don't touch the boss code until [PERSON_NAME] says you're ready! for i in ran…" at bounding box center [1040, 491] width 449 height 546
click at [866, 393] on div "# Don't touch the boss code until [PERSON_NAME] says you're ready! for i in ran…" at bounding box center [1040, 491] width 449 height 546
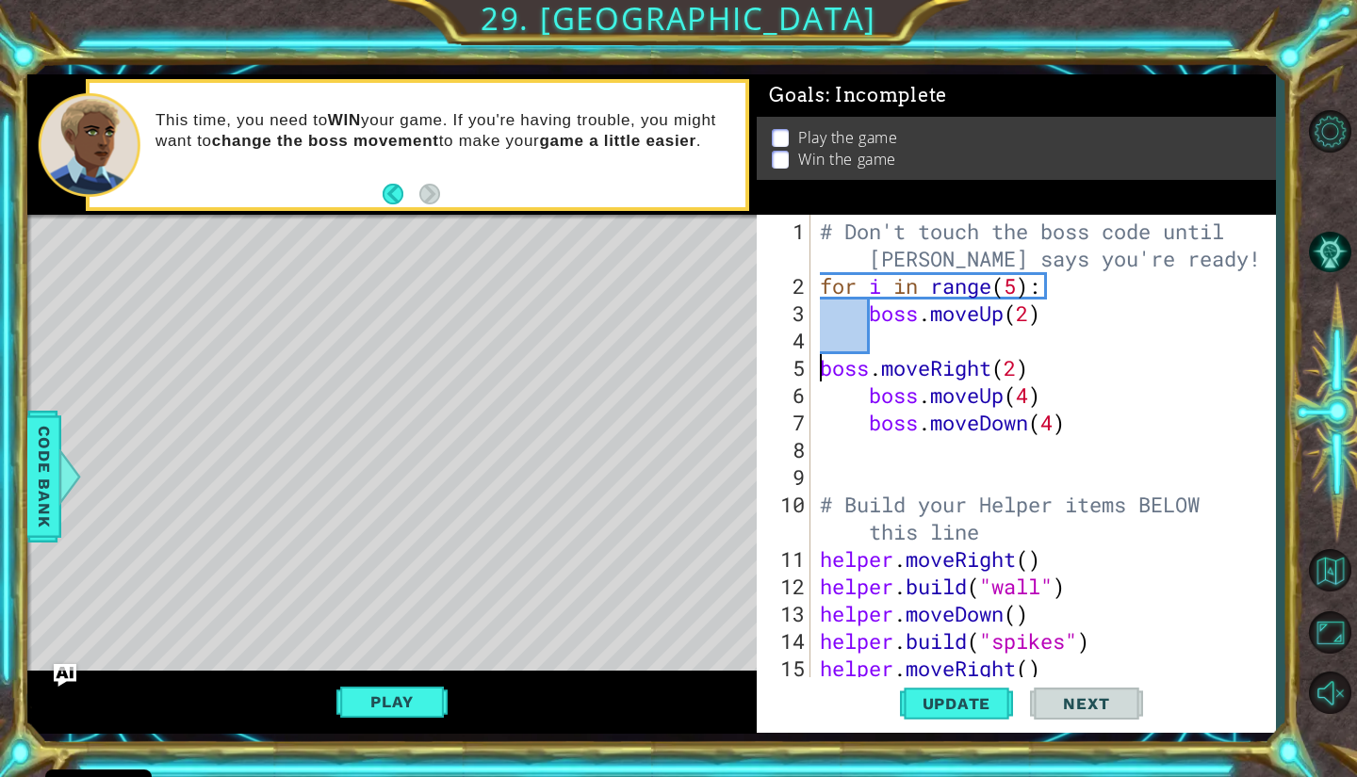
type textarea "boss.moveRight(2)"
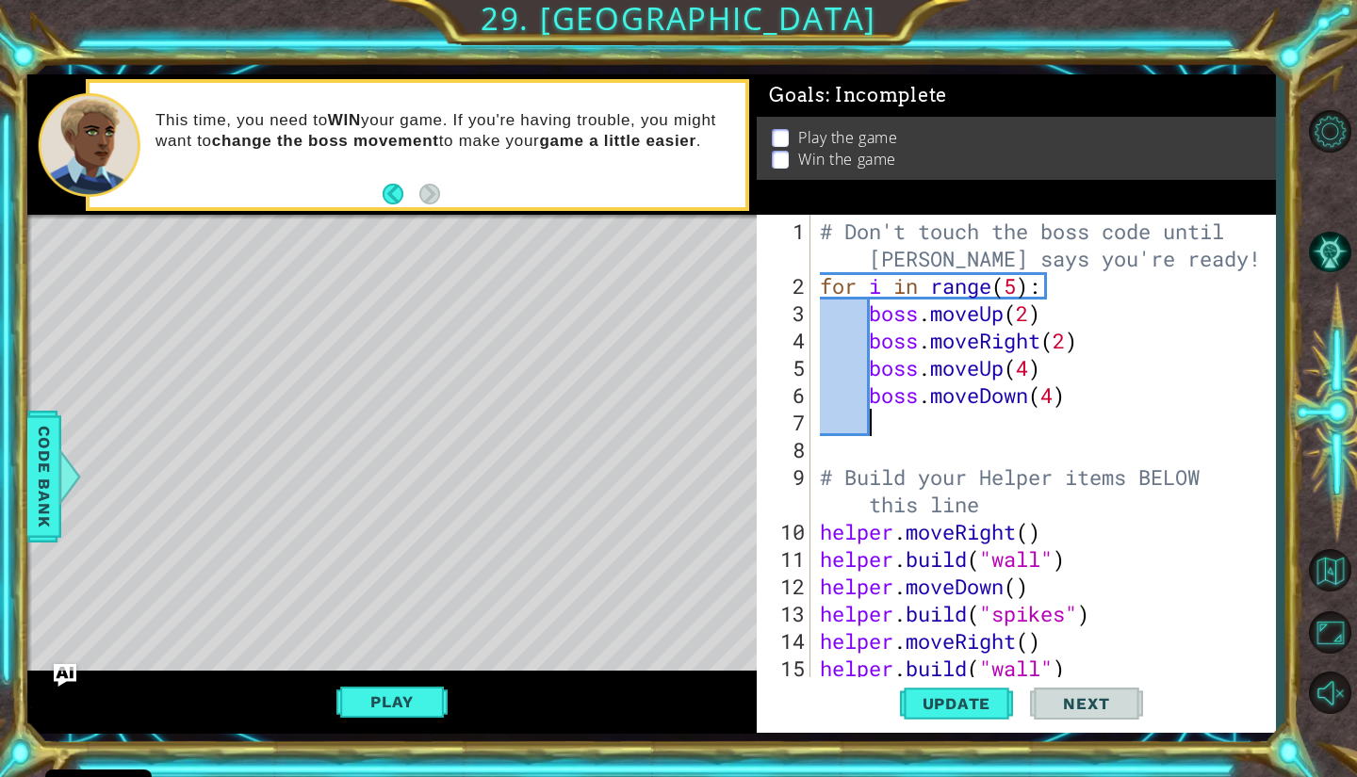
click at [1161, 432] on div "# Don't touch the boss code until [PERSON_NAME] says you're ready! for i in ran…" at bounding box center [1040, 491] width 449 height 546
click at [1035, 339] on div "# Don't touch the boss code until [PERSON_NAME] says you're ready! for i in ran…" at bounding box center [1040, 491] width 449 height 546
drag, startPoint x: 1043, startPoint y: 338, endPoint x: 977, endPoint y: 346, distance: 66.4
click at [977, 346] on div "# Don't touch the boss code until [PERSON_NAME] says you're ready! for i in ran…" at bounding box center [1040, 491] width 449 height 546
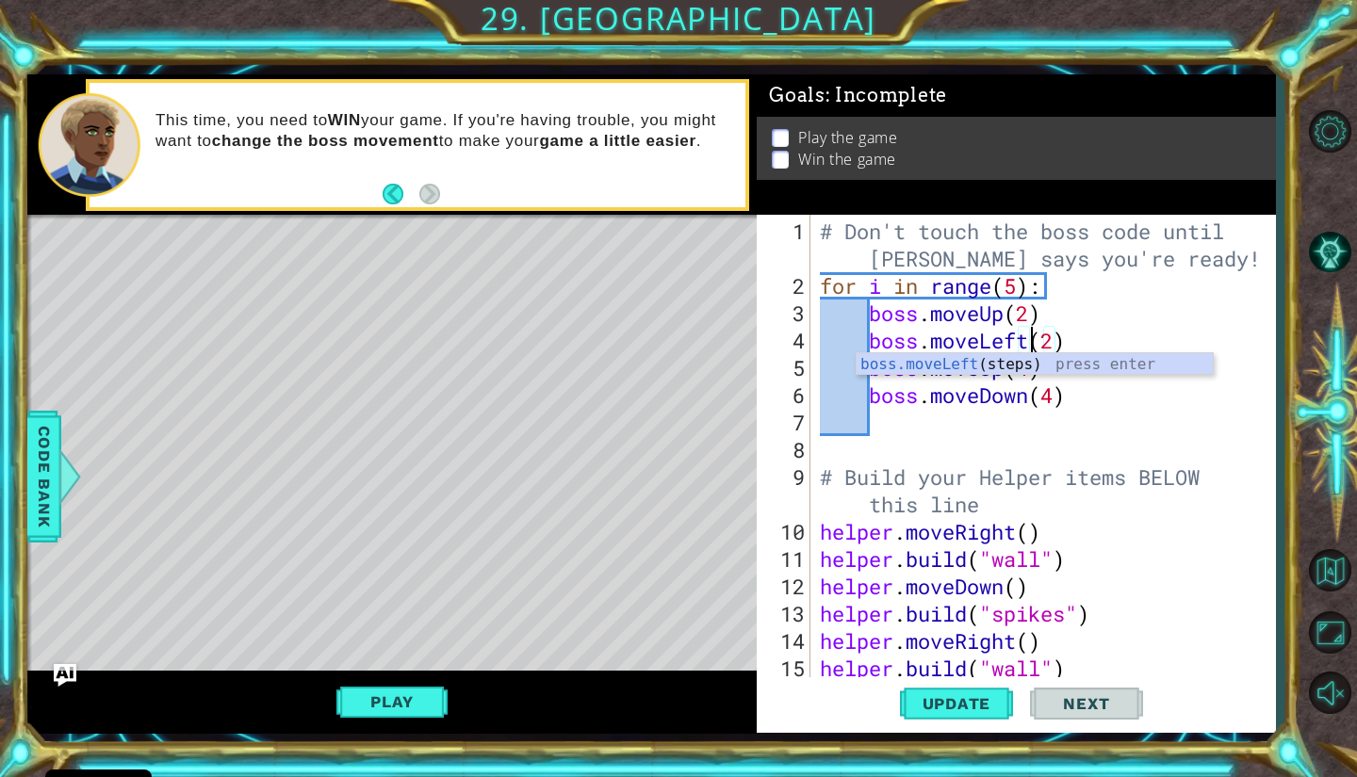
scroll to position [0, 9]
click at [1112, 344] on div "# Don't touch the boss code until [PERSON_NAME] says you're ready! for i in ran…" at bounding box center [1040, 491] width 449 height 546
click at [1044, 370] on div "# Don't touch the boss code until [PERSON_NAME] says you're ready! for i in ran…" at bounding box center [1040, 491] width 449 height 546
click at [1034, 370] on div "# Don't touch the boss code until [PERSON_NAME] says you're ready! for i in ran…" at bounding box center [1040, 491] width 449 height 546
click at [1055, 398] on div "# Don't touch the boss code until [PERSON_NAME] says you're ready! for i in ran…" at bounding box center [1040, 491] width 449 height 546
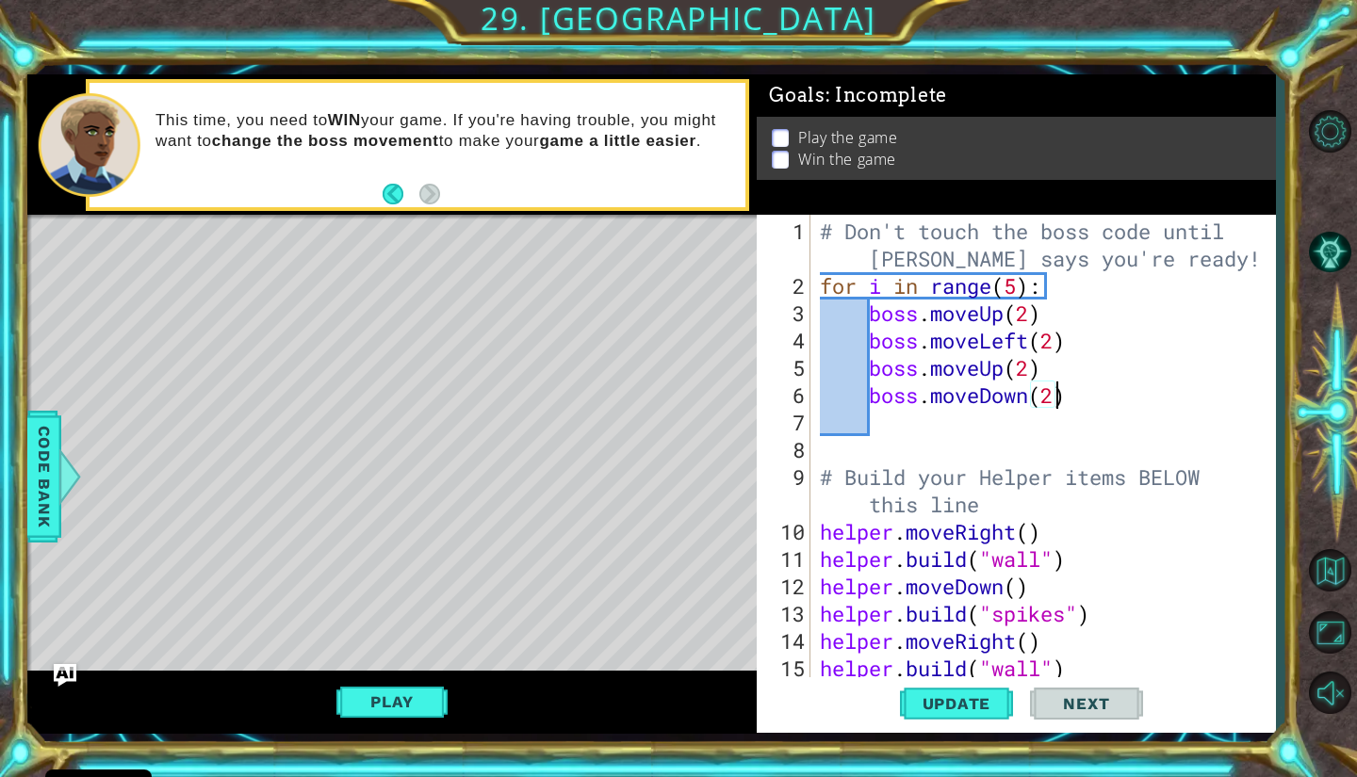
scroll to position [0, 10]
click at [950, 705] on span "Update" at bounding box center [957, 703] width 106 height 19
click at [390, 714] on button "Play" at bounding box center [391, 702] width 110 height 36
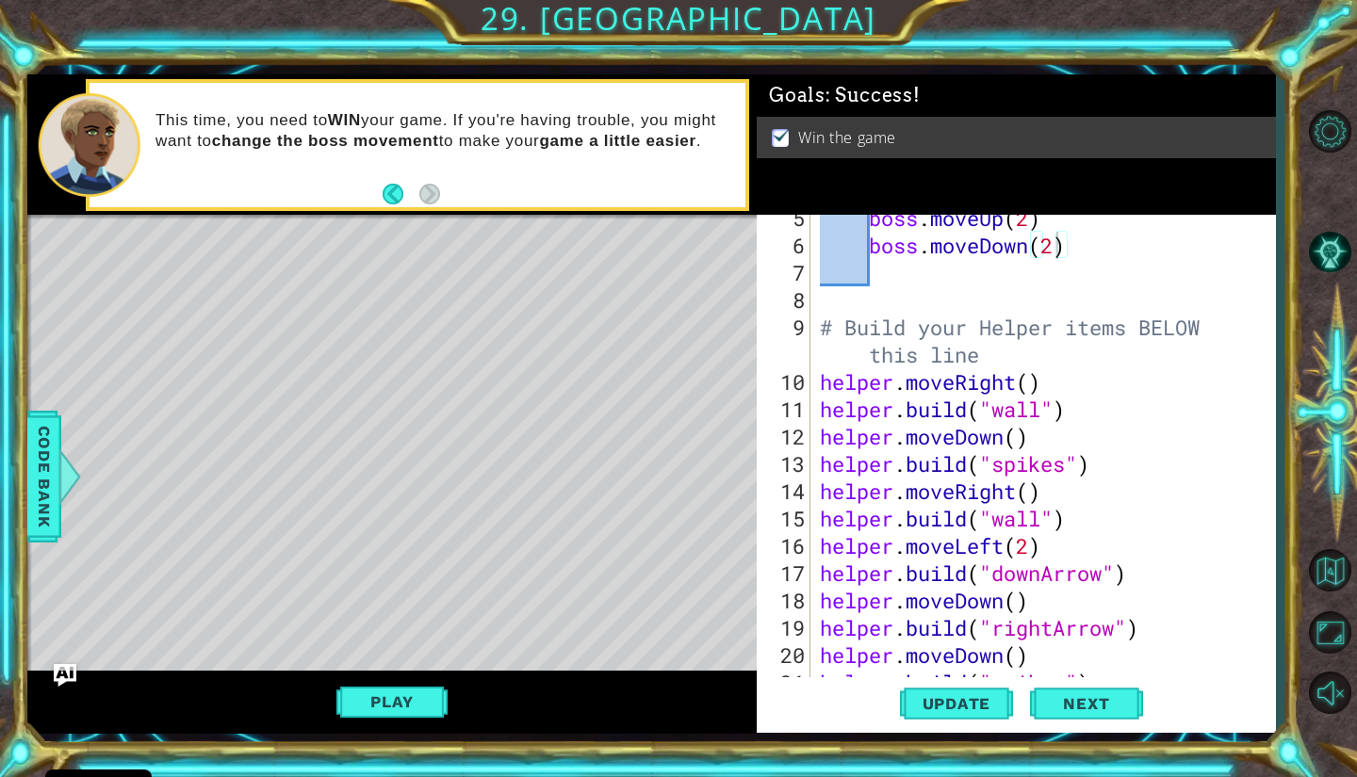
scroll to position [151, 0]
type textarea "[DOMAIN_NAME]("wall")"
click at [821, 515] on div "boss . moveUp ( 2 ) boss . moveDown ( 2 ) # Build your Helper items BELOW this …" at bounding box center [1040, 463] width 449 height 519
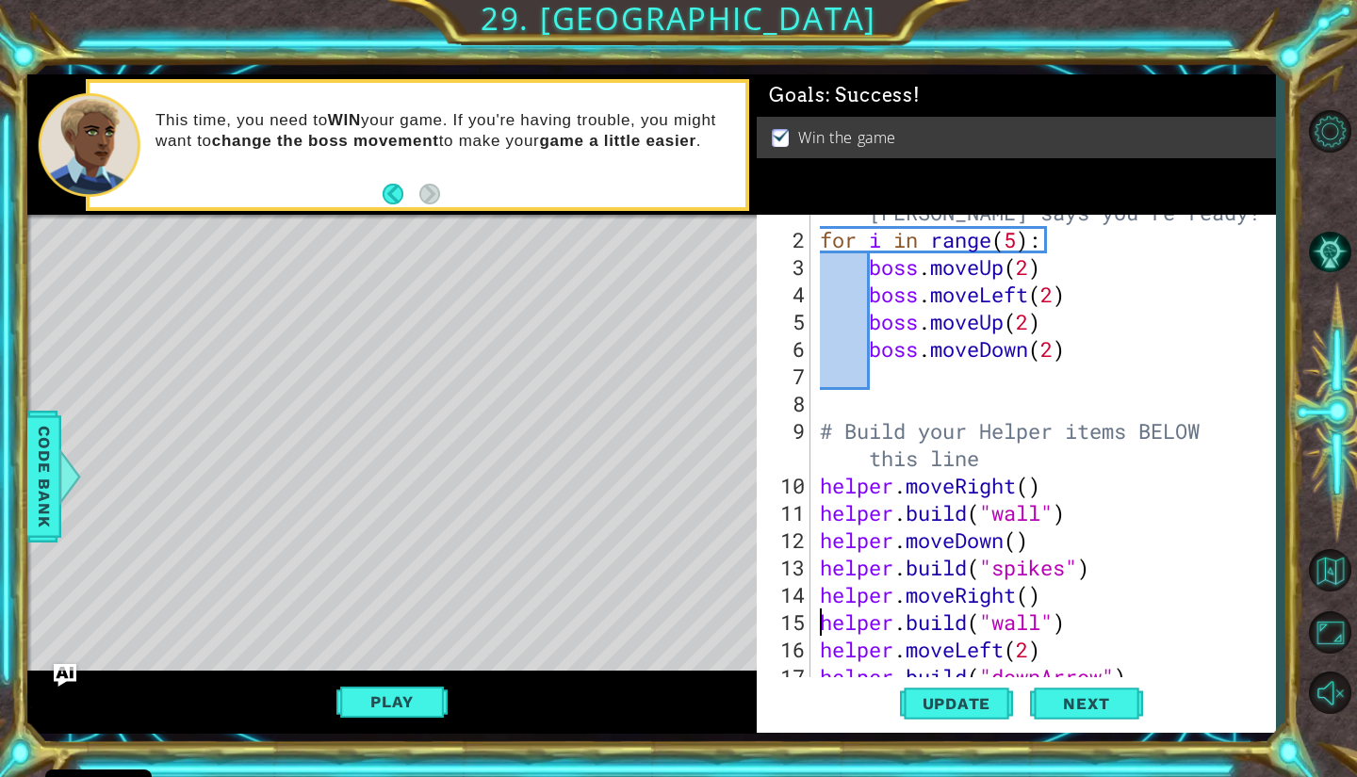
scroll to position [46, 0]
click at [1126, 364] on div "# Don't touch the boss code until [PERSON_NAME] says you're ready! for i in ran…" at bounding box center [1040, 444] width 449 height 546
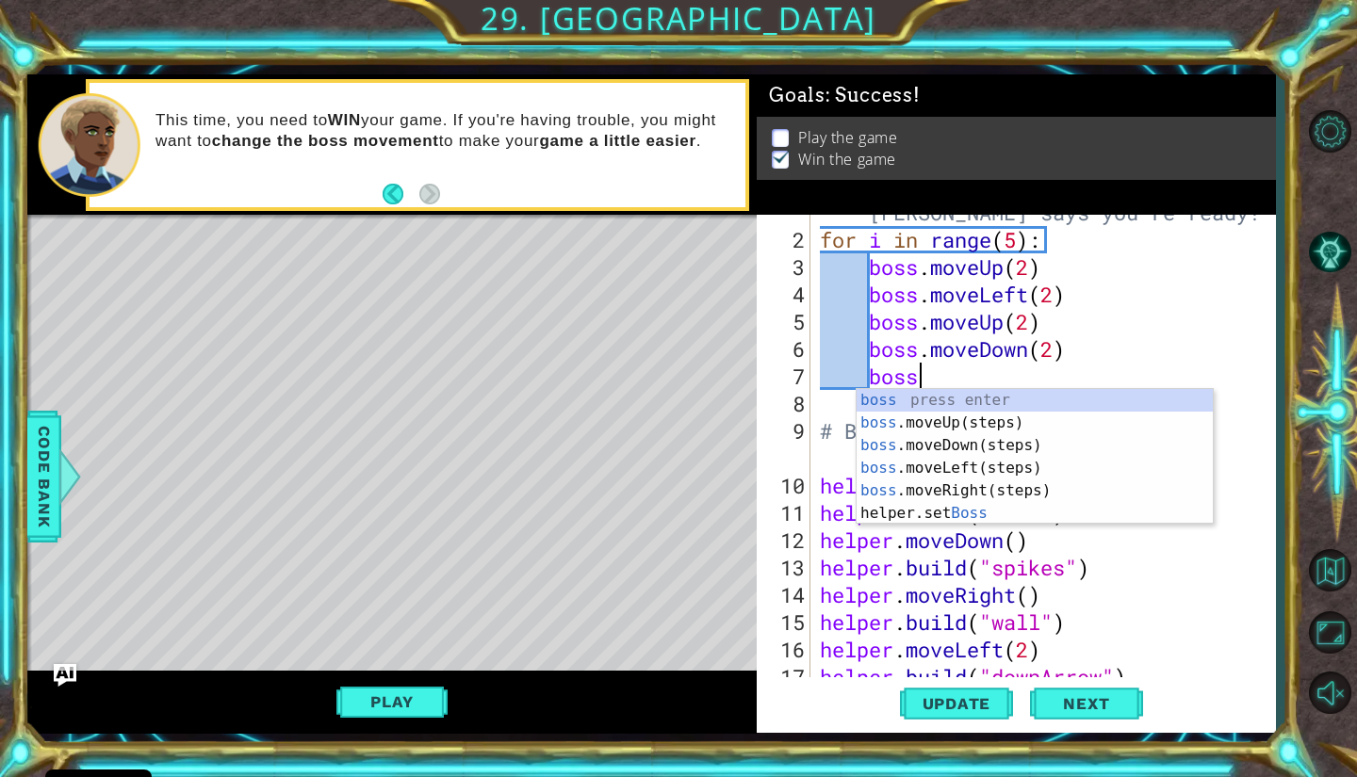
scroll to position [0, 4]
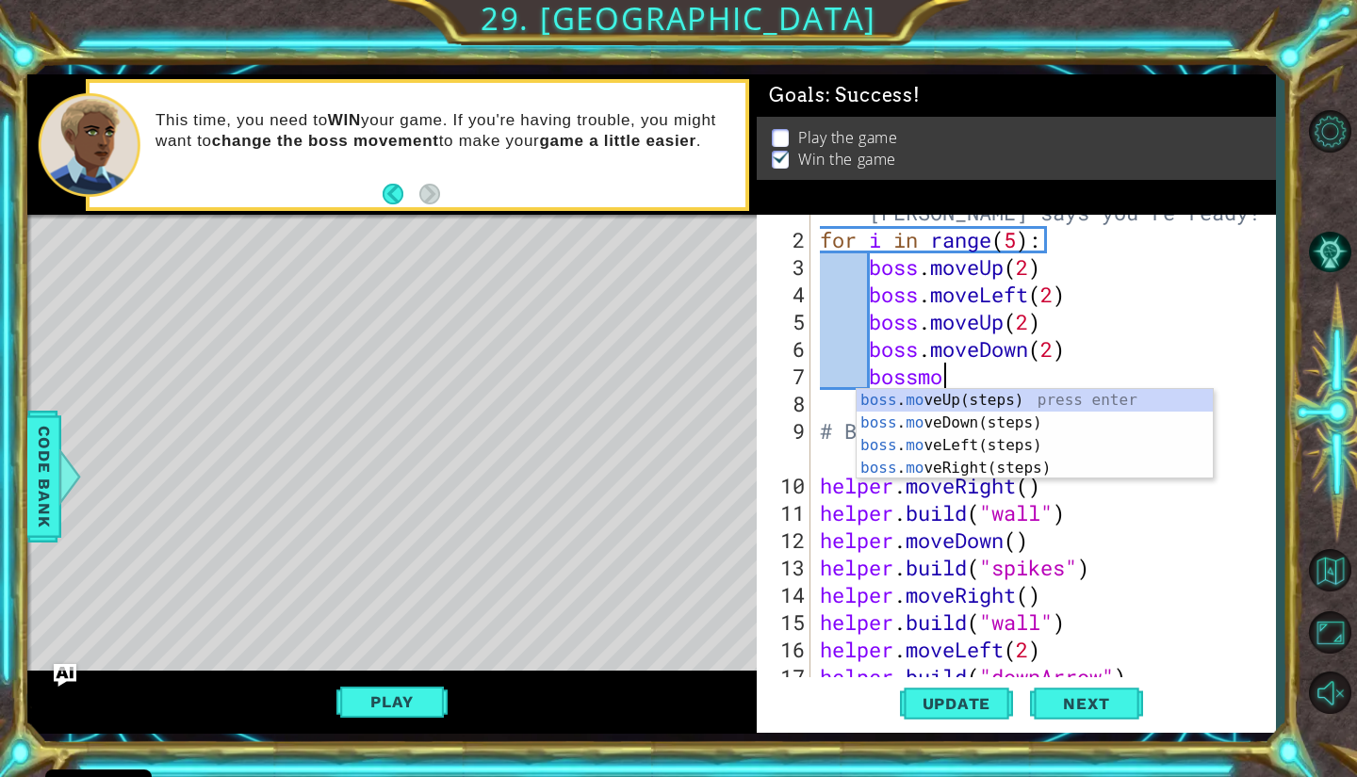
type textarea "bossmove"
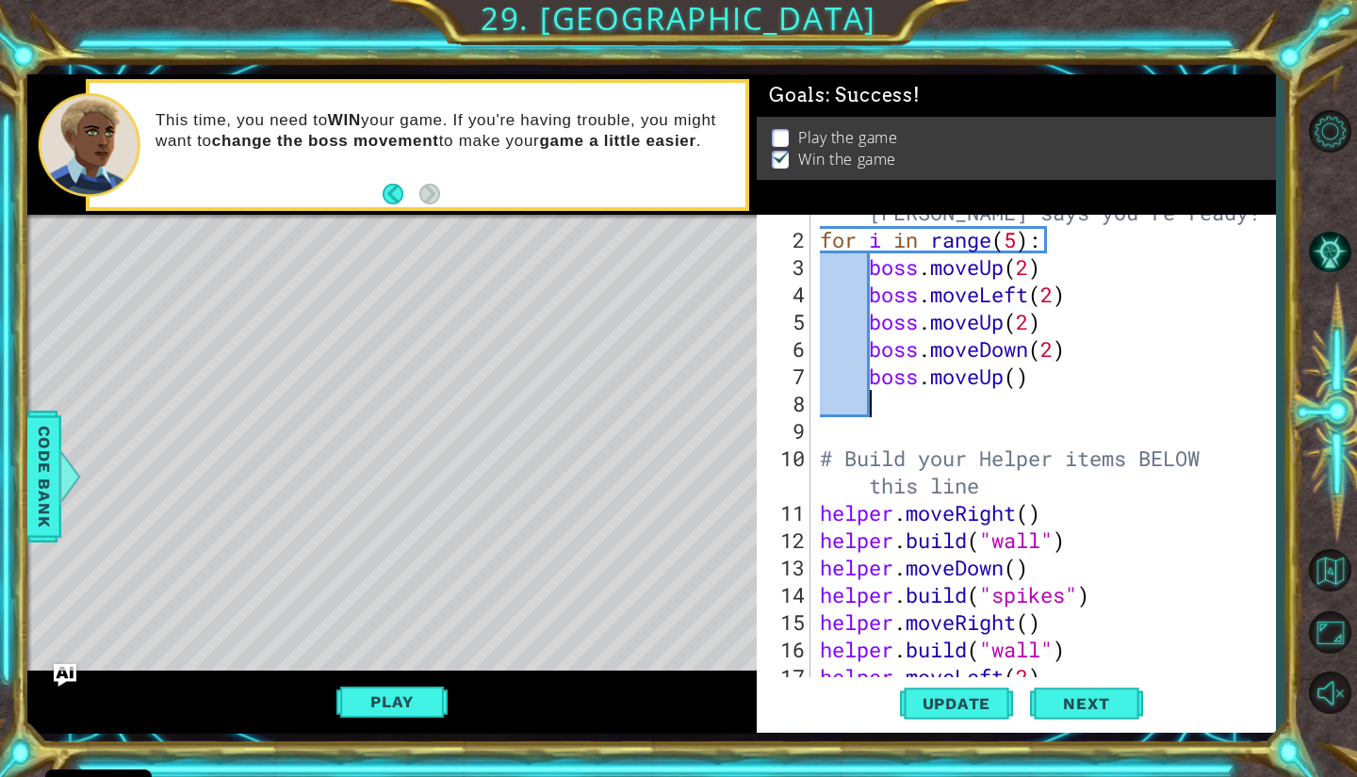
click at [954, 348] on div "# Don't touch the boss code until [PERSON_NAME] says you're ready! for i in ran…" at bounding box center [1040, 444] width 449 height 546
click at [1010, 381] on div "# Don't touch the boss code until [PERSON_NAME] says you're ready! for i in ran…" at bounding box center [1040, 444] width 449 height 546
click at [965, 701] on span "Update" at bounding box center [957, 703] width 106 height 19
click at [392, 698] on button "Play" at bounding box center [391, 702] width 110 height 36
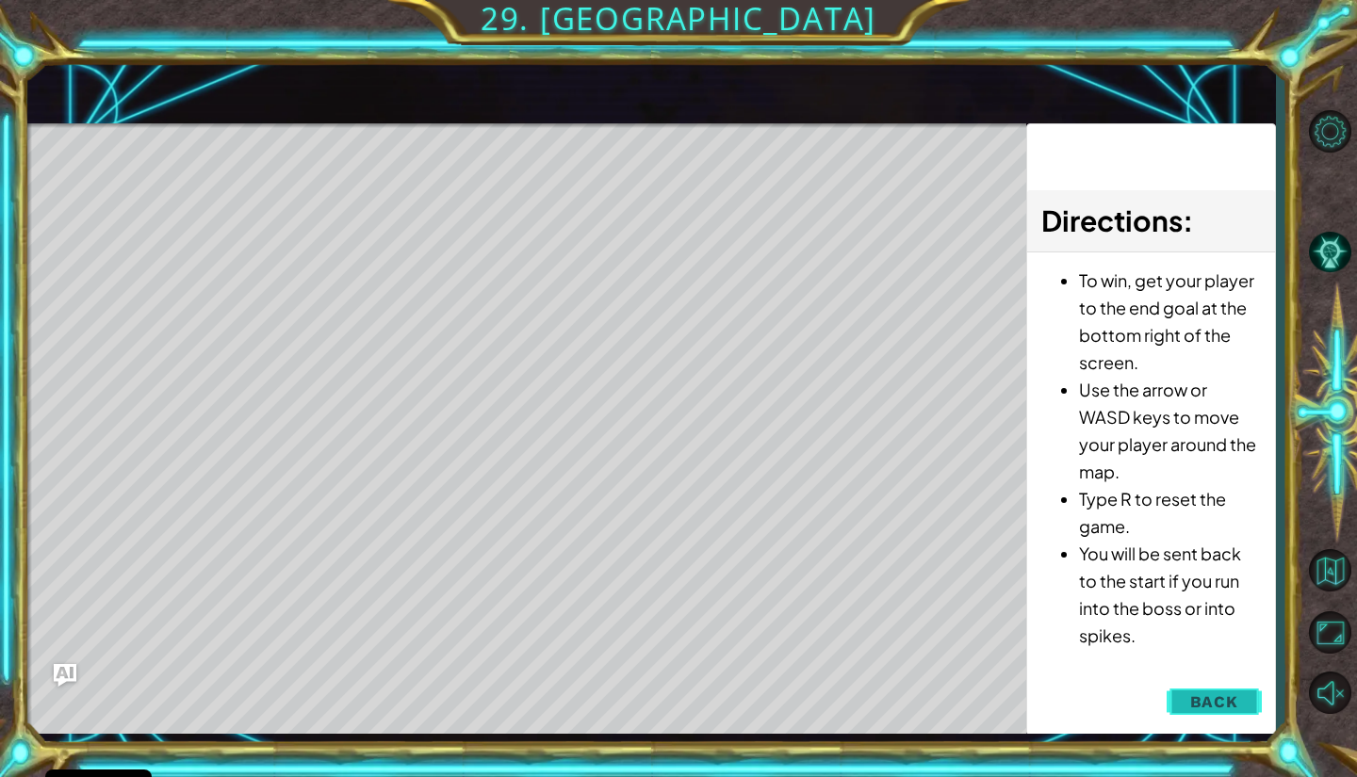
click at [1248, 708] on button "Back" at bounding box center [1213, 702] width 95 height 38
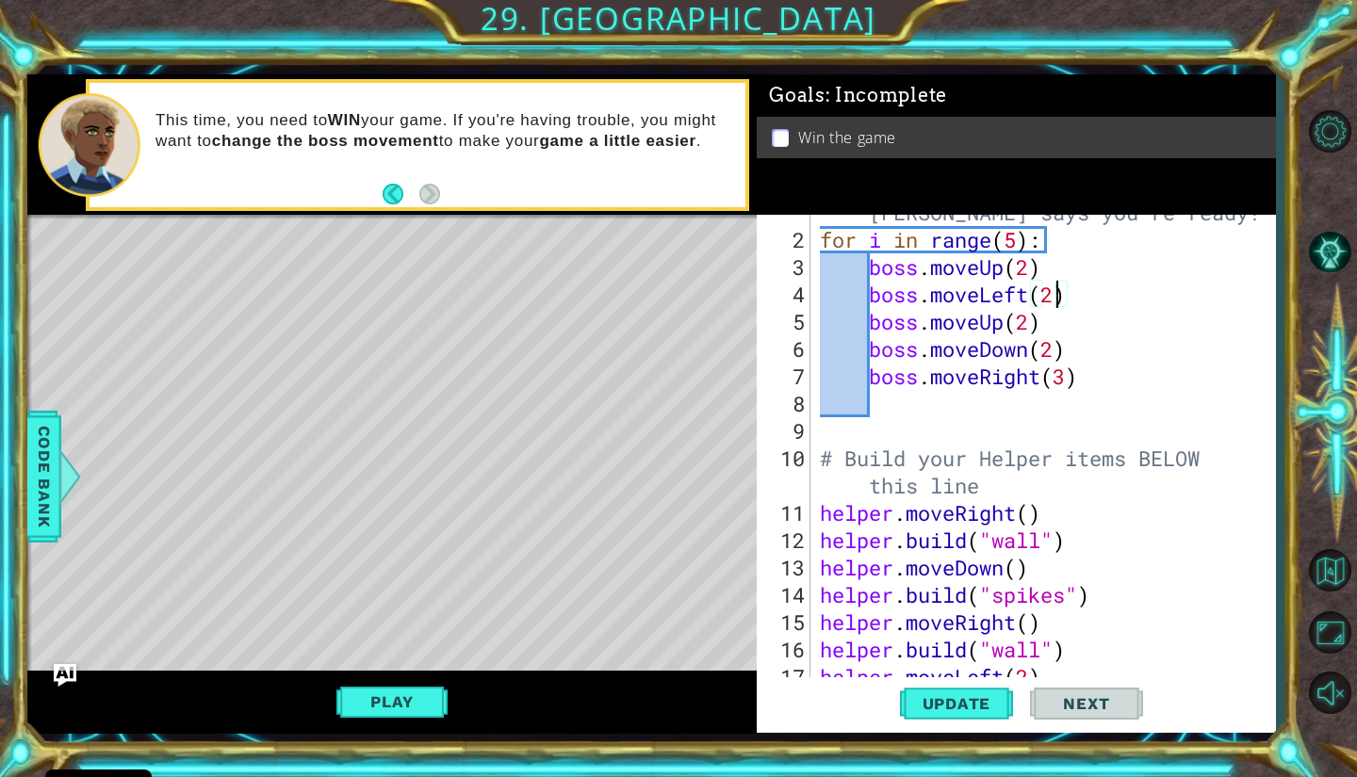
click at [1056, 304] on div "# Don't touch the boss code until [PERSON_NAME] says you're ready! for i in ran…" at bounding box center [1040, 444] width 449 height 546
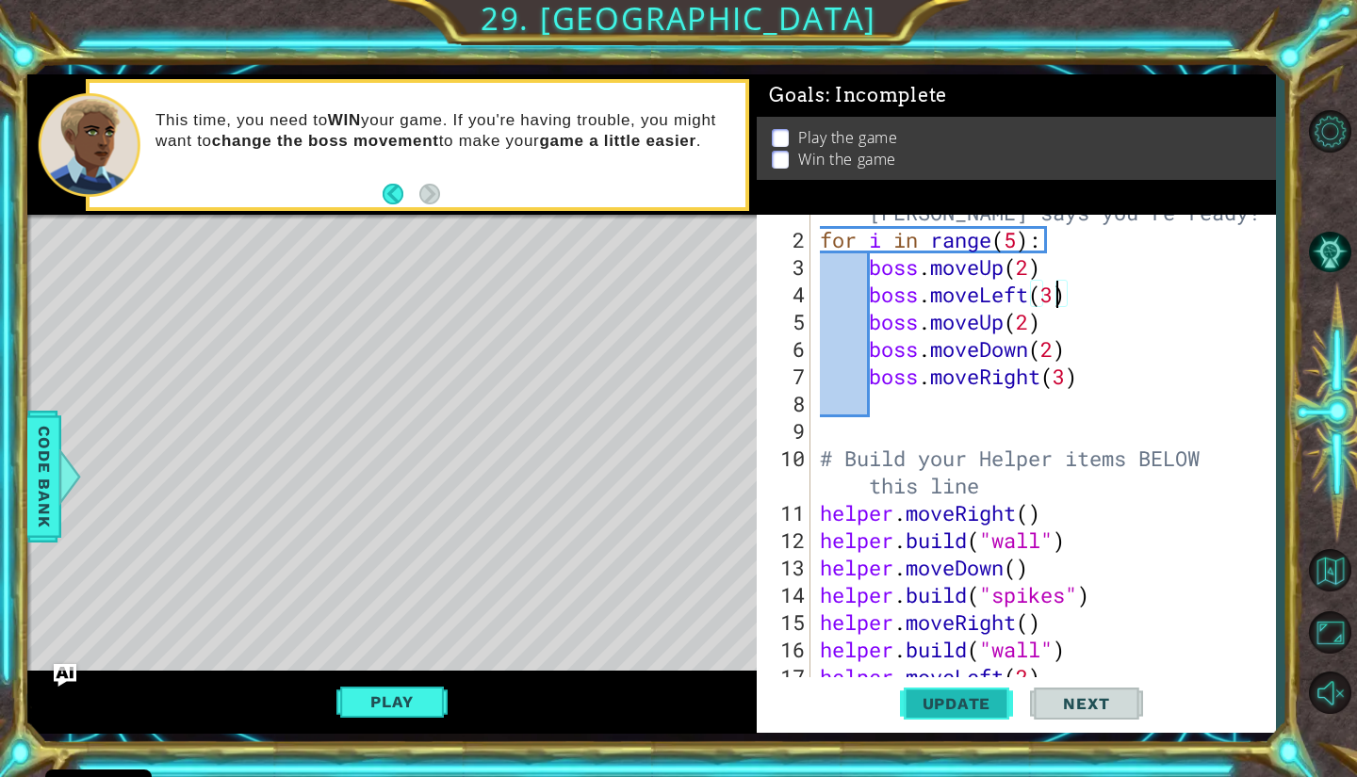
click at [970, 716] on button "Update" at bounding box center [956, 703] width 113 height 52
click at [385, 684] on button "Play" at bounding box center [391, 702] width 110 height 36
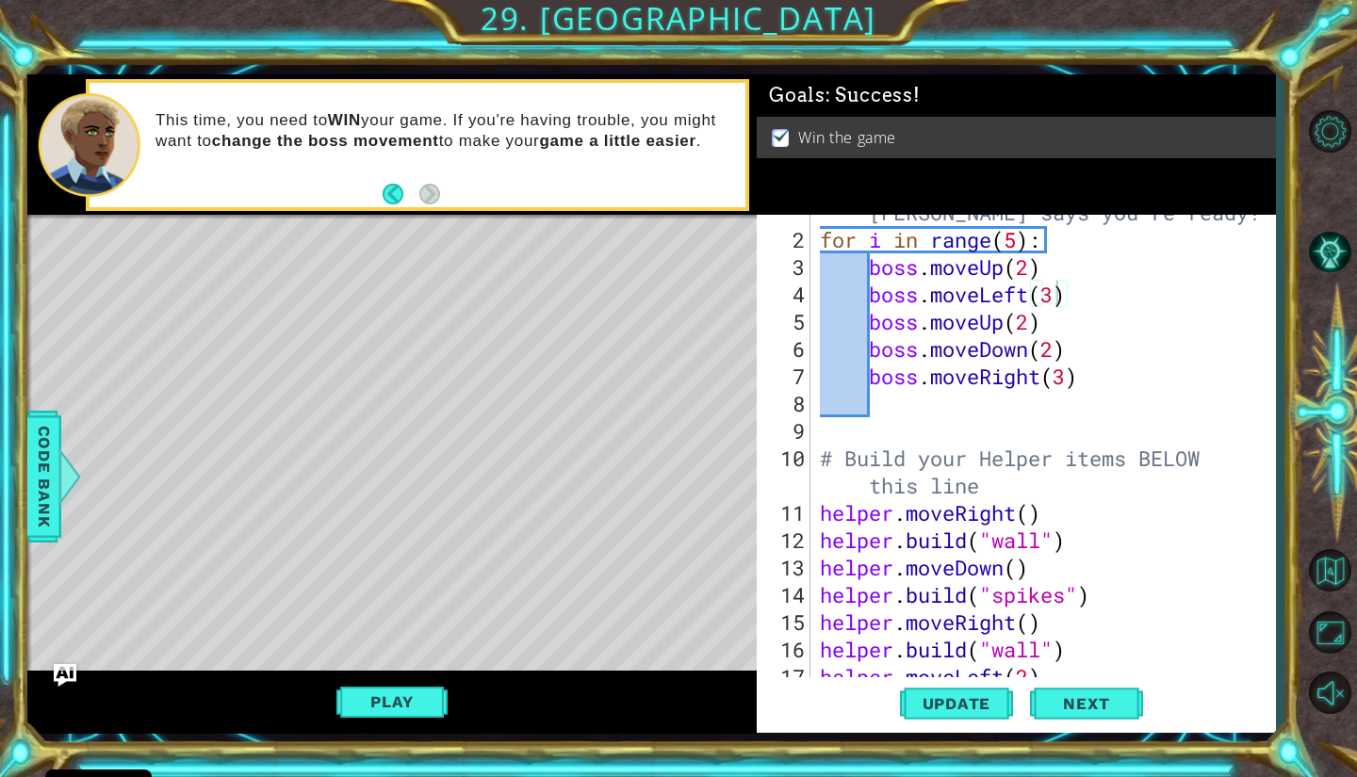
type textarea "# Build your Helper items BELOW this line"
click at [1162, 459] on div "# Don't touch the boss code until [PERSON_NAME] says you're ready! for i in ran…" at bounding box center [1040, 444] width 449 height 546
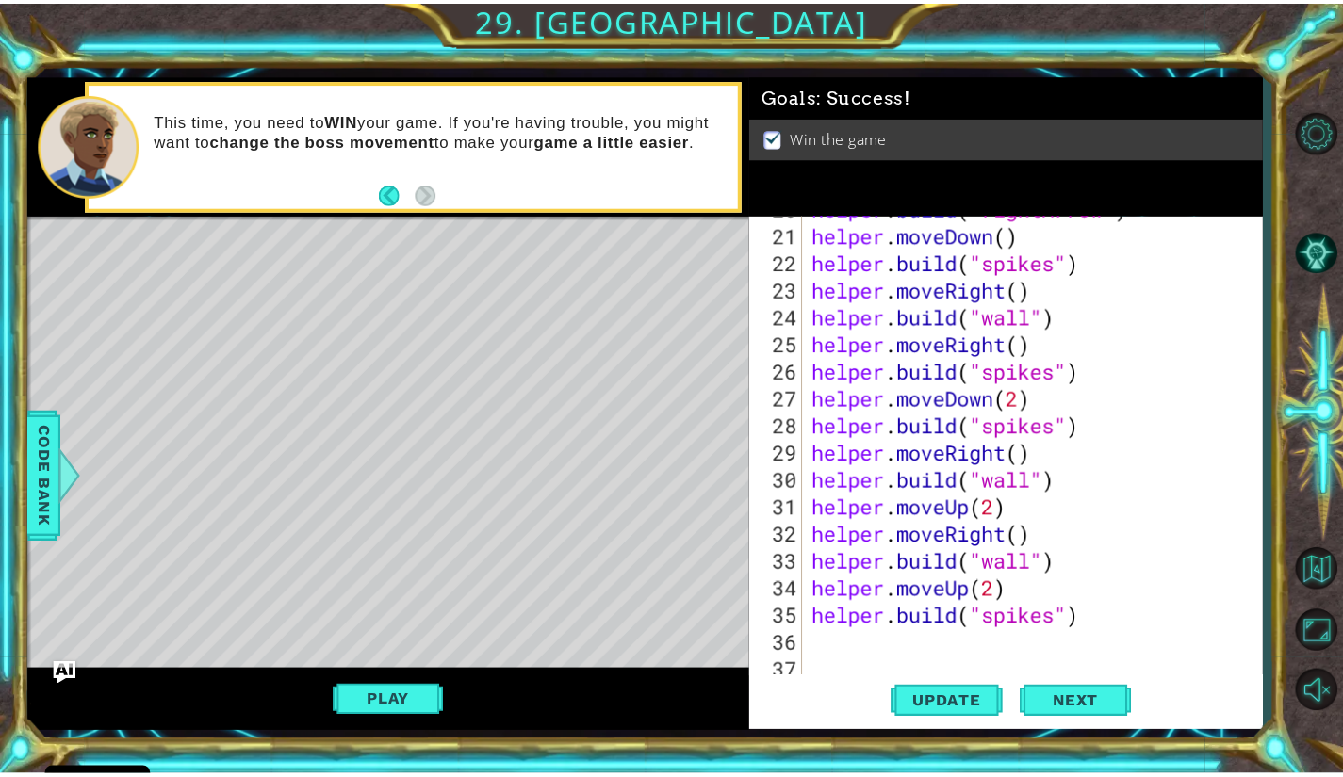
scroll to position [601, 0]
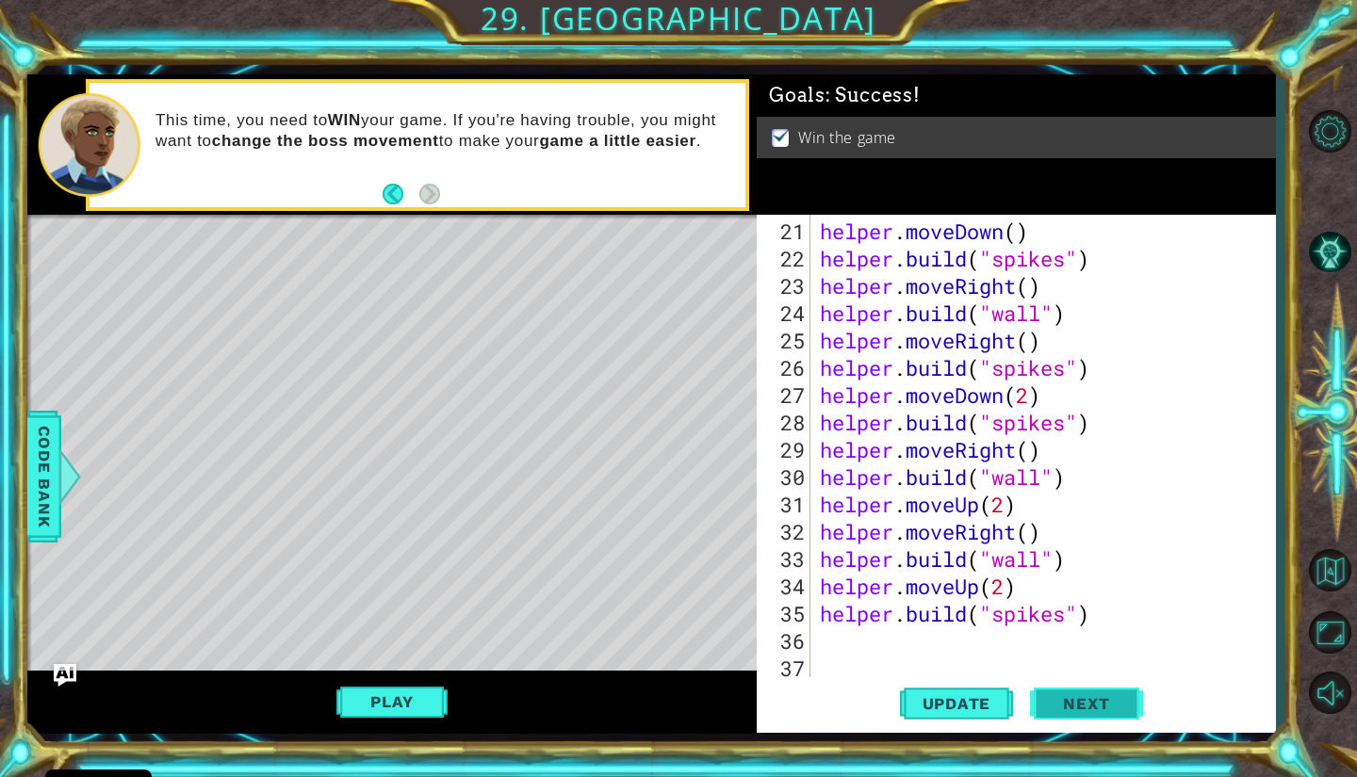
click at [1093, 697] on span "Next" at bounding box center [1086, 703] width 84 height 19
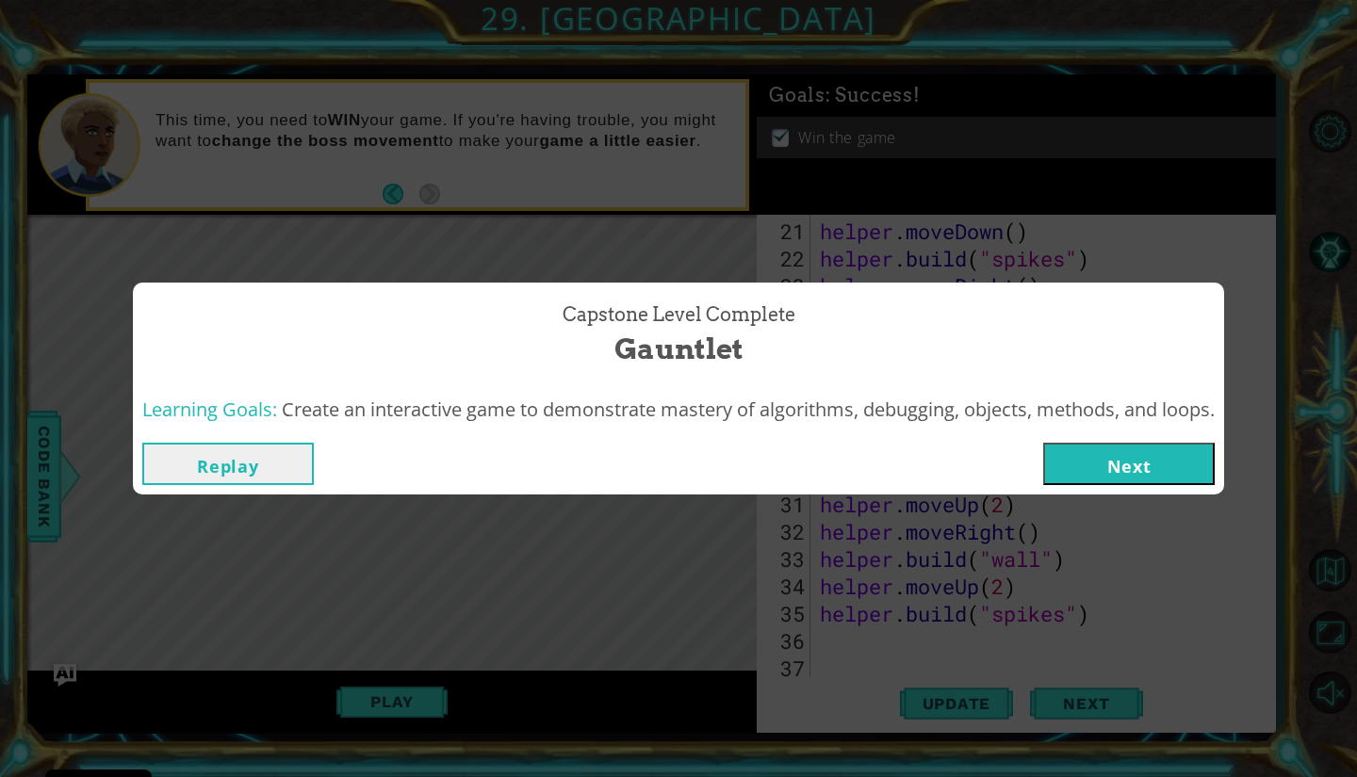
click at [1166, 468] on button "Next" at bounding box center [1128, 464] width 171 height 42
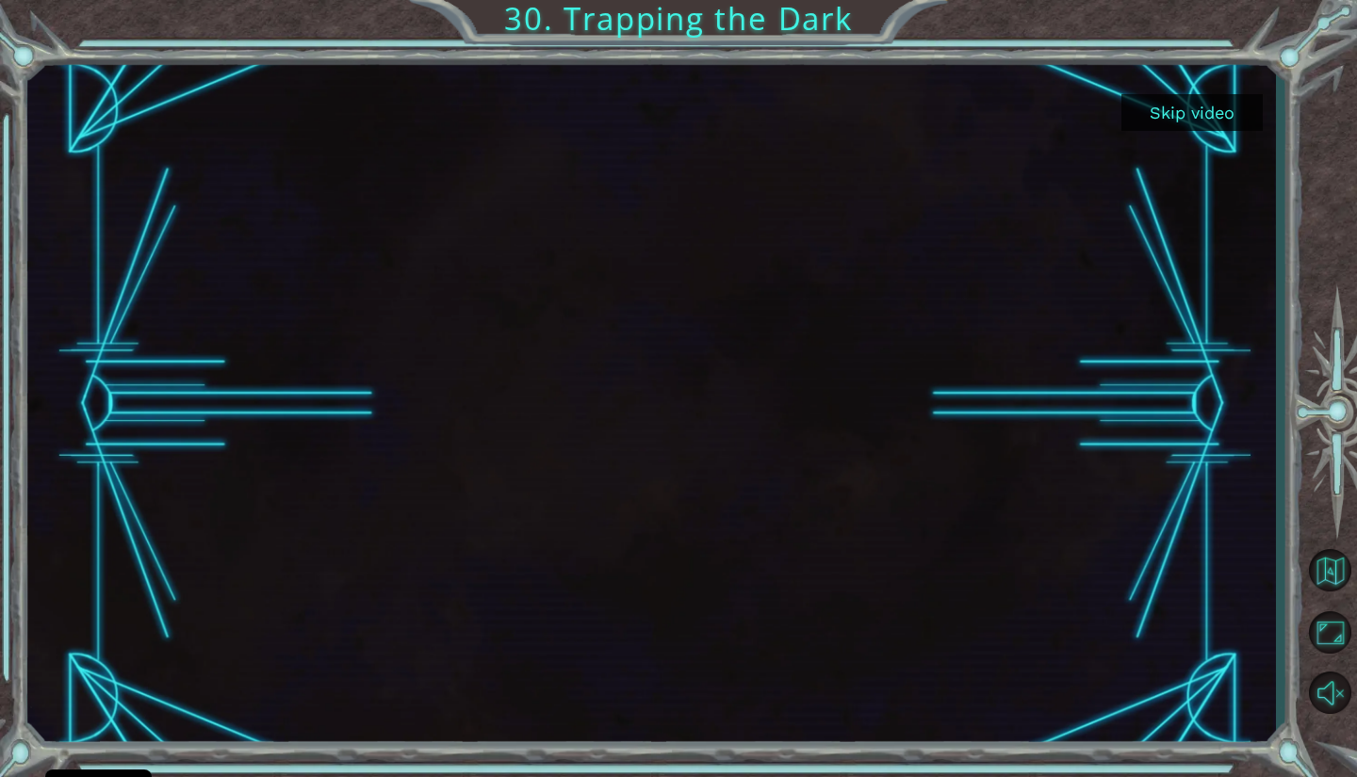
click at [1198, 106] on button "Skip video" at bounding box center [1191, 112] width 141 height 37
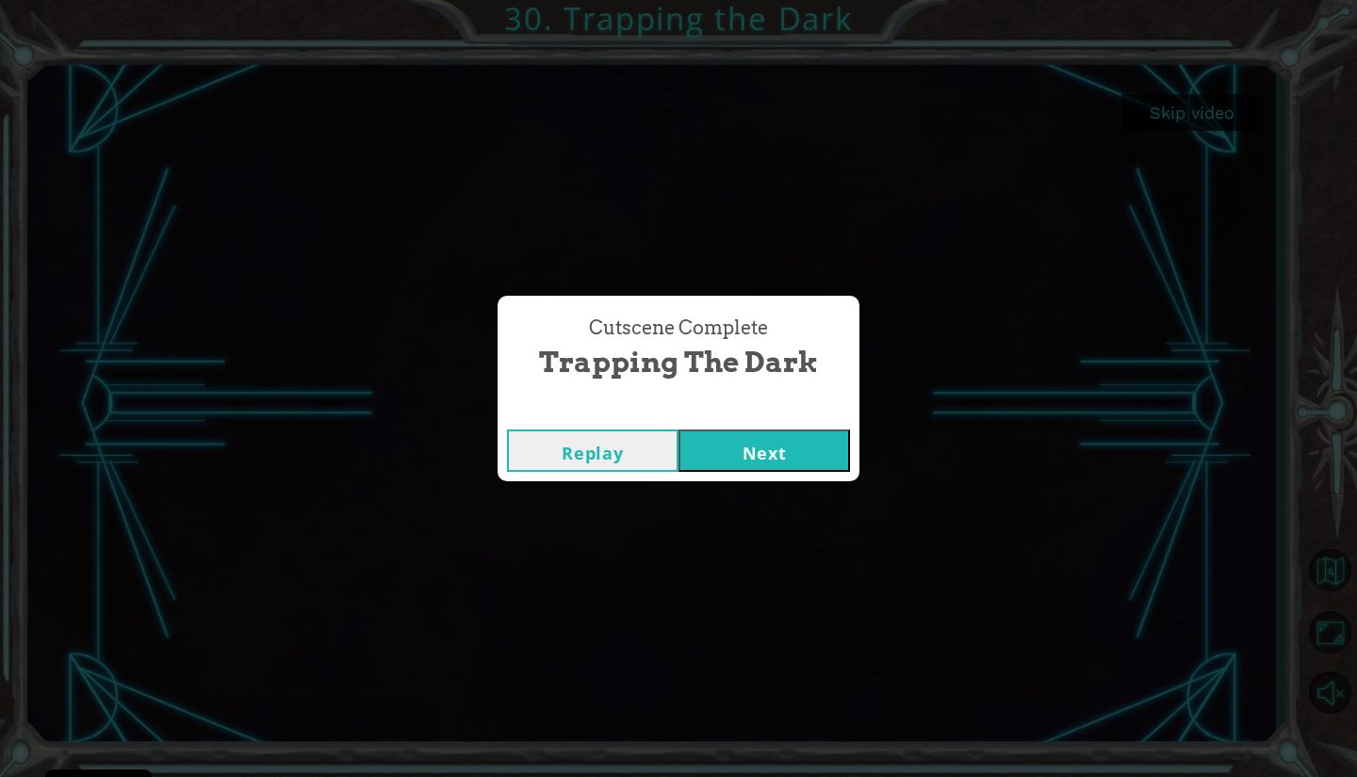
click at [791, 454] on button "Next" at bounding box center [763, 451] width 171 height 42
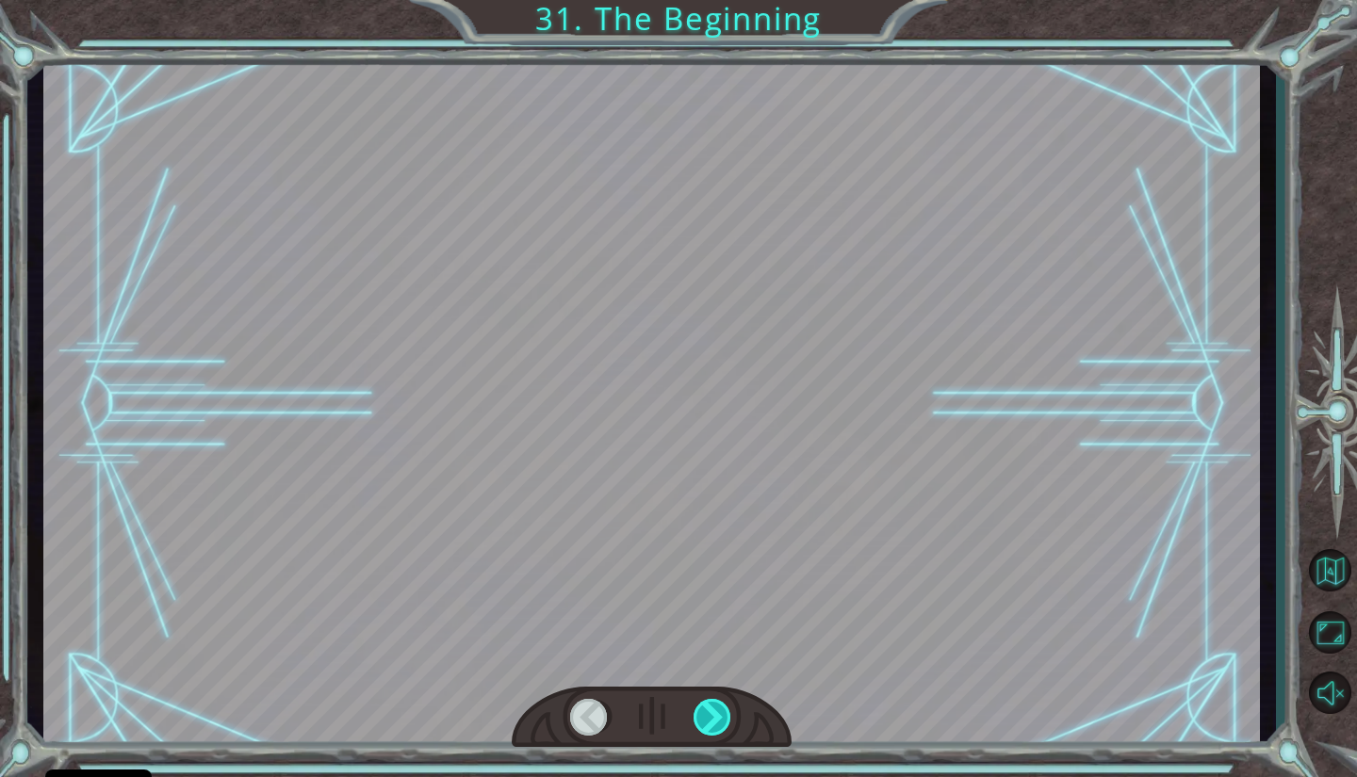
click at [713, 702] on div at bounding box center [713, 717] width 40 height 37
drag, startPoint x: 713, startPoint y: 702, endPoint x: 706, endPoint y: 717, distance: 16.9
click at [706, 717] on div at bounding box center [713, 717] width 40 height 37
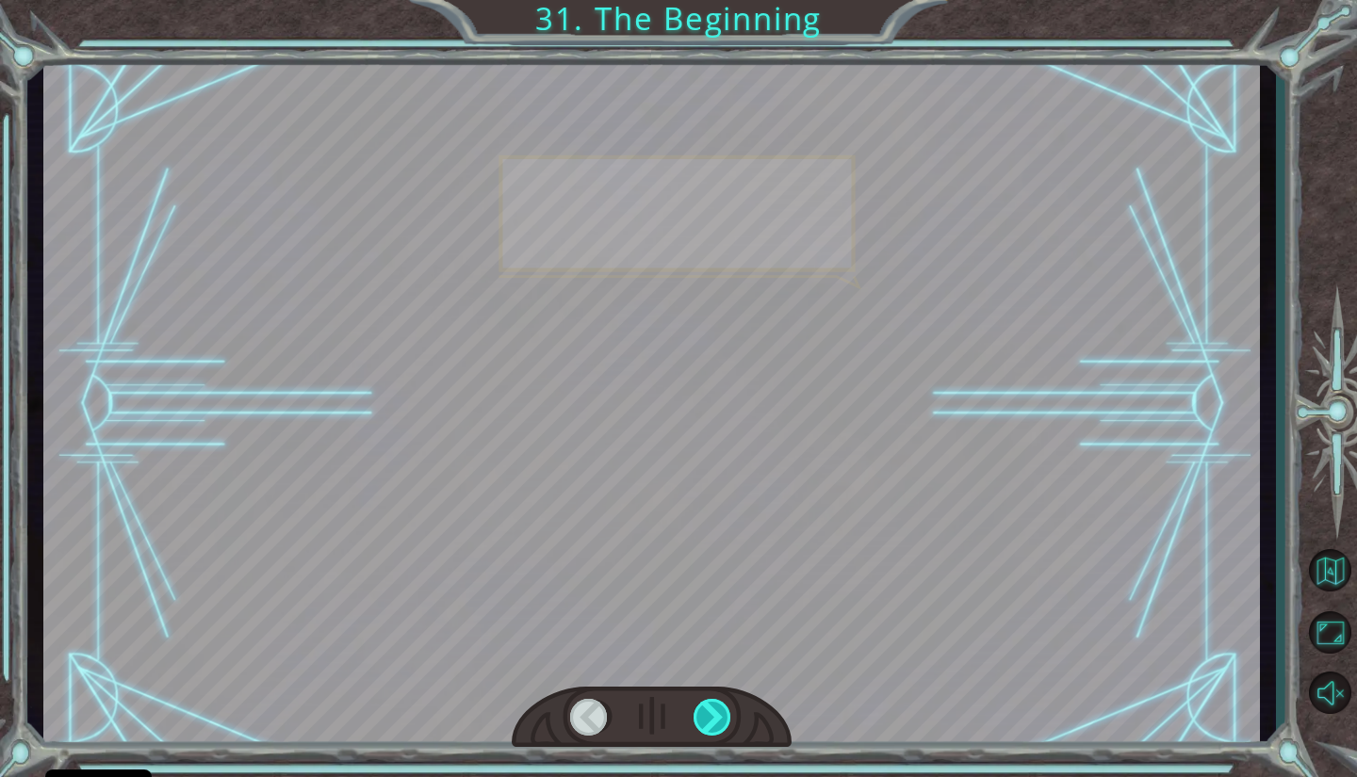
click at [706, 717] on div at bounding box center [713, 717] width 40 height 37
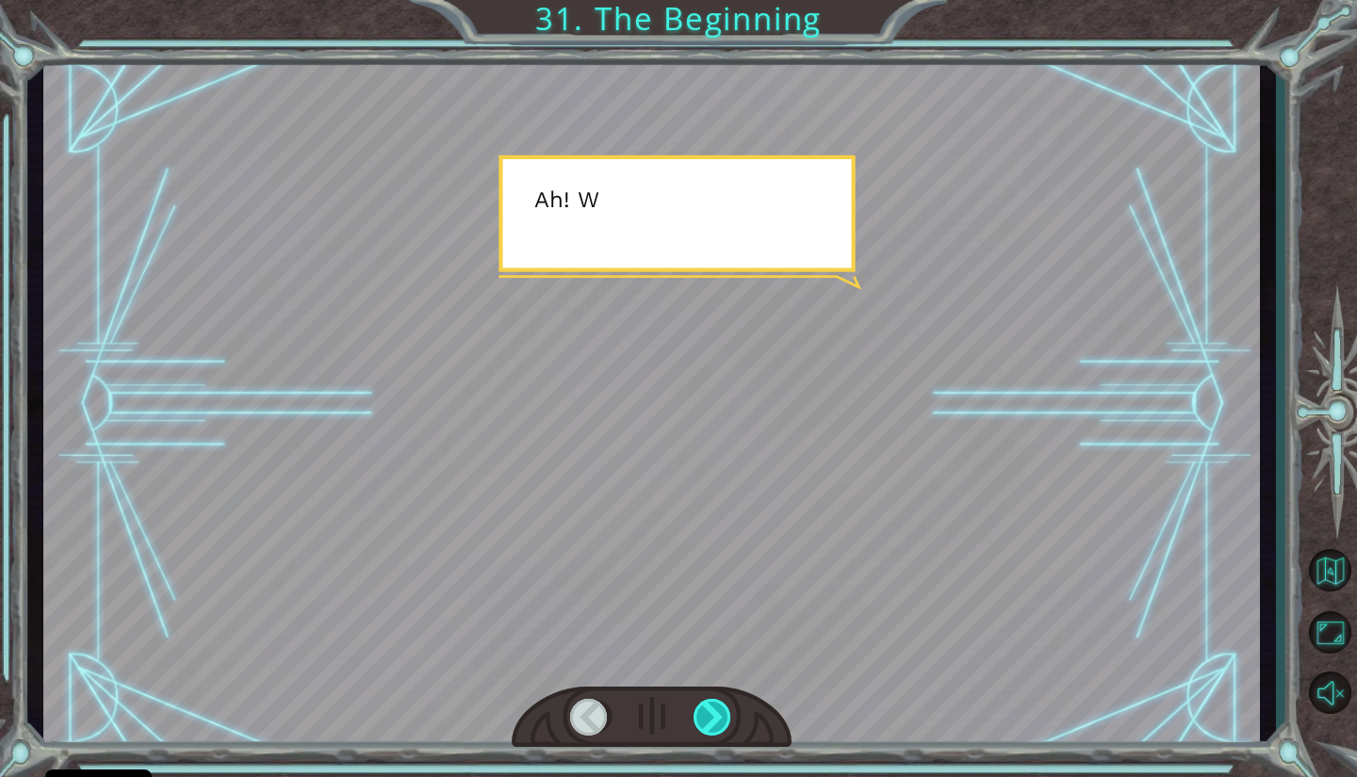
click at [706, 717] on div at bounding box center [713, 717] width 40 height 37
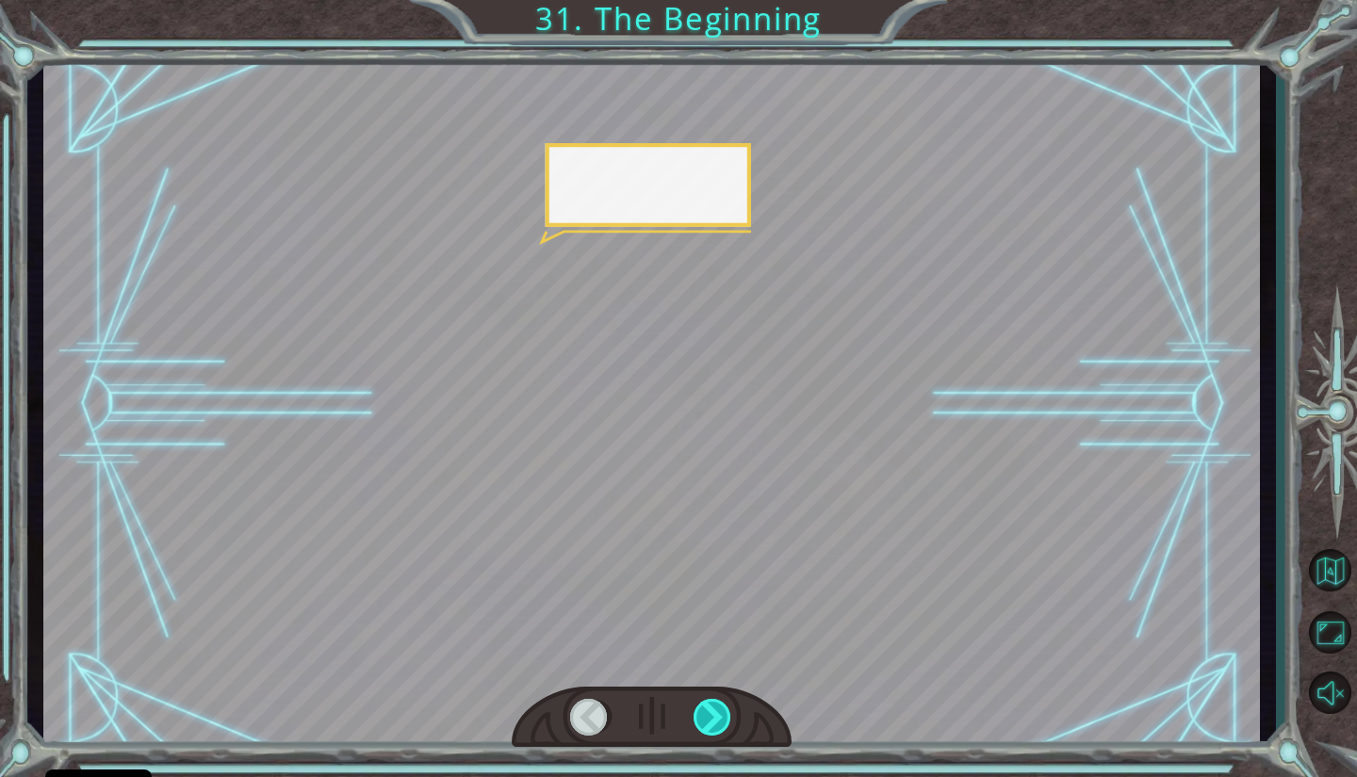
click at [706, 717] on div at bounding box center [713, 717] width 40 height 37
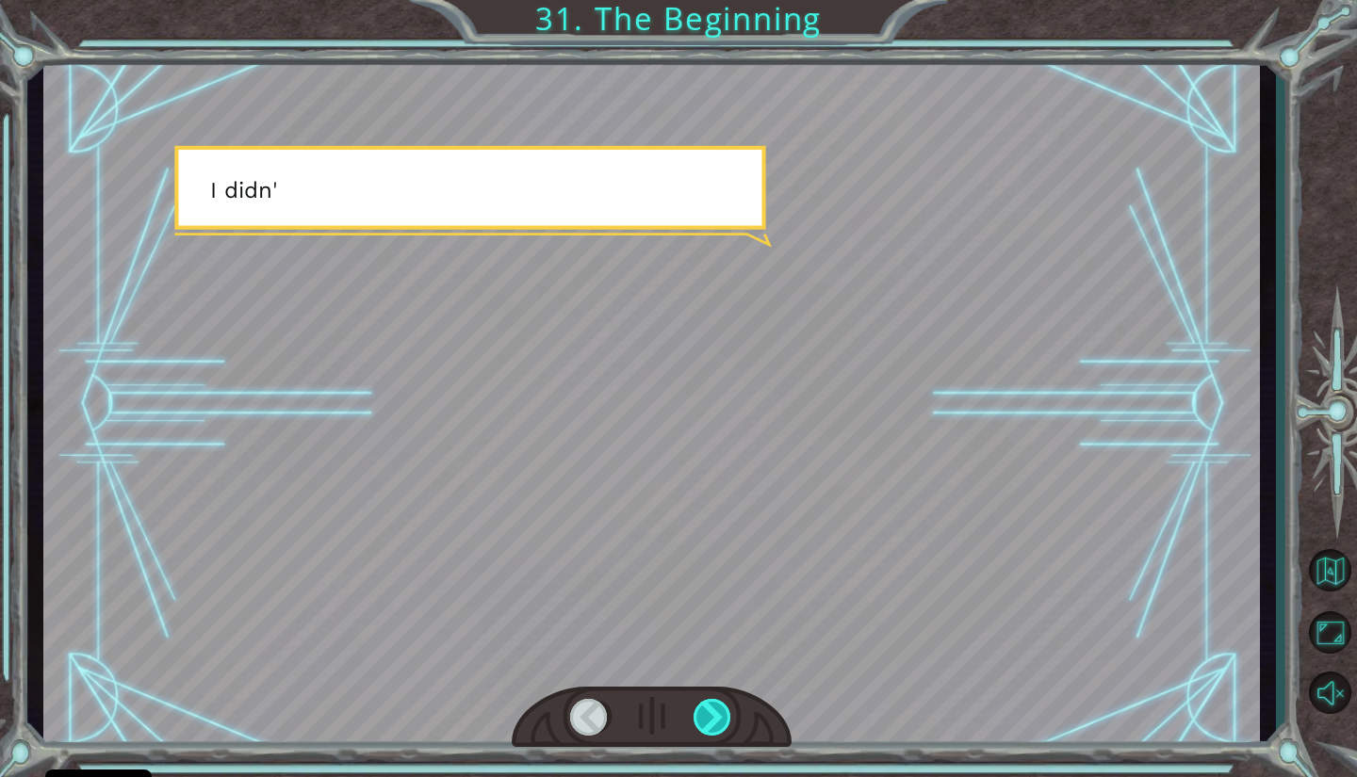
click at [706, 717] on div at bounding box center [713, 717] width 40 height 37
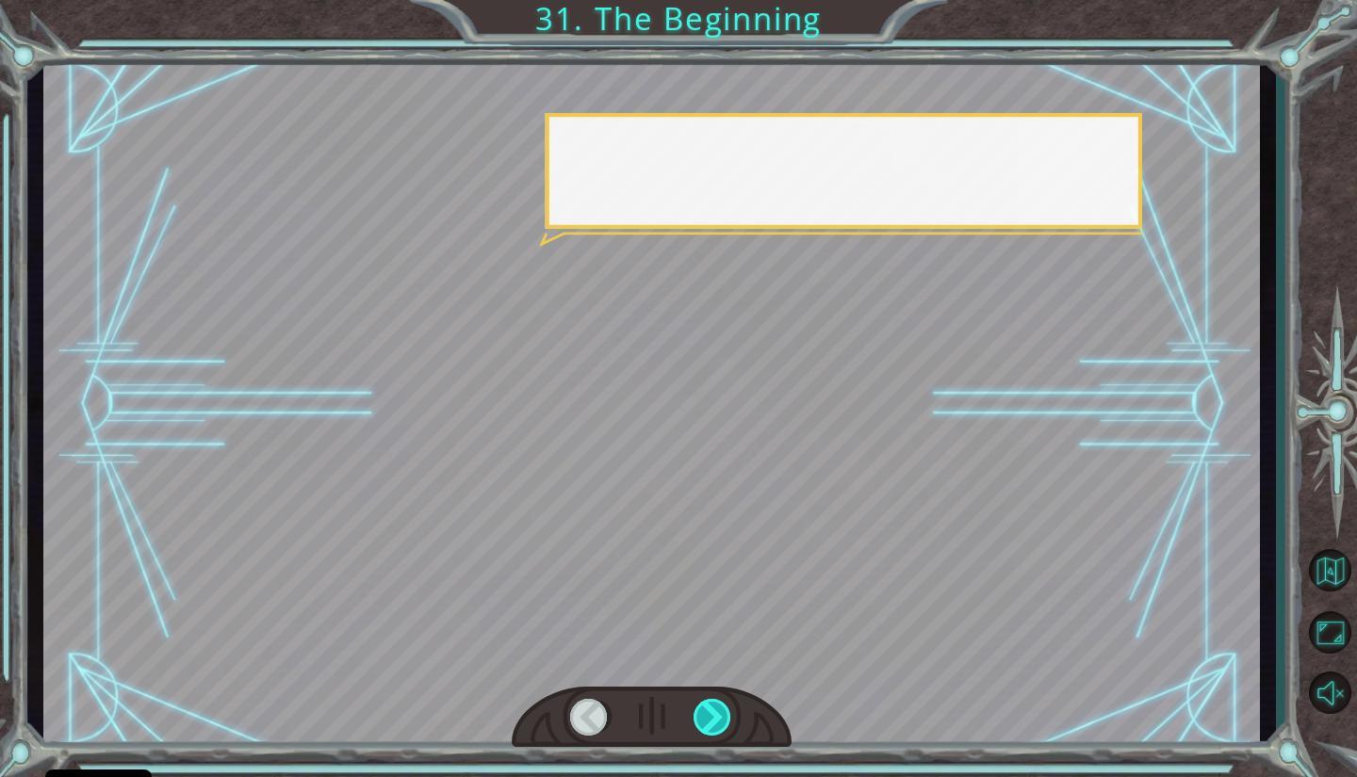
click at [706, 717] on div at bounding box center [713, 717] width 40 height 37
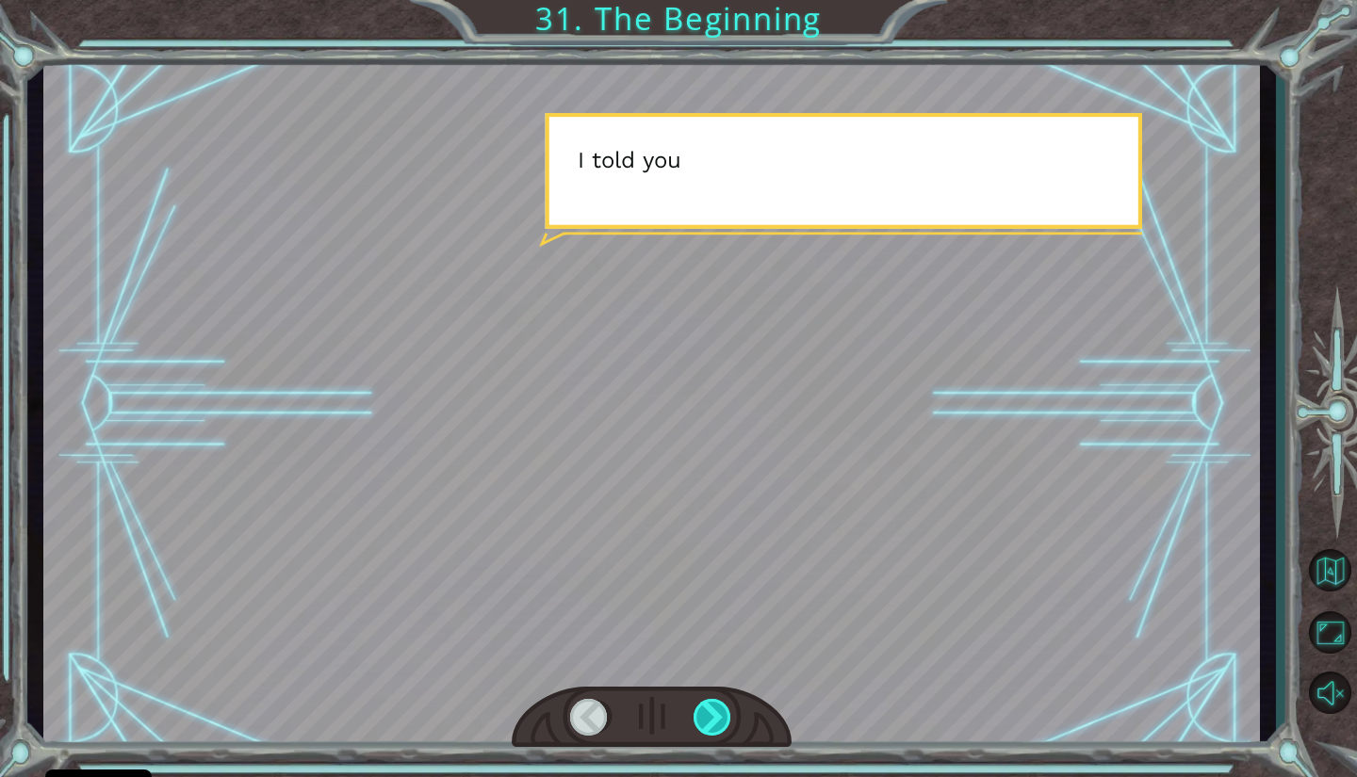
click at [706, 717] on div at bounding box center [713, 717] width 40 height 37
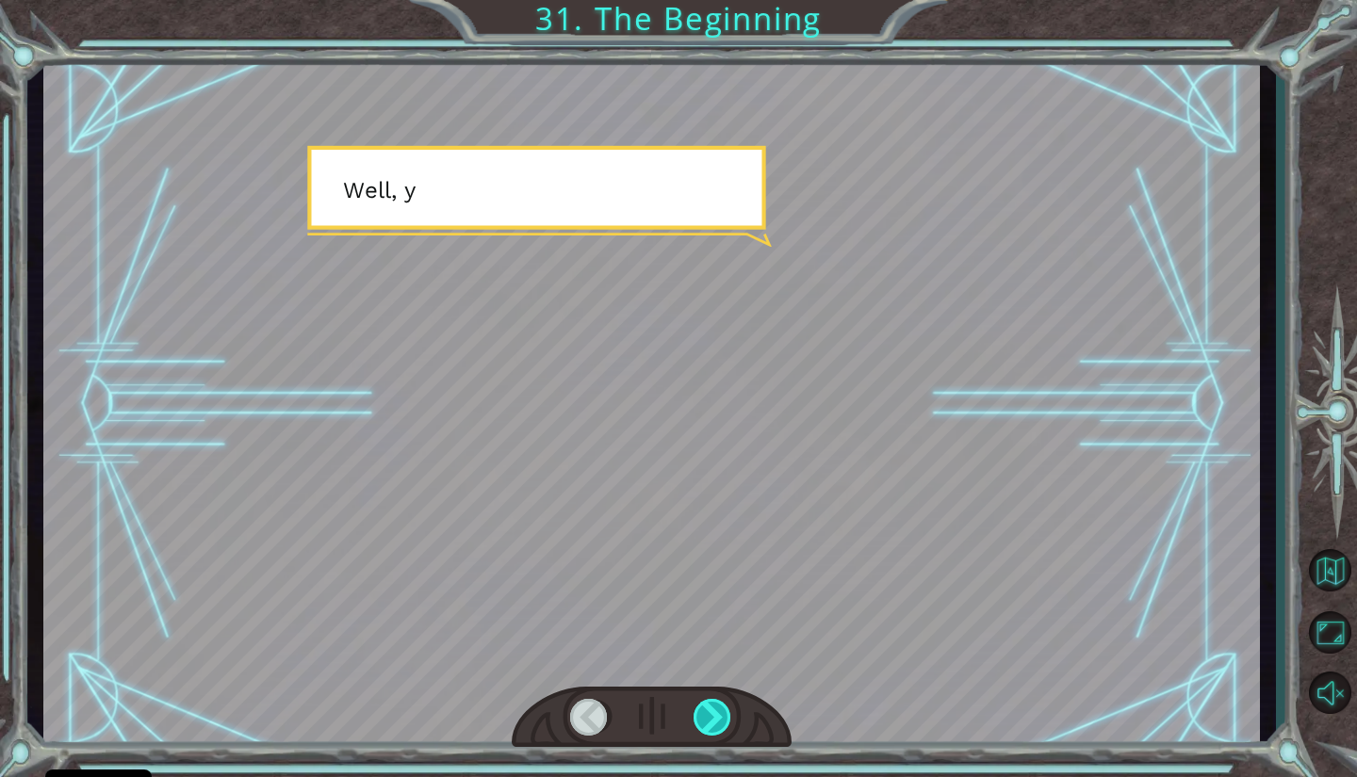
click at [706, 717] on div at bounding box center [713, 717] width 40 height 37
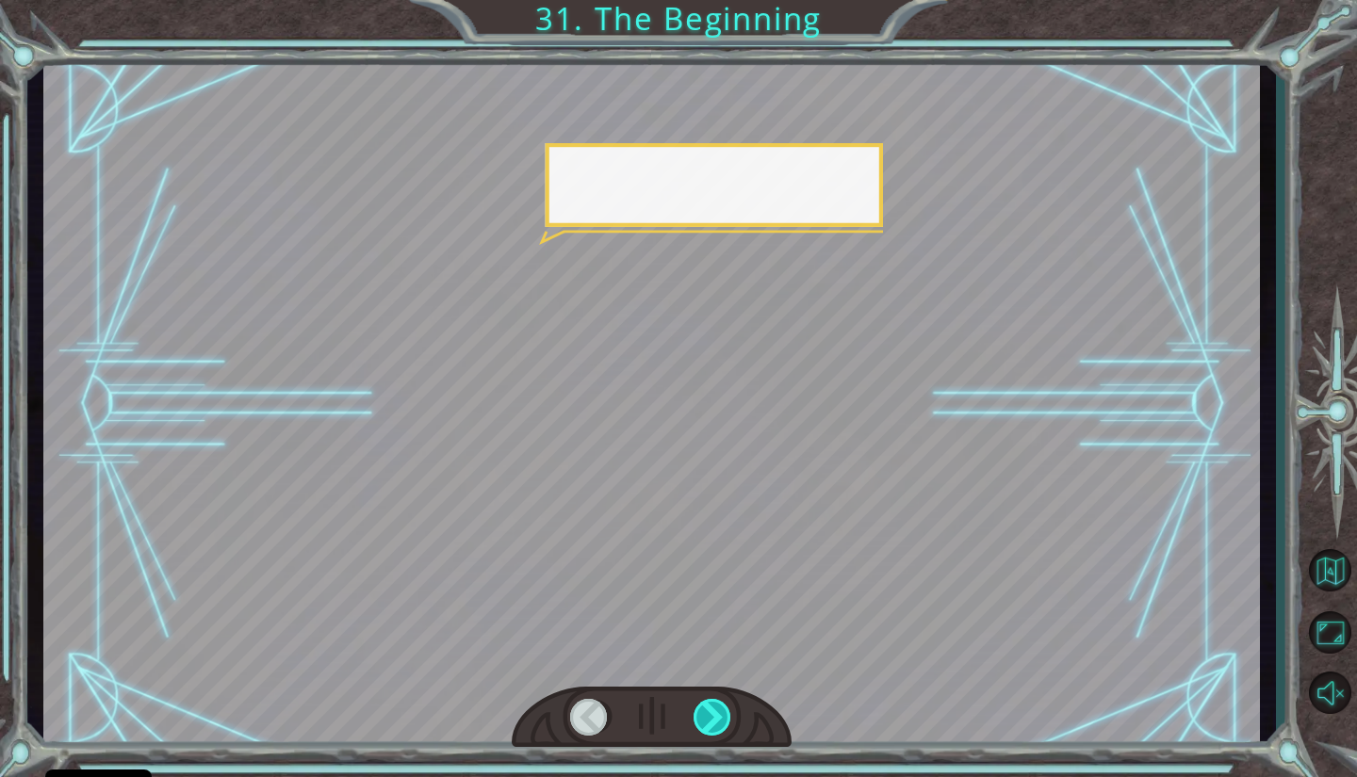
click at [706, 717] on div at bounding box center [713, 717] width 40 height 37
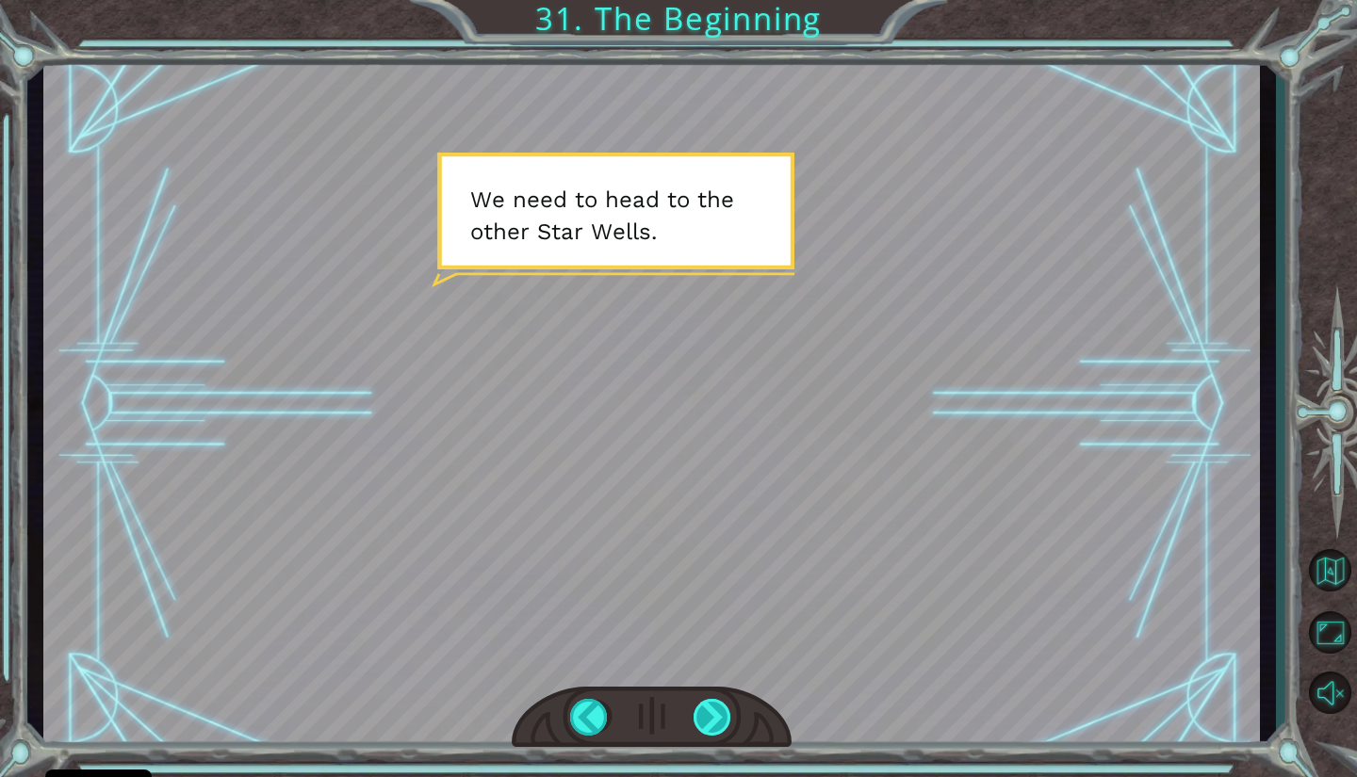
click at [723, 726] on div at bounding box center [713, 717] width 40 height 37
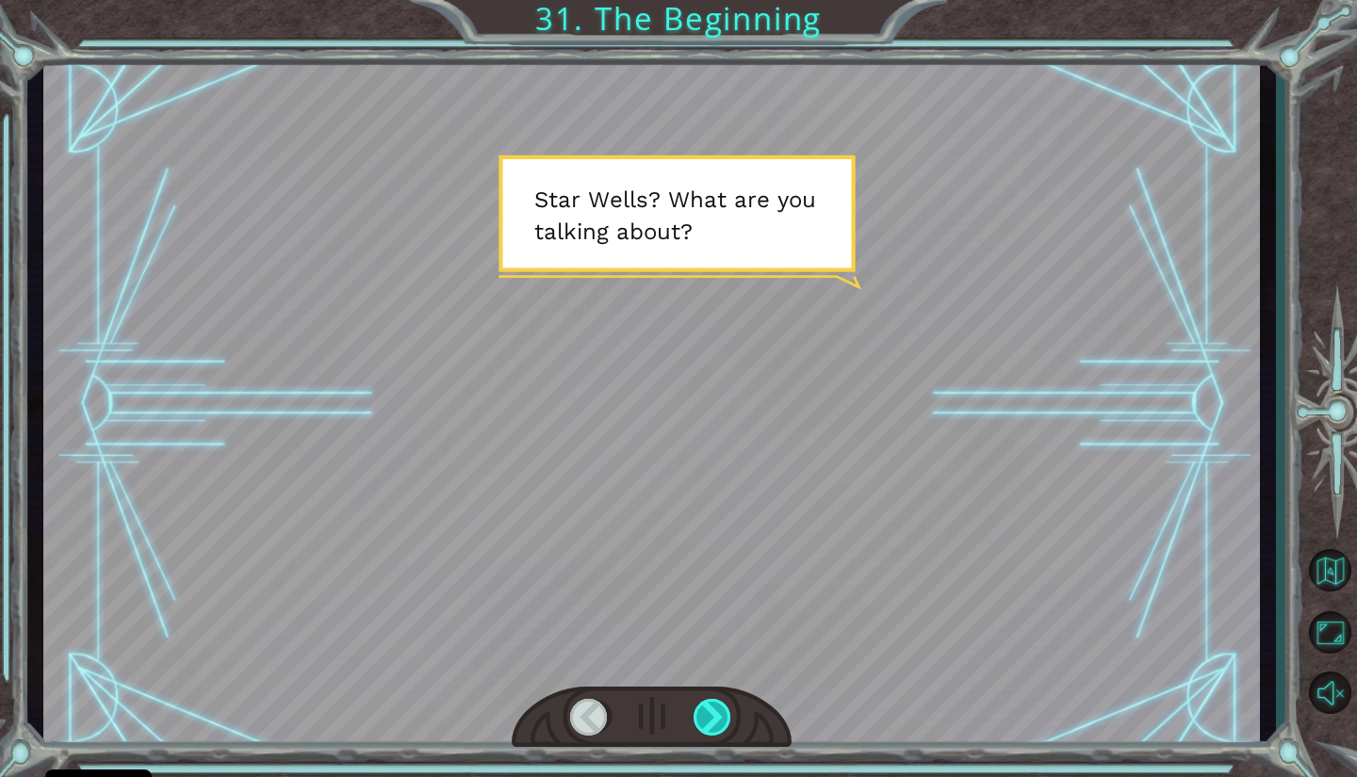
drag, startPoint x: 723, startPoint y: 726, endPoint x: 710, endPoint y: 727, distance: 12.3
click at [710, 727] on div at bounding box center [713, 717] width 40 height 37
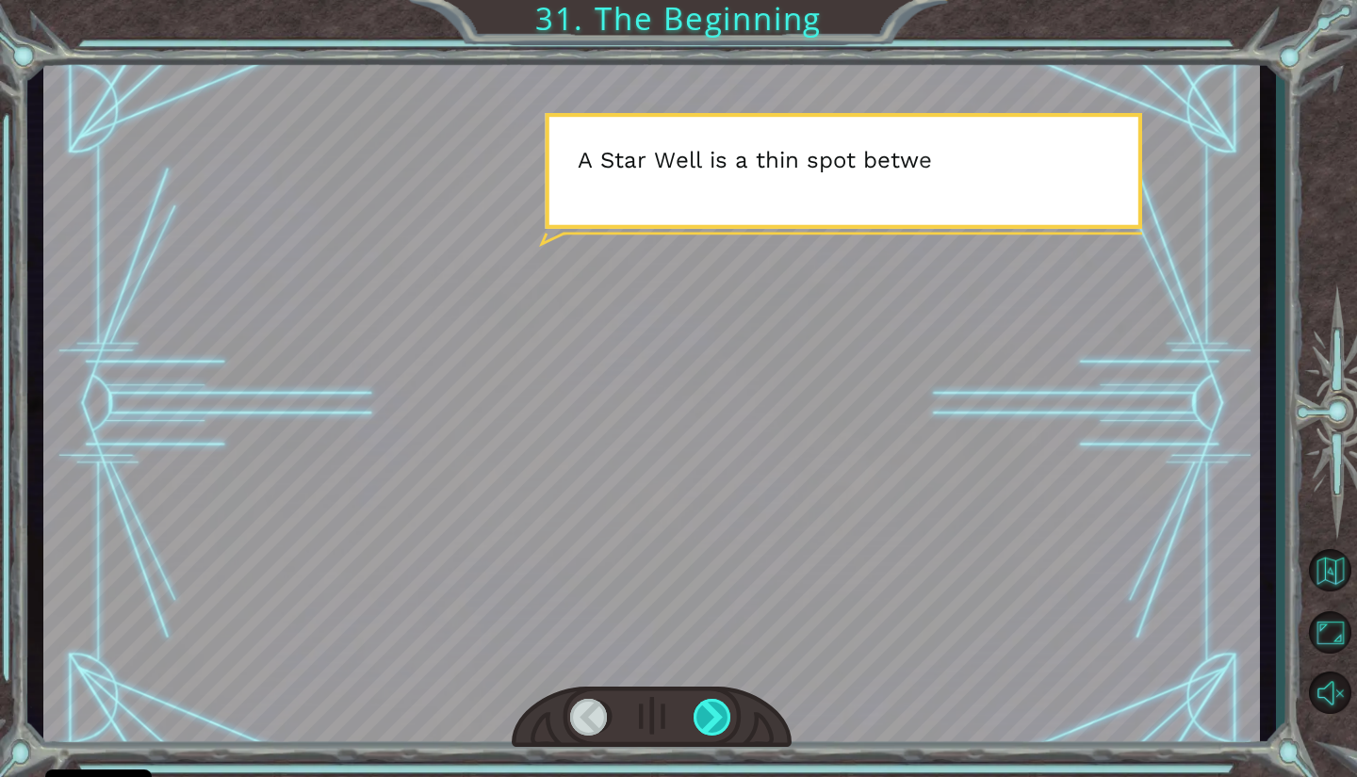
click at [710, 727] on div at bounding box center [713, 717] width 40 height 37
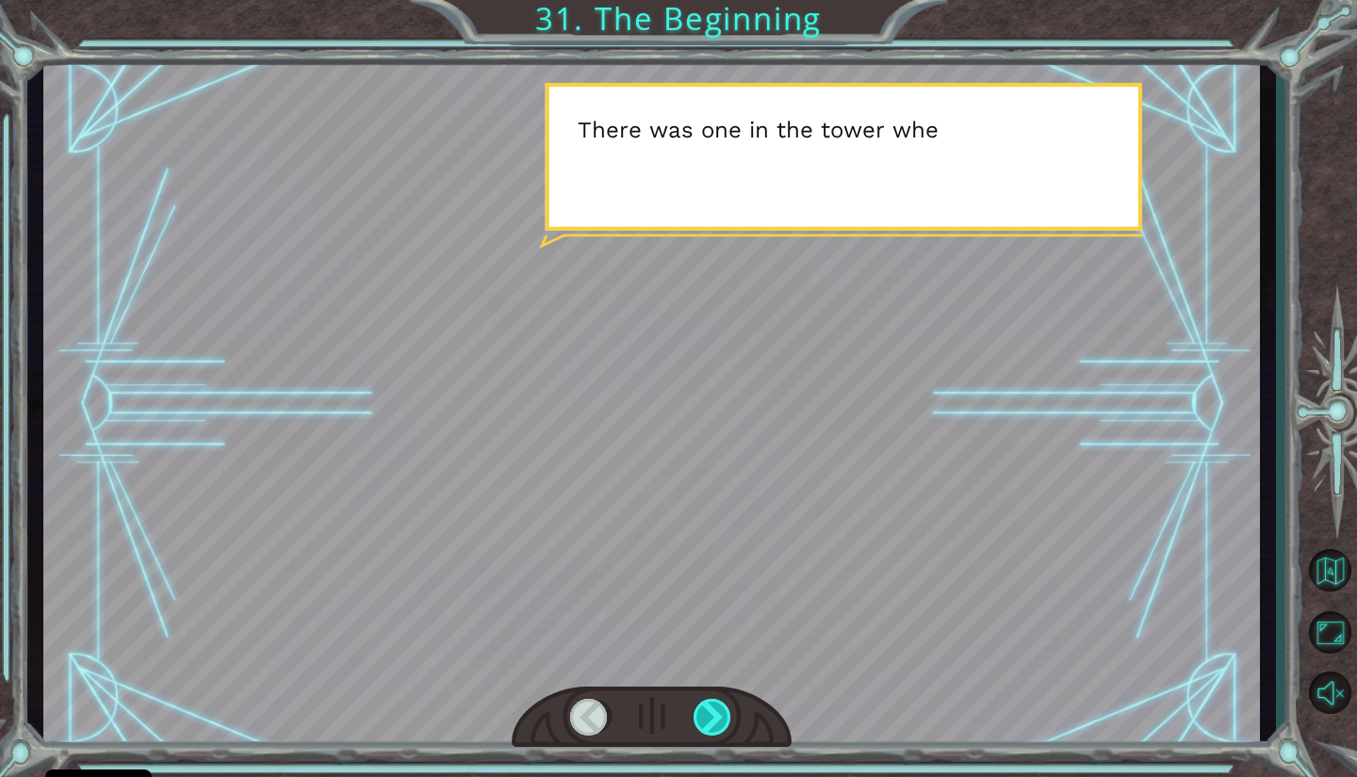
click at [725, 721] on div at bounding box center [713, 717] width 40 height 37
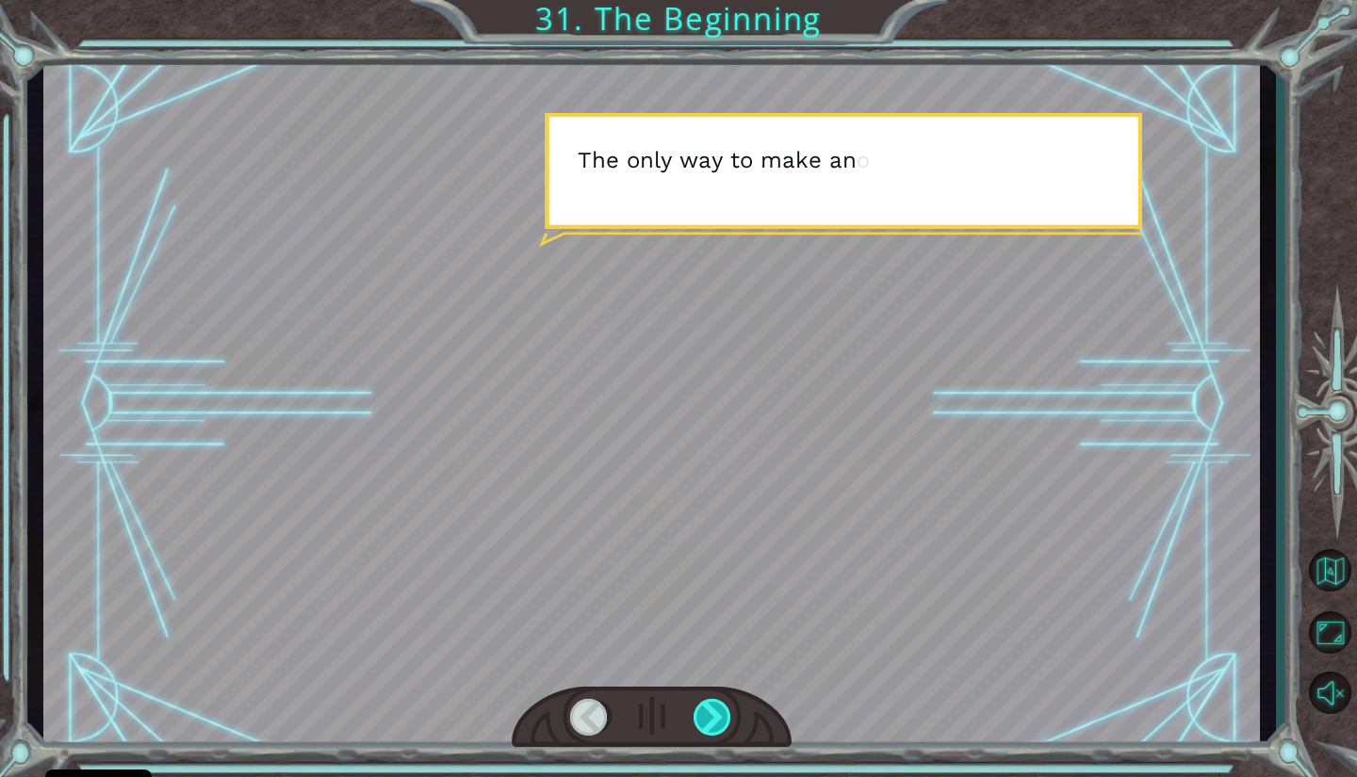
click at [723, 709] on div at bounding box center [713, 717] width 40 height 37
click at [720, 701] on div at bounding box center [713, 717] width 40 height 37
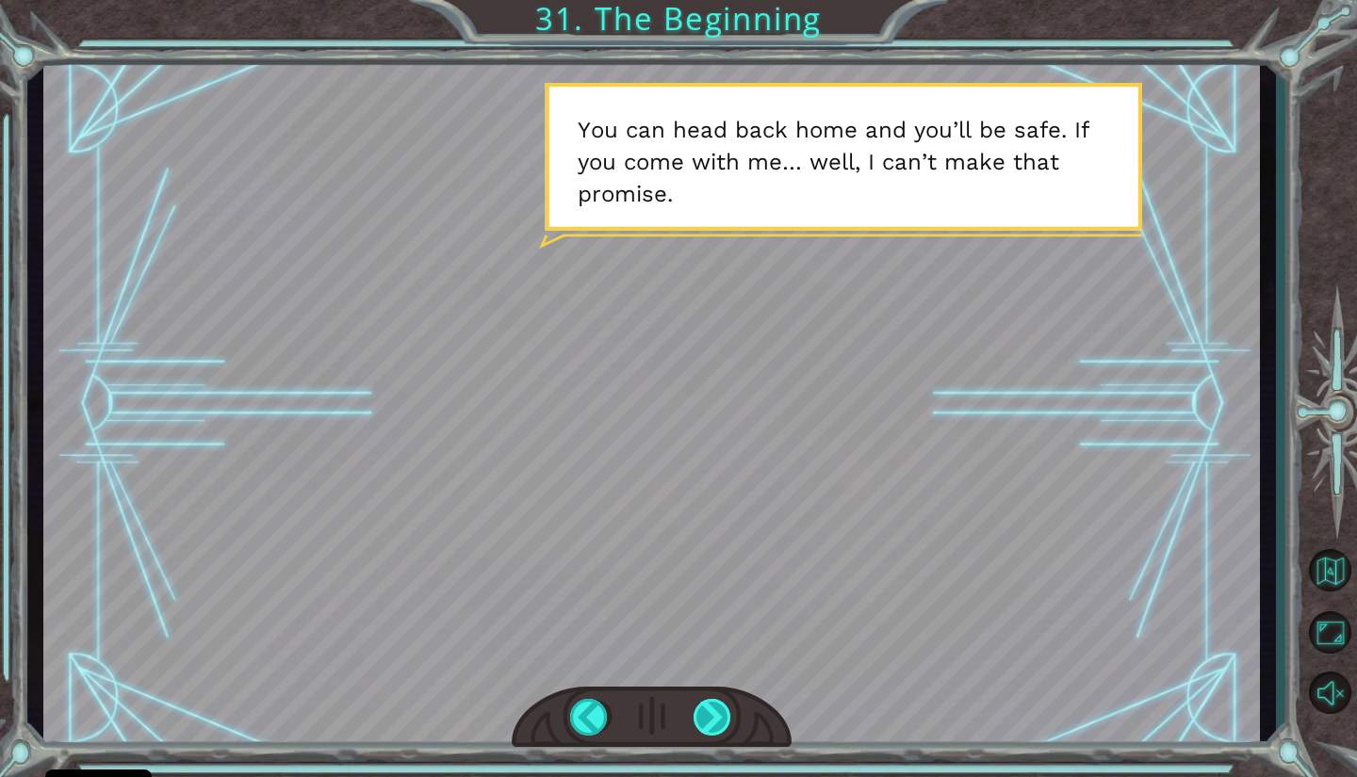
click at [714, 716] on div at bounding box center [713, 717] width 40 height 37
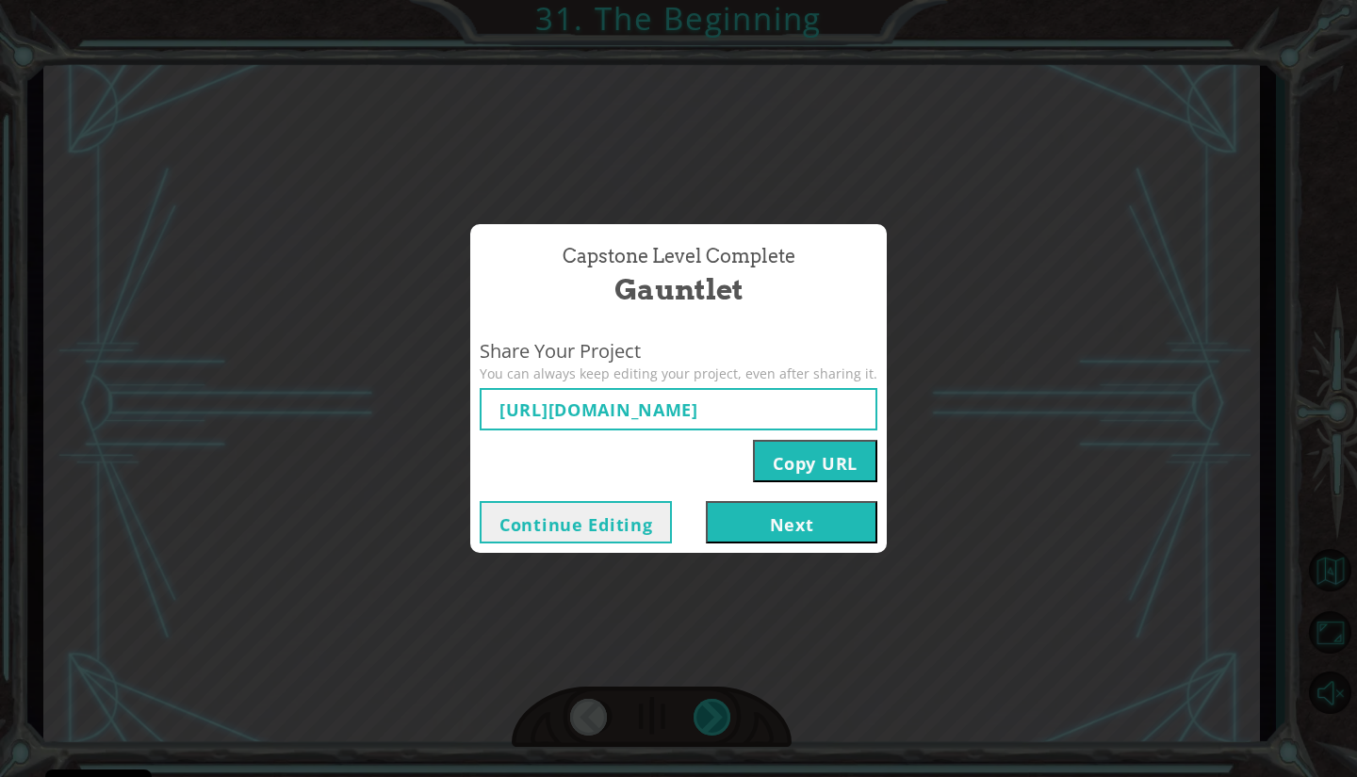
type input "[URL][DOMAIN_NAME]"
click at [807, 519] on button "Next" at bounding box center [791, 522] width 171 height 42
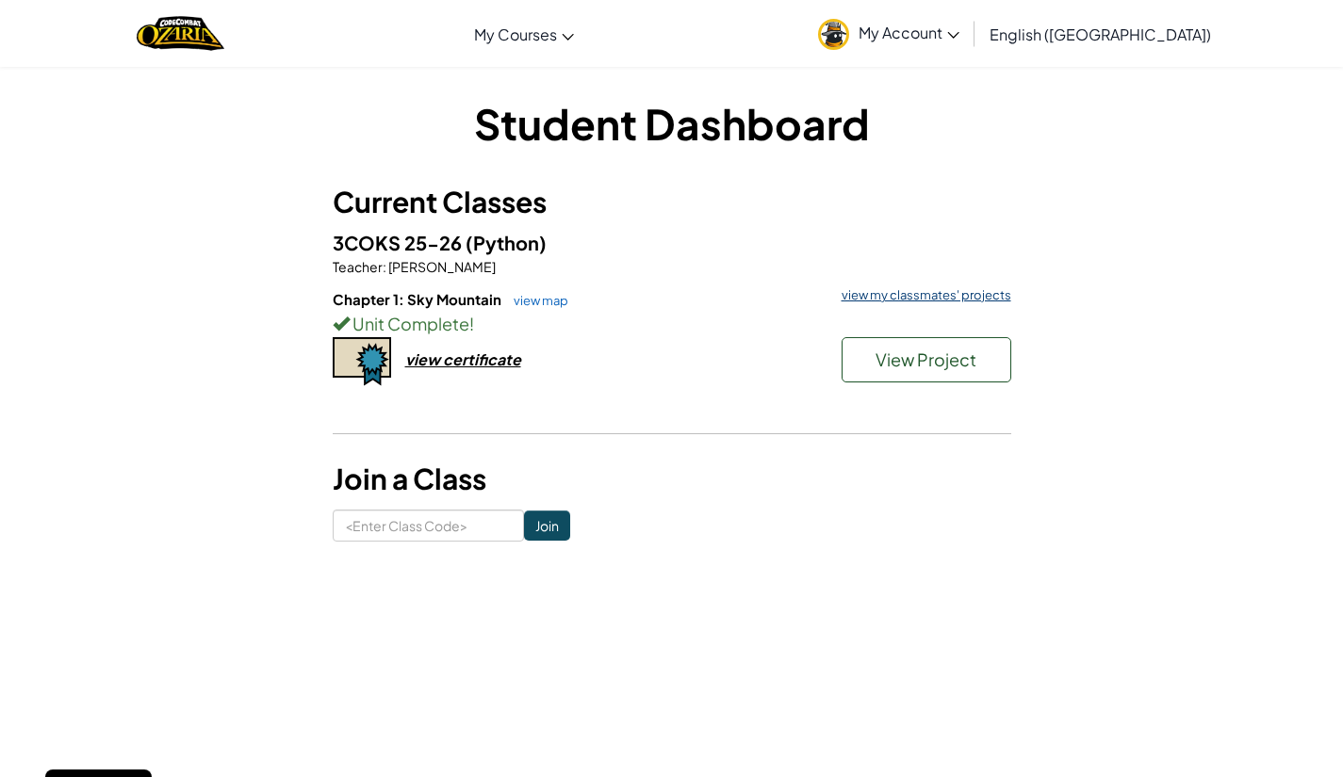
click at [895, 301] on link "view my classmates' projects" at bounding box center [921, 295] width 179 height 12
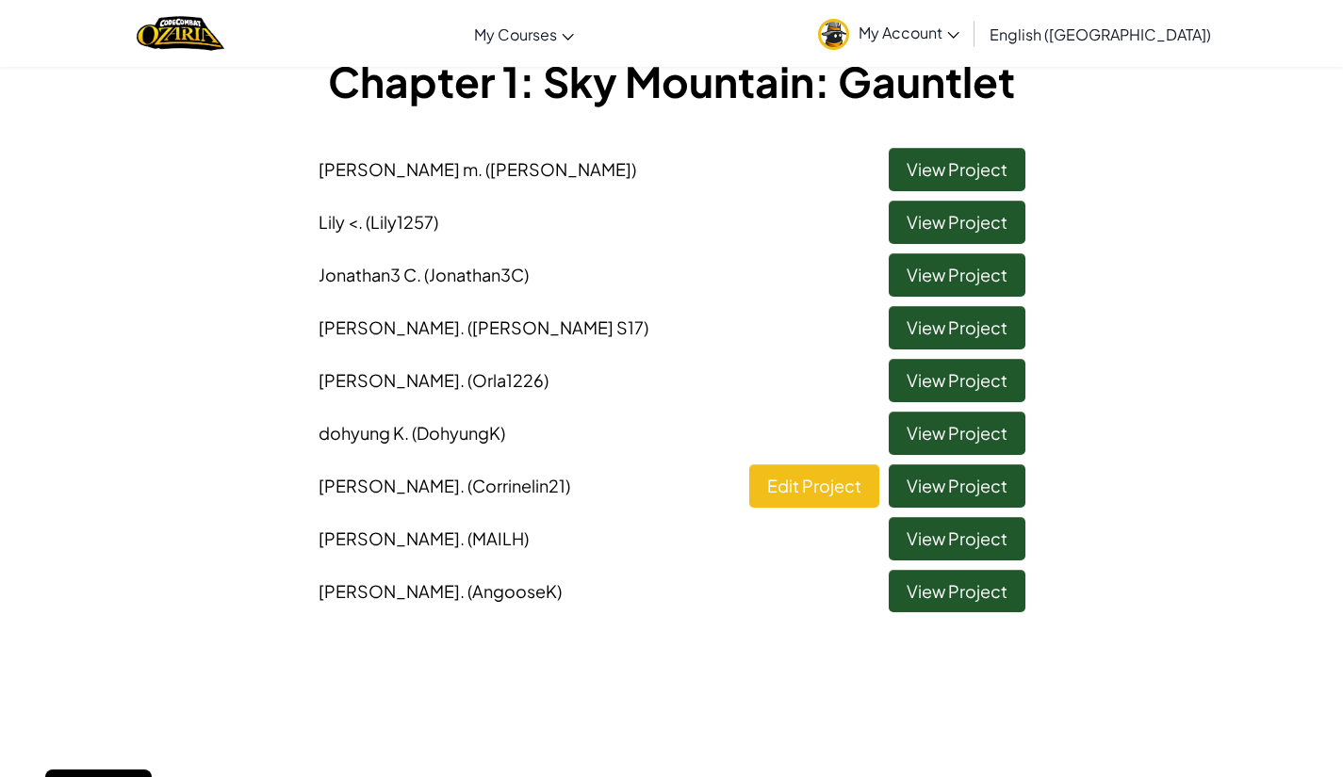
scroll to position [122, 0]
click at [952, 320] on link "View Project" at bounding box center [956, 328] width 137 height 43
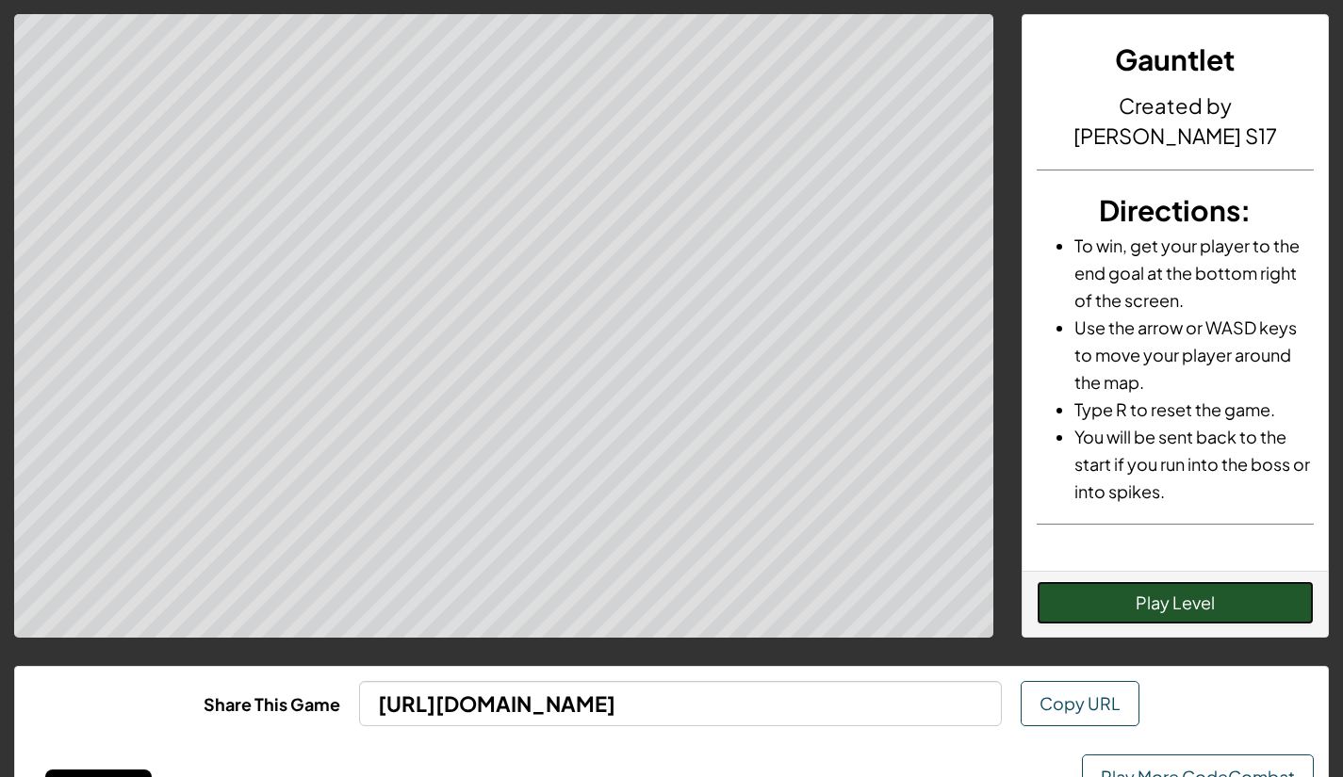
click at [1113, 609] on button "Play Level" at bounding box center [1174, 602] width 277 height 43
click at [1239, 611] on button "Restart Level" at bounding box center [1174, 602] width 277 height 43
click at [1217, 609] on button "Restart Level" at bounding box center [1174, 602] width 277 height 43
click at [1087, 602] on button "Restart Level" at bounding box center [1174, 602] width 277 height 43
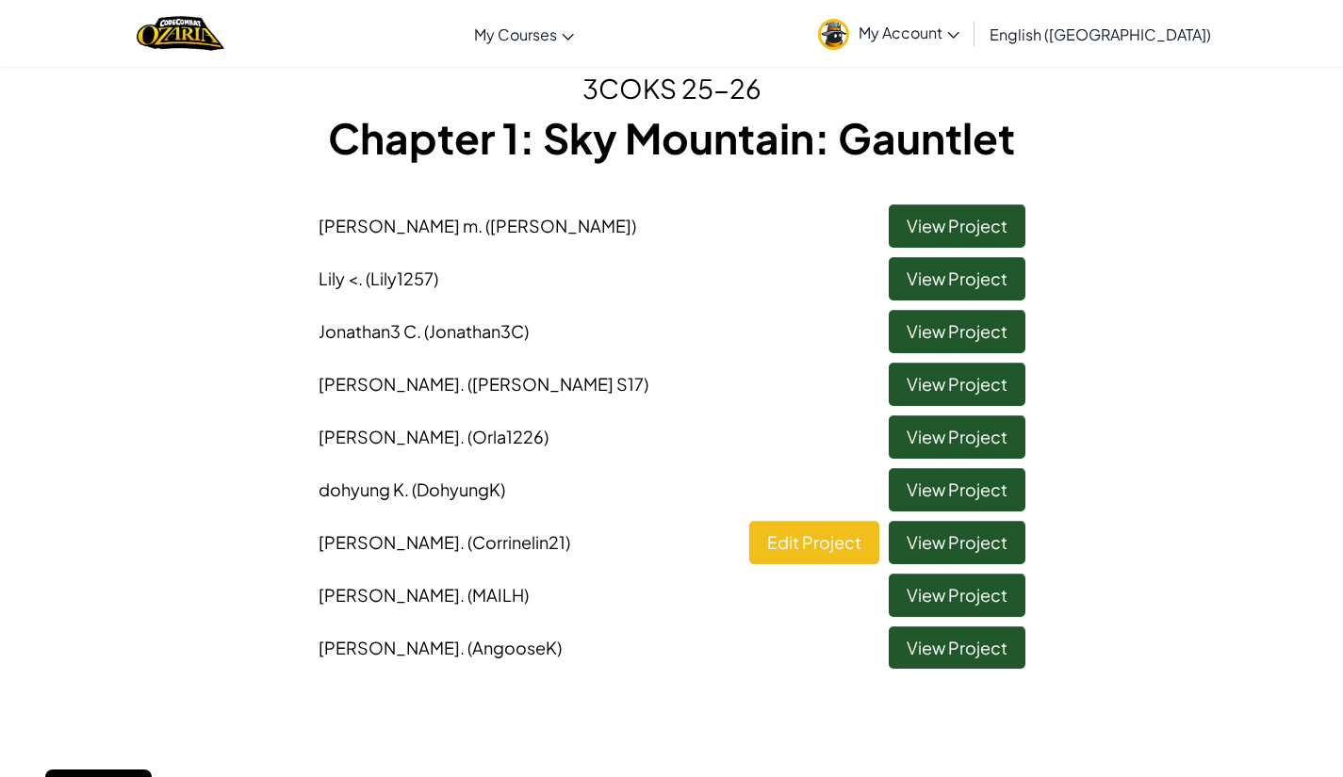
scroll to position [68, 0]
click at [986, 421] on link "View Project" at bounding box center [956, 436] width 137 height 43
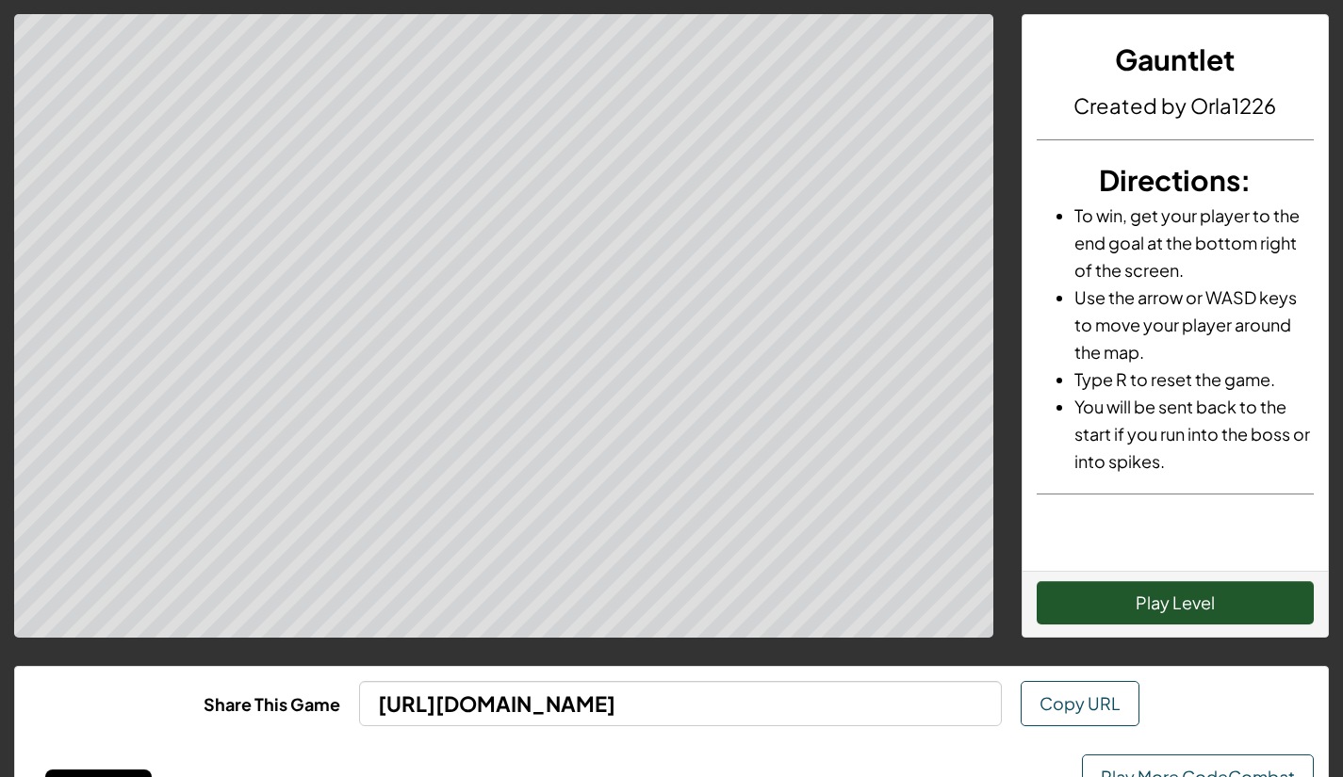
scroll to position [4, 0]
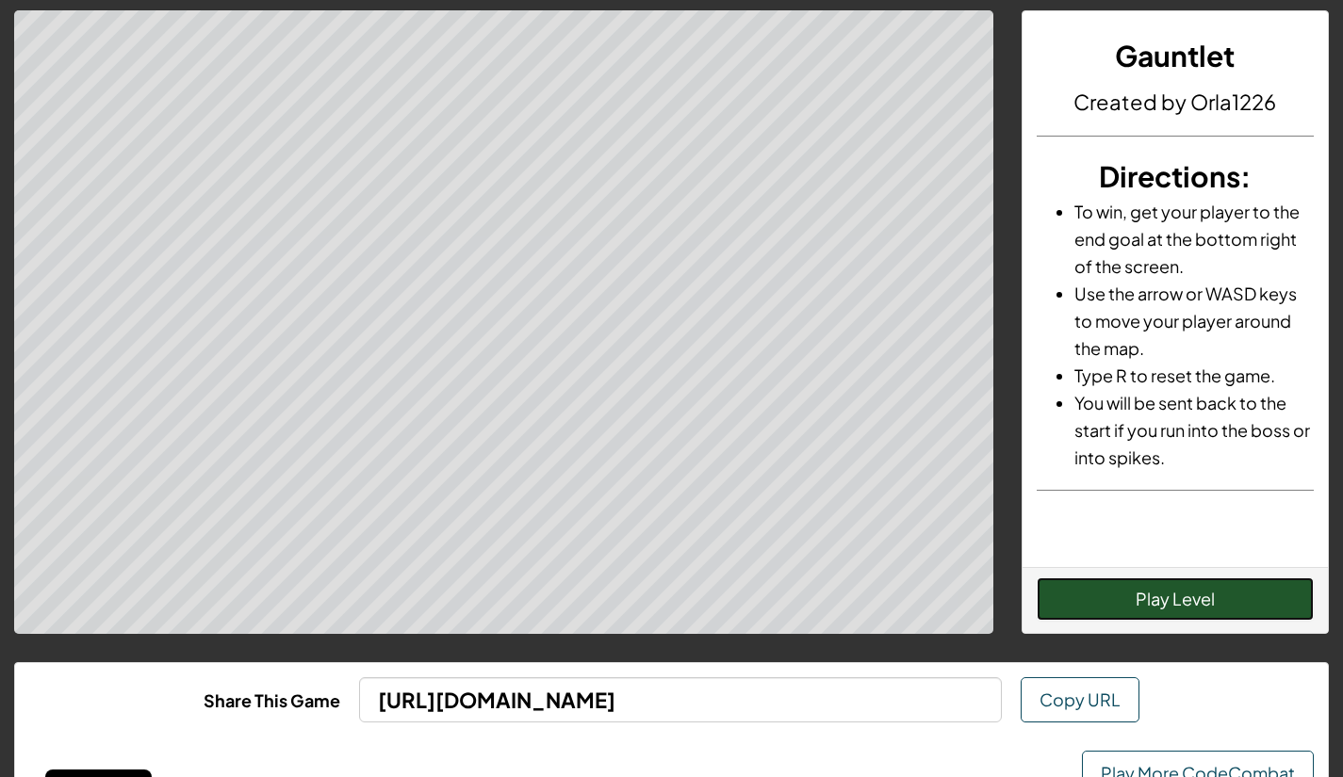
click at [1184, 581] on button "Play Level" at bounding box center [1174, 599] width 277 height 43
drag, startPoint x: 1181, startPoint y: 607, endPoint x: 1236, endPoint y: 595, distance: 56.9
click at [1236, 595] on button "Restart Level" at bounding box center [1174, 599] width 277 height 43
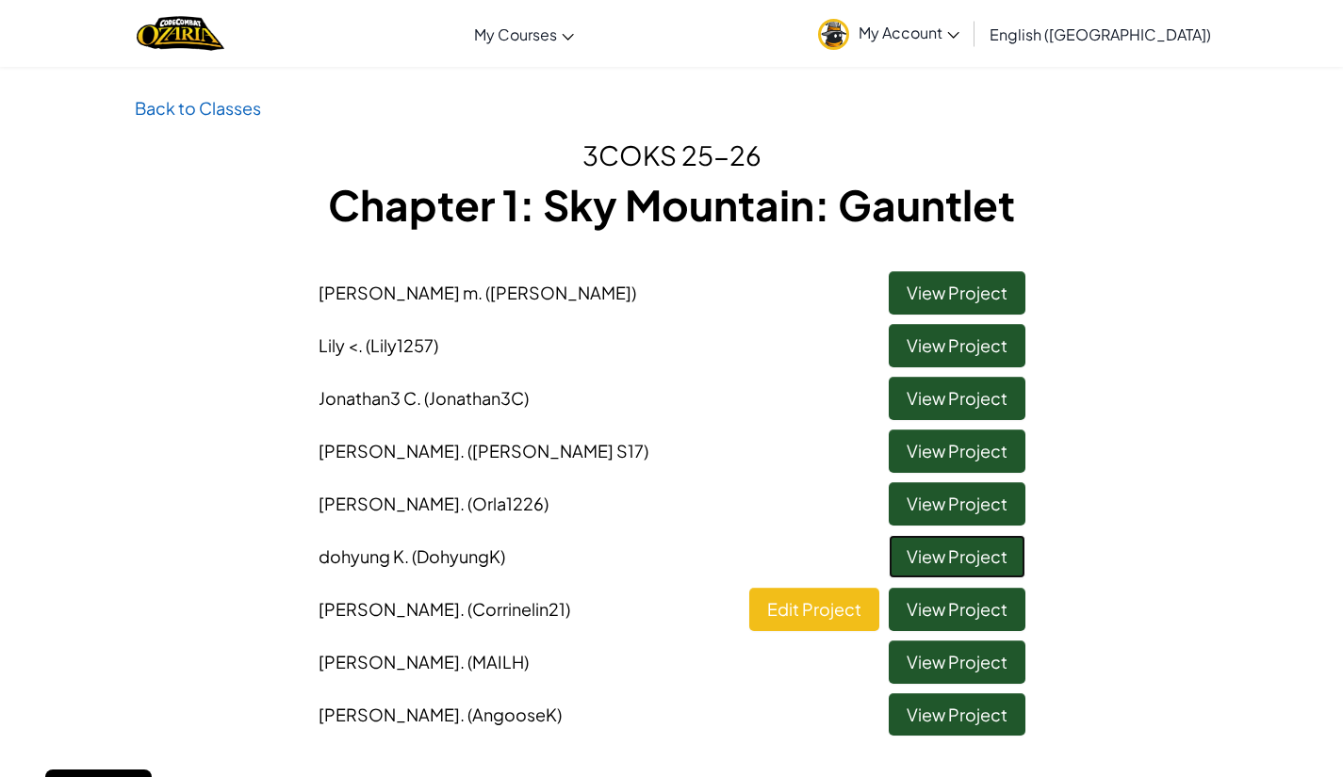
click at [937, 542] on link "View Project" at bounding box center [956, 556] width 137 height 43
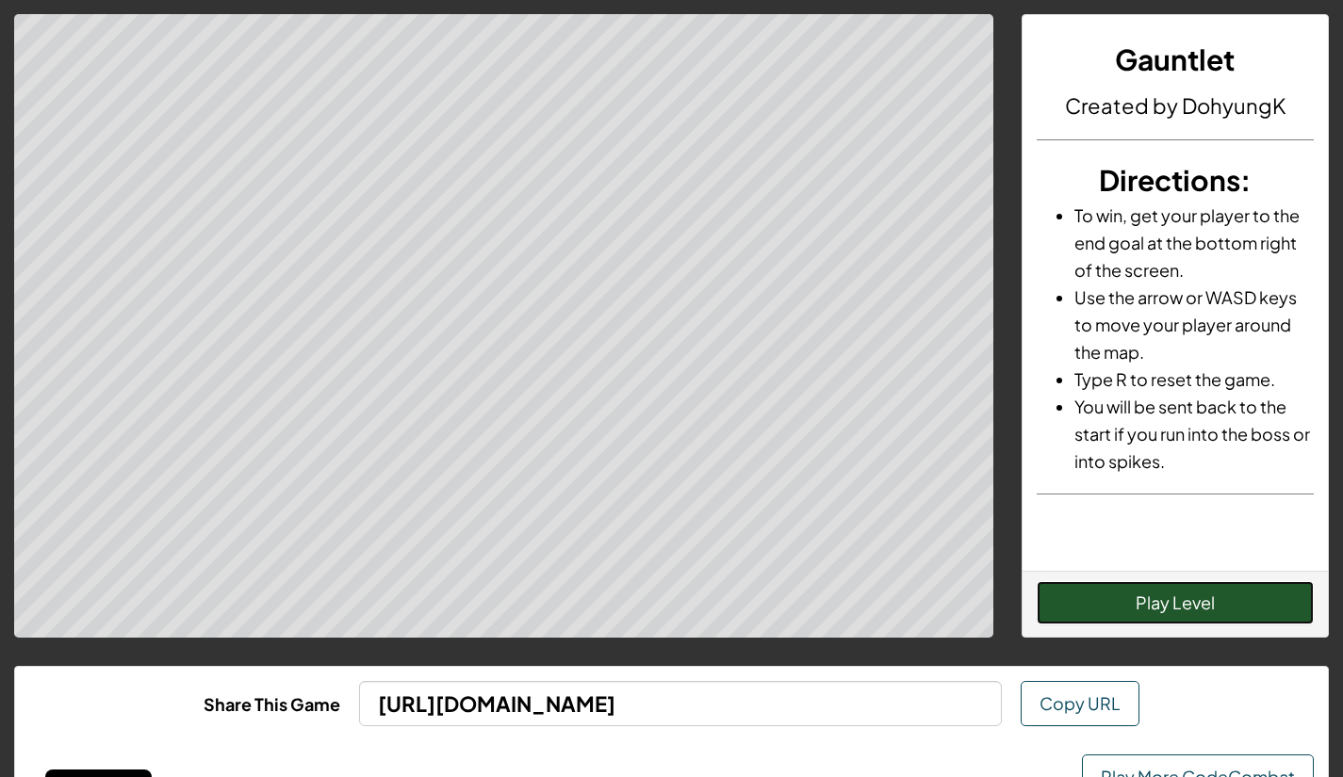
click at [1151, 610] on button "Play Level" at bounding box center [1174, 602] width 277 height 43
click at [1226, 598] on button "Restart Level" at bounding box center [1174, 602] width 277 height 43
click at [1181, 610] on button "Restart Level" at bounding box center [1174, 602] width 277 height 43
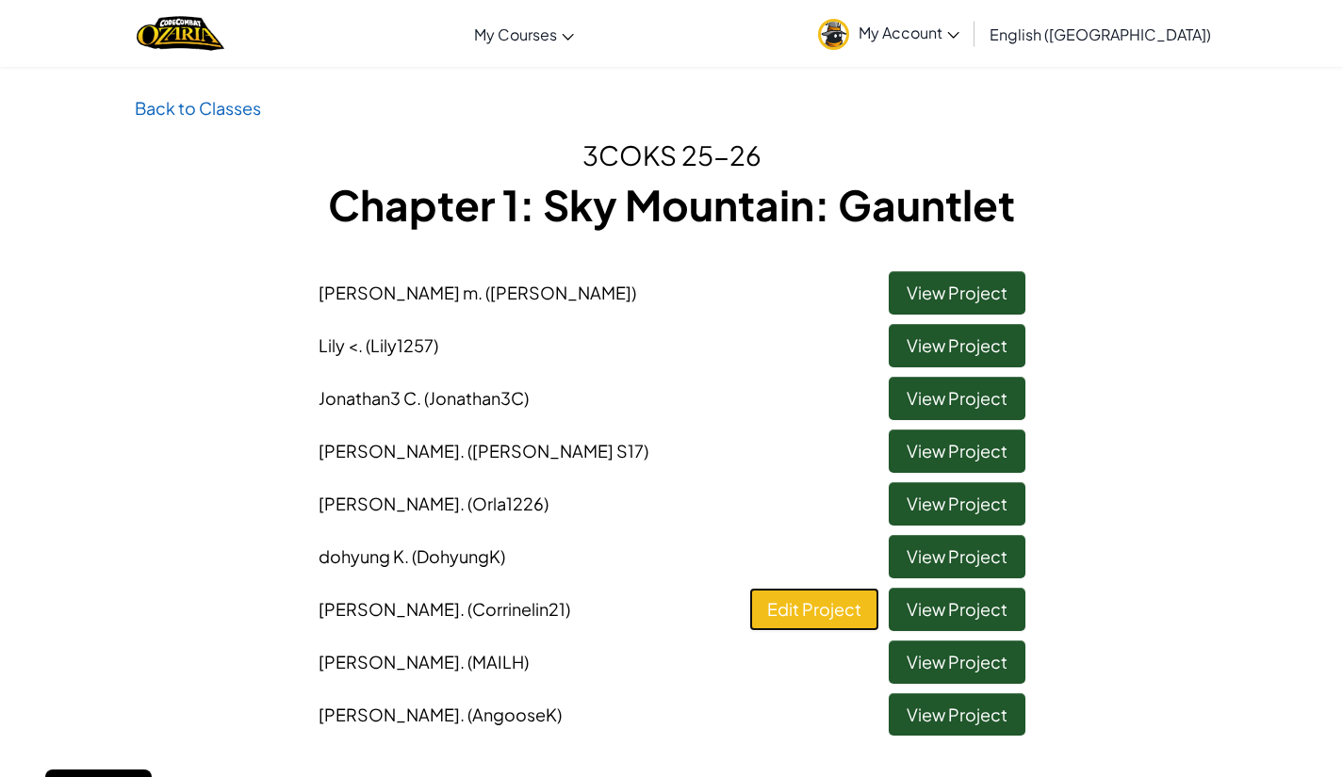
click at [799, 605] on link "Edit Project" at bounding box center [814, 609] width 130 height 43
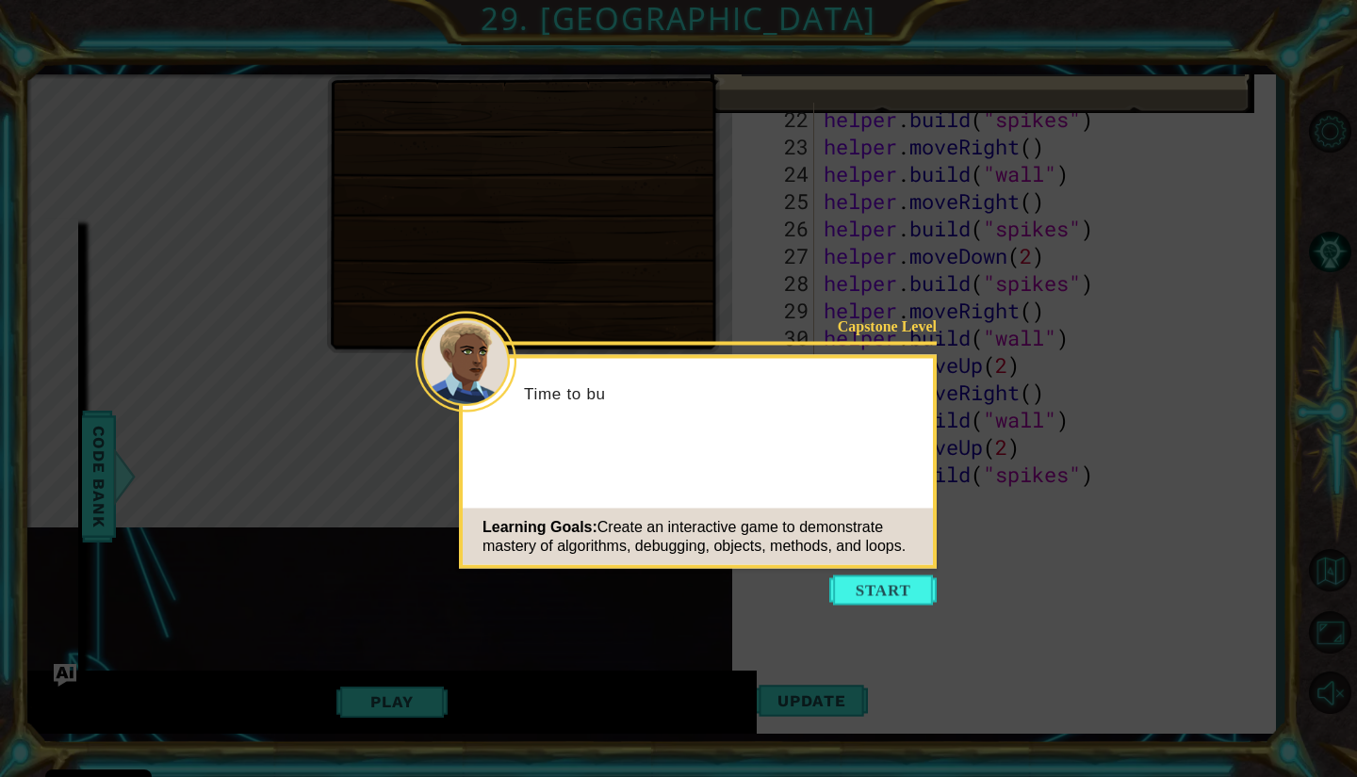
scroll to position [628, 0]
click at [881, 574] on icon at bounding box center [678, 388] width 1357 height 777
click at [882, 606] on icon at bounding box center [678, 388] width 1357 height 777
click at [894, 589] on button "Start" at bounding box center [882, 591] width 107 height 30
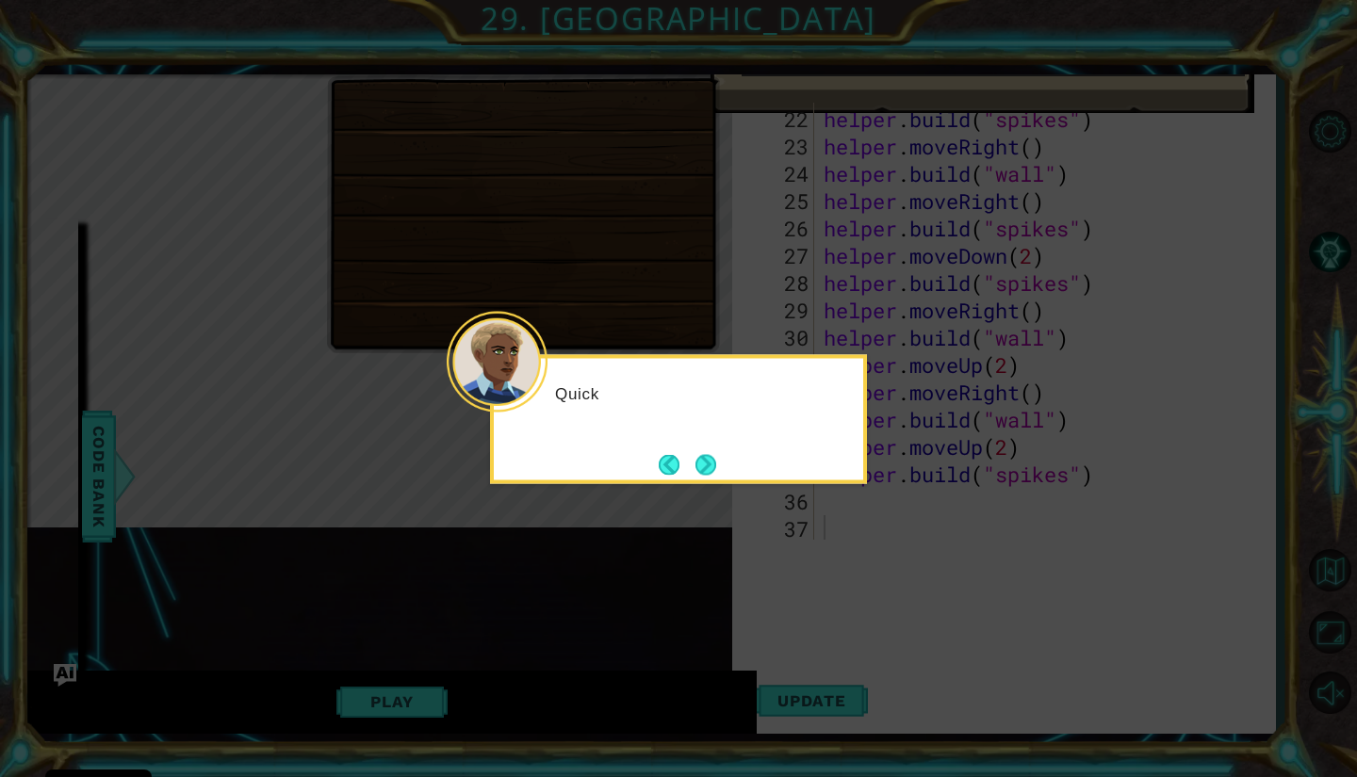
click at [953, 549] on icon at bounding box center [678, 388] width 1357 height 777
click at [716, 473] on button "Next" at bounding box center [705, 464] width 21 height 21
click at [707, 454] on button "Next" at bounding box center [705, 464] width 21 height 21
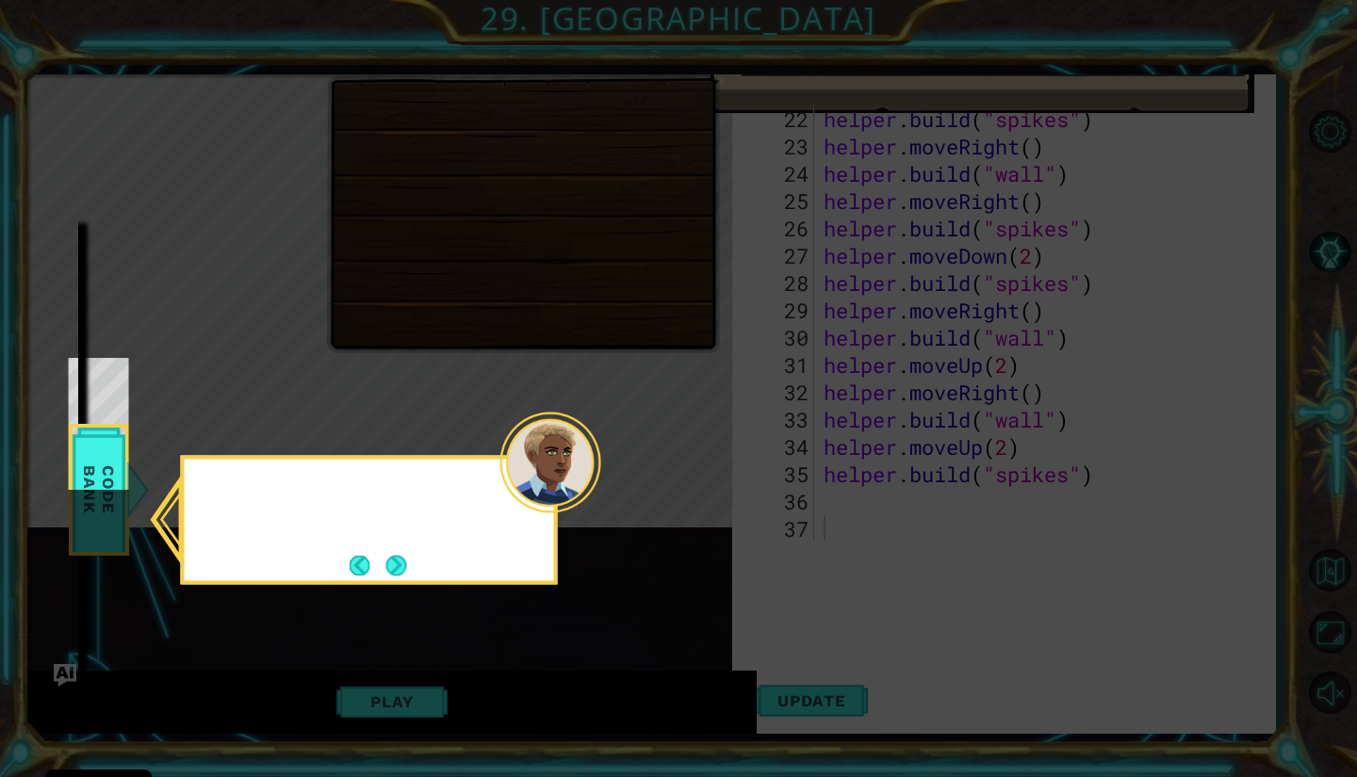
scroll to position [66, 0]
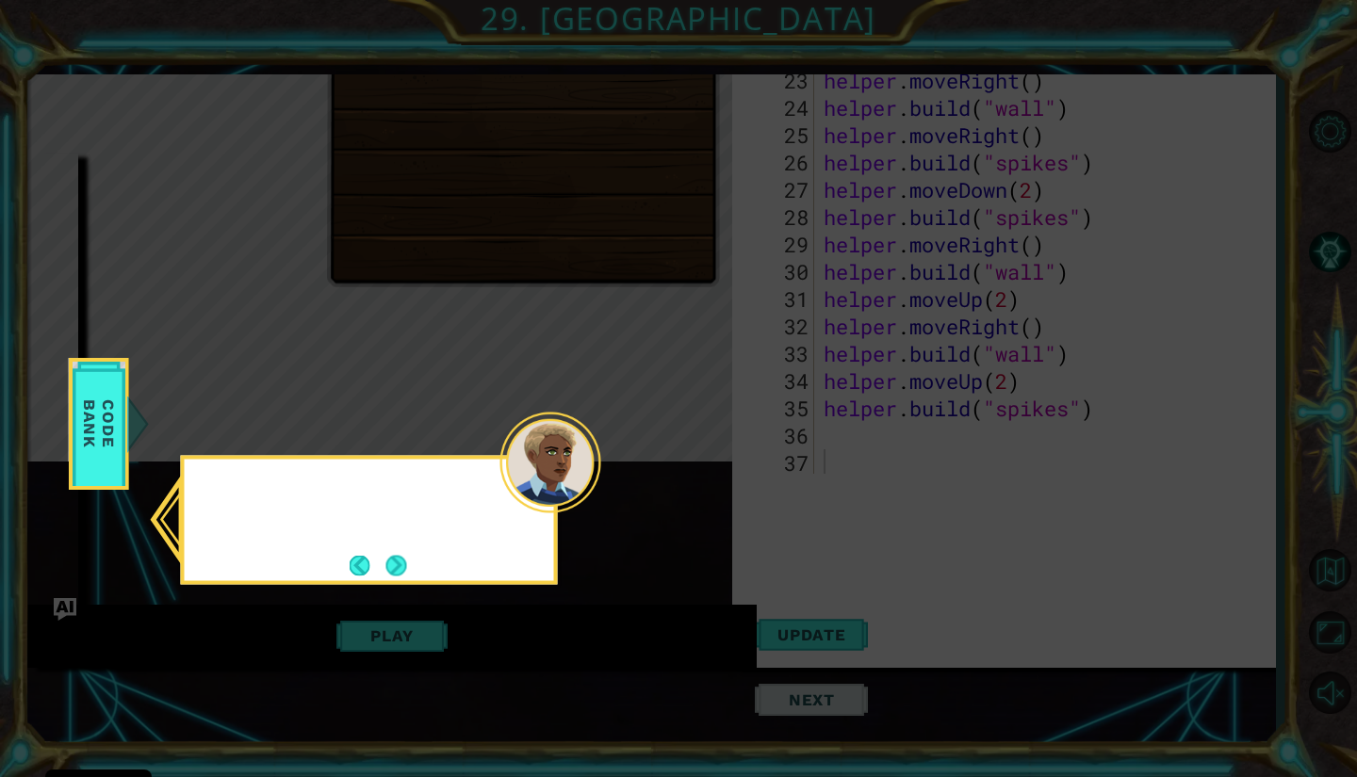
click at [705, 456] on icon at bounding box center [678, 388] width 1357 height 777
click at [379, 619] on icon at bounding box center [678, 388] width 1357 height 777
click at [388, 566] on button "Next" at bounding box center [396, 565] width 21 height 21
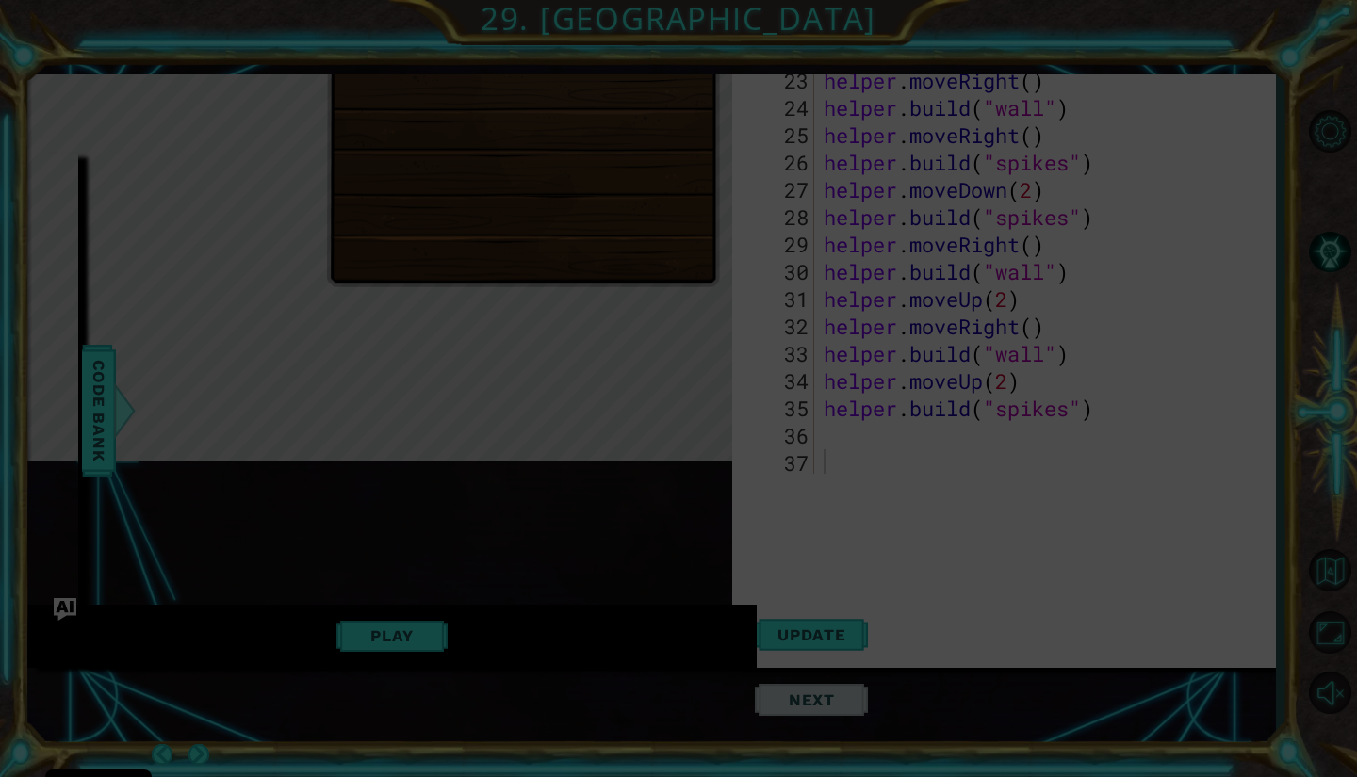
click at [386, 585] on div "helper methods moveLeft(steps) moveRight(steps) moveUp(steps) moveDown(steps) b…" at bounding box center [651, 337] width 1248 height 659
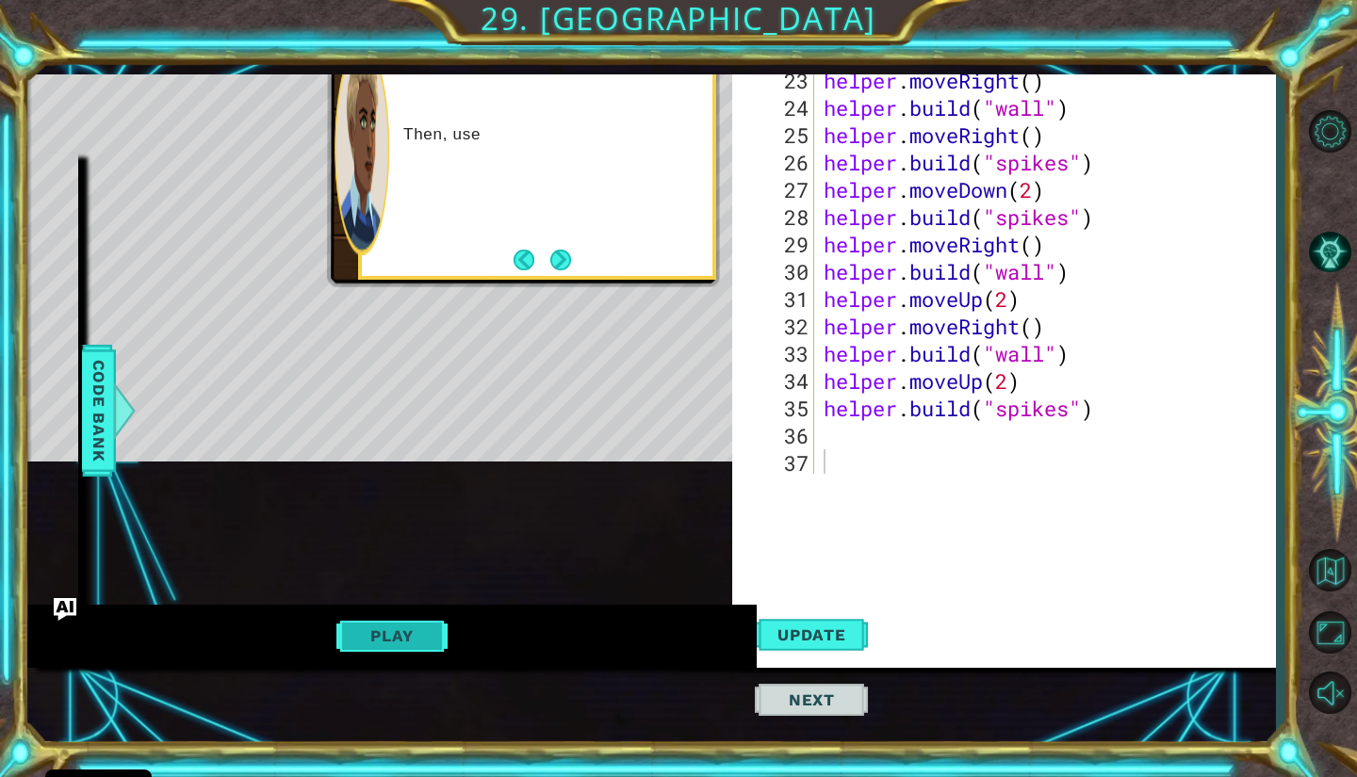
click at [400, 653] on button "Play" at bounding box center [391, 636] width 110 height 36
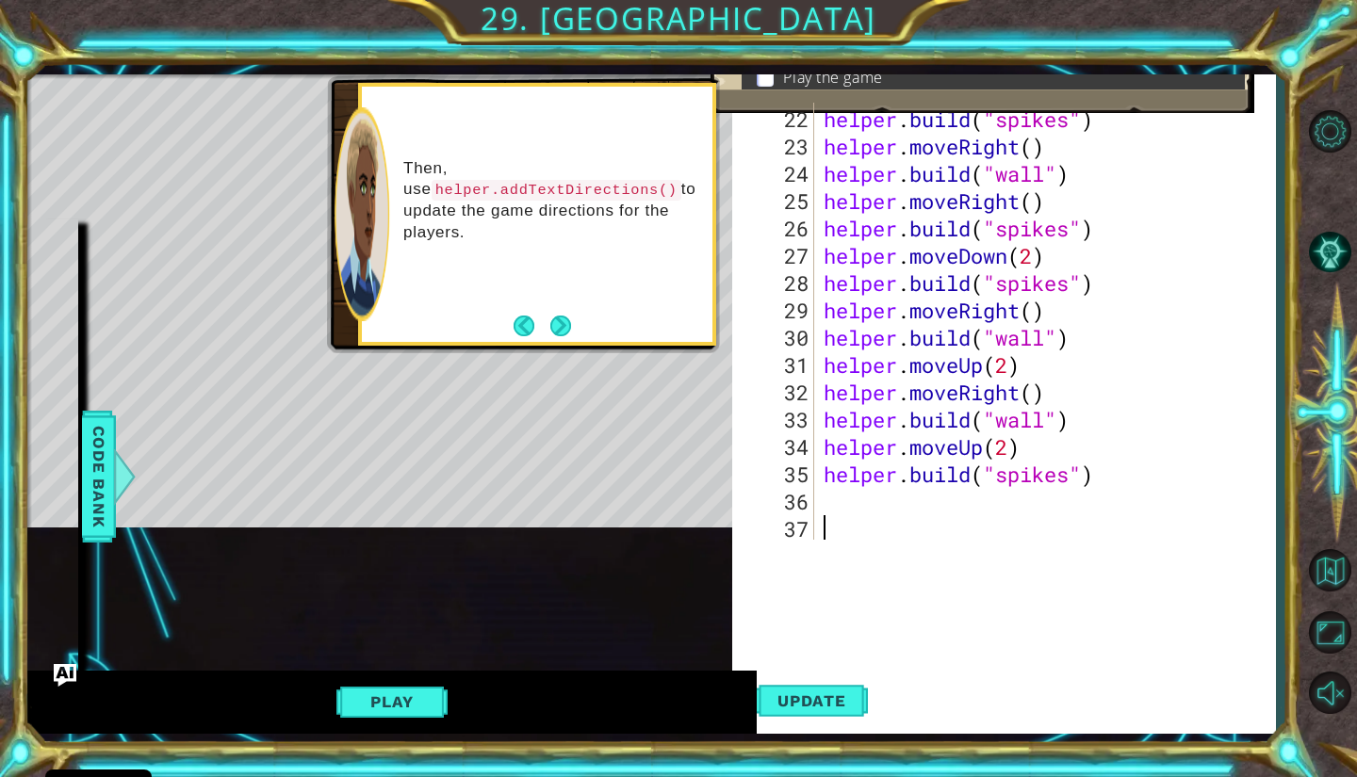
click at [569, 350] on div "Then, use helper.addTextDirections() to update the game directions for the play…" at bounding box center [523, 213] width 393 height 279
click at [571, 347] on div "Then, use helper.addTextDirections() to update the game directions for the play…" at bounding box center [523, 213] width 393 height 279
click at [571, 334] on button "Next" at bounding box center [560, 326] width 21 height 21
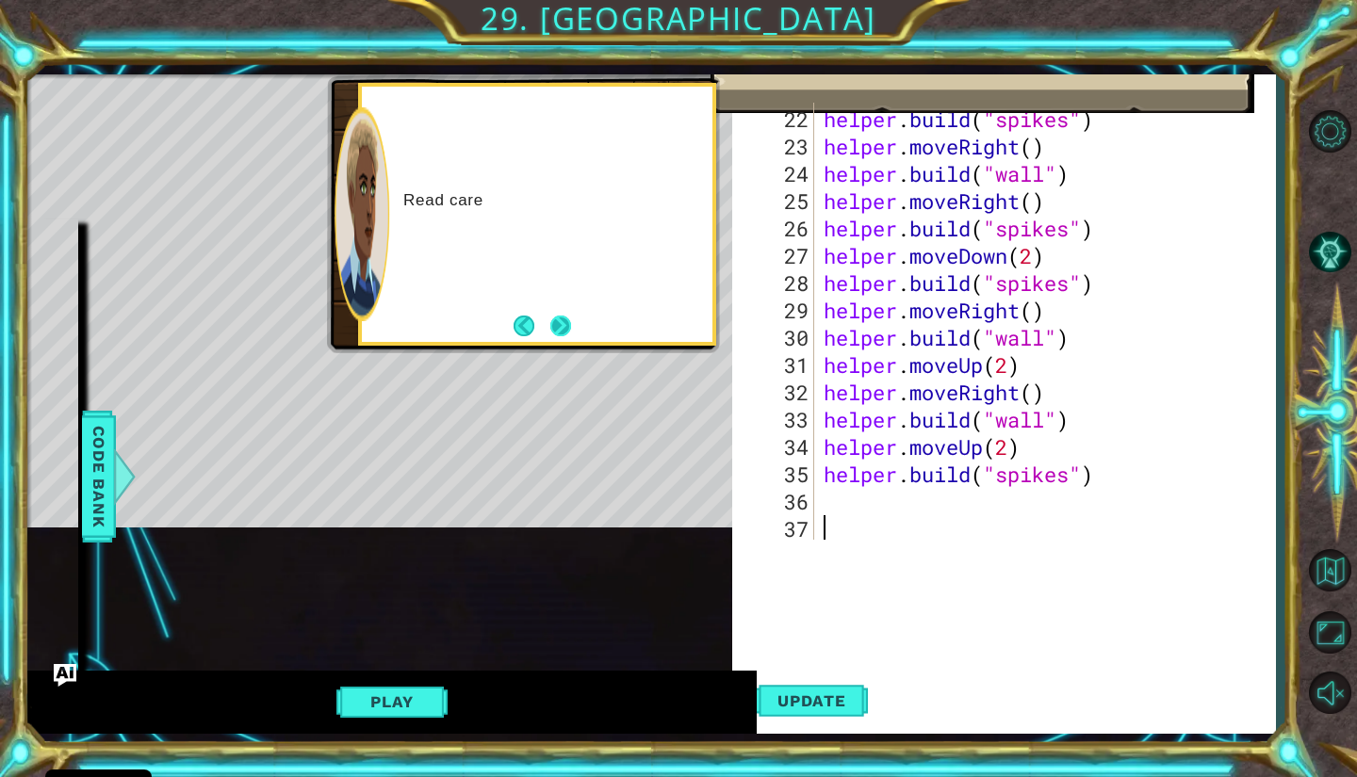
click at [567, 329] on button "Next" at bounding box center [560, 326] width 21 height 21
click at [535, 334] on button "Back" at bounding box center [531, 326] width 37 height 21
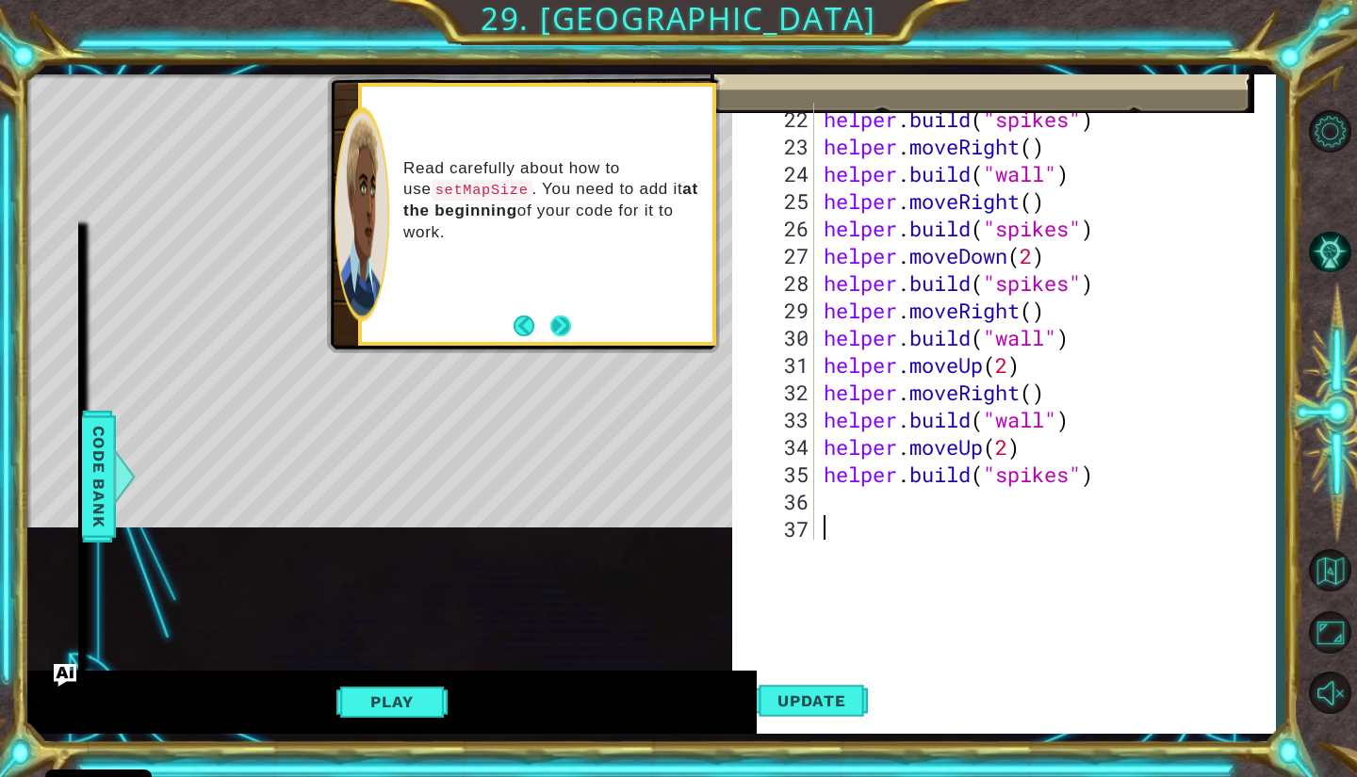
click at [560, 336] on button "Next" at bounding box center [560, 326] width 21 height 21
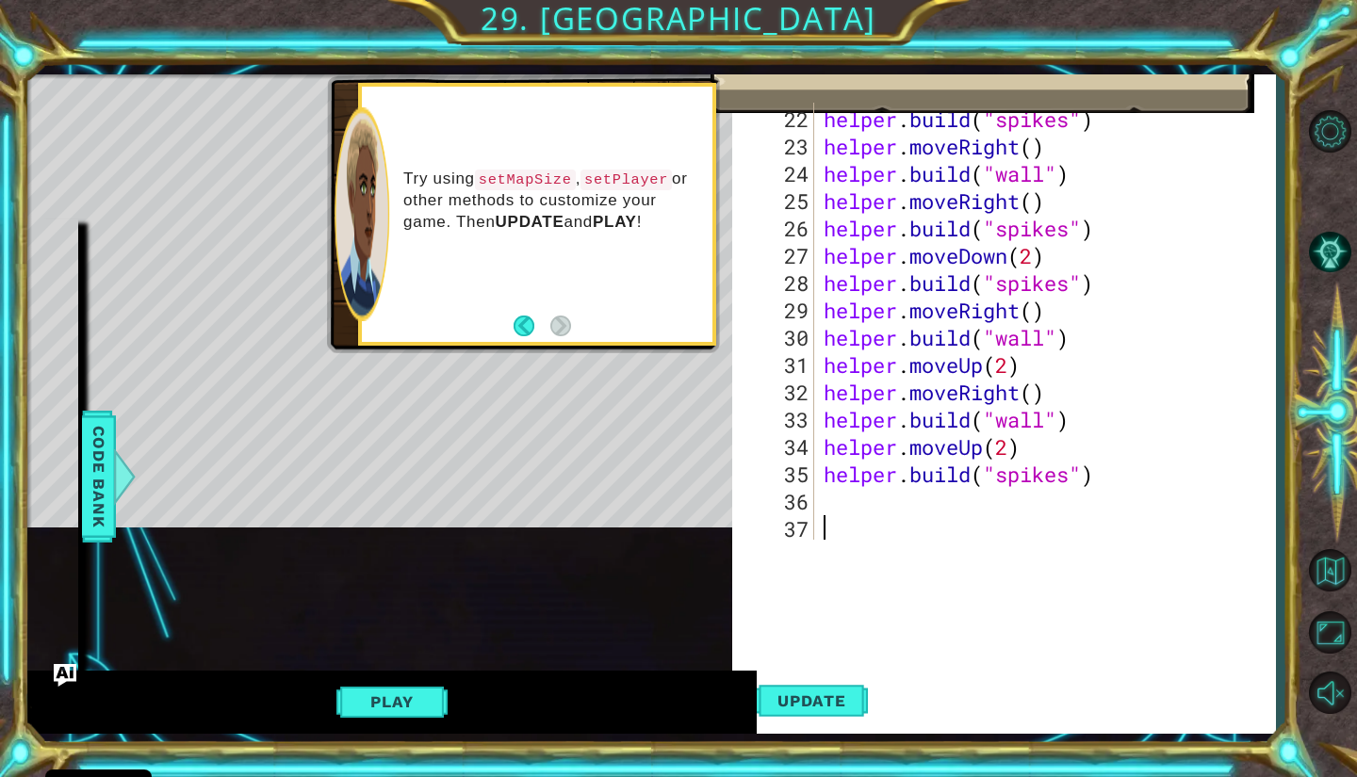
click at [553, 342] on div "Try using setMapSize , setPlayer or other methods to customize your game. Then …" at bounding box center [536, 214] width 357 height 262
click at [813, 688] on button "Update" at bounding box center [811, 701] width 113 height 66
click at [561, 207] on p "Try using setMapSize , setPlayer or other methods to customize your game. Then …" at bounding box center [551, 200] width 296 height 63
click at [401, 697] on button "Play" at bounding box center [391, 702] width 110 height 36
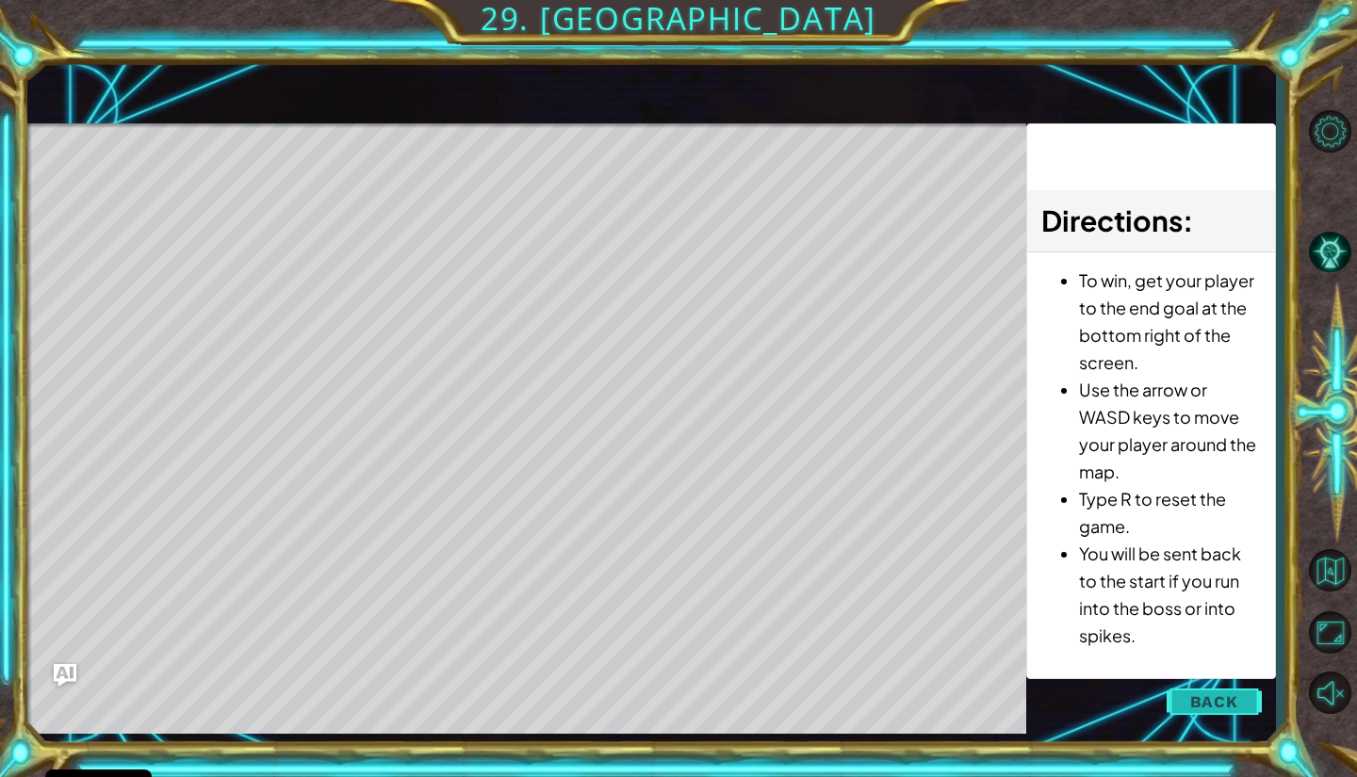
click at [1197, 714] on button "Back" at bounding box center [1213, 702] width 95 height 38
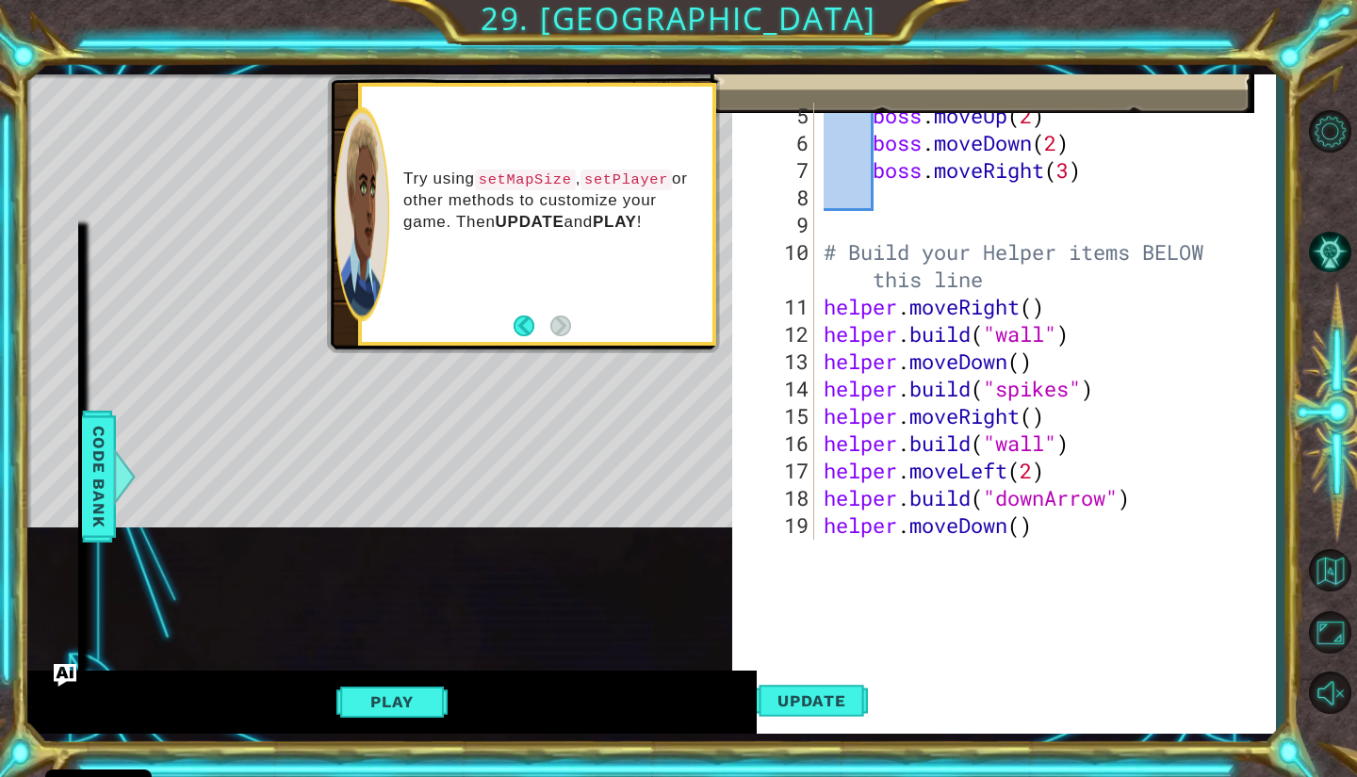
scroll to position [139, 0]
